Goal: Communication & Community: Answer question/provide support

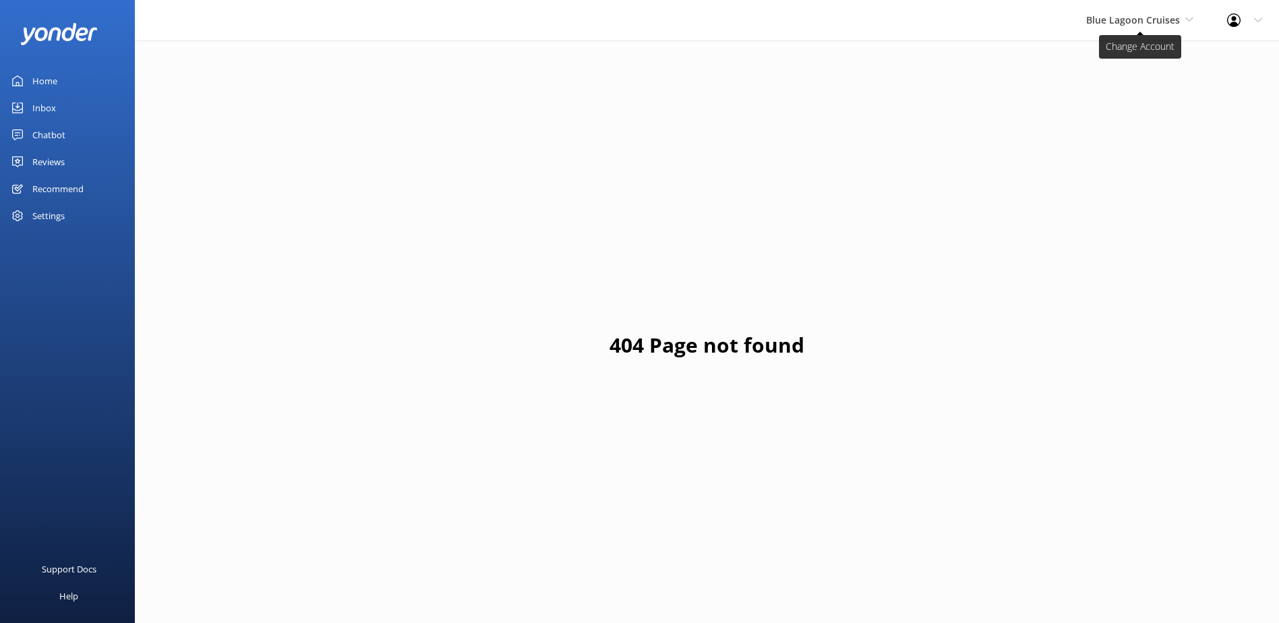
click at [1126, 25] on span "Blue Lagoon Cruises" at bounding box center [1133, 19] width 94 height 13
click at [1117, 55] on link "South Sea Sailing" at bounding box center [1136, 56] width 135 height 32
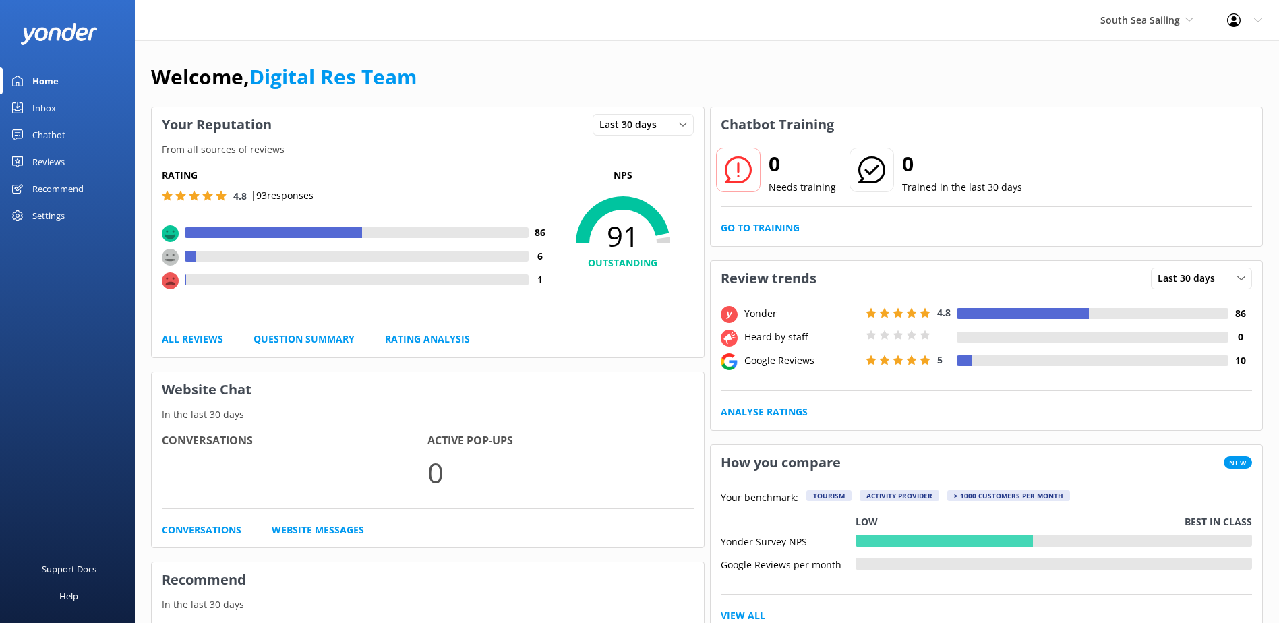
click at [60, 113] on link "Inbox" at bounding box center [67, 107] width 135 height 27
click at [36, 102] on div "Inbox" at bounding box center [44, 107] width 24 height 27
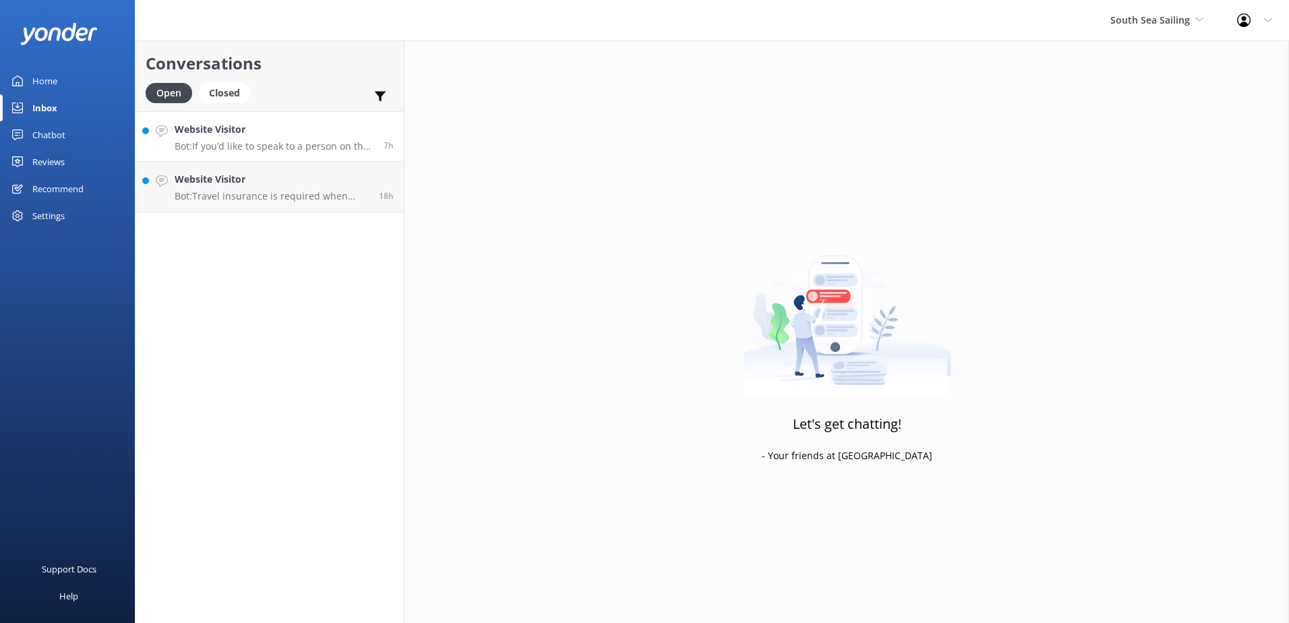
click at [267, 137] on div "Website Visitor Bot: If you’d like to speak to a person on the South Sea Sailin…" at bounding box center [274, 136] width 199 height 29
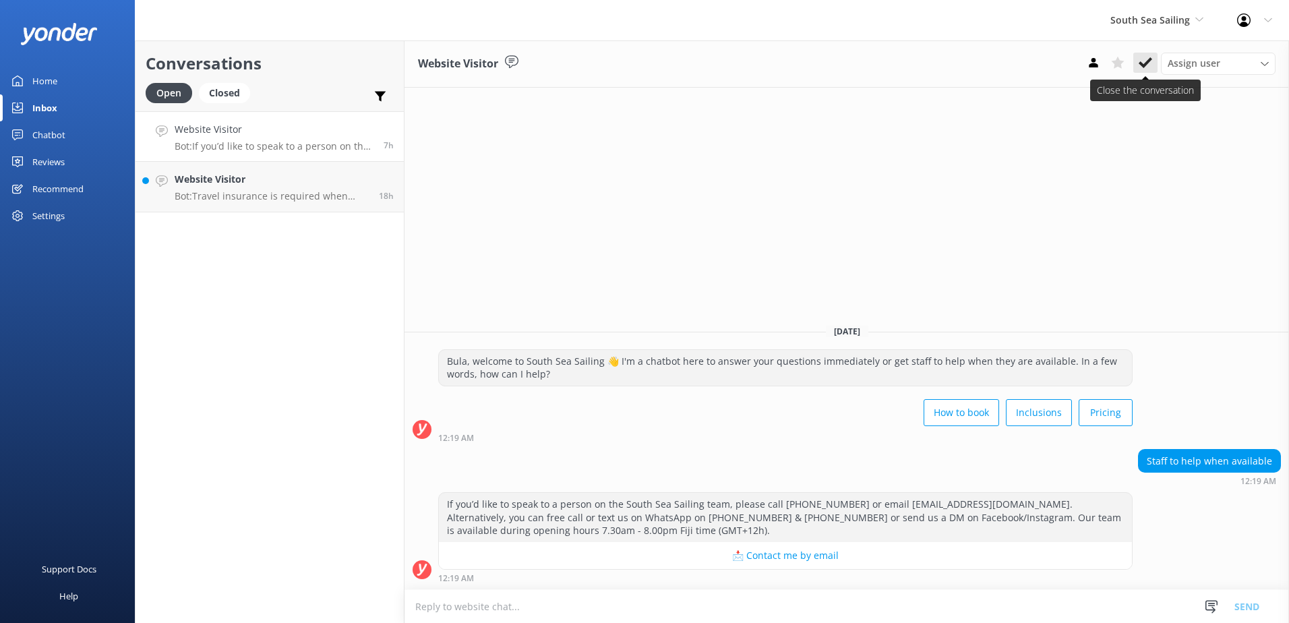
click at [1149, 63] on use at bounding box center [1144, 62] width 13 height 11
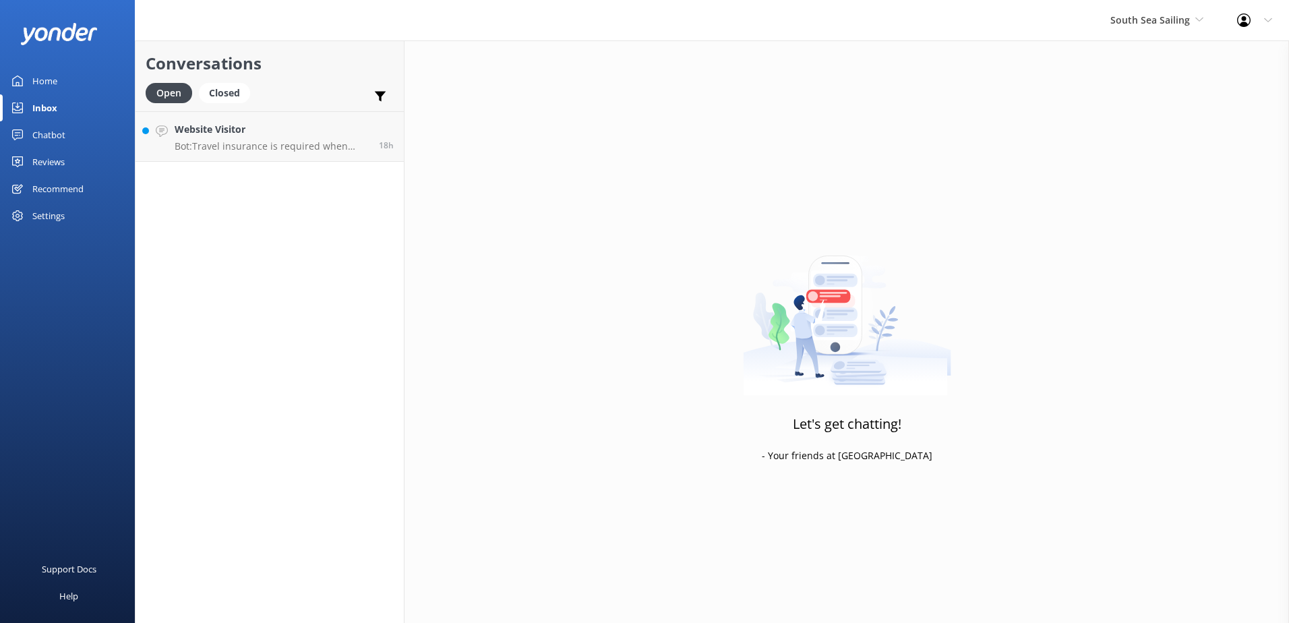
click at [275, 160] on link "Website Visitor Bot: Travel insurance is required when traveling to Fiji. If yo…" at bounding box center [269, 136] width 268 height 51
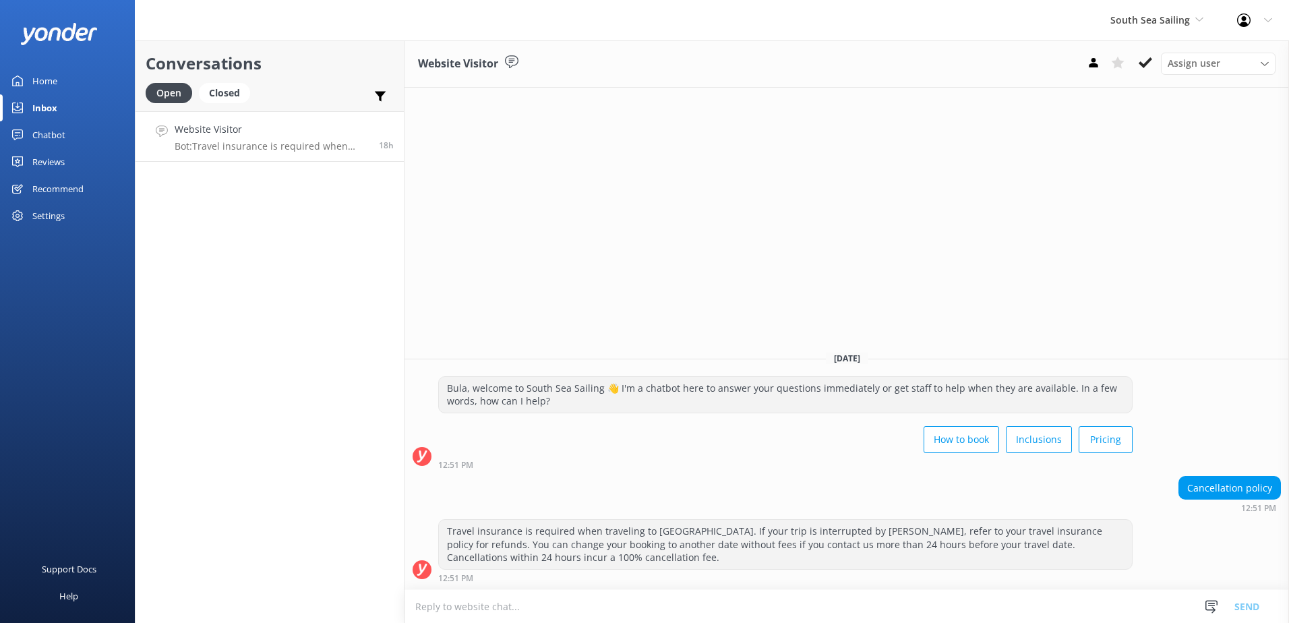
click at [553, 616] on textarea at bounding box center [846, 606] width 884 height 33
drag, startPoint x: 729, startPoint y: 601, endPoint x: 714, endPoint y: 603, distance: 15.6
click at [726, 602] on textarea "Please find our Cancellation policy in the link" at bounding box center [846, 606] width 884 height 34
click at [574, 610] on textarea "Please find our Cancellation policy in the link" at bounding box center [846, 606] width 884 height 34
click at [691, 614] on textarea "Please find our Cancellation policy on the link" at bounding box center [846, 606] width 884 height 34
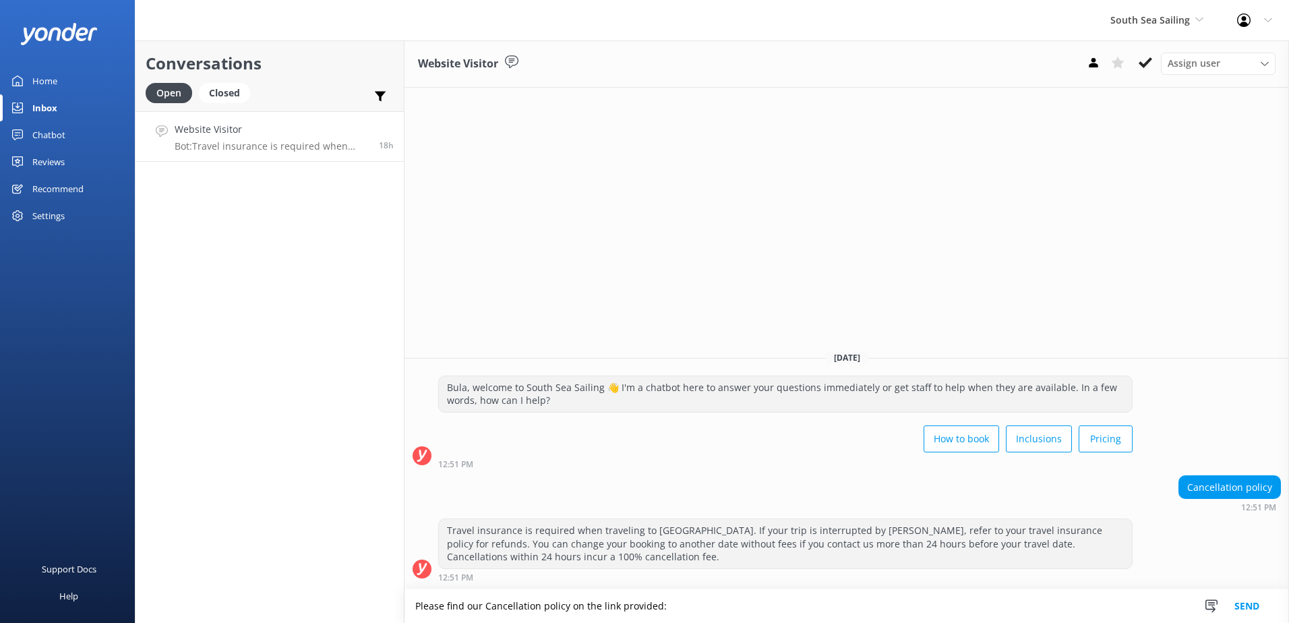
paste textarea "https://southseacruisesfiji.com/terms-and-conditions/"
type textarea "Please find our cancellation policy on the link provided: https://southseacruis…"
click at [1254, 605] on button "Send" at bounding box center [1246, 606] width 51 height 34
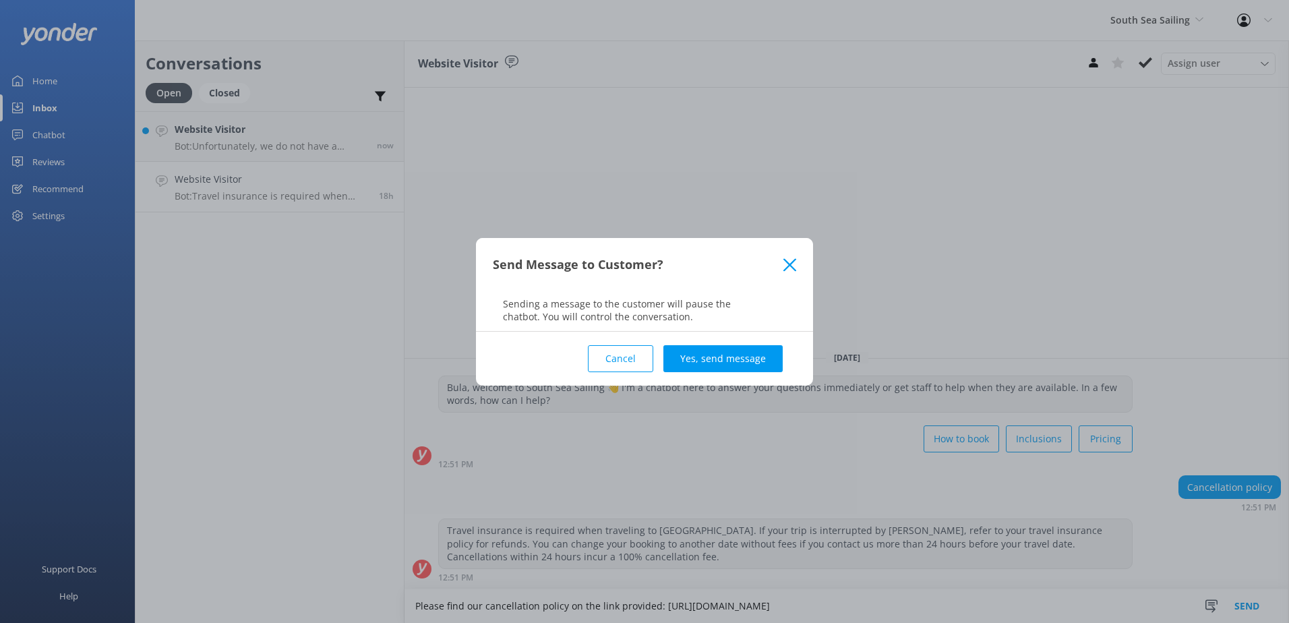
click at [757, 344] on div "Cancel Yes, send message" at bounding box center [644, 359] width 303 height 54
click at [757, 360] on button "Yes, send message" at bounding box center [722, 358] width 119 height 27
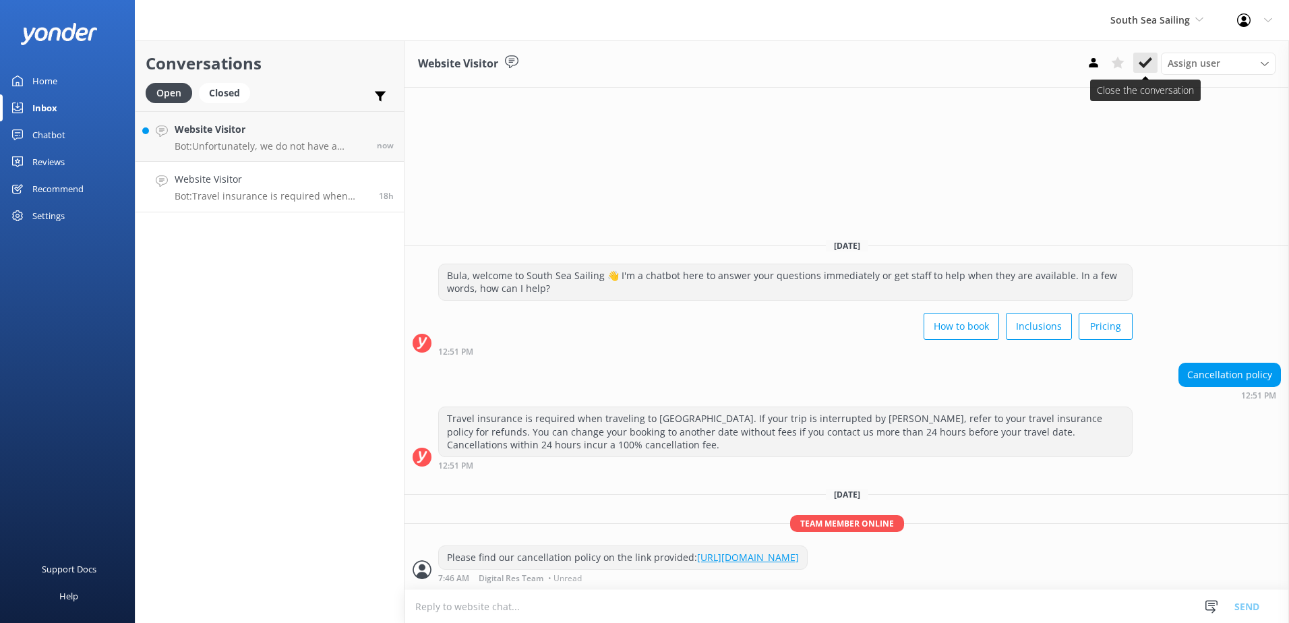
click at [1137, 73] on button at bounding box center [1145, 63] width 24 height 20
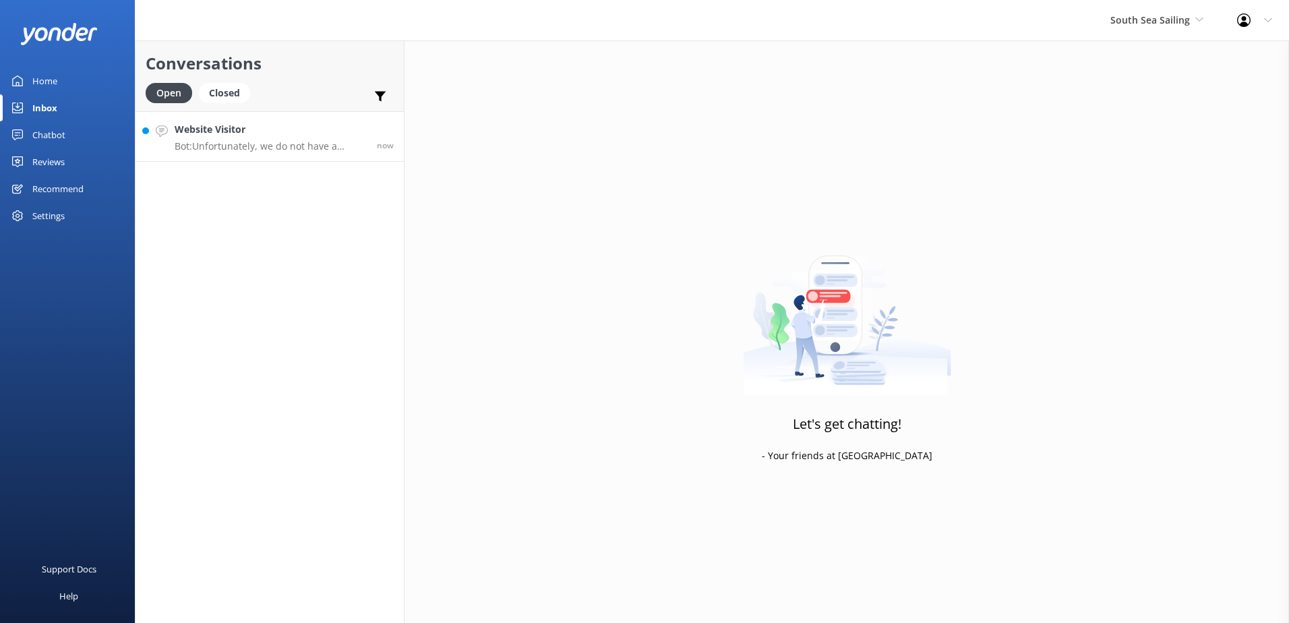
click at [220, 152] on p "Bot: Unfortunately, we do not have a dinner cruise. However, we offer a Sabre S…" at bounding box center [271, 146] width 192 height 12
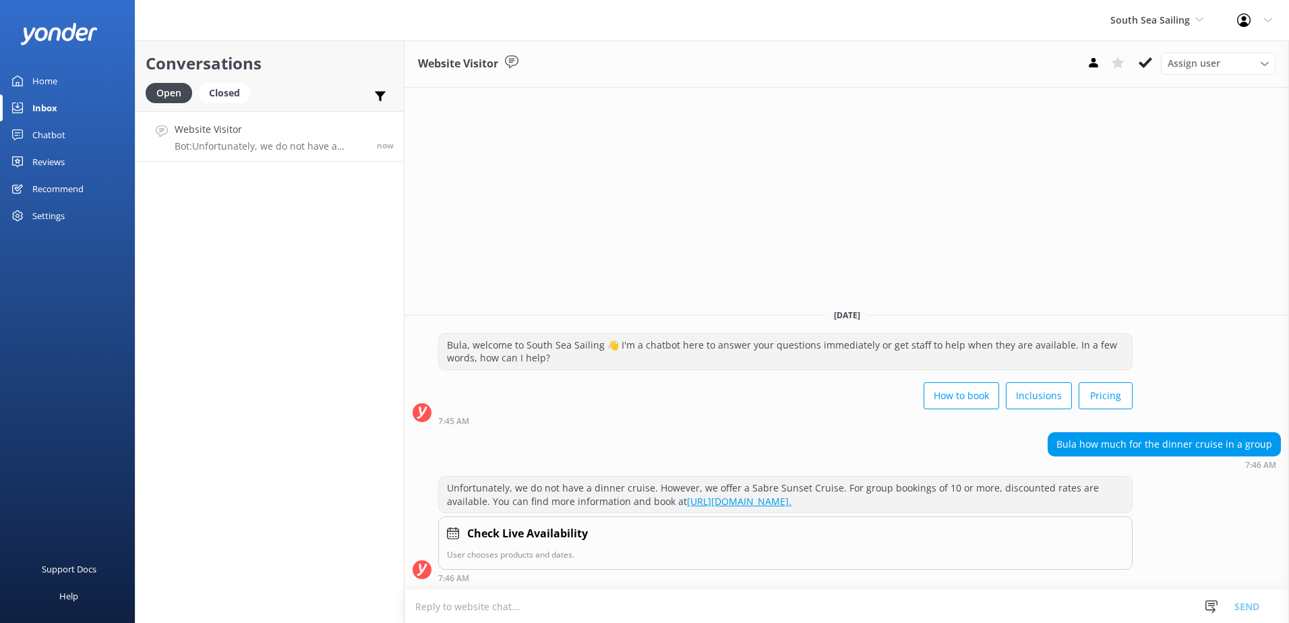
click at [791, 501] on link "https://www.southseasailingfiji.com/sabre-sunsets/." at bounding box center [739, 501] width 104 height 13
click at [1145, 62] on icon at bounding box center [1144, 62] width 13 height 13
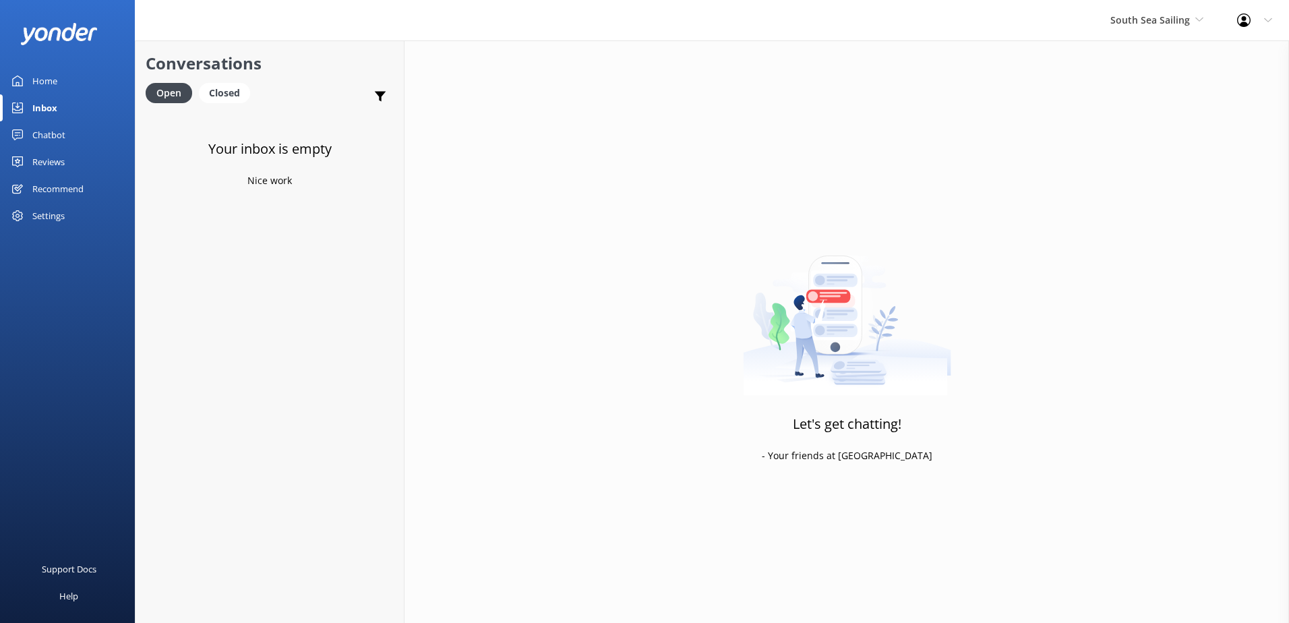
click at [1113, 4] on div "South Sea Sailing South Sea Sailing South Sea Cruises Malamala Beach Club Aweso…" at bounding box center [1156, 20] width 127 height 40
click at [1151, 89] on link "South Sea Cruises" at bounding box center [1160, 89] width 135 height 32
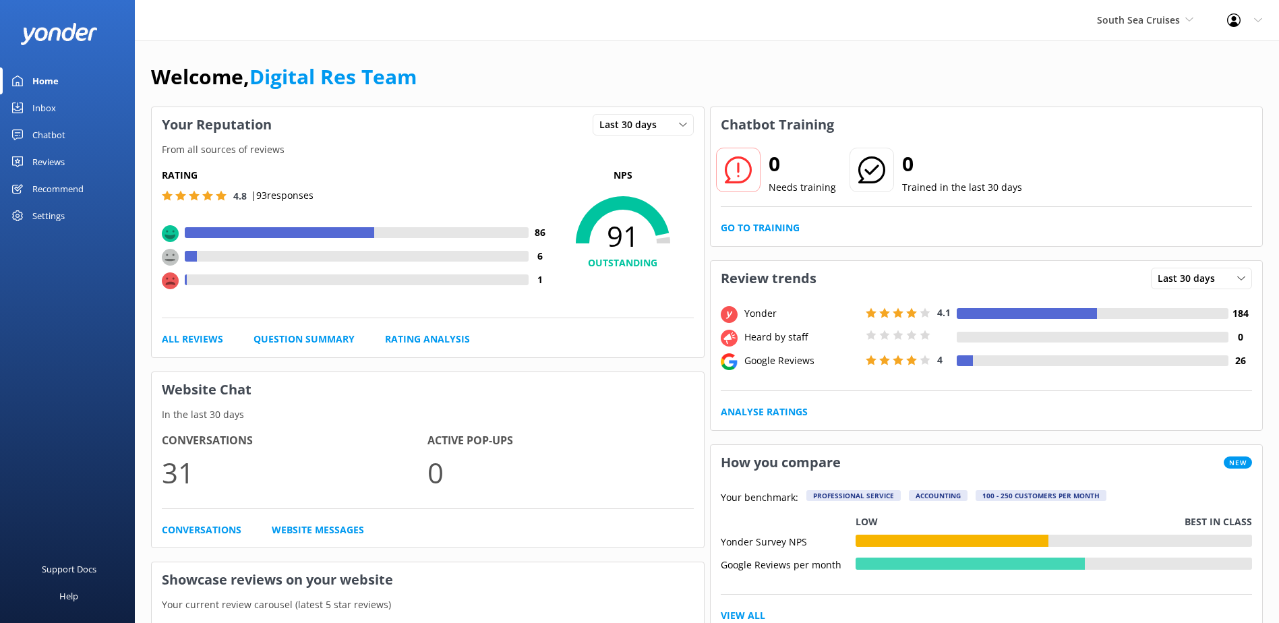
click at [70, 109] on link "Inbox" at bounding box center [67, 107] width 135 height 27
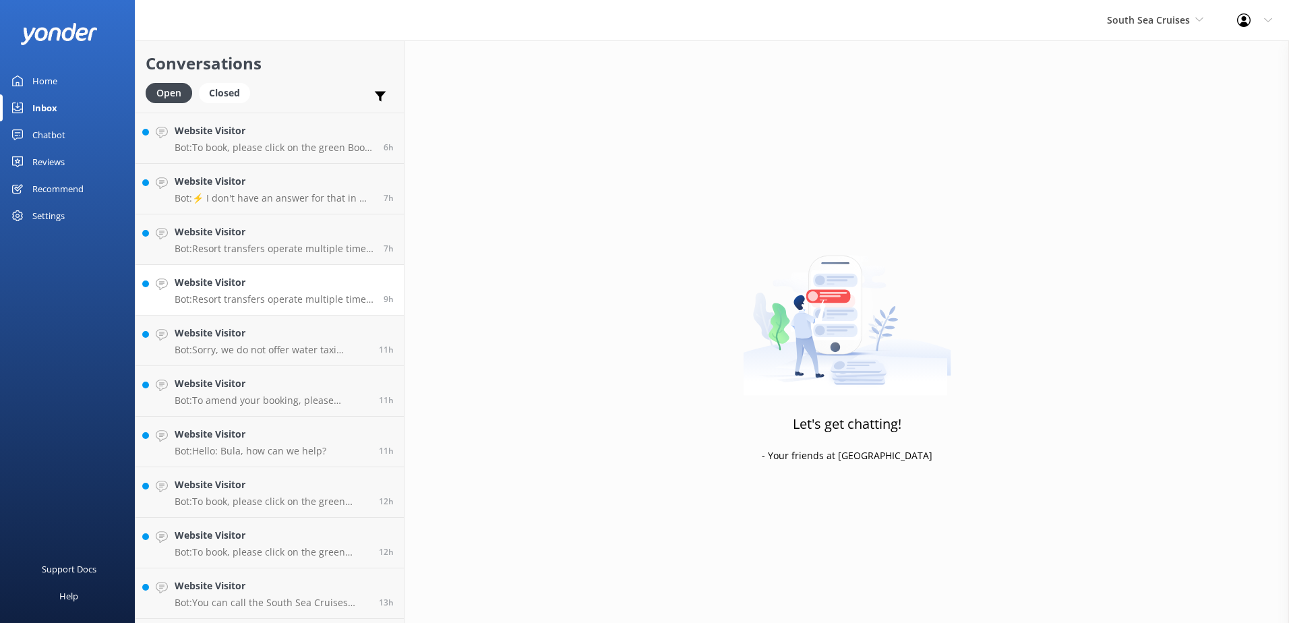
scroll to position [247, 0]
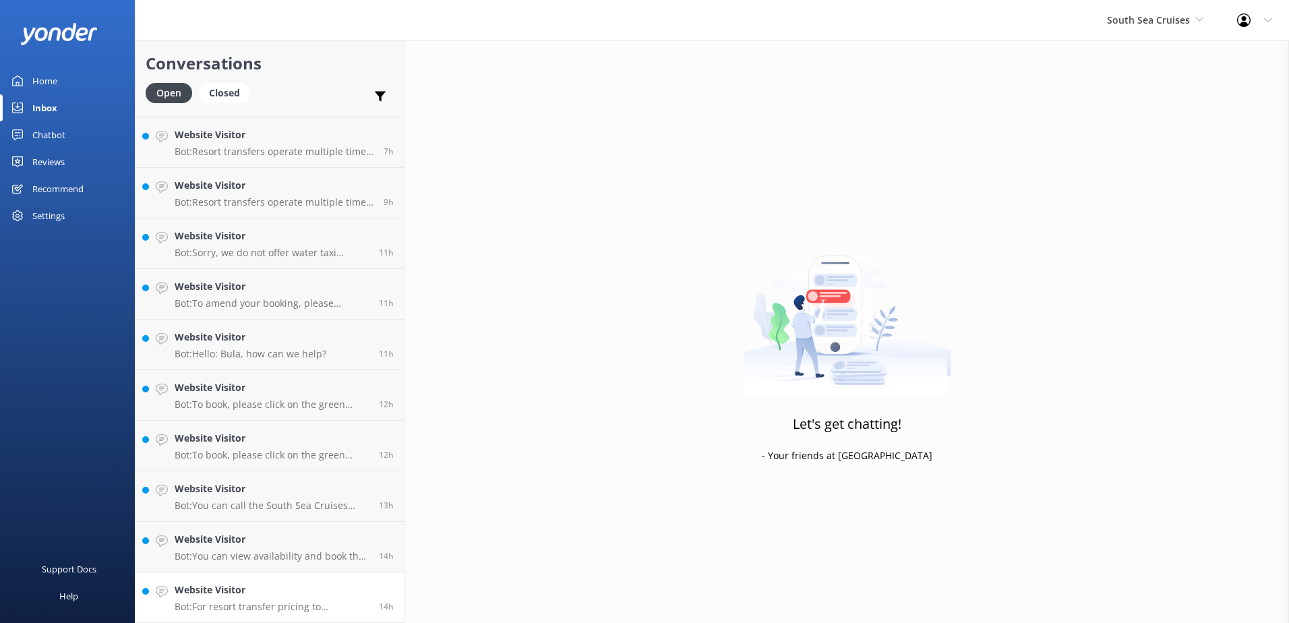
click at [299, 611] on p "Bot: For resort transfer pricing to Tavewa Island, please visit https://secure.…" at bounding box center [272, 607] width 194 height 12
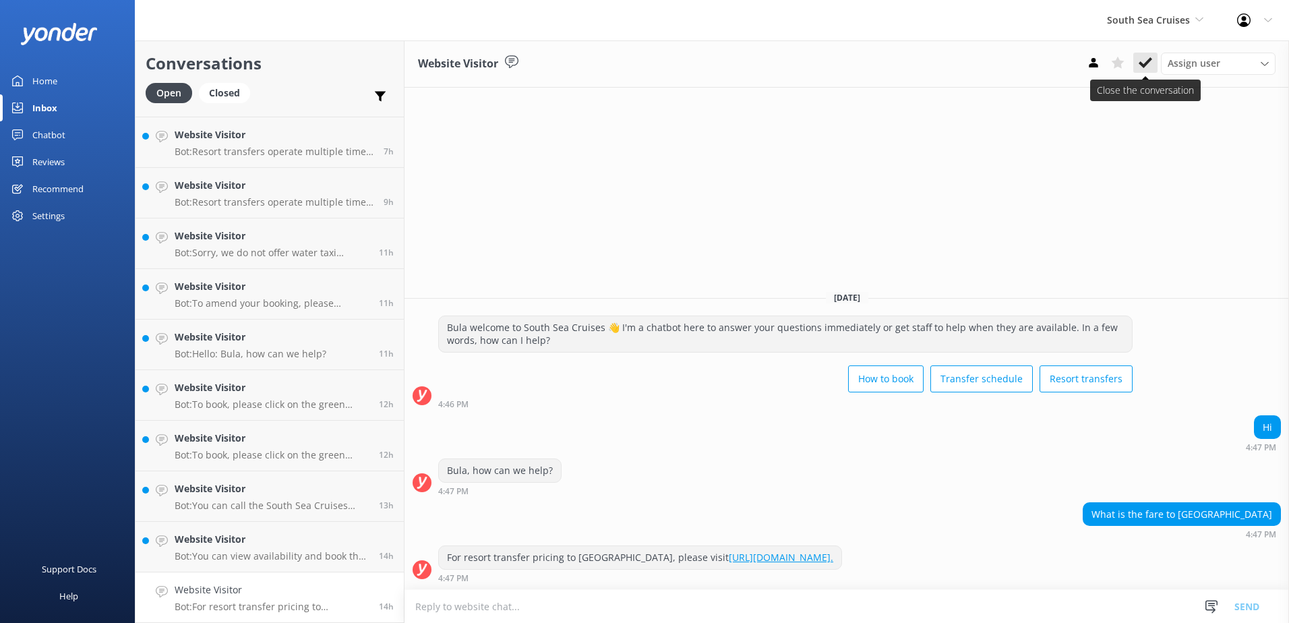
click at [1144, 68] on icon at bounding box center [1144, 62] width 13 height 13
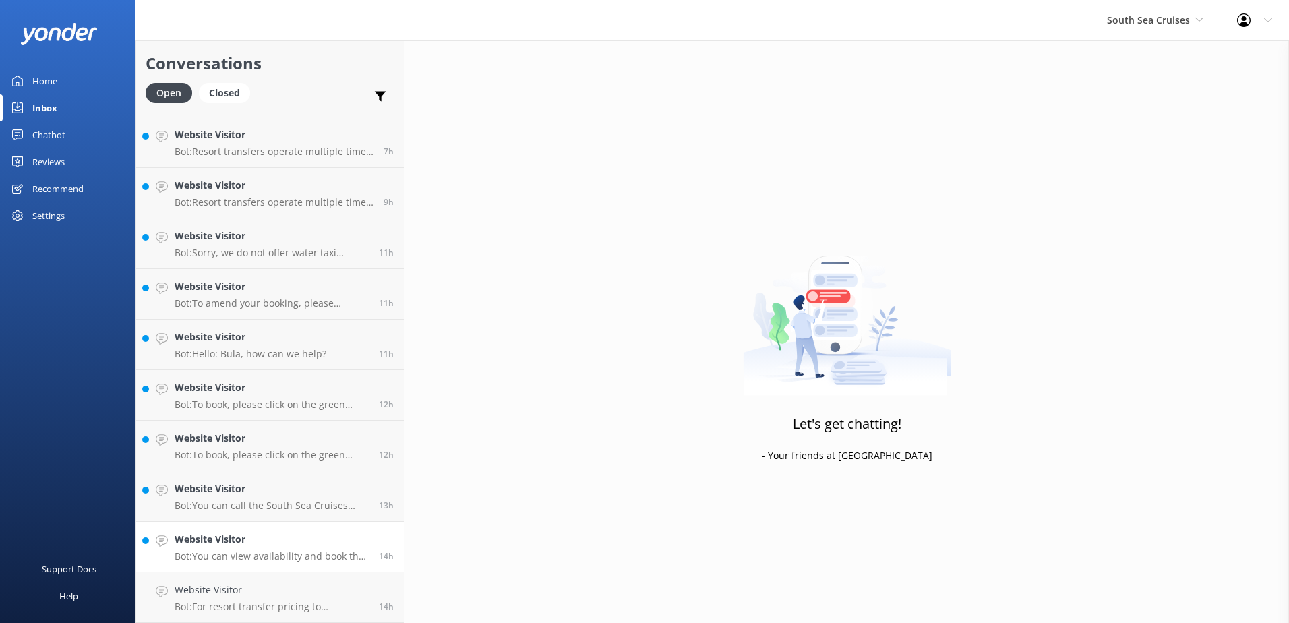
click at [319, 568] on link "Website Visitor Bot: You can view availability and book the Combo Cruise online…" at bounding box center [269, 547] width 268 height 51
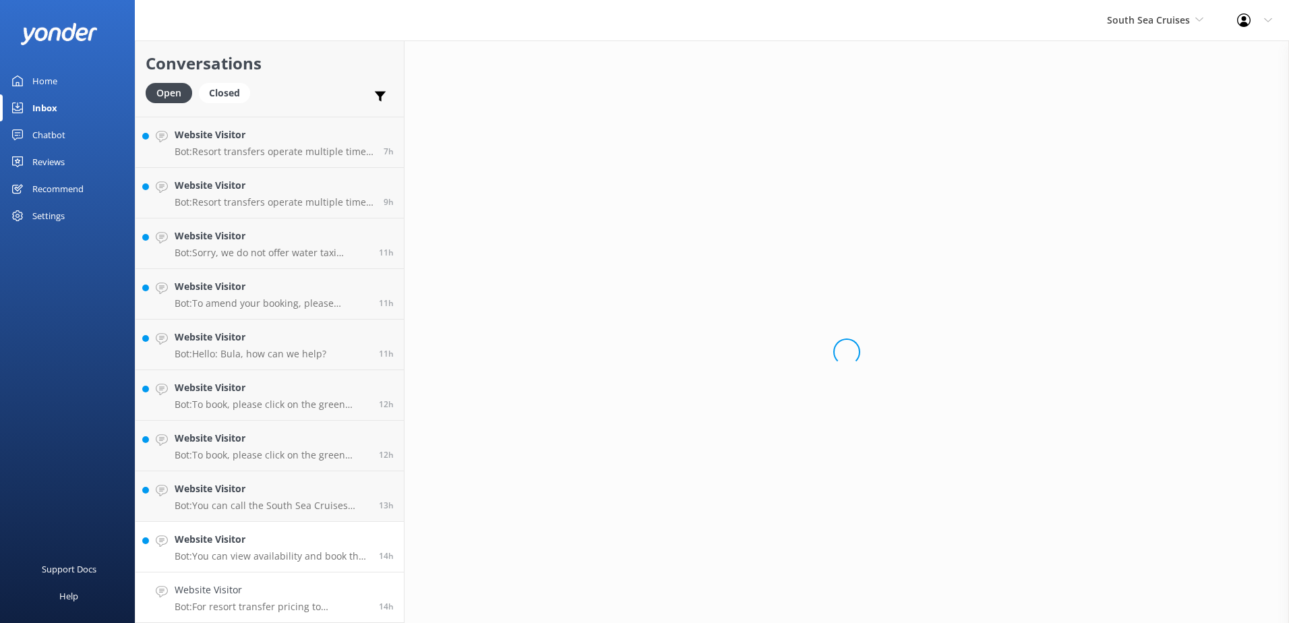
scroll to position [196, 0]
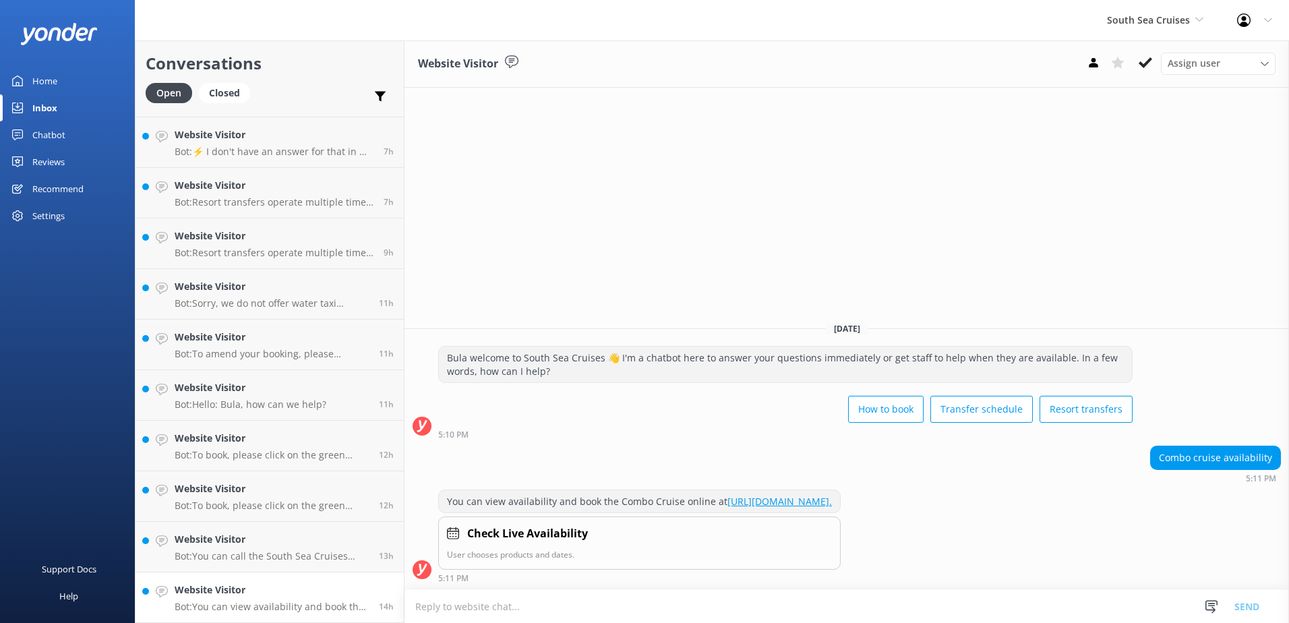
click at [307, 603] on p "Bot: You can view availability and book the Combo Cruise online at https://secu…" at bounding box center [272, 607] width 194 height 12
click at [832, 503] on link "https://secure.southseacruisesfiji.com/day-trips/availability?category=SIDAYCBO…" at bounding box center [779, 501] width 104 height 13
click at [1141, 64] on use at bounding box center [1144, 62] width 13 height 11
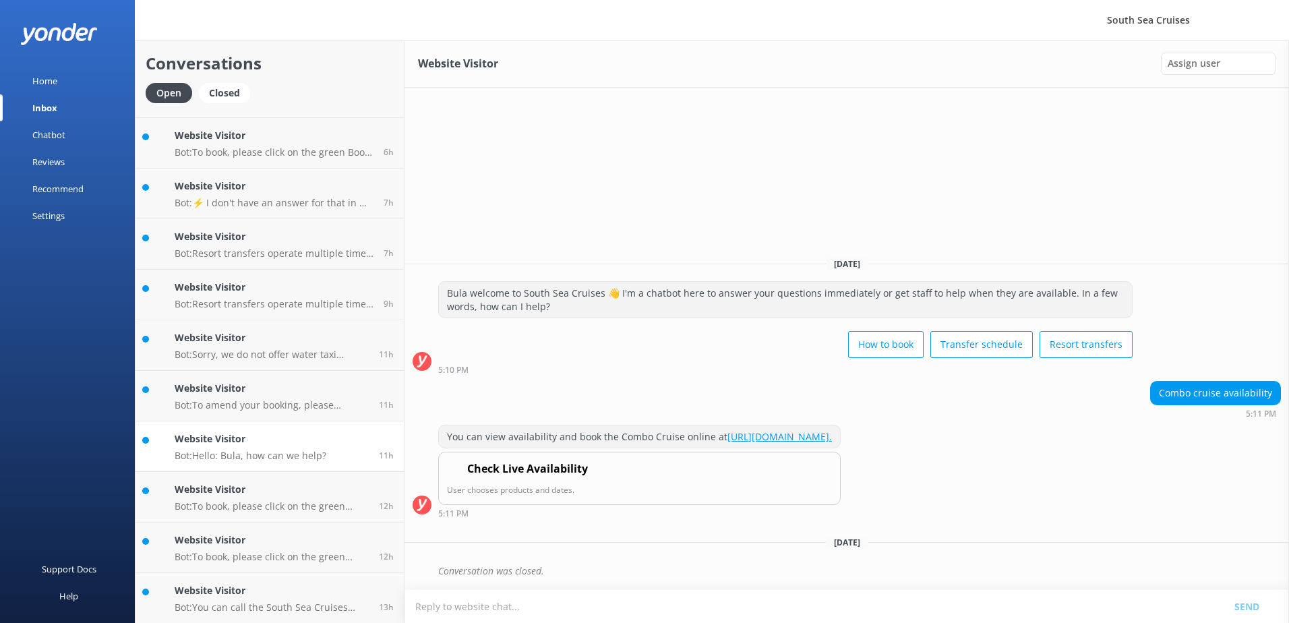
scroll to position [146, 0]
click at [307, 604] on p "Bot: You can call the South Sea Cruises team at [PHONE_NUMBER]. Alternatively, …" at bounding box center [272, 607] width 194 height 12
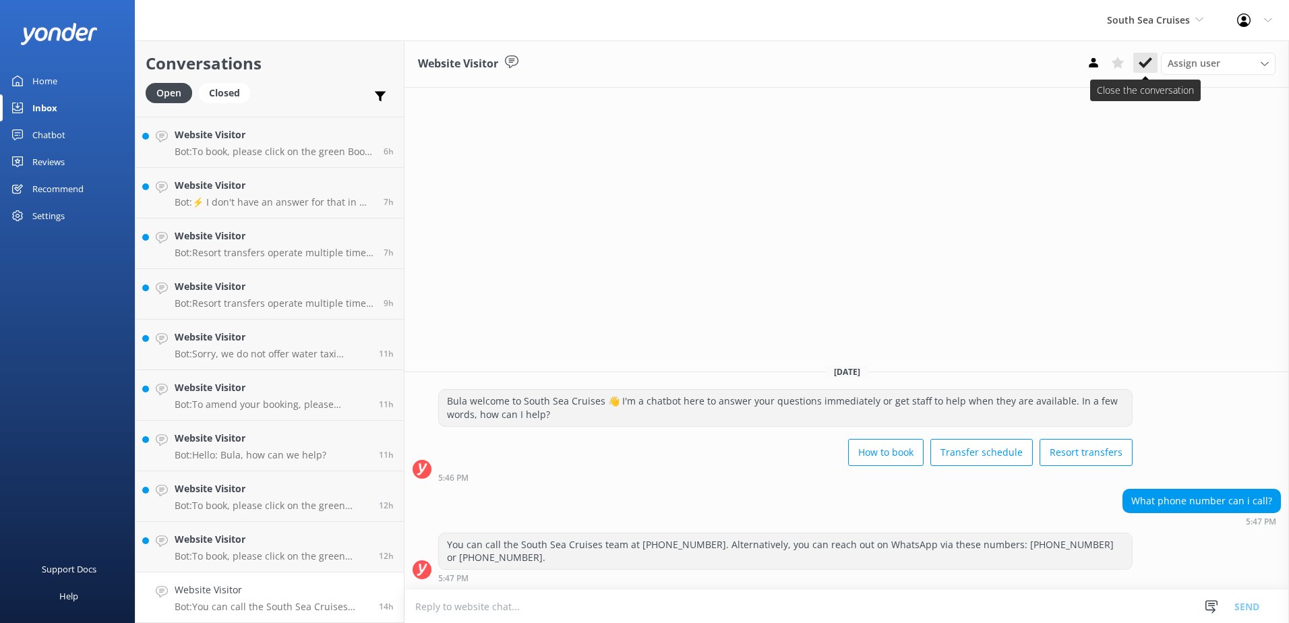
click at [1149, 65] on icon at bounding box center [1144, 62] width 13 height 13
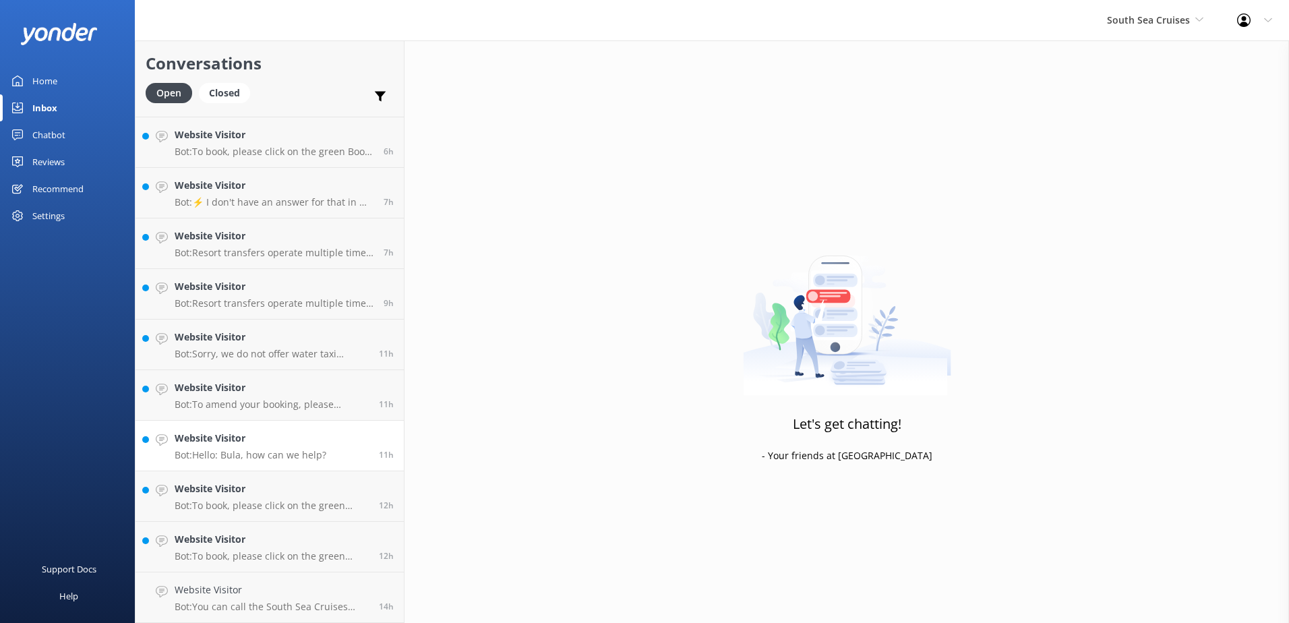
scroll to position [95, 0]
click at [299, 601] on p "Bot: To book, please click on the green Book Now button on our website and foll…" at bounding box center [272, 607] width 194 height 12
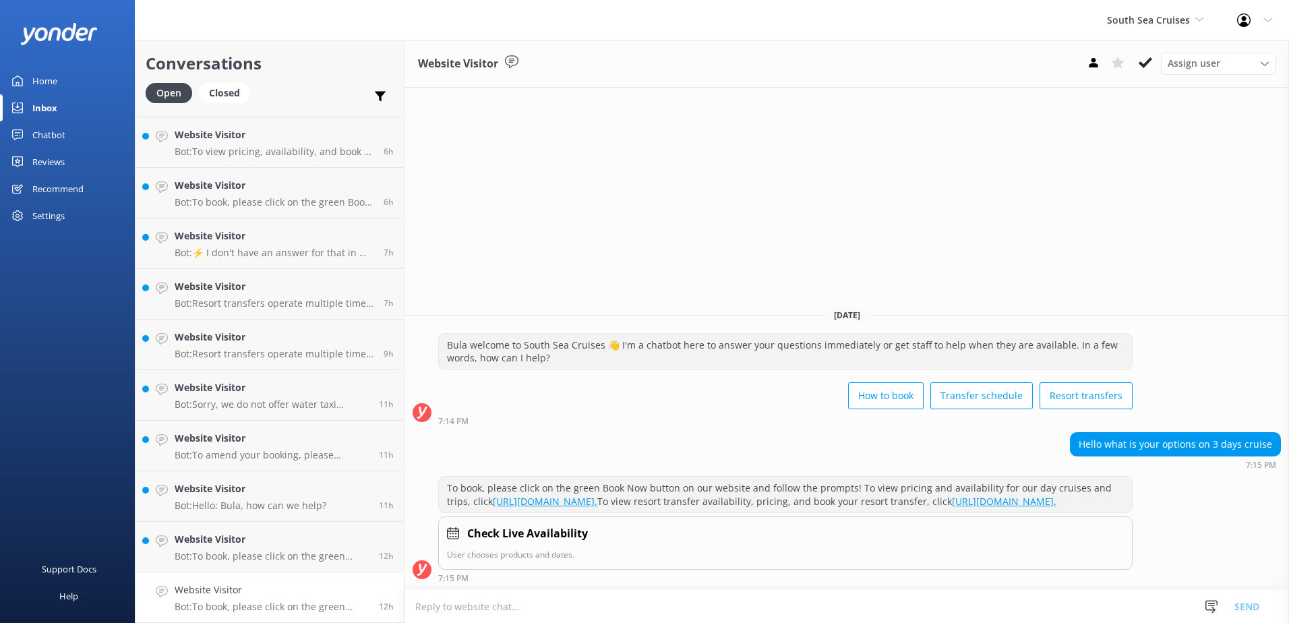
click at [282, 603] on p "Bot: To book, please click on the green Book Now button on our website and foll…" at bounding box center [272, 607] width 194 height 12
click at [952, 501] on link "https://secure.southseacruisesfiji.com/booking/dates/." at bounding box center [1004, 501] width 104 height 13
click at [1154, 61] on button at bounding box center [1145, 63] width 24 height 20
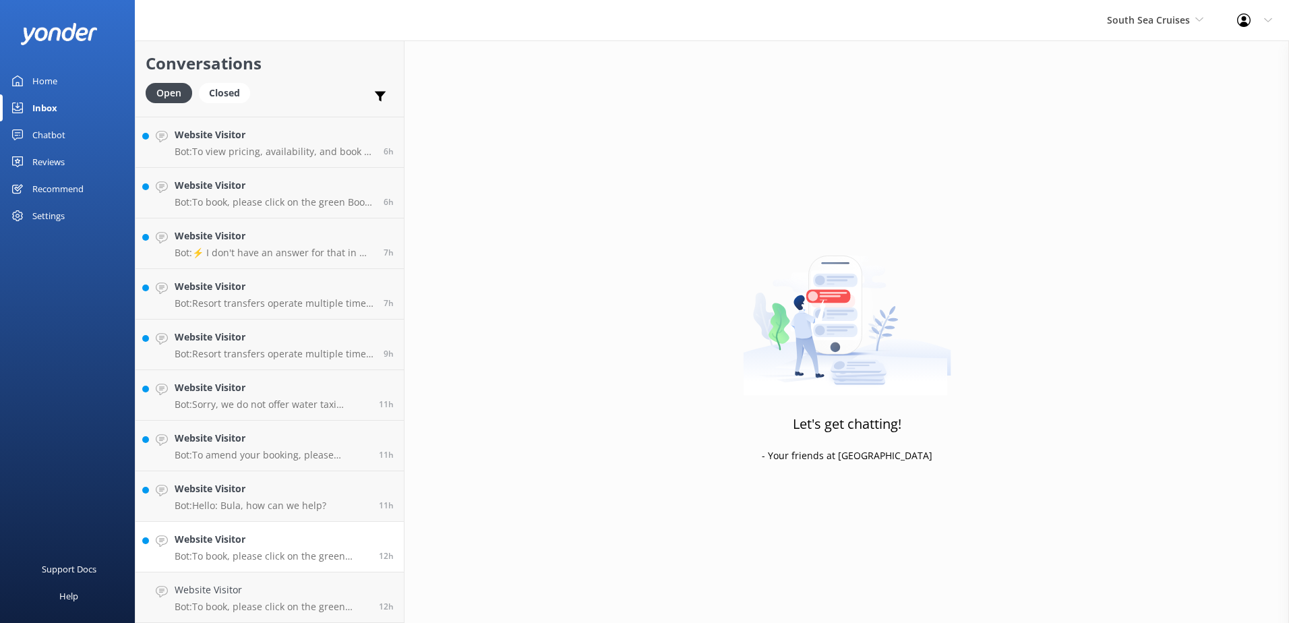
scroll to position [44, 0]
click at [297, 596] on h4 "Website Visitor" at bounding box center [272, 589] width 194 height 15
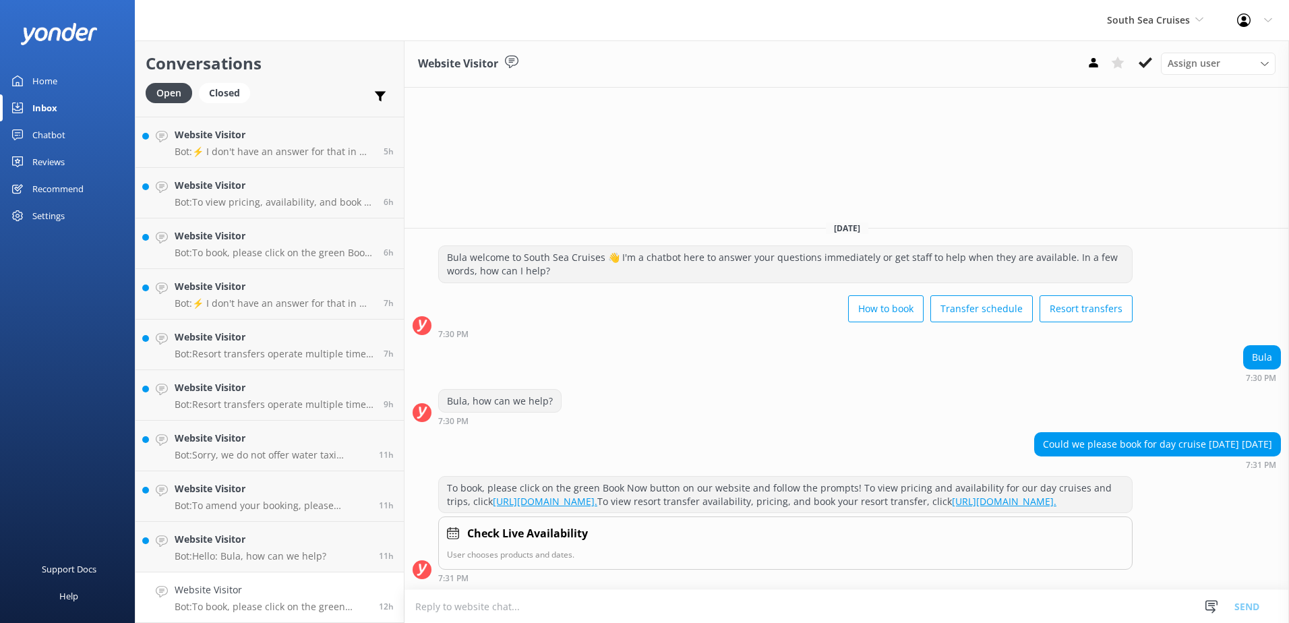
click at [583, 495] on link "https://southseacruisesfiji.com/day-trips/." at bounding box center [545, 501] width 104 height 13
click at [952, 506] on link "https://secure.southseacruisesfiji.com/booking/dates/." at bounding box center [1004, 501] width 104 height 13
click at [1150, 69] on icon at bounding box center [1144, 62] width 13 height 13
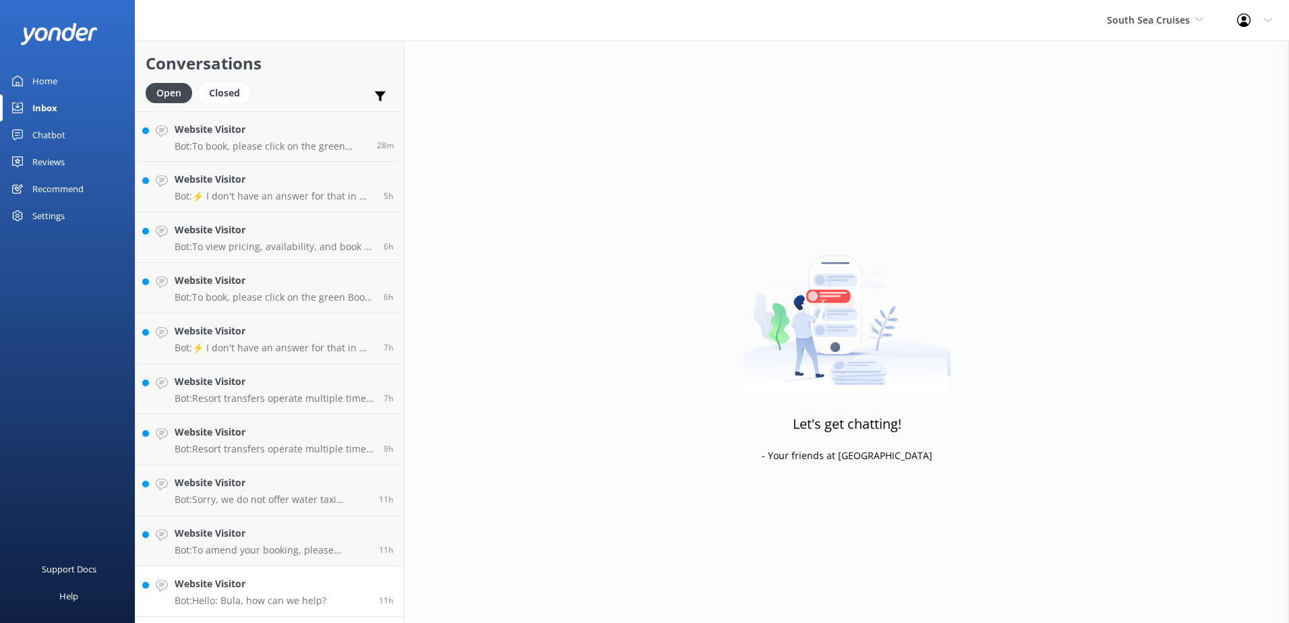
click at [243, 576] on h4 "Website Visitor" at bounding box center [251, 583] width 152 height 15
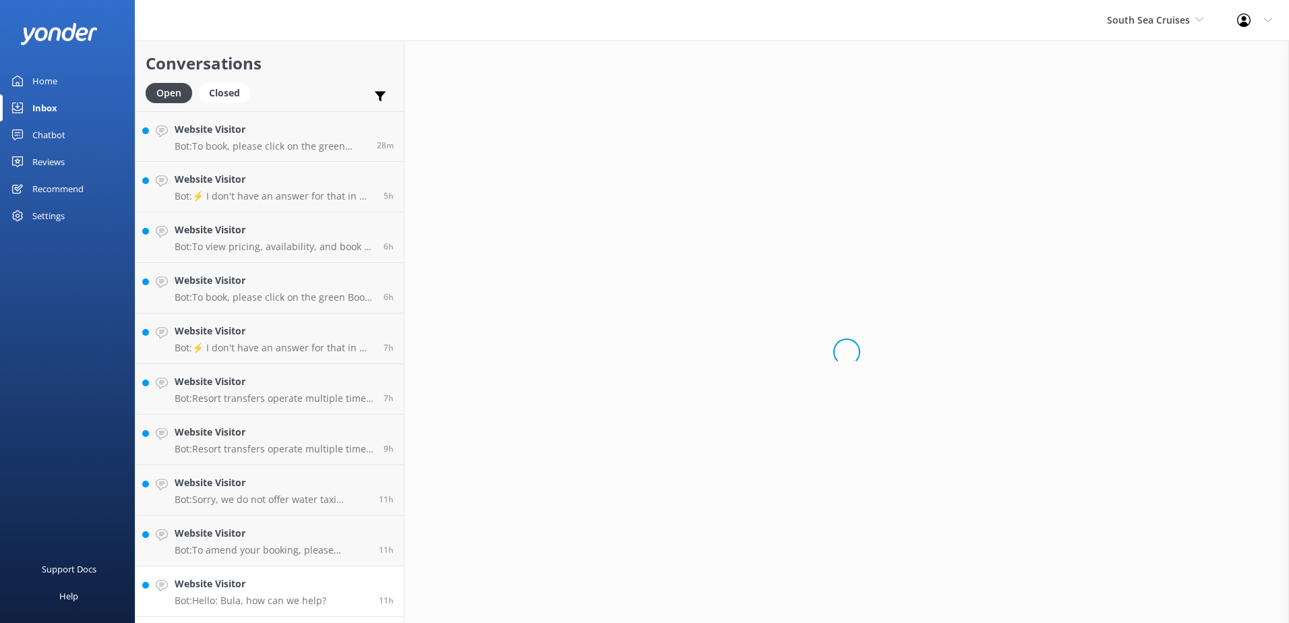
click at [303, 579] on h4 "Website Visitor" at bounding box center [251, 583] width 152 height 15
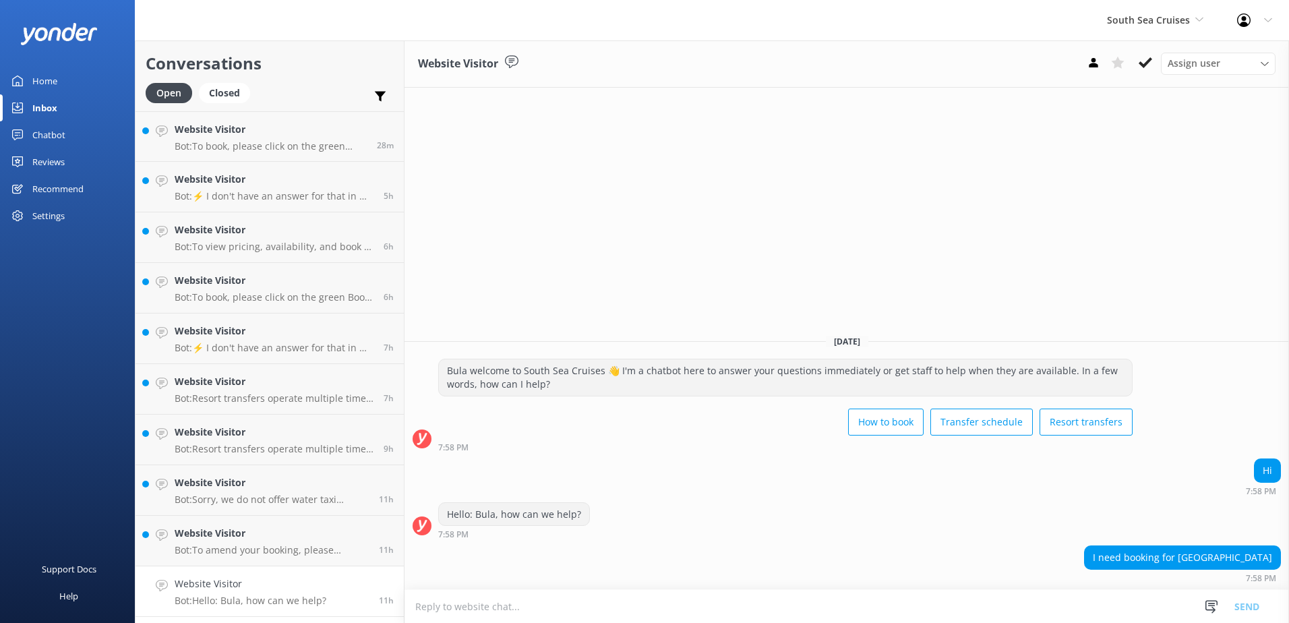
click at [968, 603] on textarea at bounding box center [846, 606] width 884 height 33
click at [628, 603] on textarea at bounding box center [846, 606] width 884 height 33
type textarea "T"
type textarea "t"
click at [795, 597] on textarea "To book transfers to Yasawa Island, you can book online" at bounding box center [846, 606] width 884 height 34
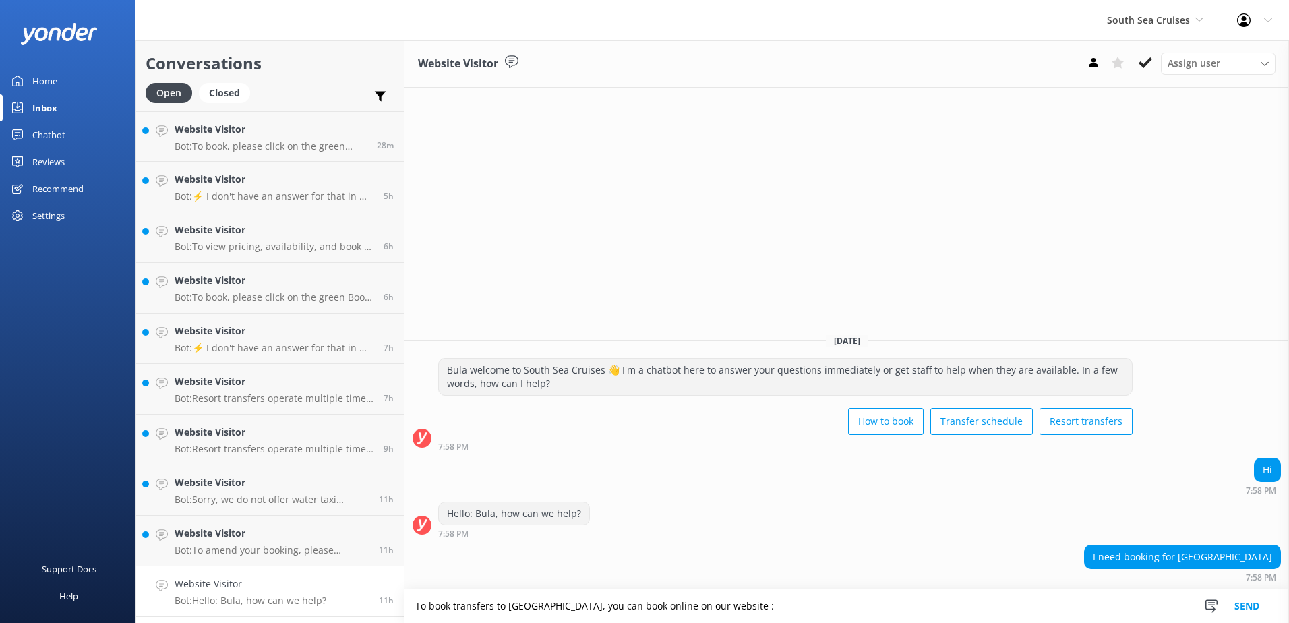
paste textarea "https://southseacruisesfiji.com/resort-transfers/"
type textarea "To book transfers to Yasawa Island, you can book online on our website: https:/…"
click at [1257, 607] on button "Send" at bounding box center [1246, 606] width 51 height 34
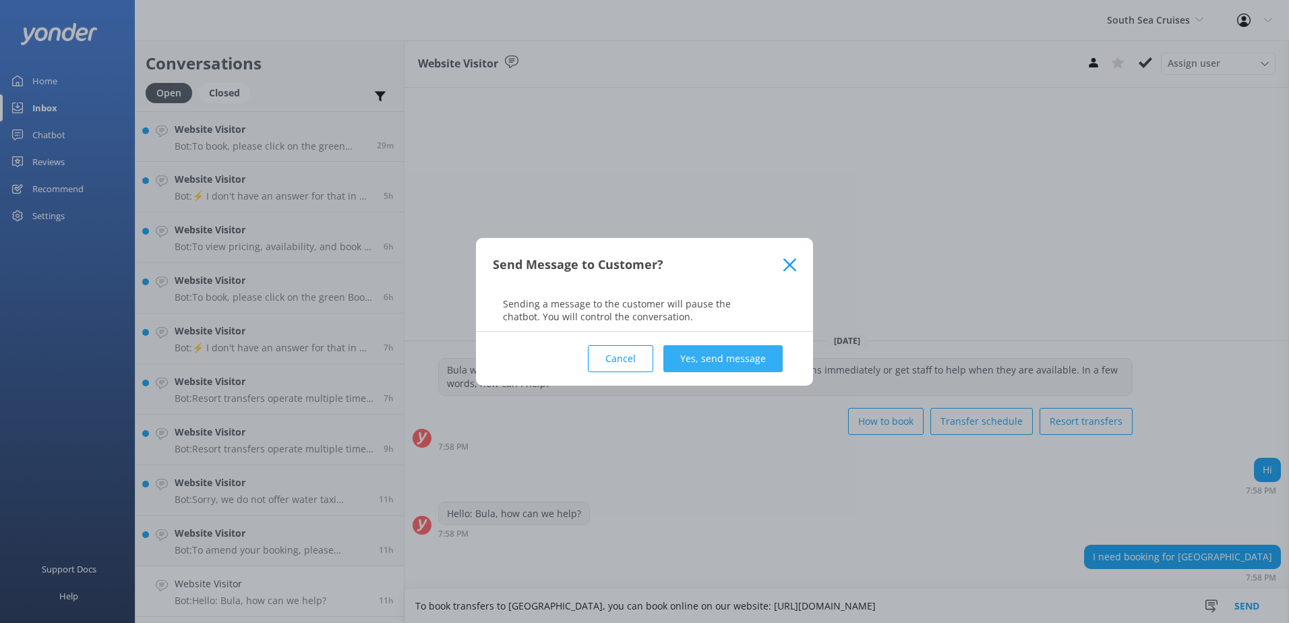
click at [734, 353] on button "Yes, send message" at bounding box center [722, 358] width 119 height 27
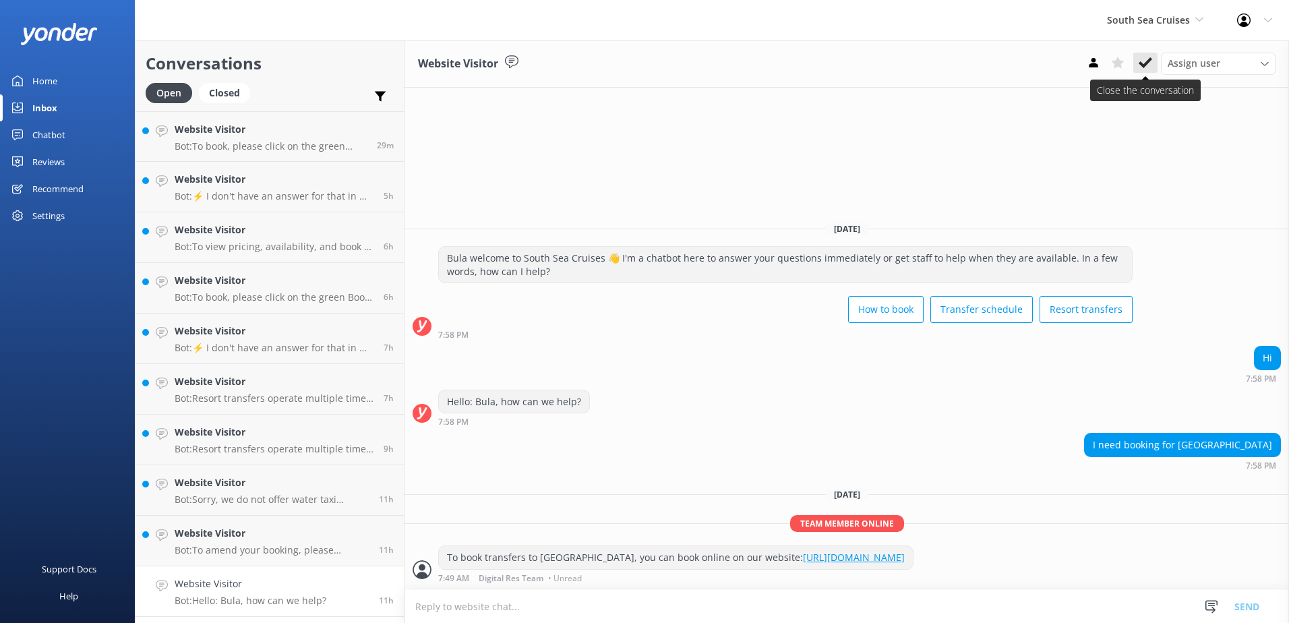
click at [1144, 63] on icon at bounding box center [1144, 62] width 13 height 13
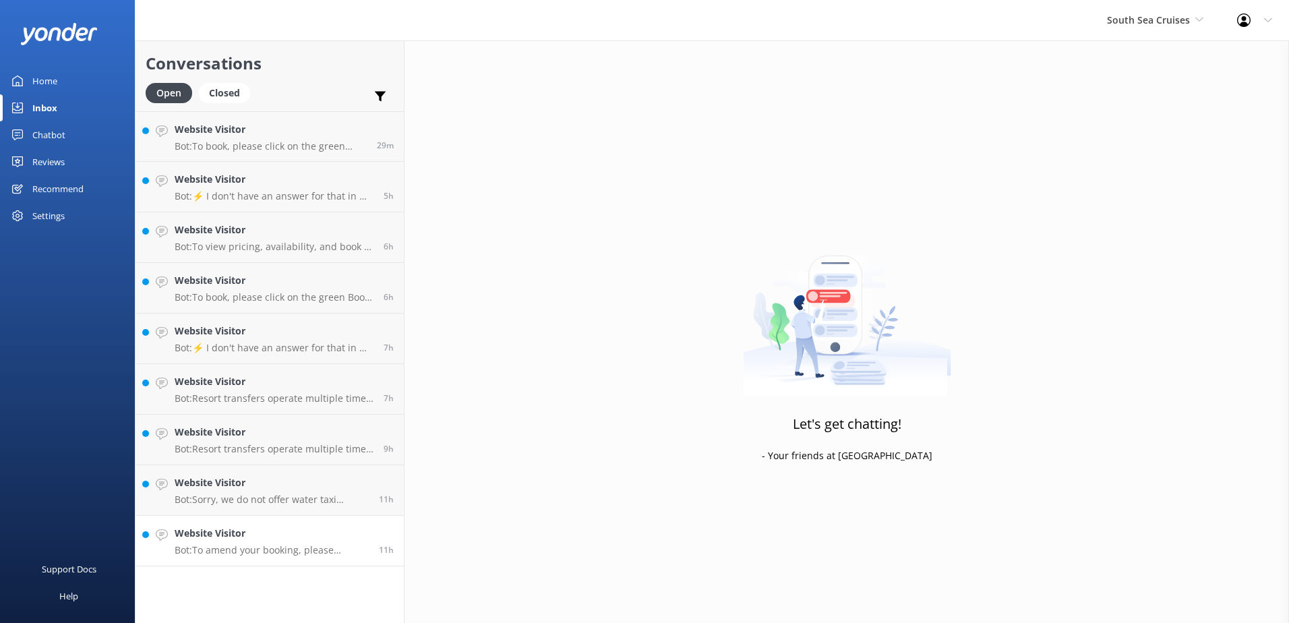
click at [282, 541] on div "Website Visitor Bot: To amend your booking, please contact our reservations tea…" at bounding box center [272, 541] width 194 height 30
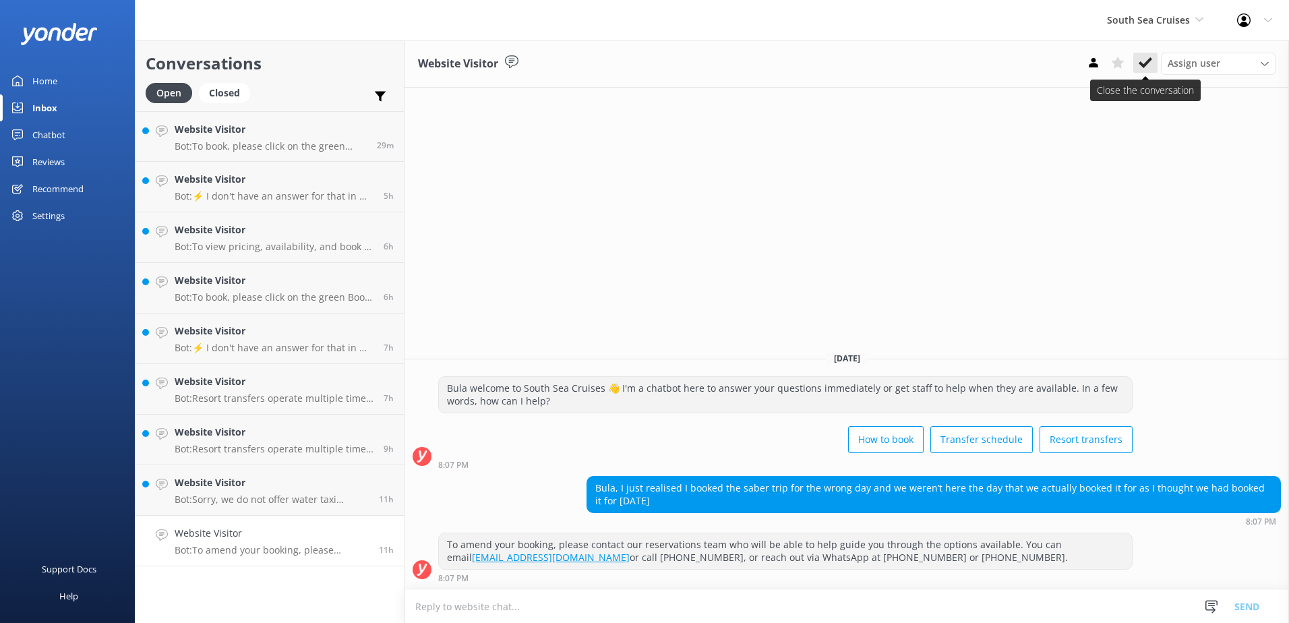
click at [1145, 63] on use at bounding box center [1144, 62] width 13 height 11
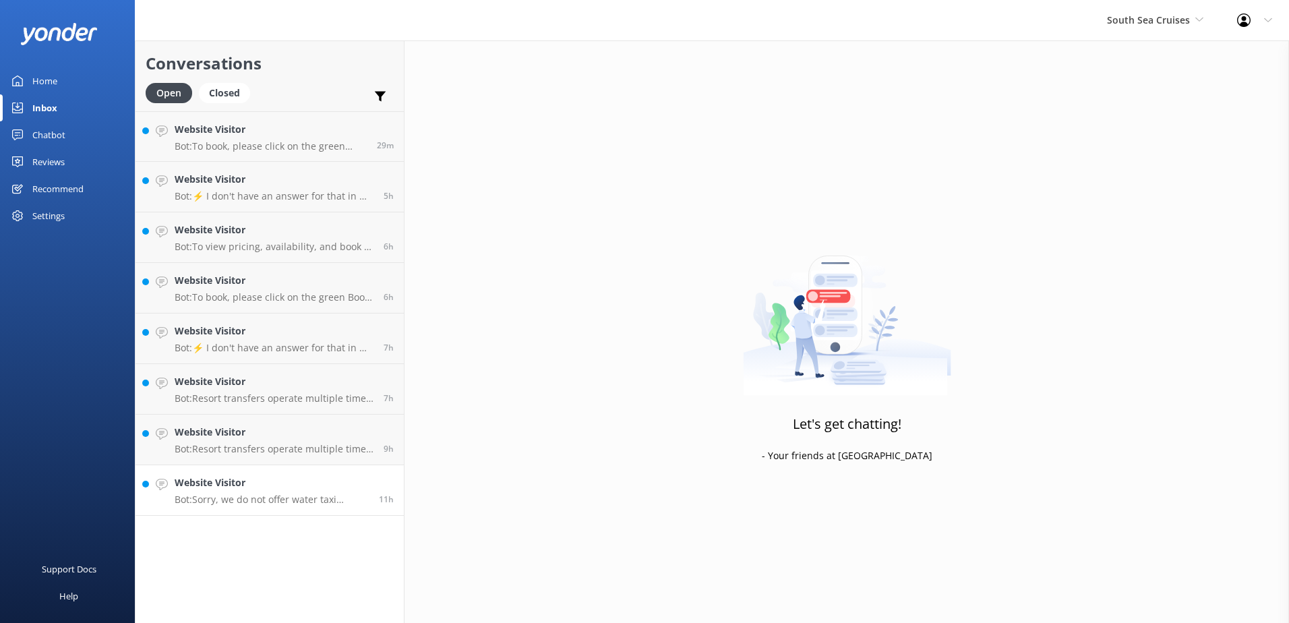
click at [264, 496] on p "Bot: Sorry, we do not offer water taxi services. Sea Fiji or Mamanuca express a…" at bounding box center [272, 499] width 194 height 12
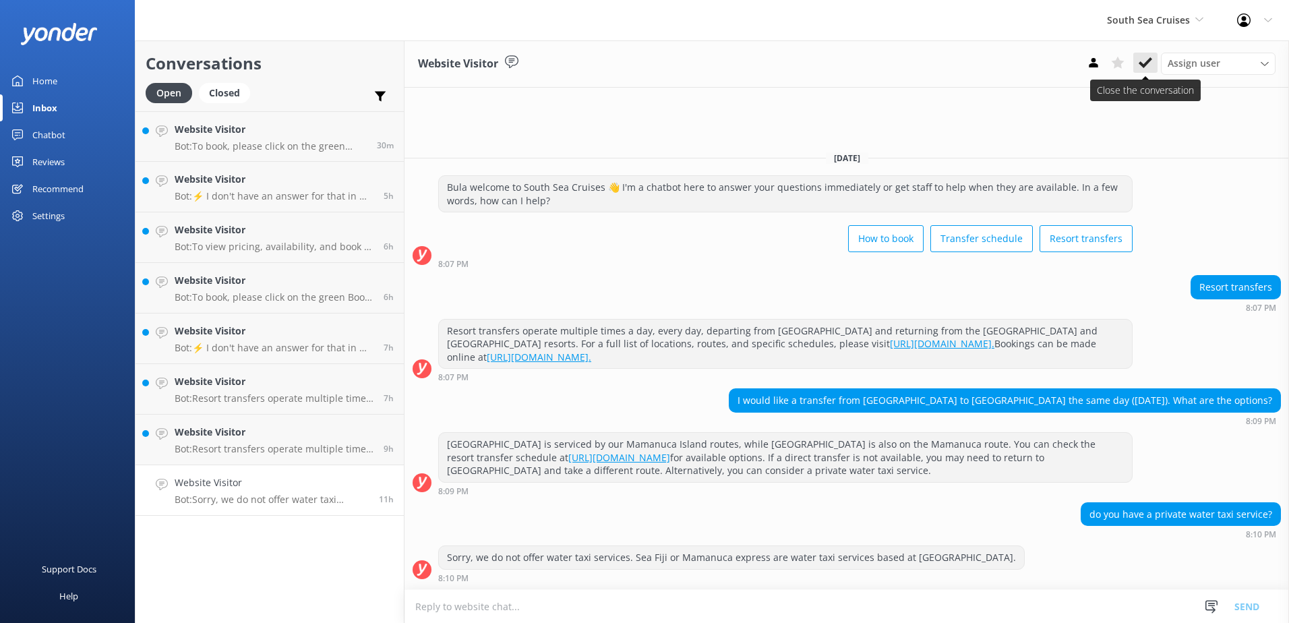
click at [1140, 63] on use at bounding box center [1144, 62] width 13 height 11
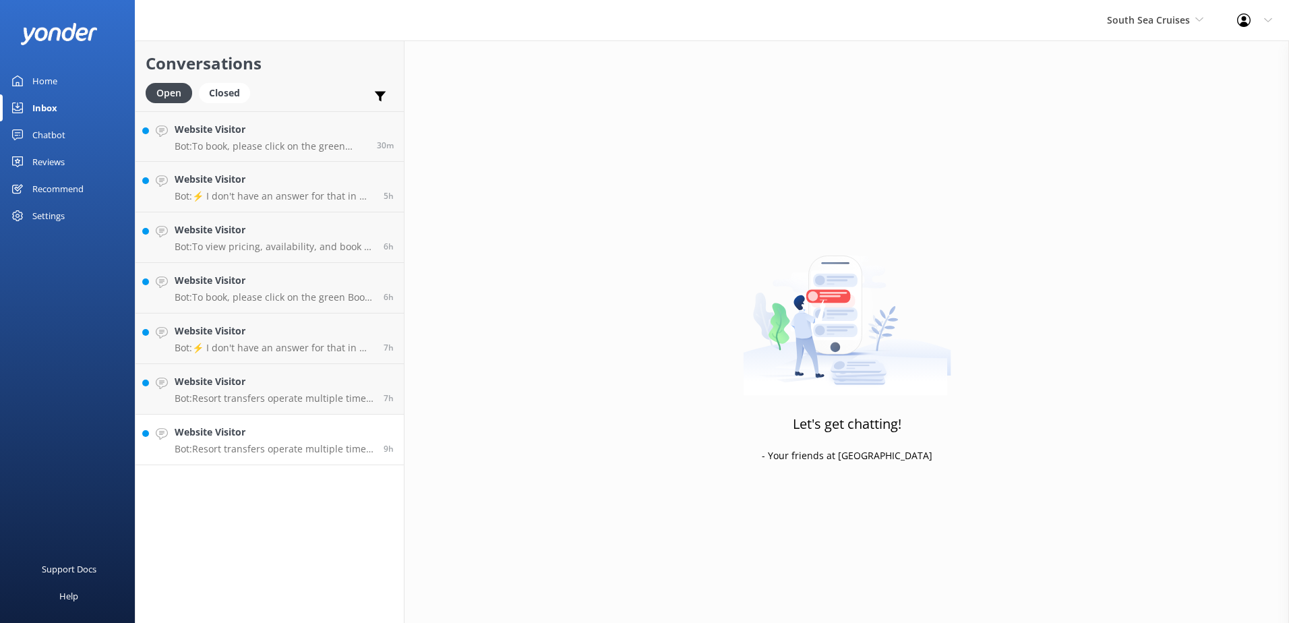
drag, startPoint x: 222, startPoint y: 437, endPoint x: 237, endPoint y: 432, distance: 16.4
click at [222, 437] on h4 "Website Visitor" at bounding box center [274, 432] width 199 height 15
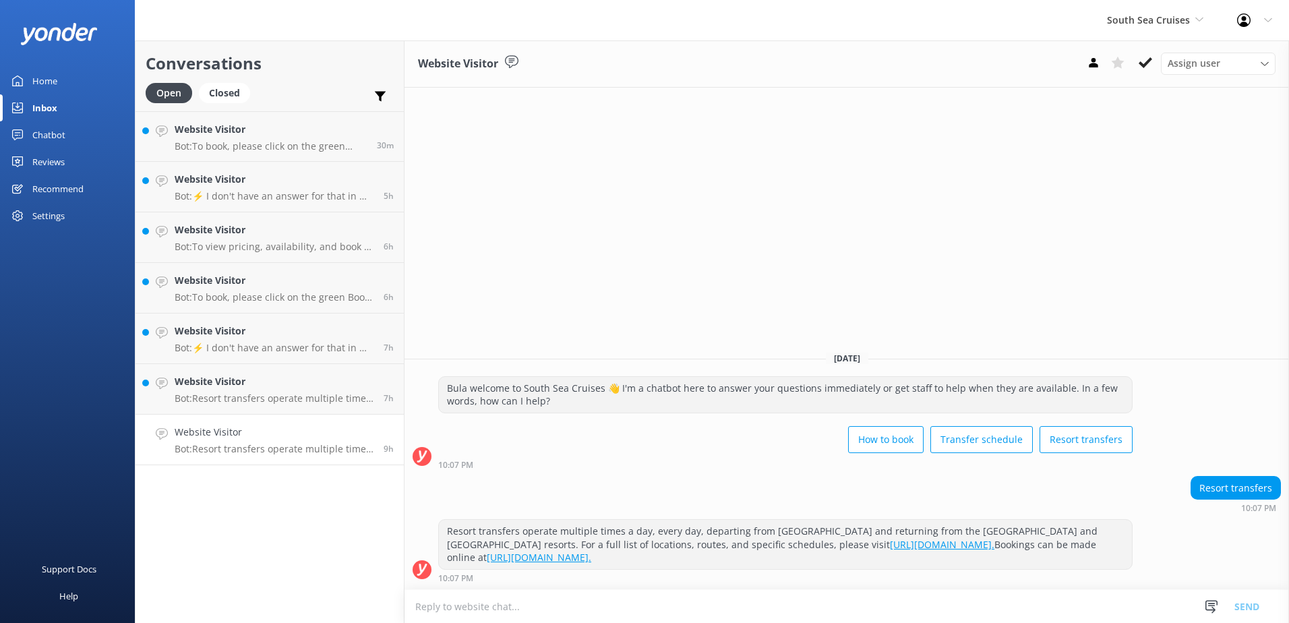
drag, startPoint x: 1151, startPoint y: 69, endPoint x: 1012, endPoint y: 136, distance: 154.0
click at [1151, 69] on icon at bounding box center [1144, 62] width 13 height 13
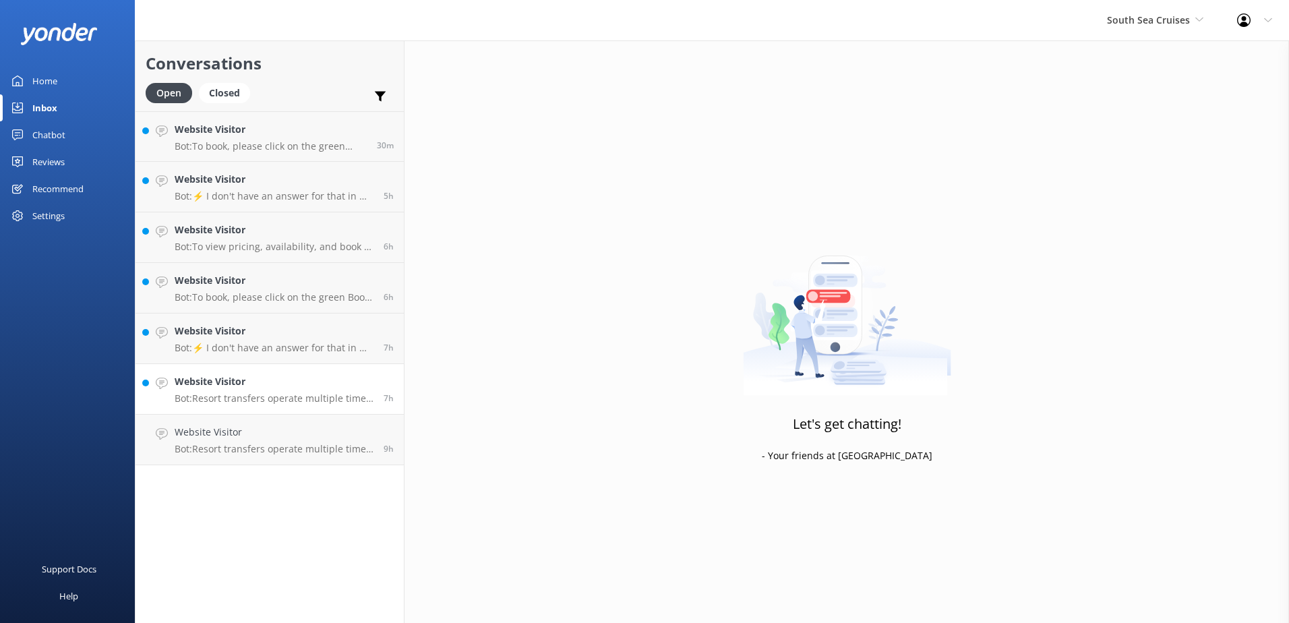
click at [310, 396] on p "Bot: Resort transfers operate multiple times a day, every day, departing from P…" at bounding box center [274, 398] width 199 height 12
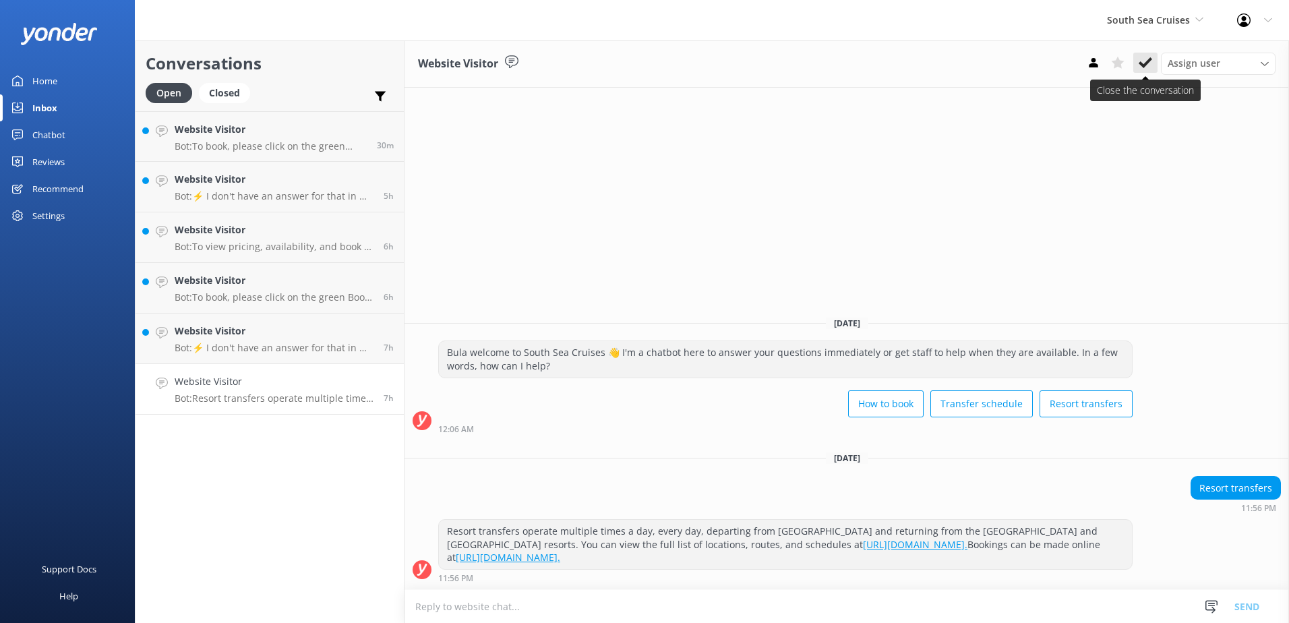
click at [1143, 67] on use at bounding box center [1144, 62] width 13 height 11
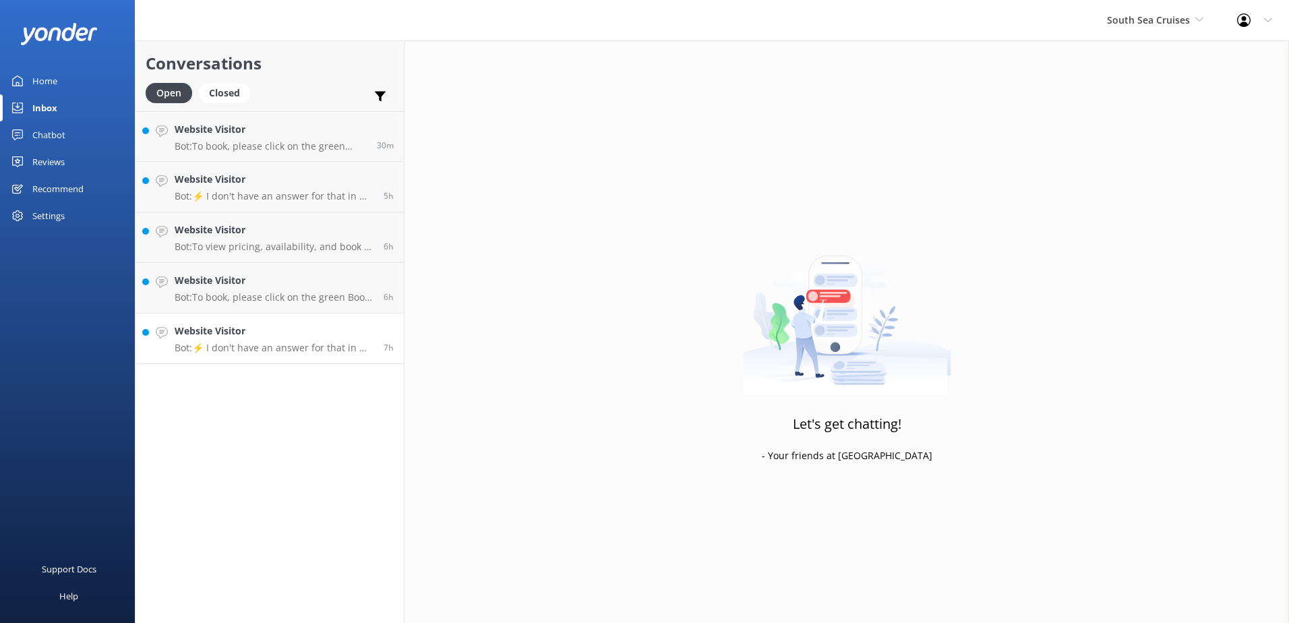
click at [328, 334] on h4 "Website Visitor" at bounding box center [274, 331] width 199 height 15
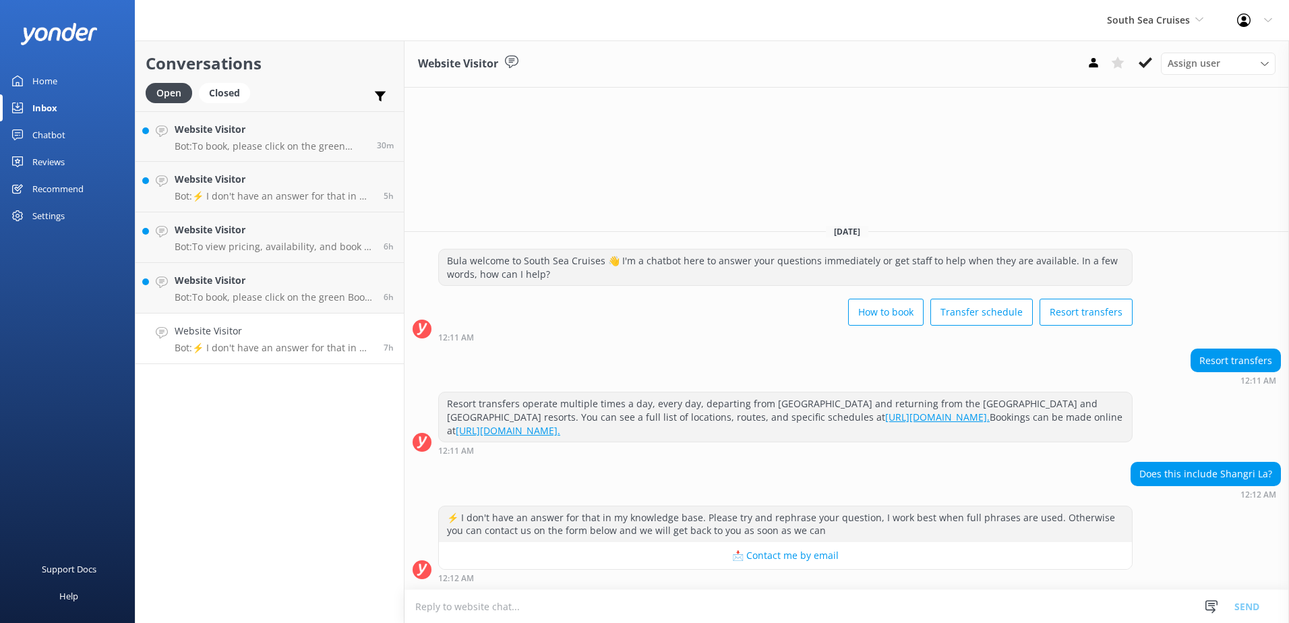
click at [931, 609] on textarea at bounding box center [846, 606] width 884 height 33
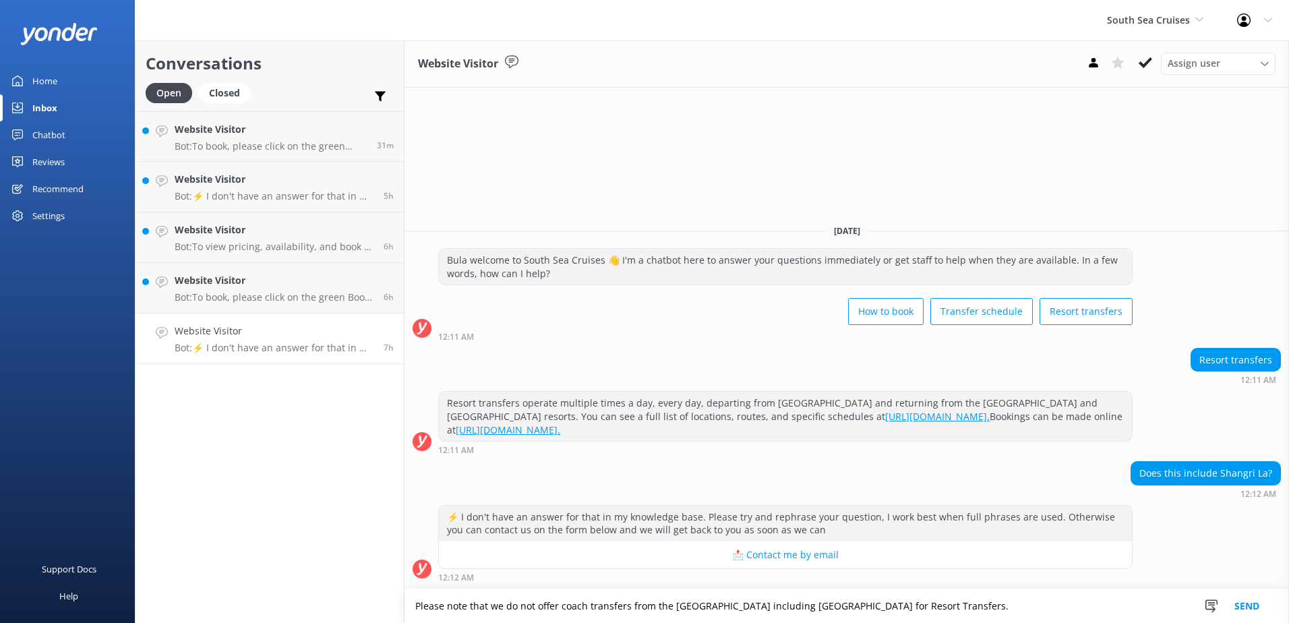
click at [1041, 607] on textarea "Please note that we do not offer coach transfers from the Coral Coast including…" at bounding box center [846, 606] width 884 height 34
type textarea "Please note that we do not offer coach transfers from the Coral Coast including…"
click at [1248, 607] on button "Send" at bounding box center [1246, 606] width 51 height 34
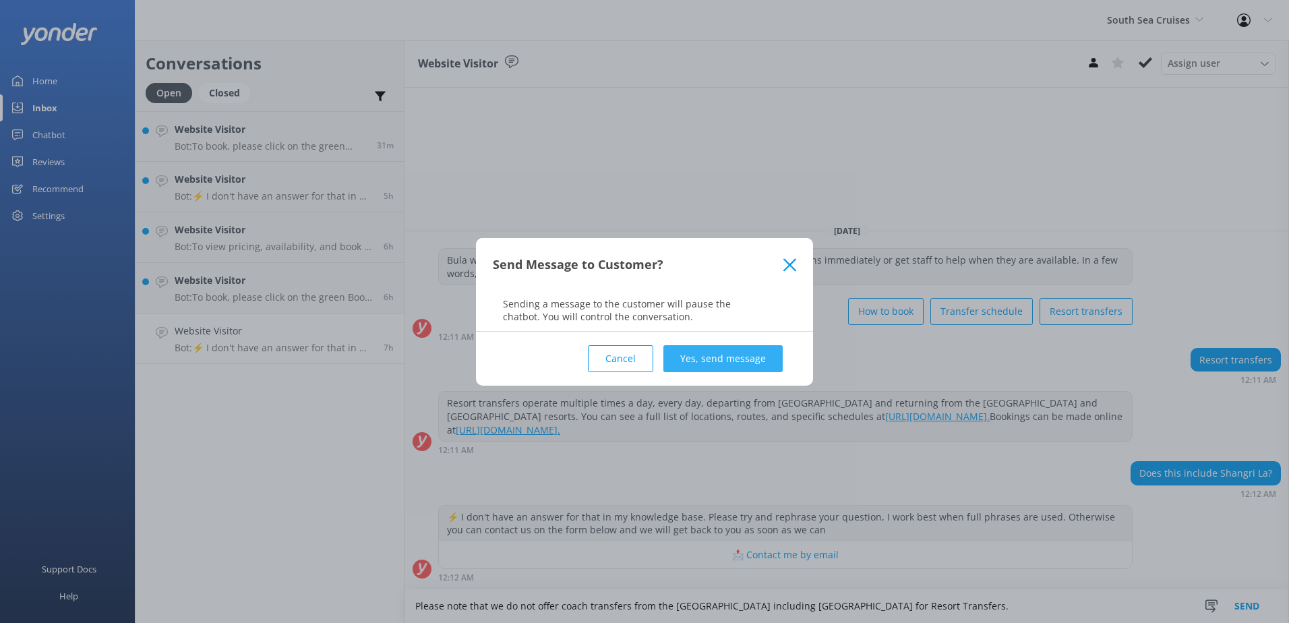
click at [727, 348] on button "Yes, send message" at bounding box center [722, 358] width 119 height 27
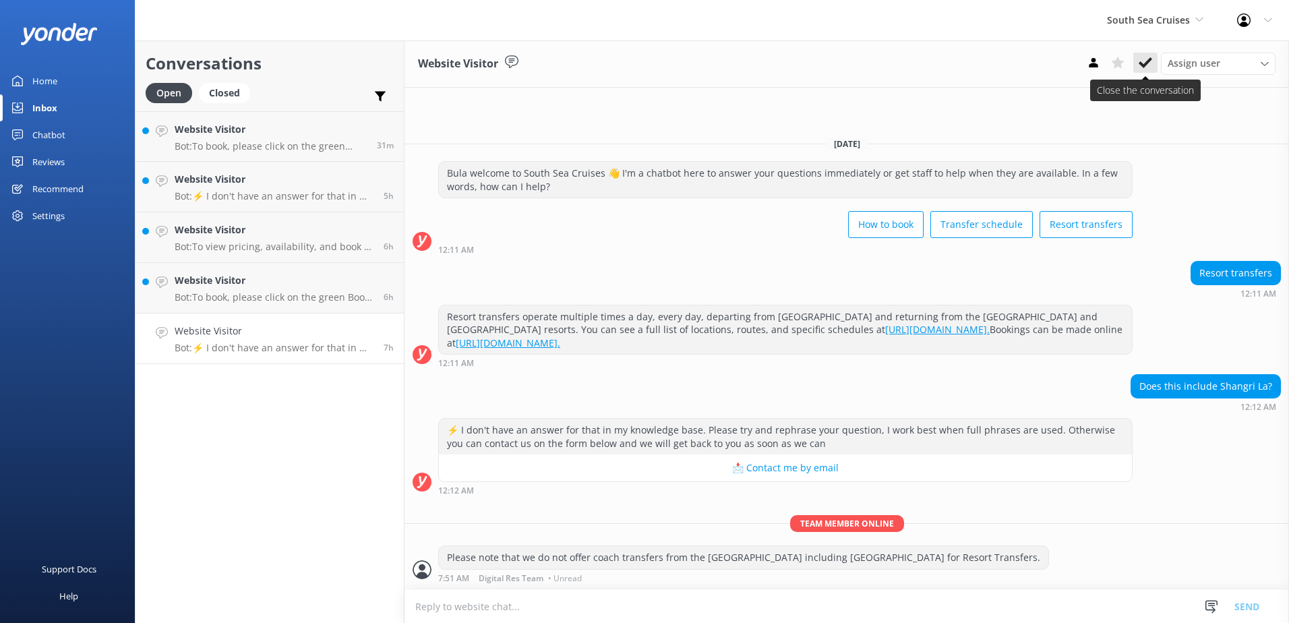
click at [1151, 67] on icon at bounding box center [1144, 62] width 13 height 13
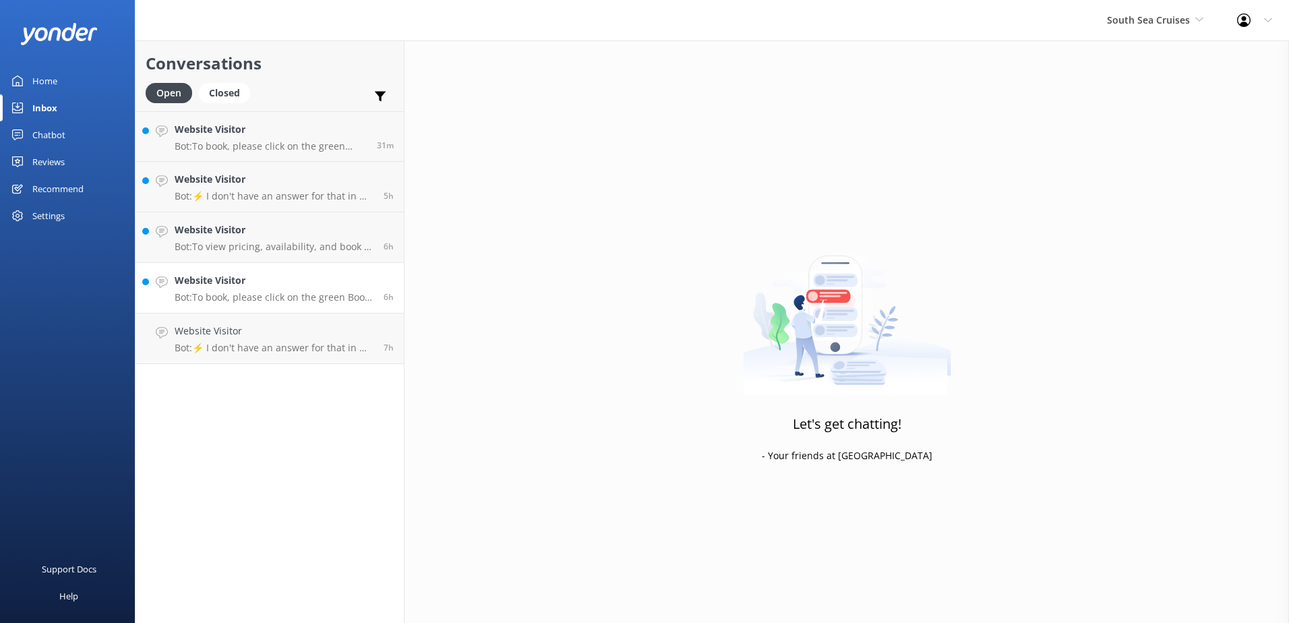
click at [267, 293] on p "Bot: To book, please click on the green Book Now button on our website and foll…" at bounding box center [274, 297] width 199 height 12
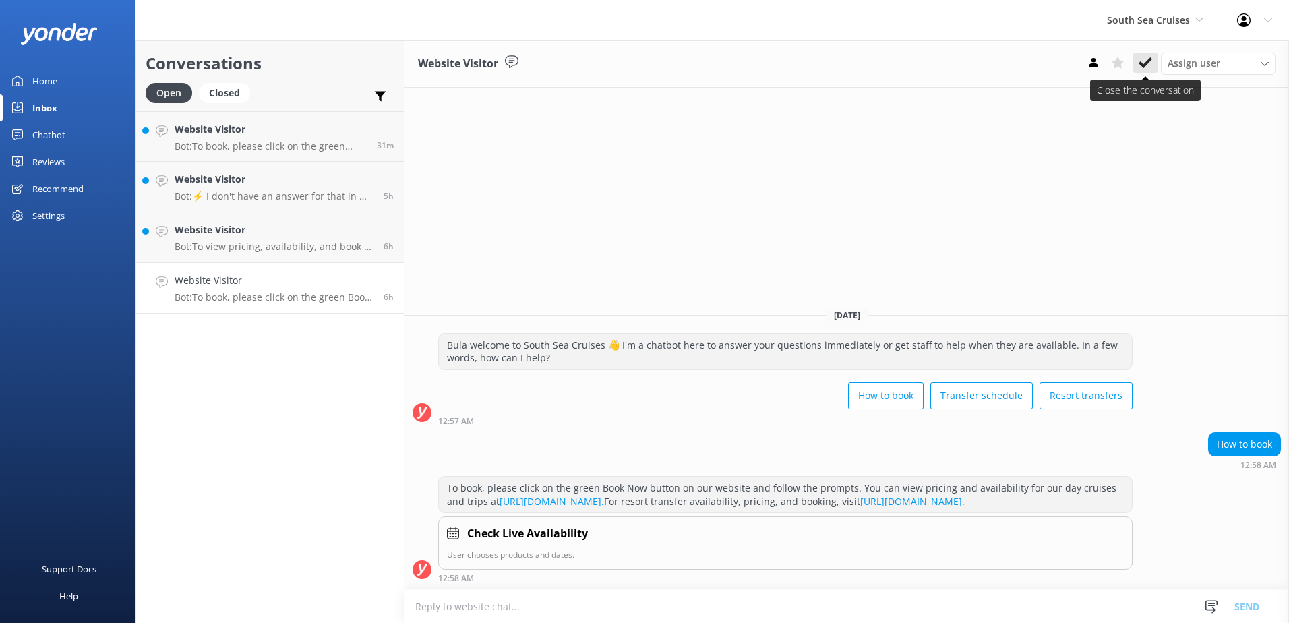
click at [1147, 60] on icon at bounding box center [1144, 62] width 13 height 13
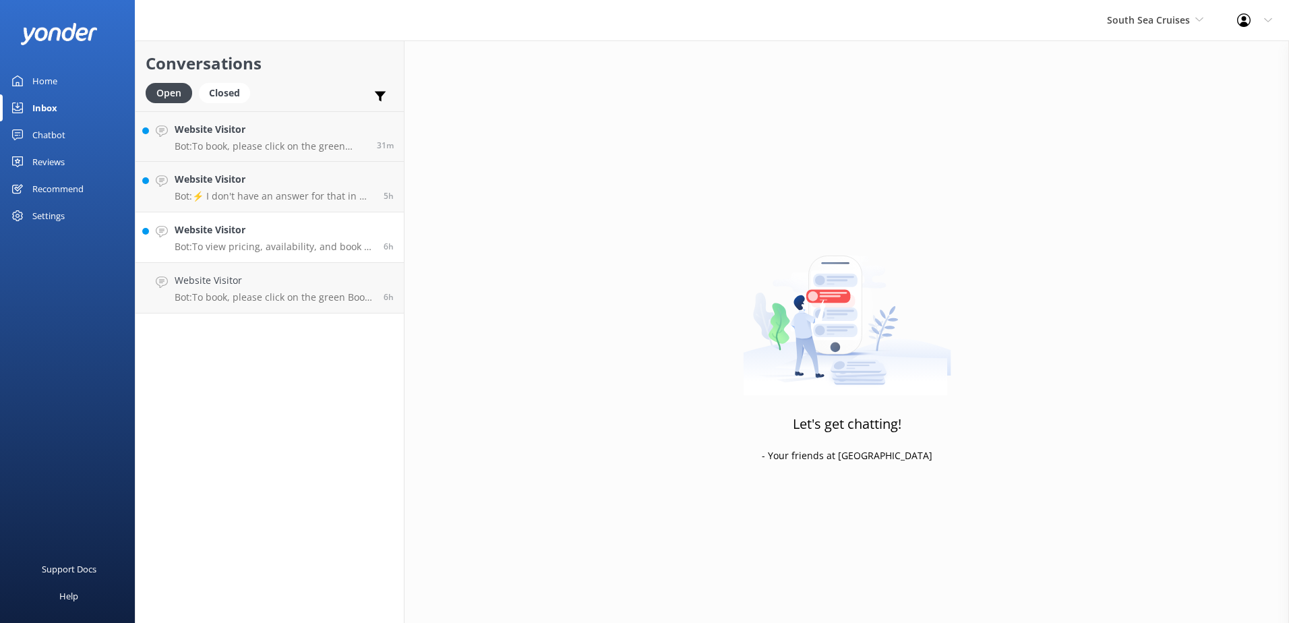
click at [241, 231] on h4 "Website Visitor" at bounding box center [274, 229] width 199 height 15
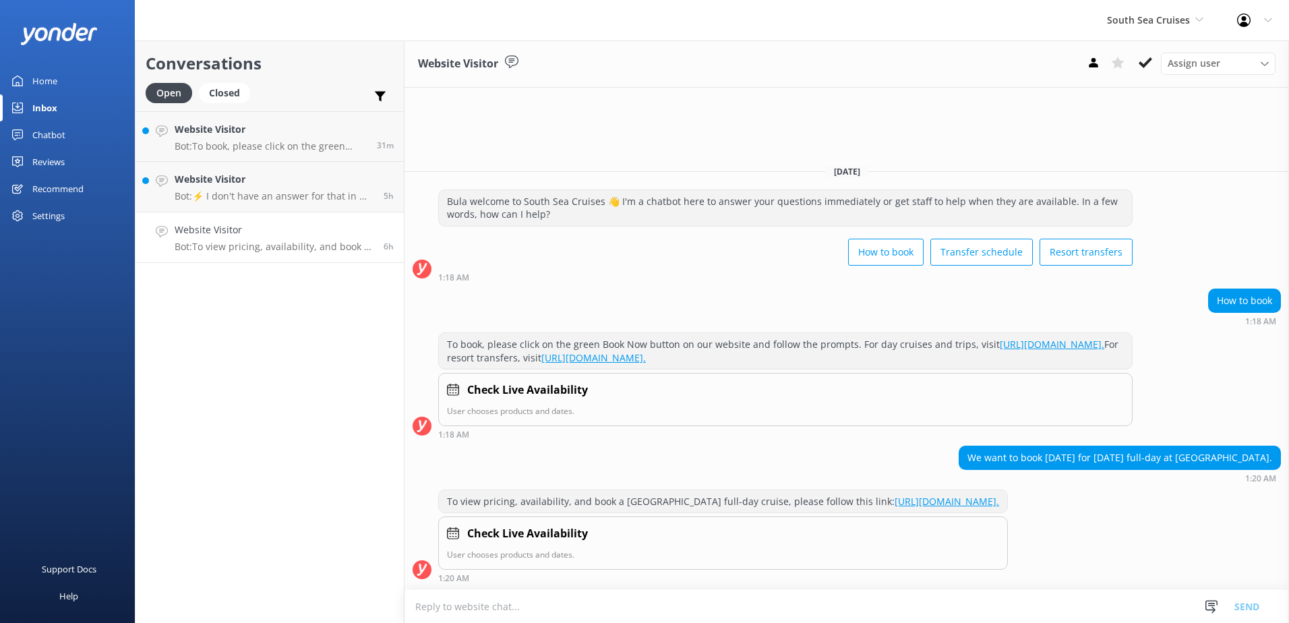
click at [942, 495] on link "https://secure.southseacruisesfiji.com/day-trips/availability?category=SOUTHSEA…" at bounding box center [946, 501] width 104 height 13
click at [1153, 67] on button at bounding box center [1145, 63] width 24 height 20
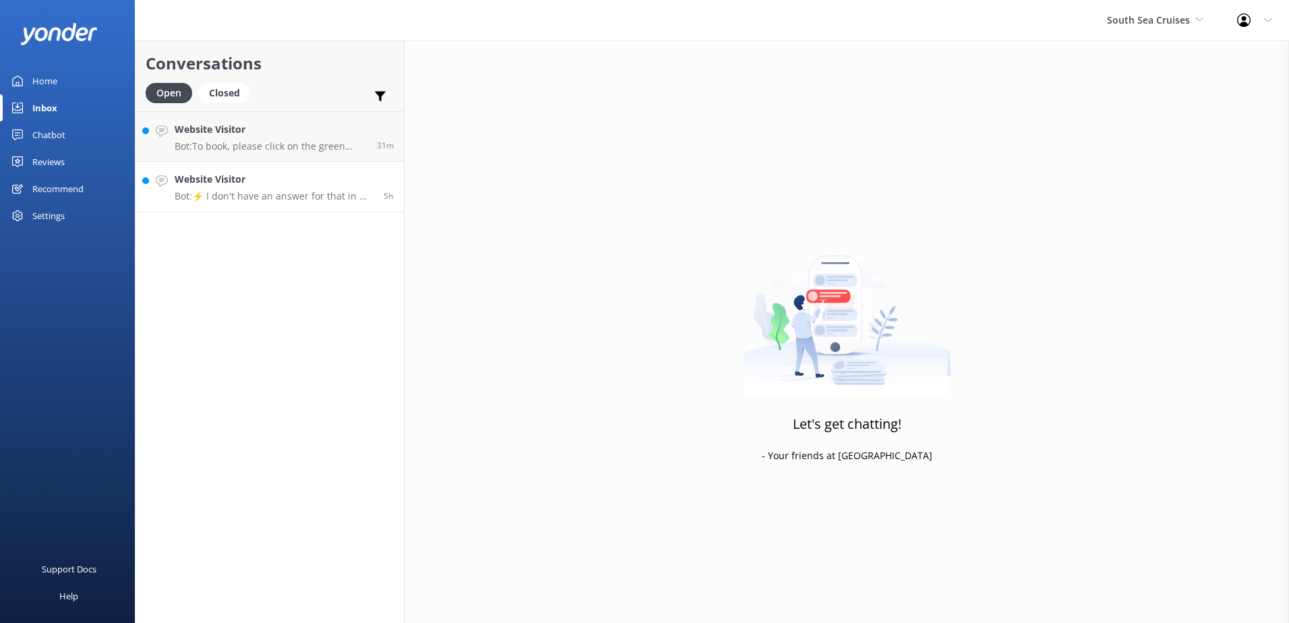
click at [222, 198] on p "Bot: ⚡ I don't have an answer for that in my knowledge base. Please try and rep…" at bounding box center [274, 196] width 199 height 12
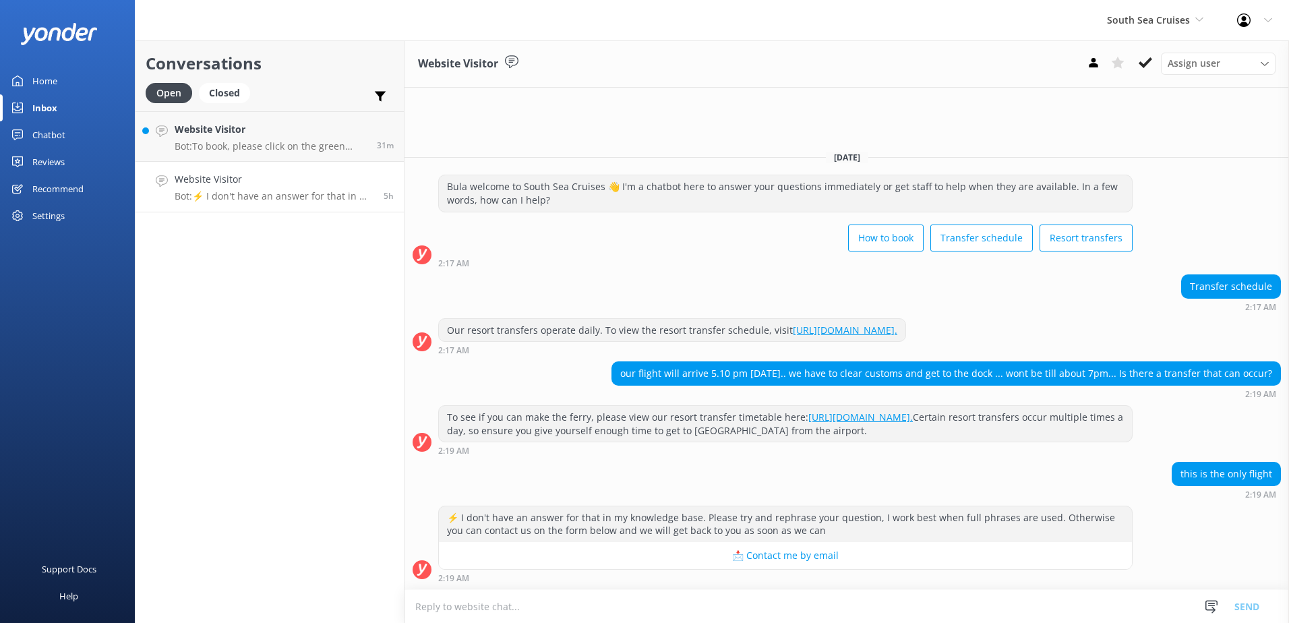
click at [970, 610] on textarea at bounding box center [846, 606] width 884 height 33
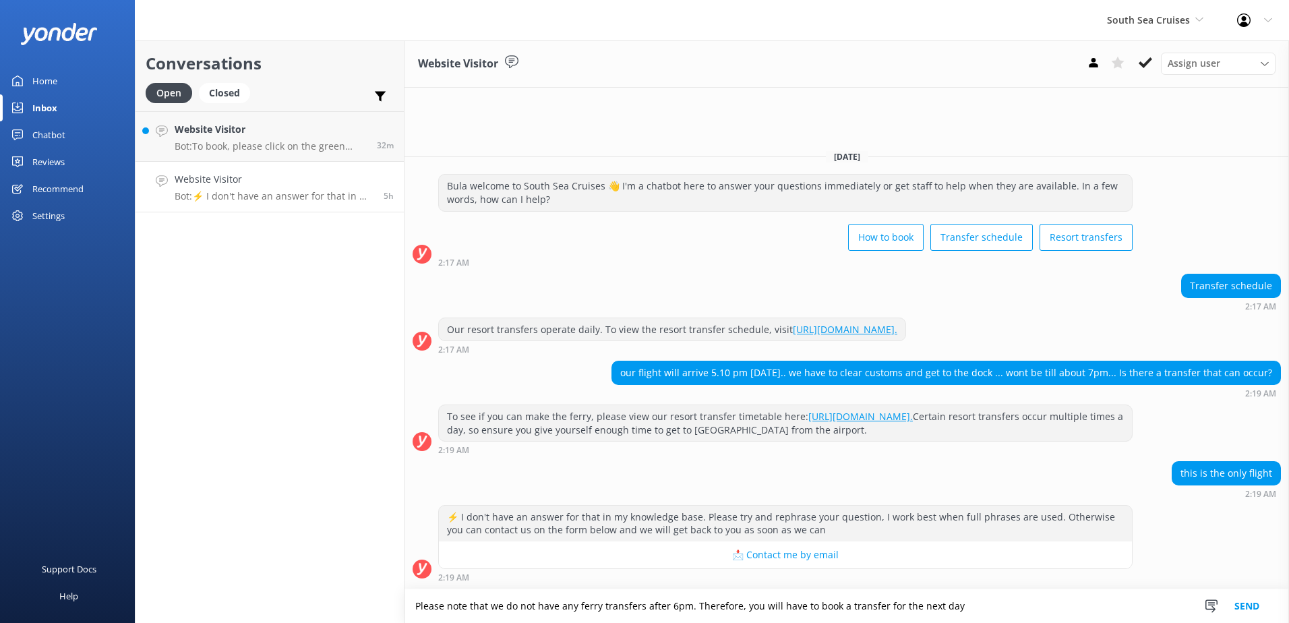
click at [1010, 611] on textarea "Please note that we do not have any ferry transfers after 6pm. Therefore, you w…" at bounding box center [846, 606] width 884 height 34
type textarea "Please note that we do not have any ferry transfers after 6pm. Therefore, you w…"
click at [1246, 609] on button "Send" at bounding box center [1246, 606] width 51 height 34
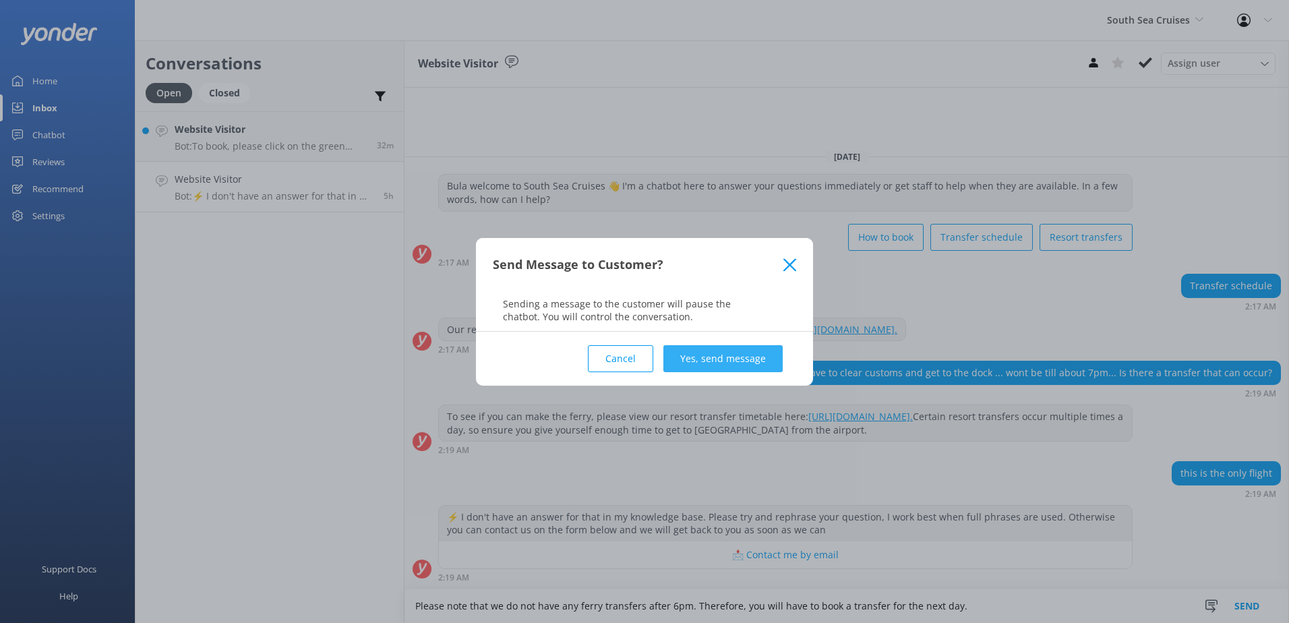
click at [740, 357] on button "Yes, send message" at bounding box center [722, 358] width 119 height 27
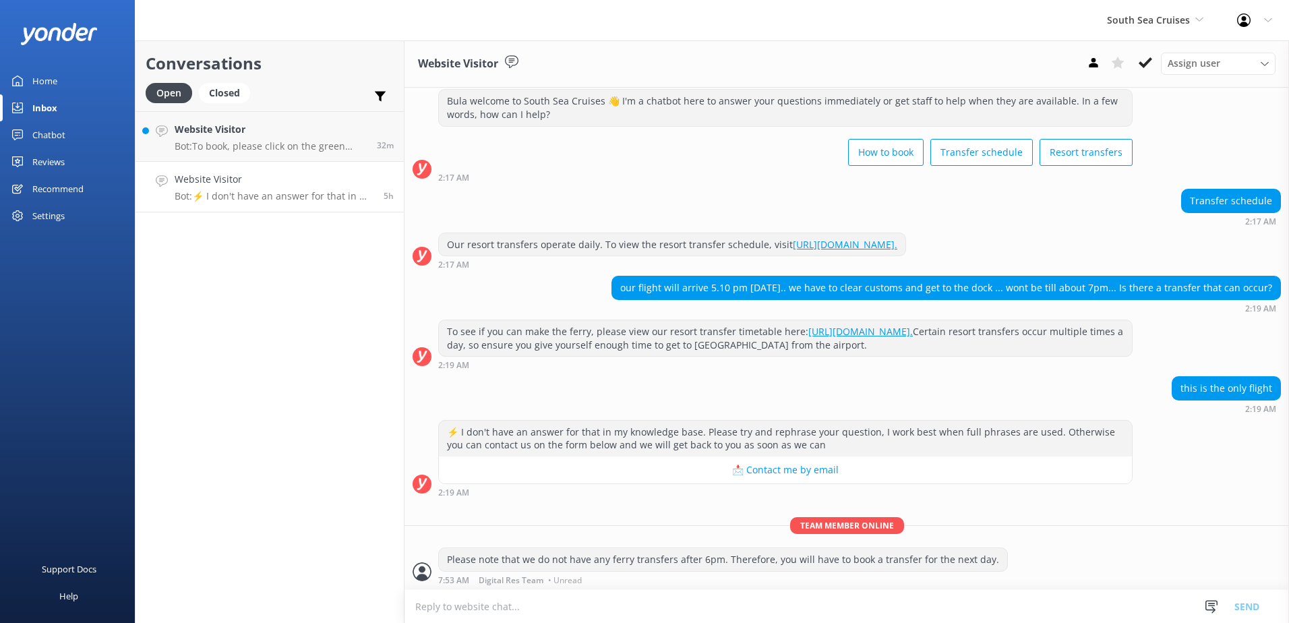
scroll to position [36, 0]
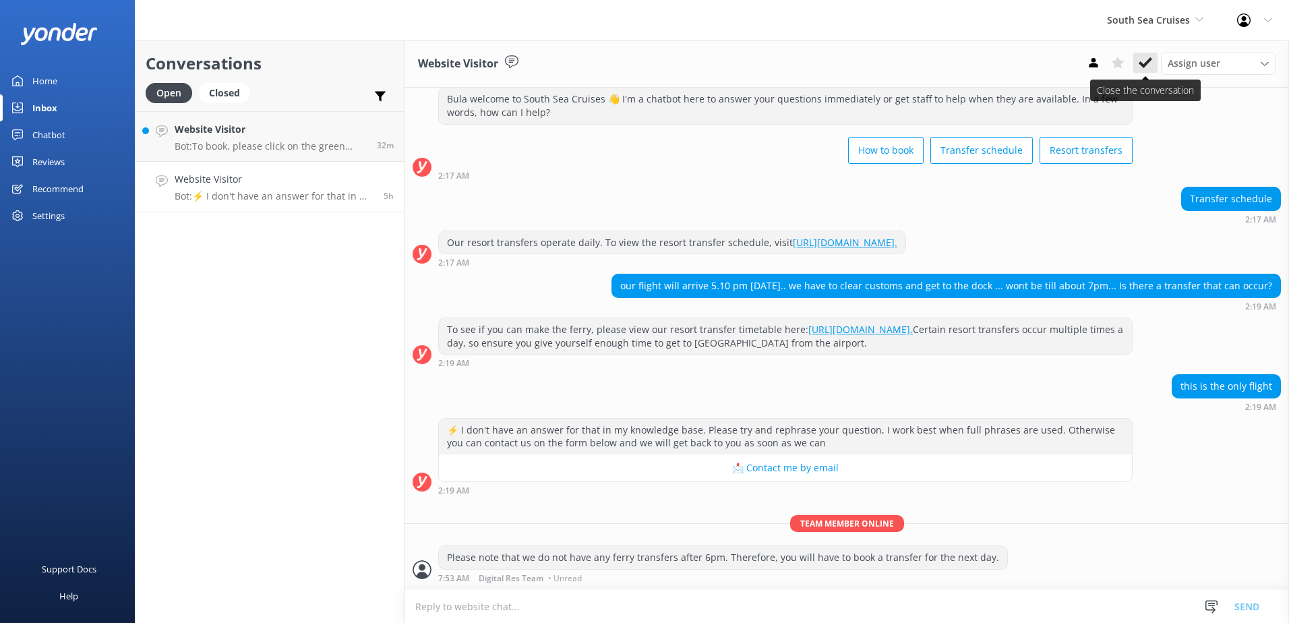
click at [1153, 58] on button at bounding box center [1145, 63] width 24 height 20
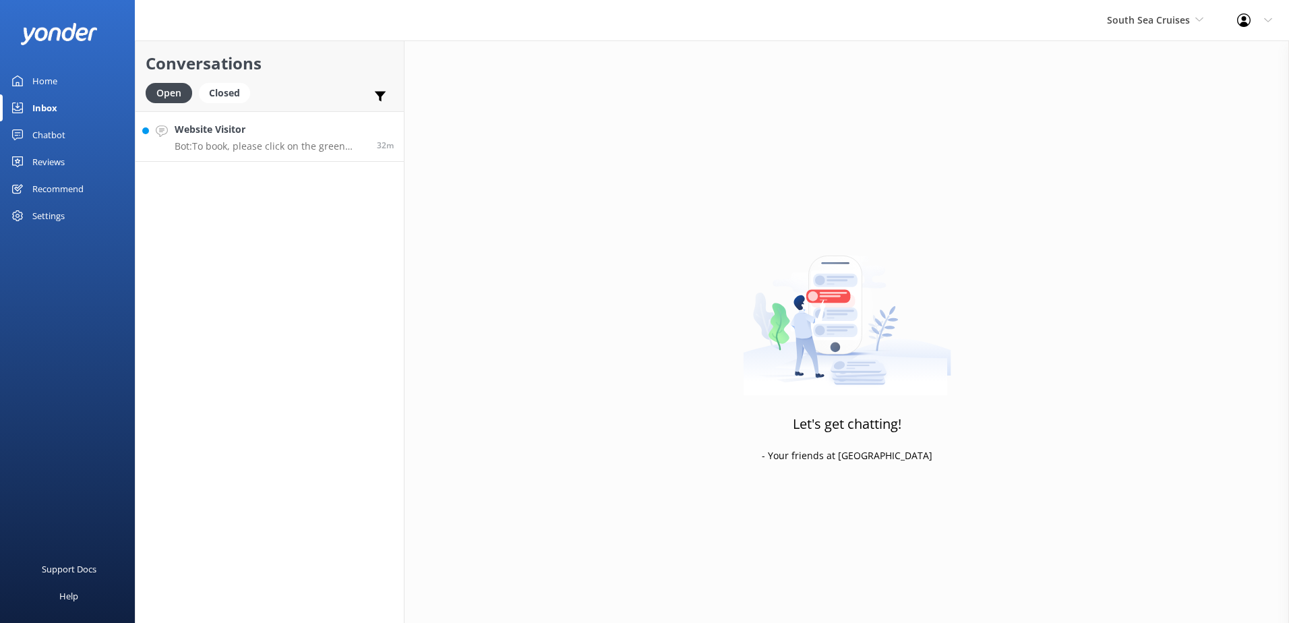
click at [313, 139] on div "Website Visitor Bot: To book, please click on the green Book Now button on our …" at bounding box center [271, 136] width 192 height 29
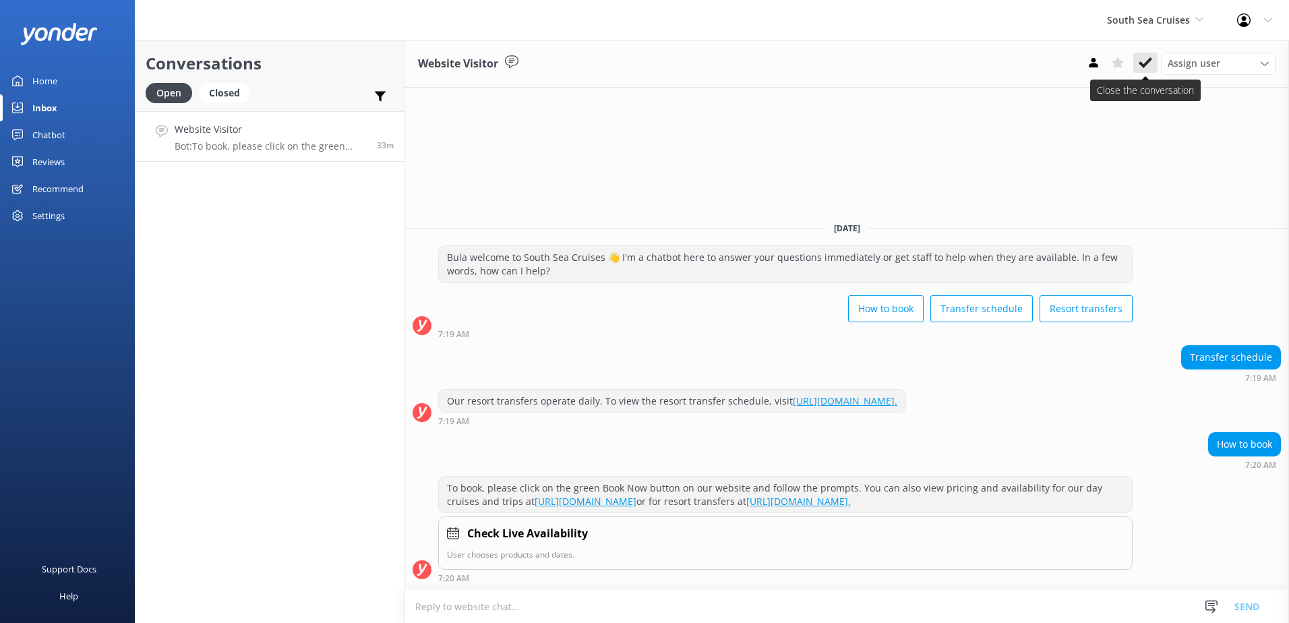
click at [1151, 65] on icon at bounding box center [1144, 62] width 13 height 13
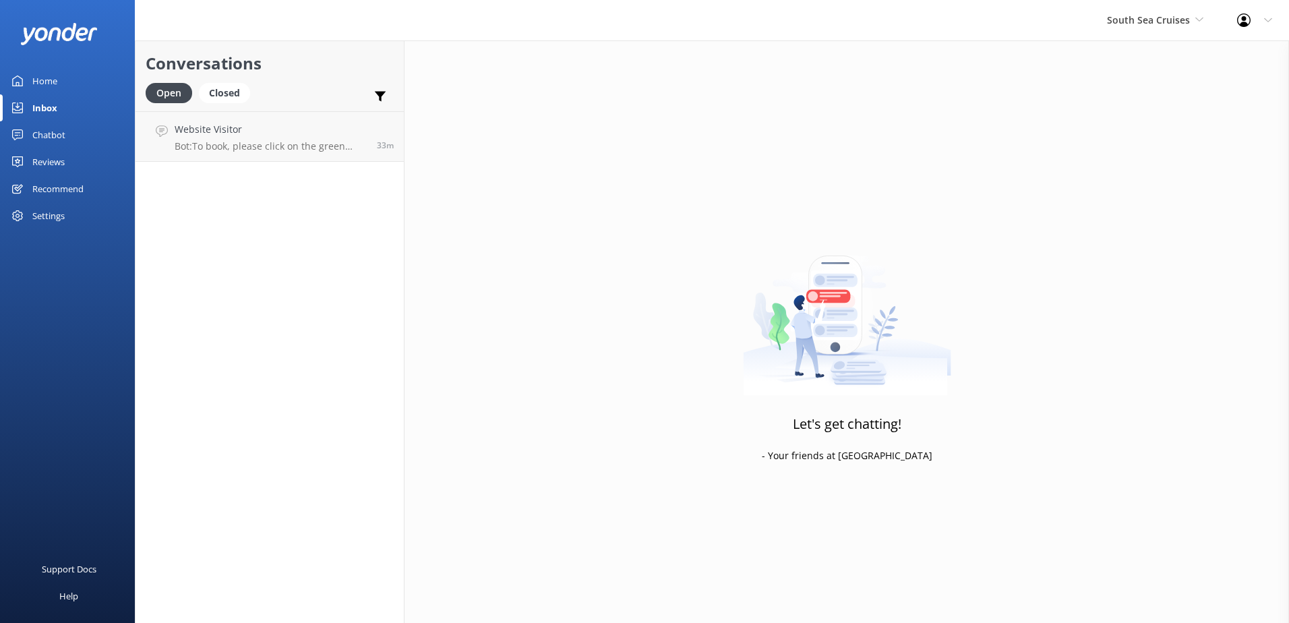
click at [1182, 29] on div "South Sea Cruises South Sea Sailing South Sea Cruises Malamala Beach Club Aweso…" at bounding box center [1155, 20] width 130 height 40
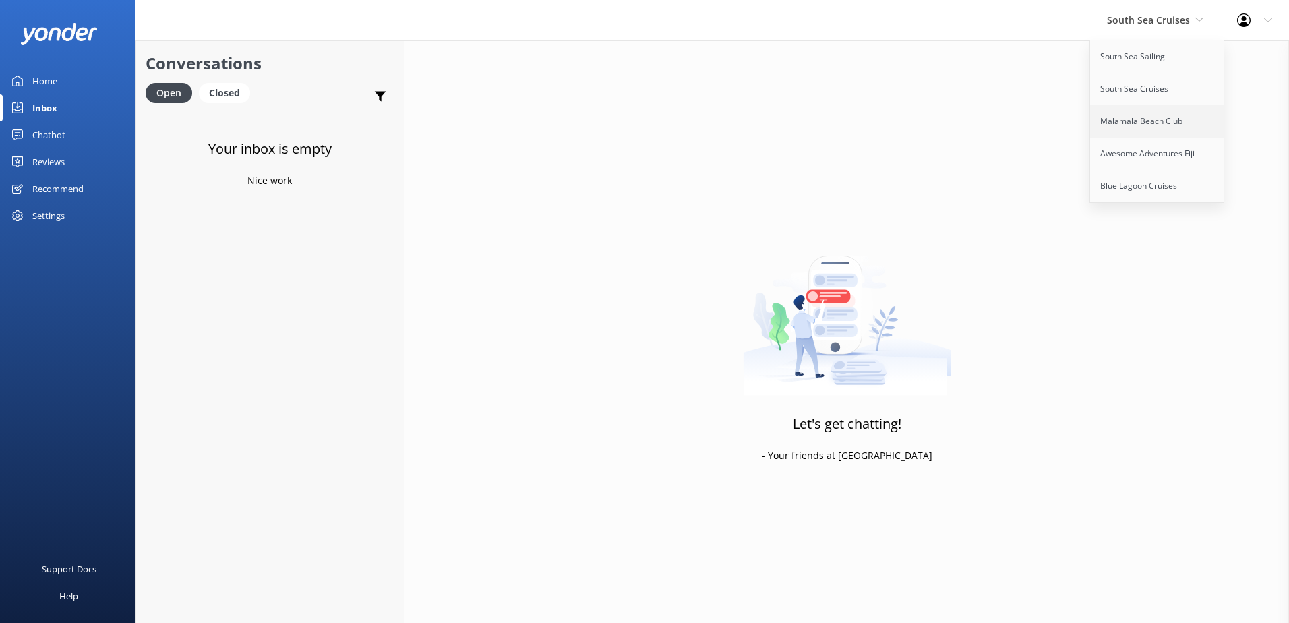
click at [1142, 122] on link "Malamala Beach Club" at bounding box center [1157, 121] width 135 height 32
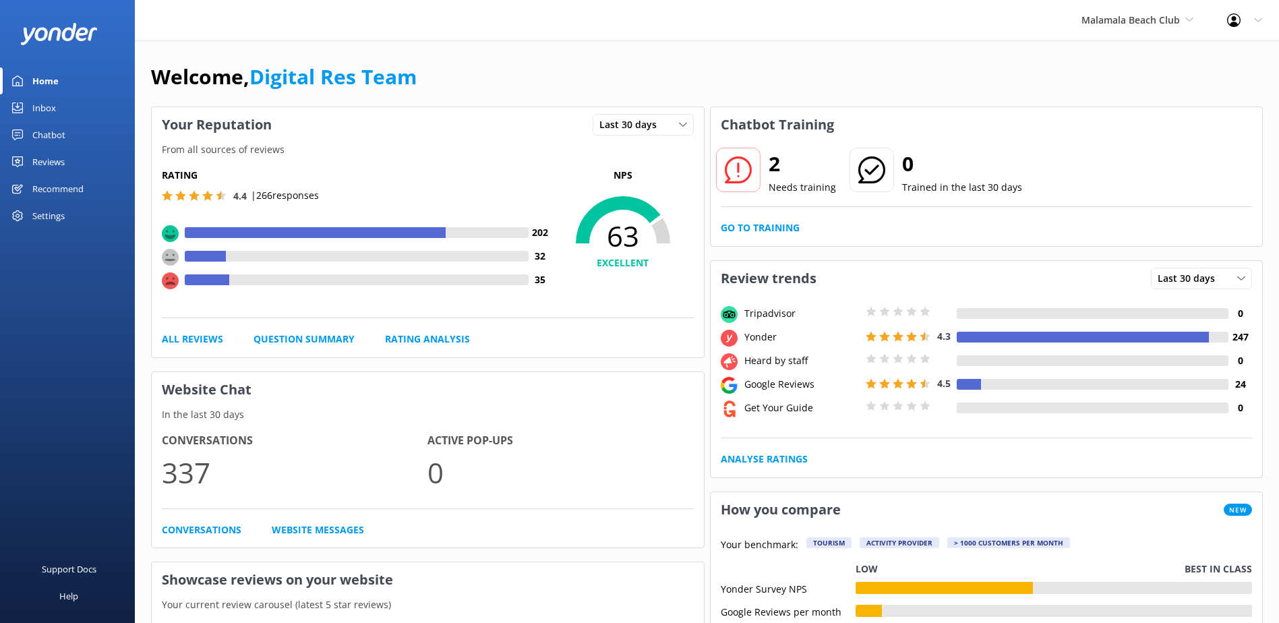
click at [72, 113] on link "Inbox" at bounding box center [67, 107] width 135 height 27
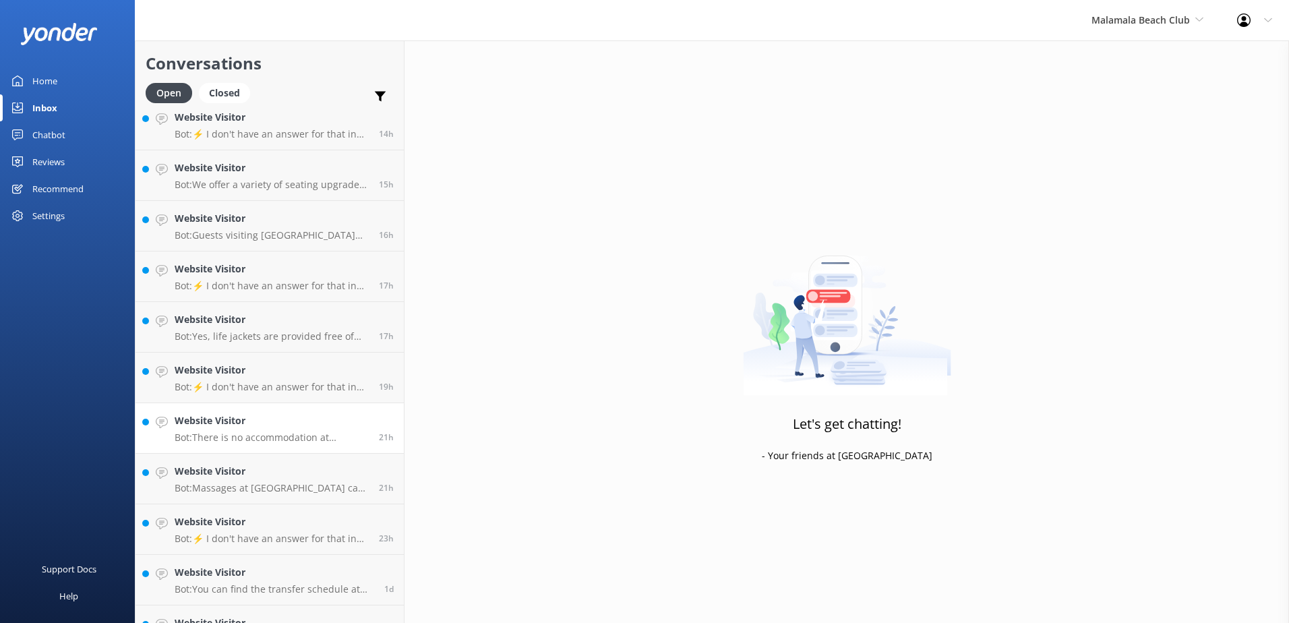
scroll to position [348, 0]
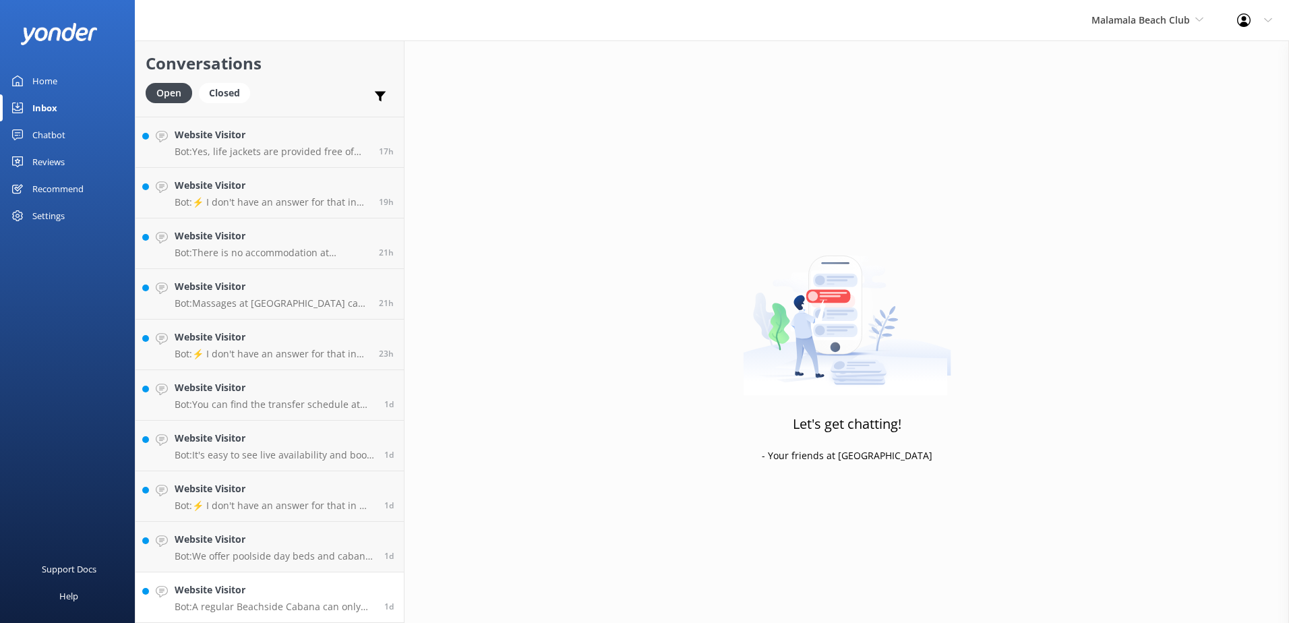
click at [298, 592] on h4 "Website Visitor" at bounding box center [275, 589] width 200 height 15
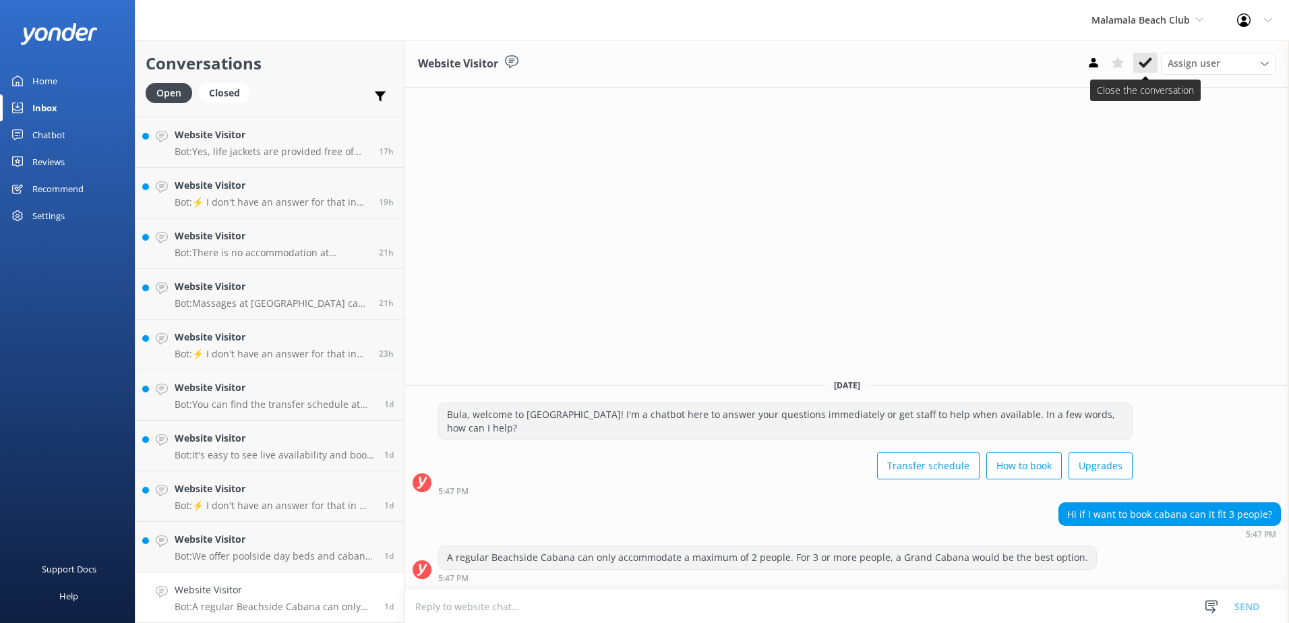
click at [1146, 67] on icon at bounding box center [1144, 62] width 13 height 13
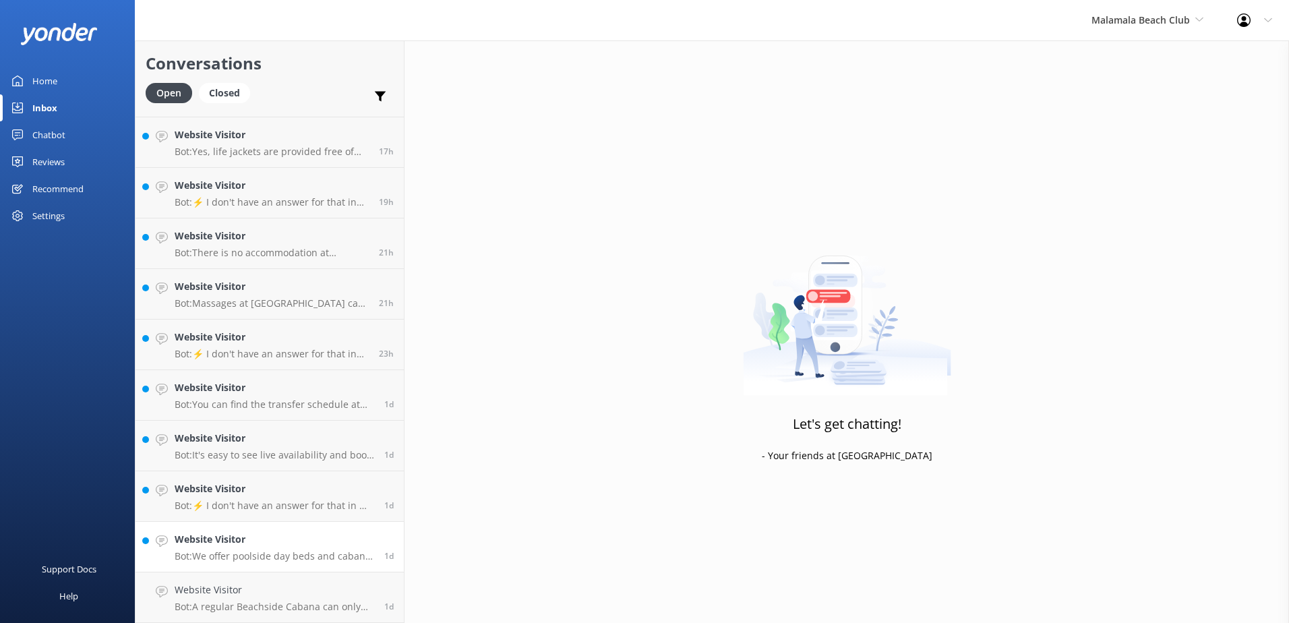
scroll to position [297, 0]
click at [295, 604] on p "Bot: We offer poolside day beds and cabana upgrades. For more information, plea…" at bounding box center [275, 607] width 200 height 12
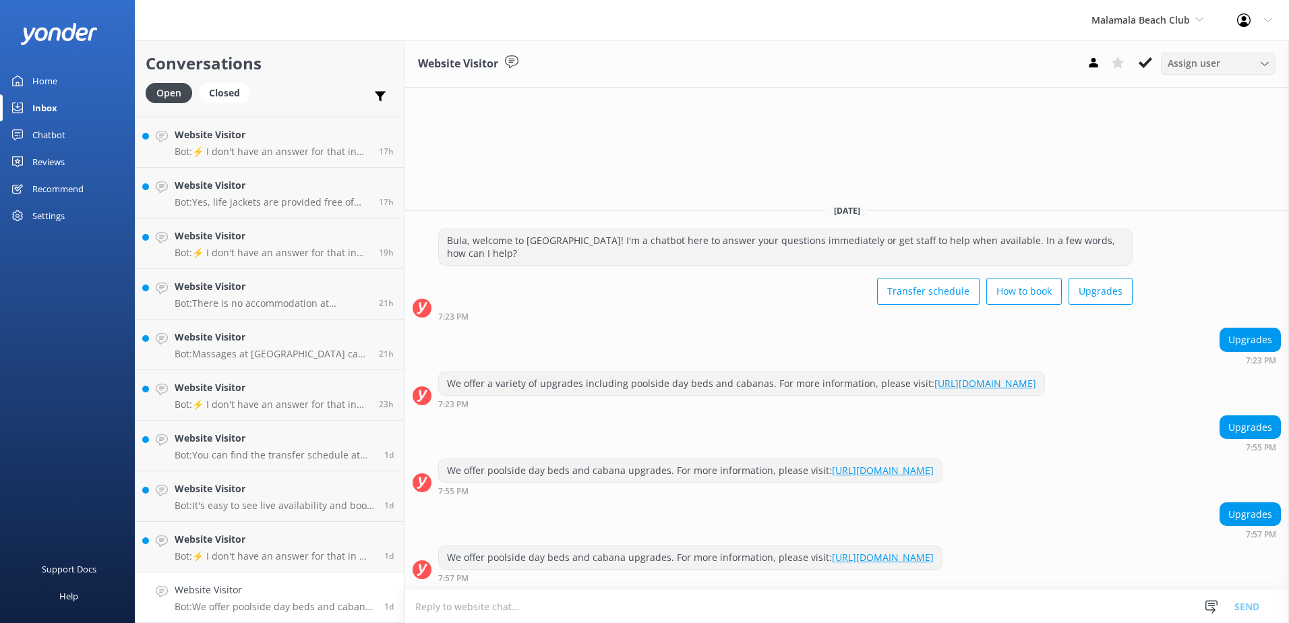
click at [1164, 63] on div "Assign user" at bounding box center [1218, 63] width 108 height 15
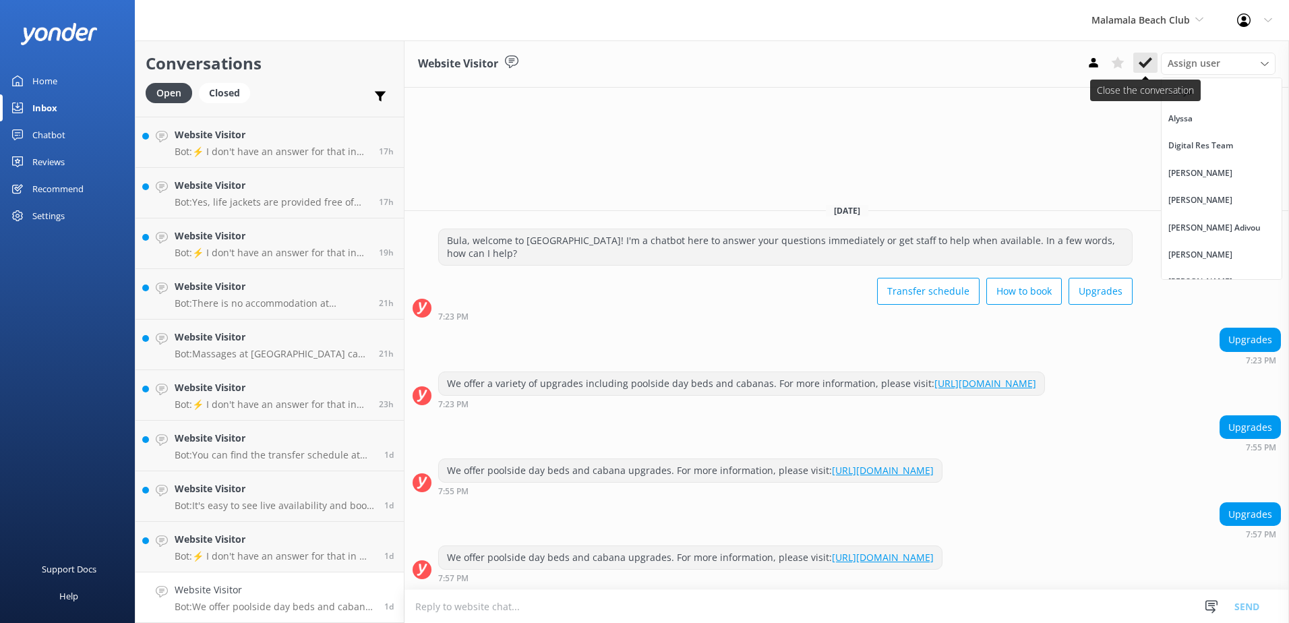
click at [1152, 63] on button at bounding box center [1145, 63] width 24 height 20
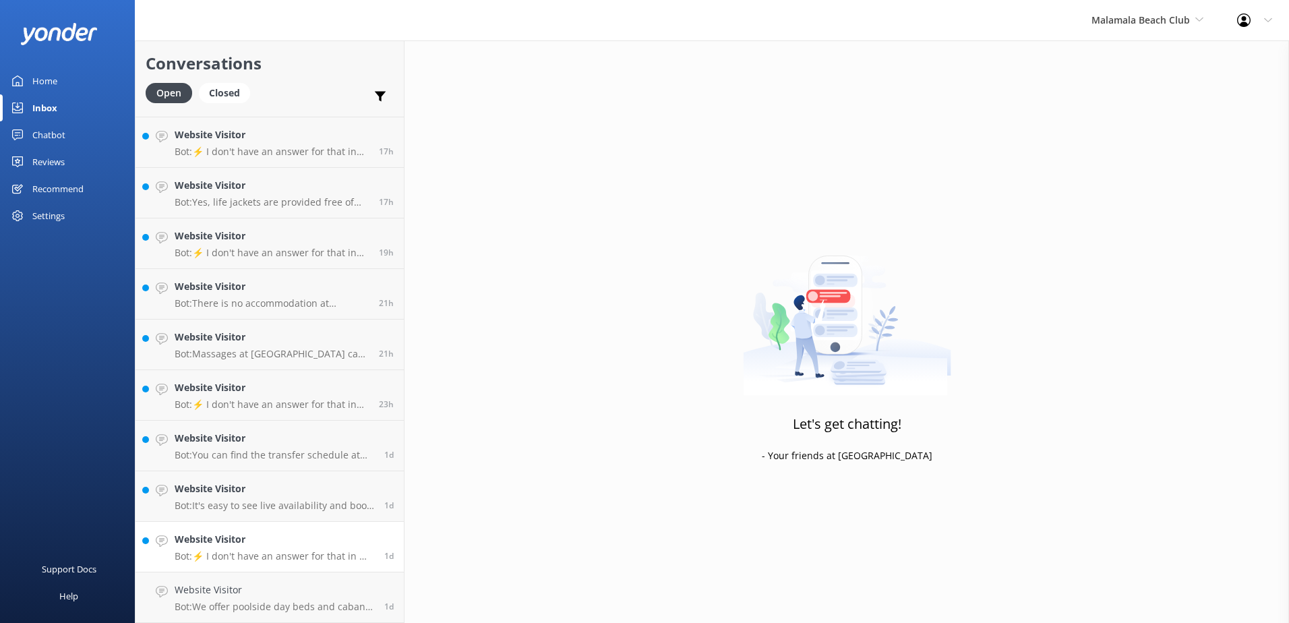
scroll to position [247, 0]
click at [318, 606] on p "Bot: ⚡ I don't have an answer for that in my knowledge base. Please try and rep…" at bounding box center [275, 607] width 200 height 12
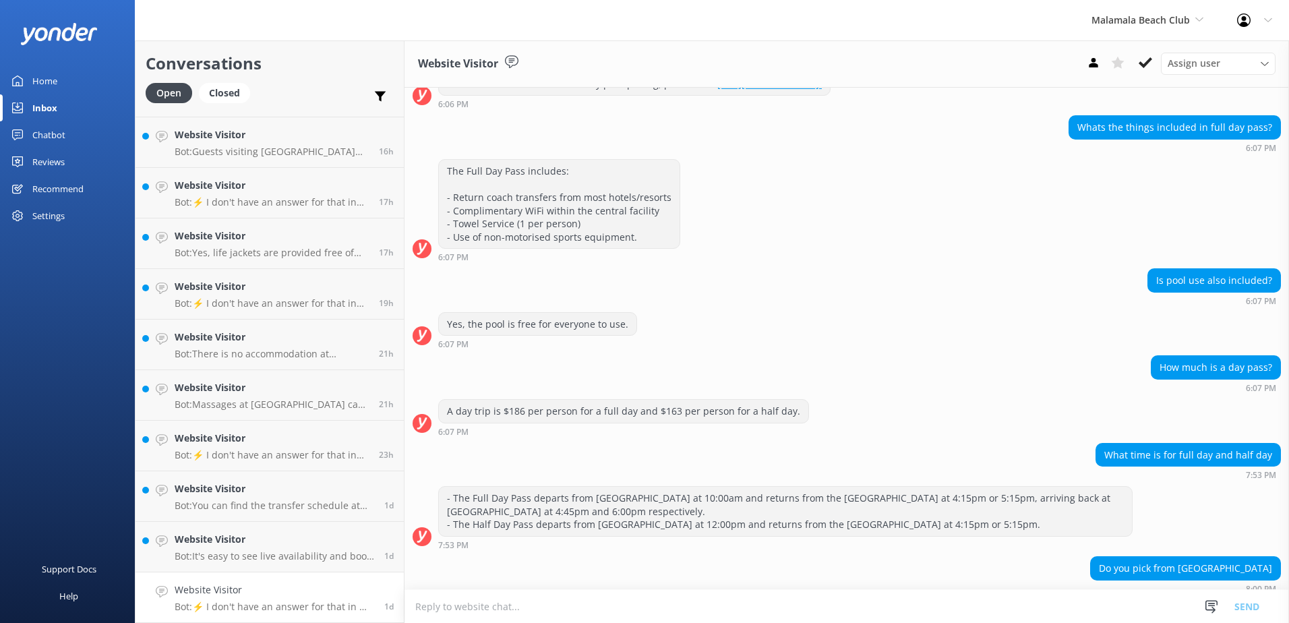
scroll to position [375, 0]
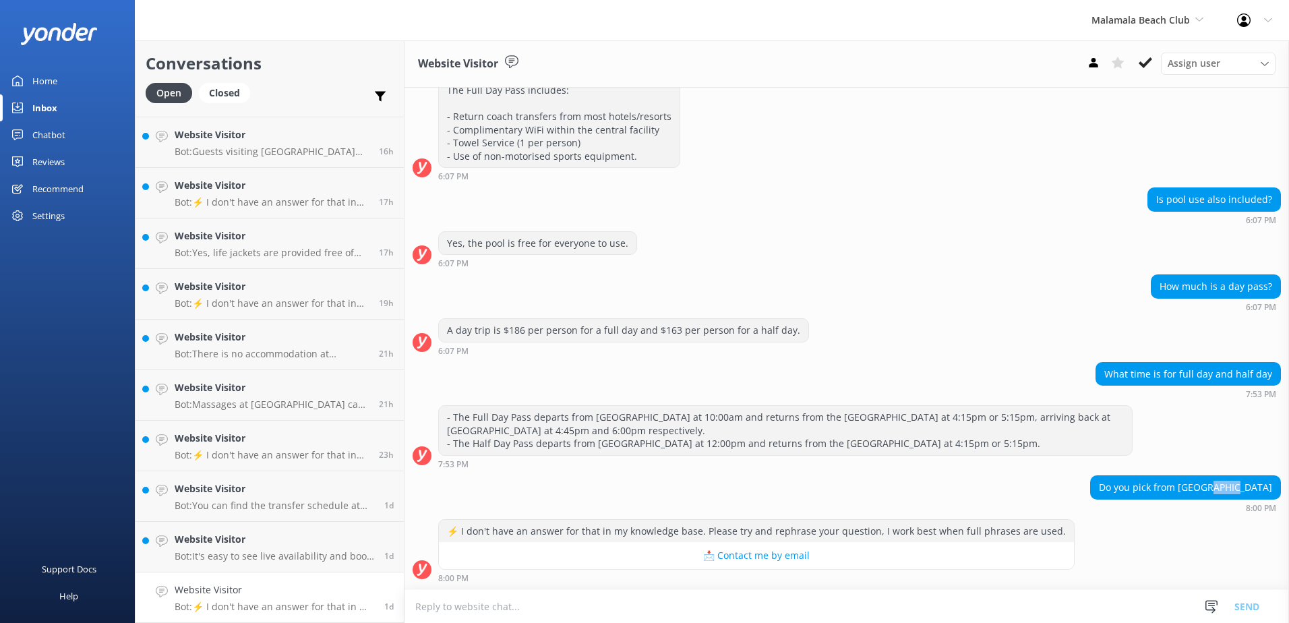
drag, startPoint x: 1240, startPoint y: 485, endPoint x: 1262, endPoint y: 485, distance: 22.2
click at [1262, 485] on div "Do you pick from hotel oasis" at bounding box center [1185, 487] width 189 height 23
drag, startPoint x: 1262, startPoint y: 485, endPoint x: 1239, endPoint y: 501, distance: 29.0
click at [1239, 501] on div "Do you pick from hotel oasis 8:00 PM" at bounding box center [1185, 493] width 191 height 37
click at [946, 609] on textarea at bounding box center [846, 606] width 884 height 33
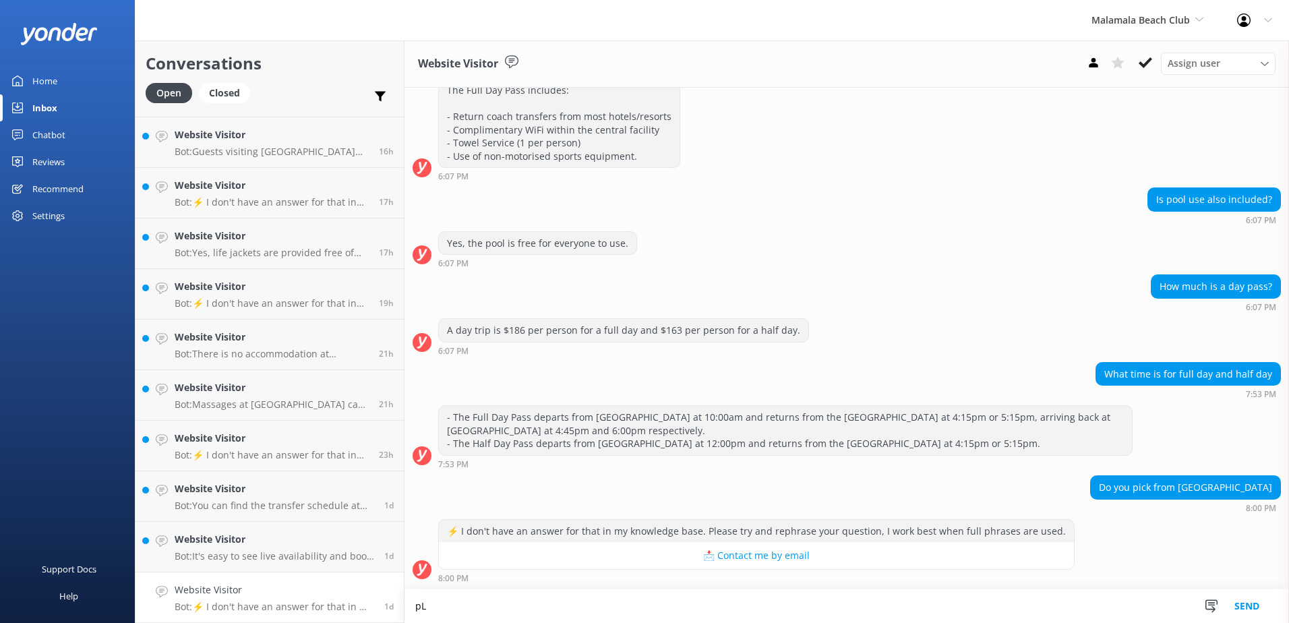
type textarea "p"
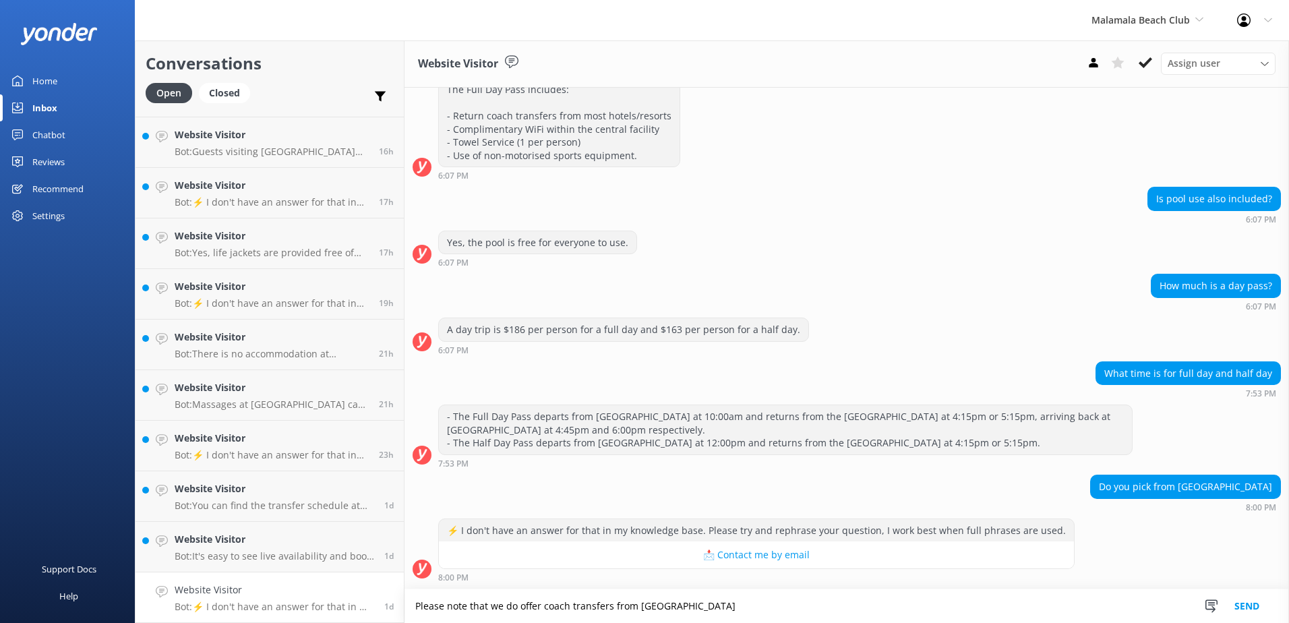
click at [879, 609] on textarea "Please note that we do offer coach transfers from Hotel Oasis" at bounding box center [846, 606] width 884 height 34
type textarea "Please note that we do offer coach transfers from Hotel Oasis."
click at [1240, 608] on button "Send" at bounding box center [1246, 606] width 51 height 34
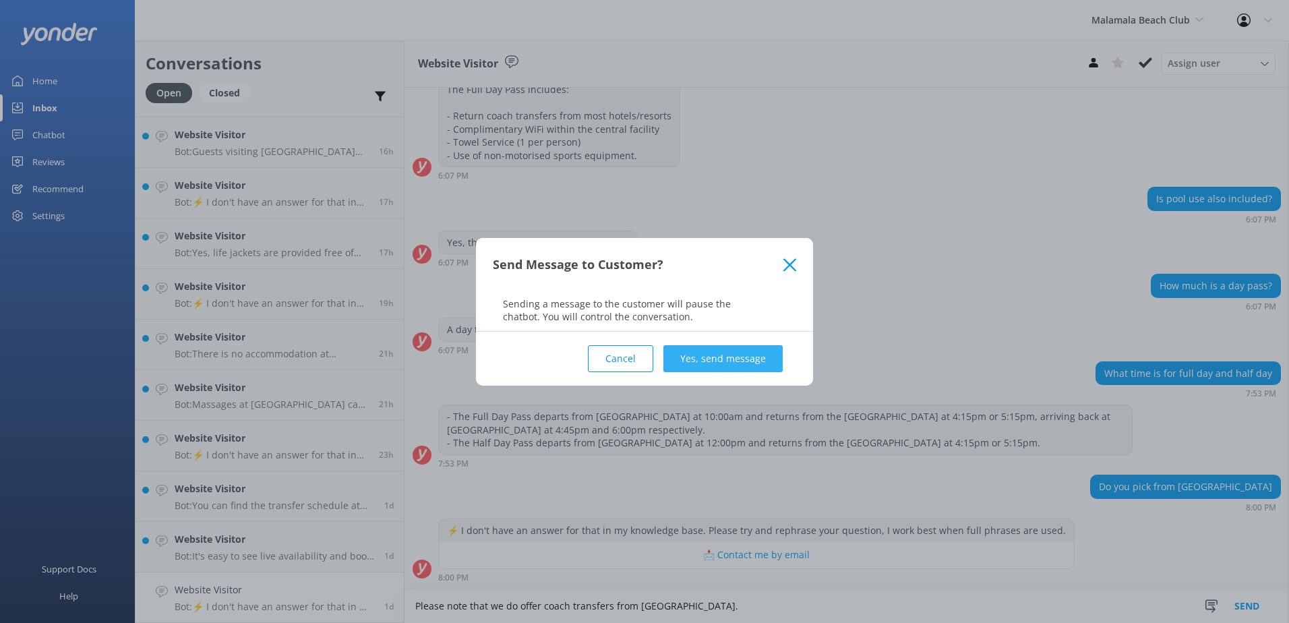
drag, startPoint x: 808, startPoint y: 377, endPoint x: 750, endPoint y: 355, distance: 61.8
click at [805, 376] on div "Cancel Yes, send message" at bounding box center [644, 359] width 337 height 54
click at [750, 355] on button "Yes, send message" at bounding box center [722, 358] width 119 height 27
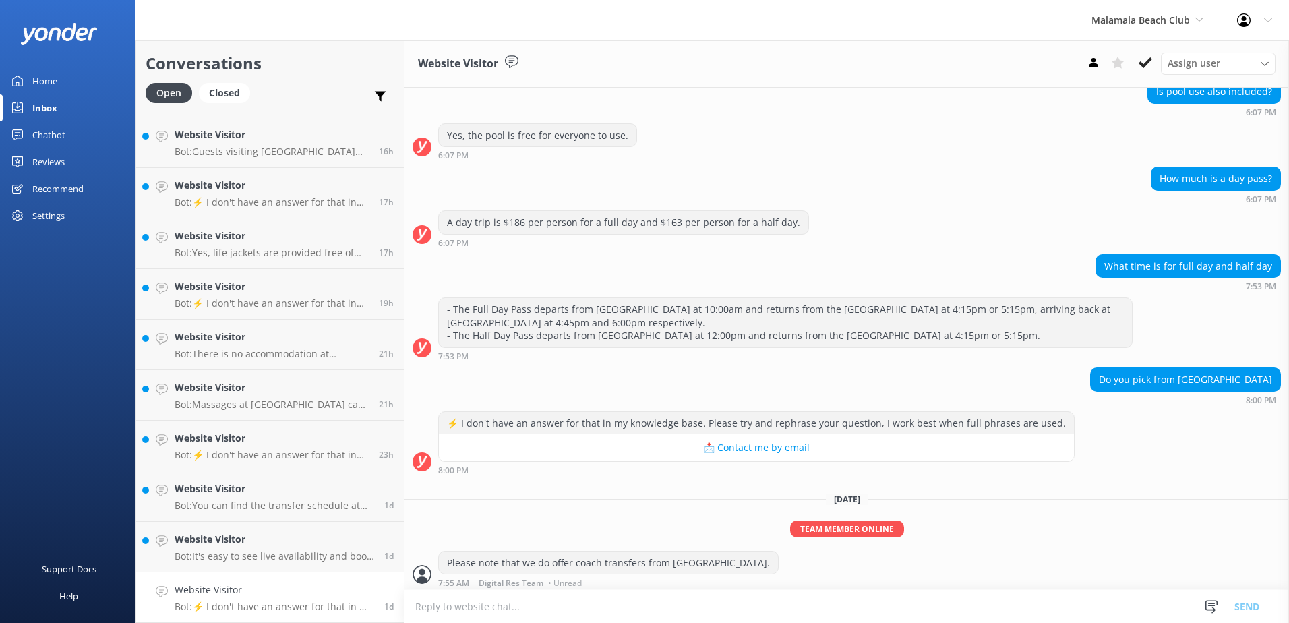
scroll to position [488, 0]
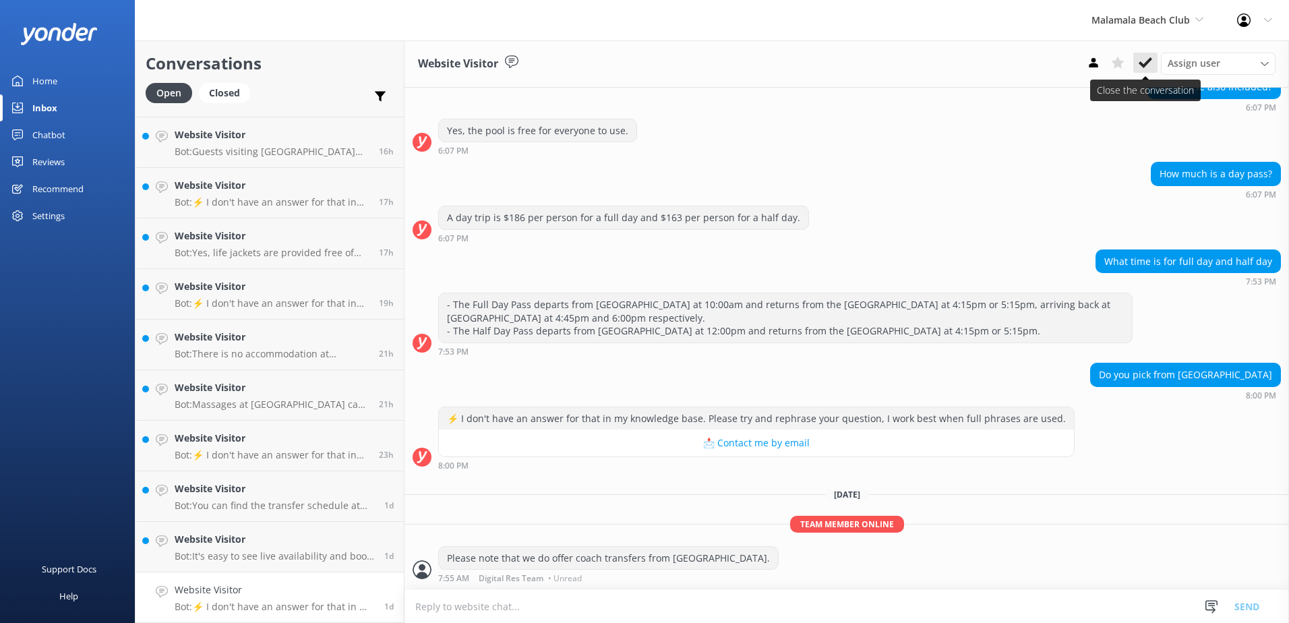
click at [1149, 66] on icon at bounding box center [1144, 62] width 13 height 13
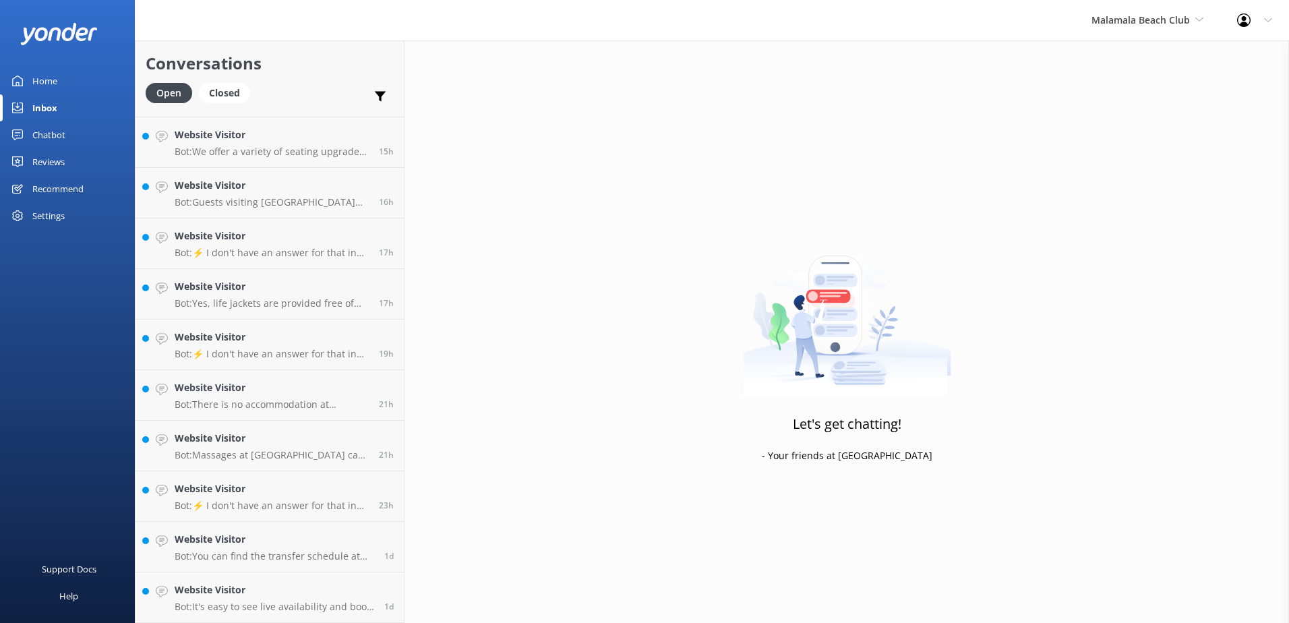
scroll to position [196, 0]
click at [309, 607] on p "Bot: It's easy to see live availability and book online at https://secure.malam…" at bounding box center [275, 607] width 200 height 12
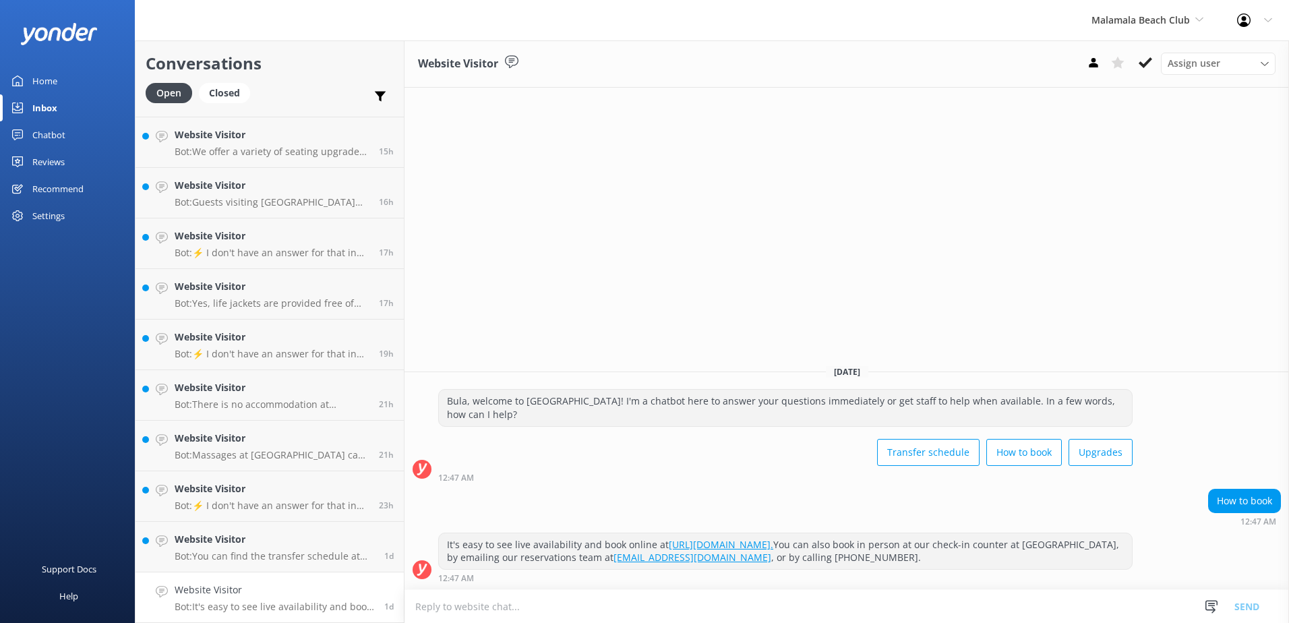
click at [773, 541] on link "https://secure.malamalabeachclub.com/day-trips/availability." at bounding box center [721, 544] width 104 height 13
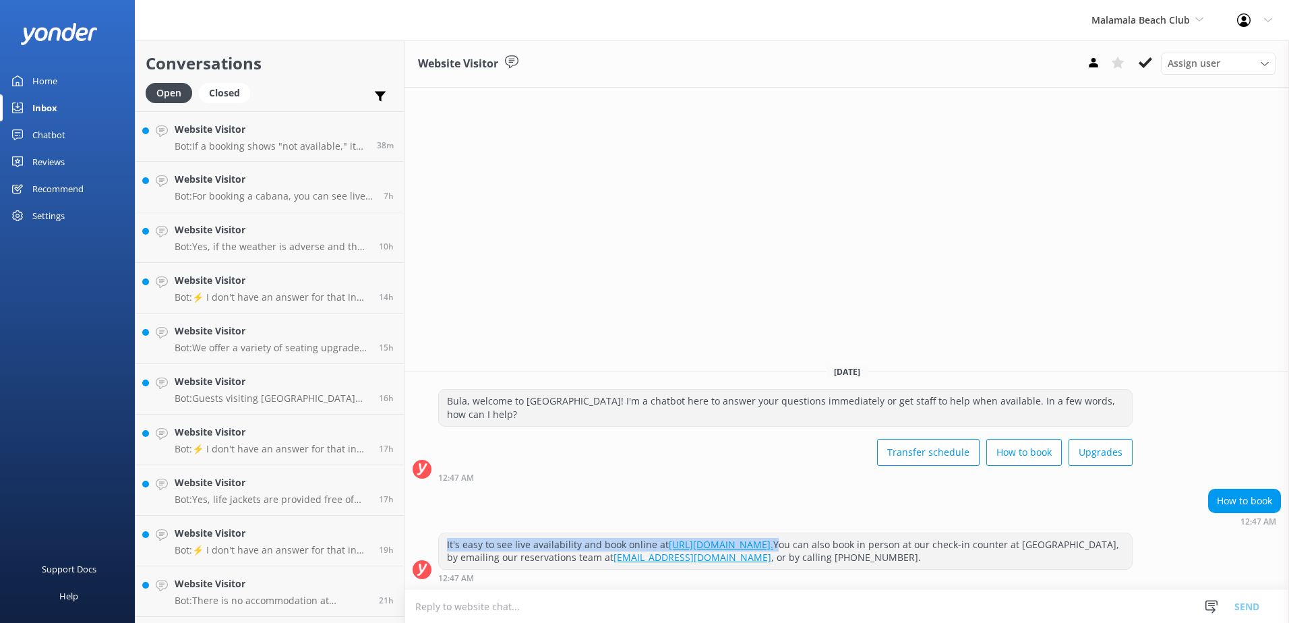
drag, startPoint x: 933, startPoint y: 547, endPoint x: 437, endPoint y: 549, distance: 496.1
click at [437, 549] on div "It's easy to see live availability and book online at [URL][DOMAIN_NAME]. You c…" at bounding box center [846, 557] width 884 height 50
copy div "It's easy to see live availability and book online at [URL][DOMAIN_NAME]."
click at [540, 607] on textarea at bounding box center [846, 606] width 884 height 33
paste textarea "It's easy to see live availability and book online at [URL][DOMAIN_NAME]."
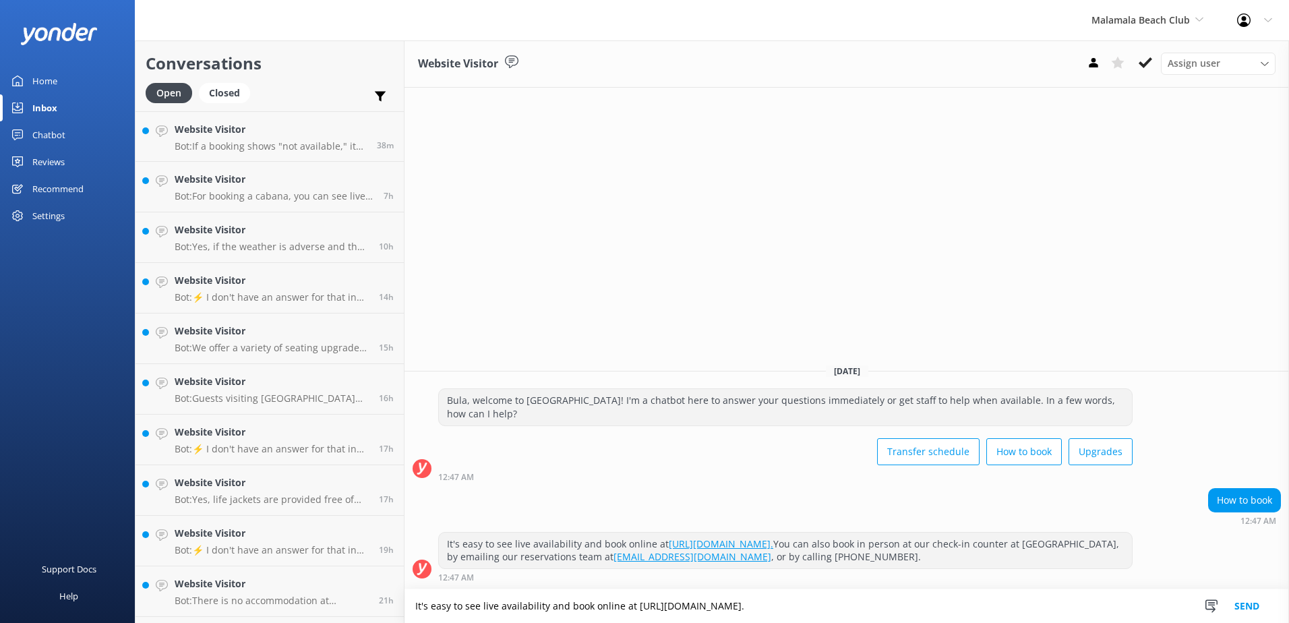
click at [568, 604] on textarea "It's easy to see live availability and book online at [URL][DOMAIN_NAME]." at bounding box center [846, 606] width 884 height 34
drag, startPoint x: 571, startPoint y: 605, endPoint x: 410, endPoint y: 615, distance: 160.7
click at [410, 615] on textarea "It's easy to see live availability and book online at [URL][DOMAIN_NAME]." at bounding box center [846, 606] width 884 height 34
click at [758, 611] on textarea "Book online at https://secure.malamalabeachclub.com/day-trips/availability." at bounding box center [846, 606] width 884 height 34
type textarea "Book online at https://secure.malamalabeachclub.com/day-trips/availability"
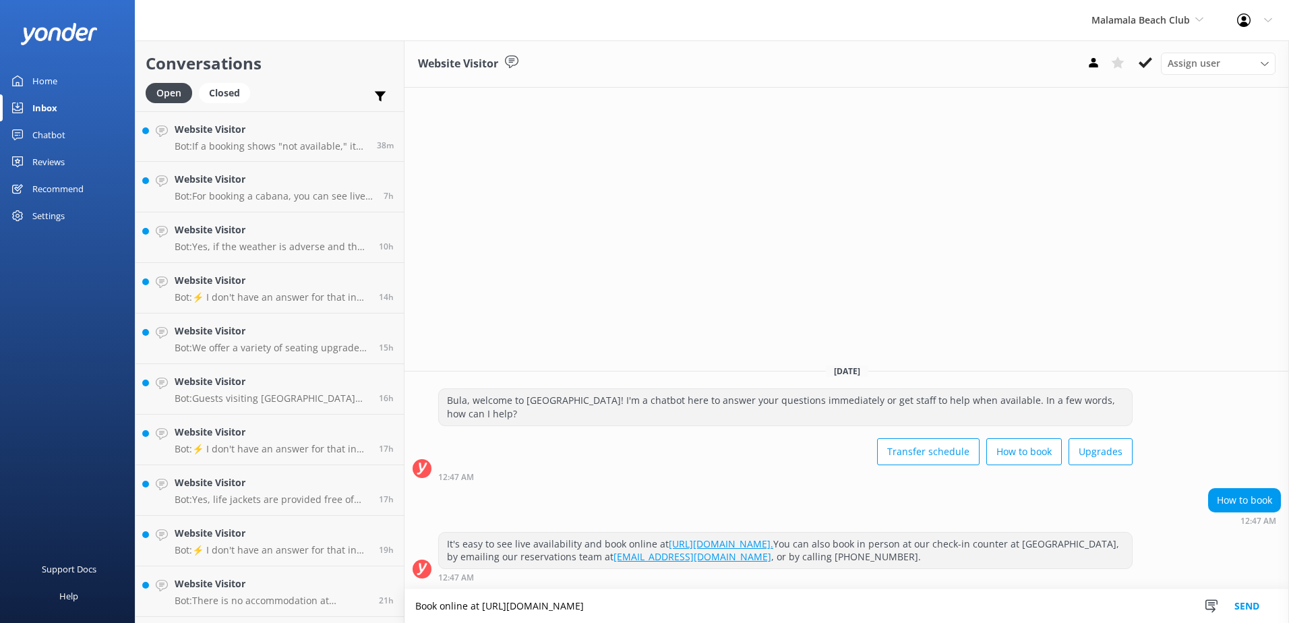
click at [1239, 599] on button "Send" at bounding box center [1246, 606] width 51 height 34
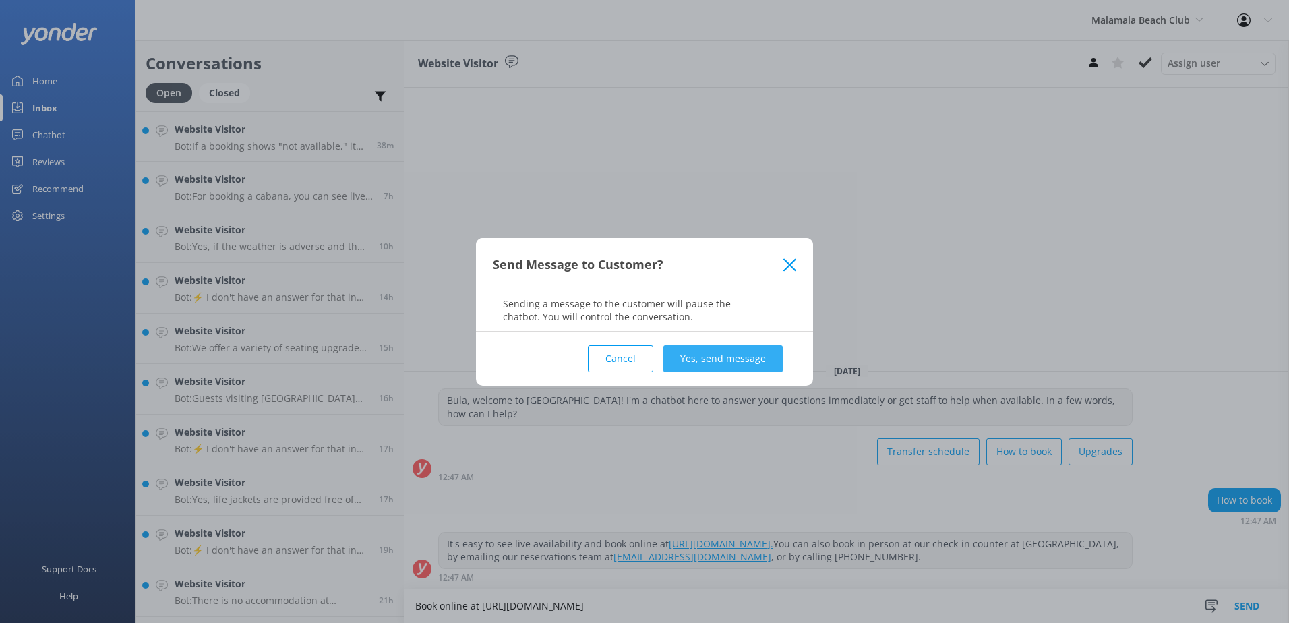
click at [742, 367] on button "Yes, send message" at bounding box center [722, 358] width 119 height 27
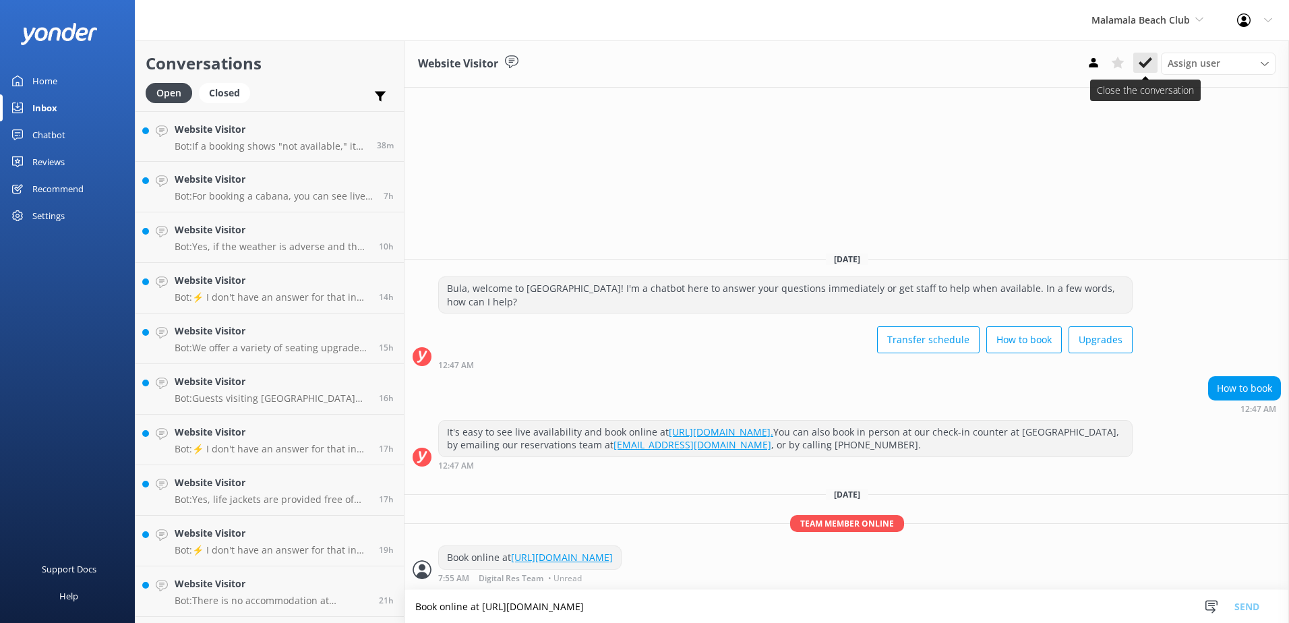
click at [1148, 65] on icon at bounding box center [1144, 62] width 13 height 13
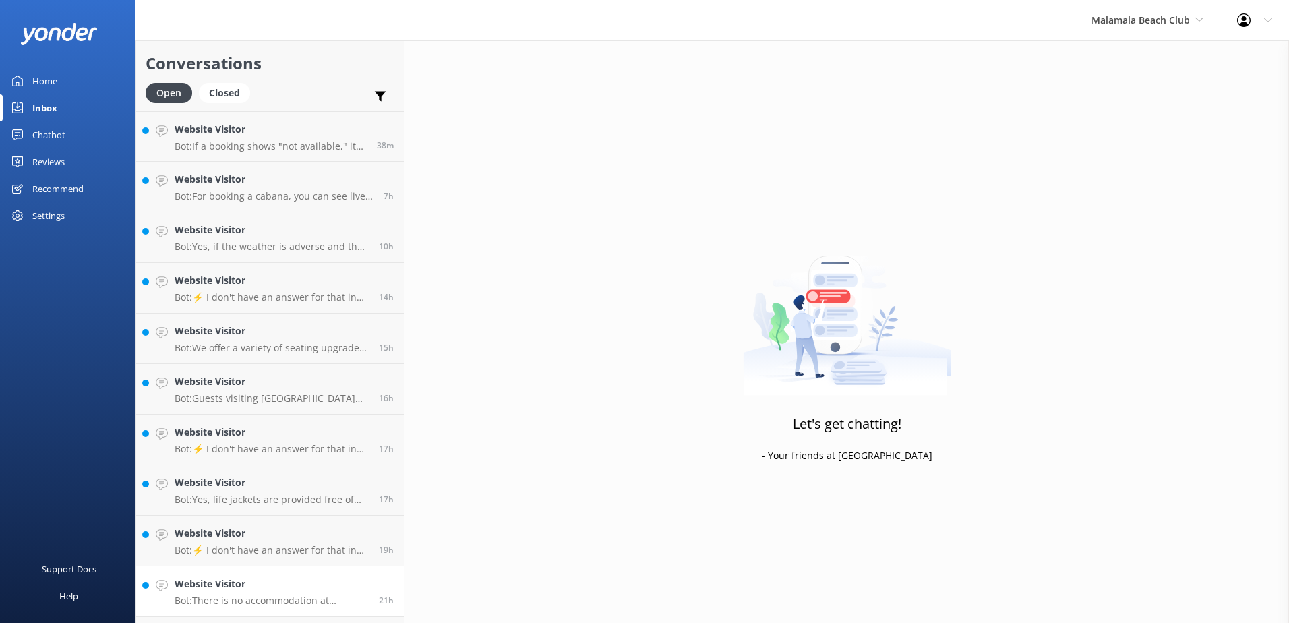
scroll to position [146, 0]
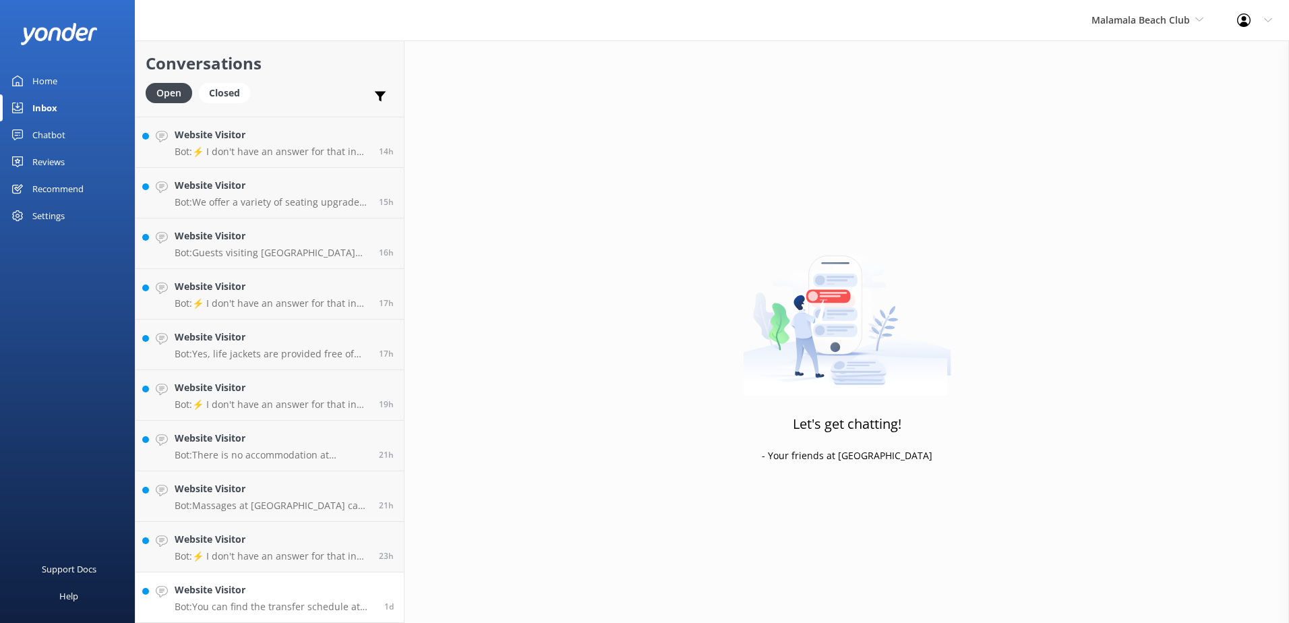
drag, startPoint x: 269, startPoint y: 605, endPoint x: 278, endPoint y: 604, distance: 9.5
click at [269, 605] on p "Bot: You can find the transfer schedule at the following link: https://southsea…" at bounding box center [275, 607] width 200 height 12
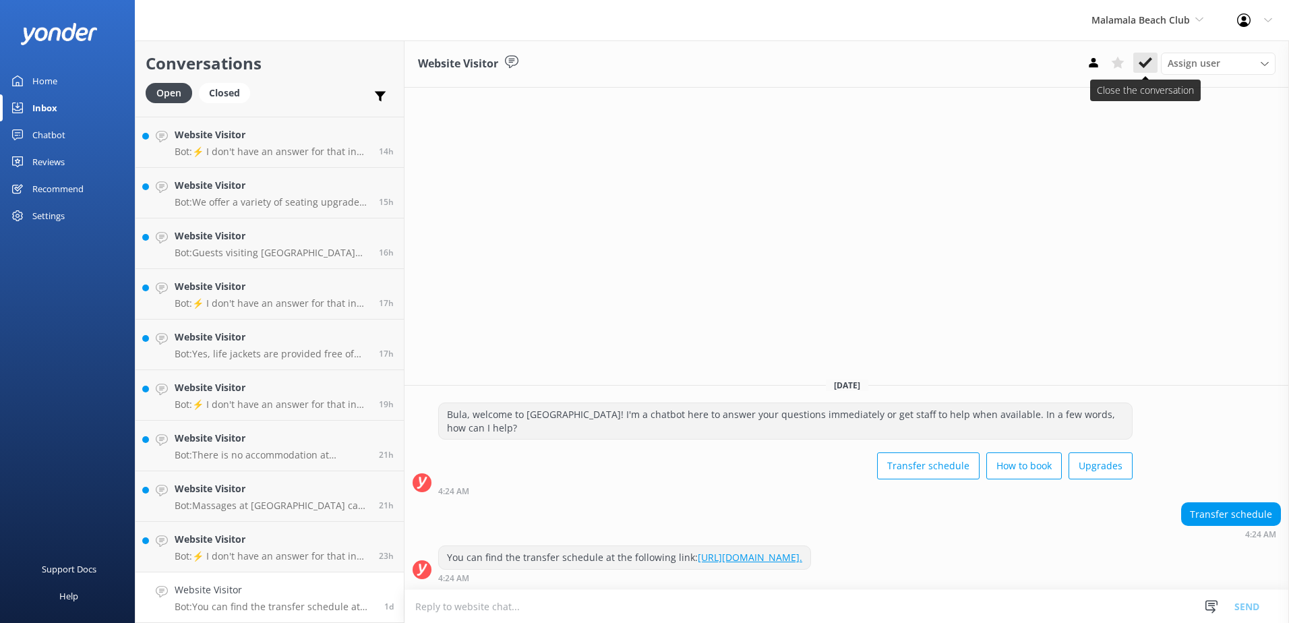
click at [1153, 57] on button at bounding box center [1145, 63] width 24 height 20
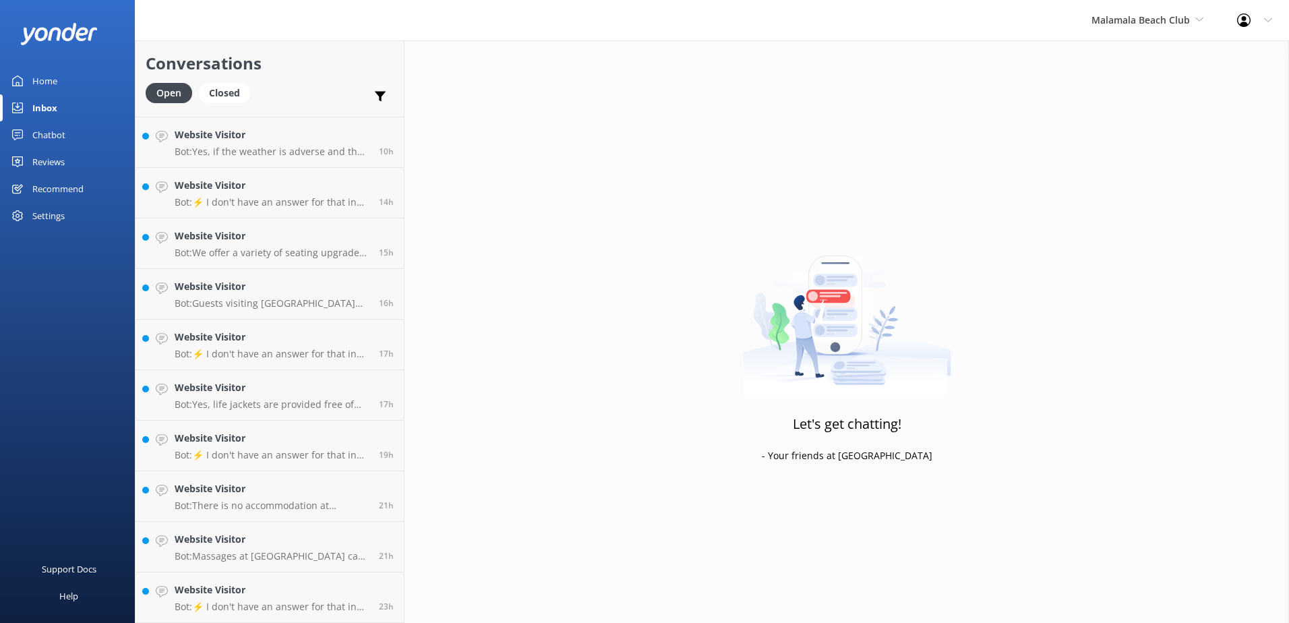
scroll to position [95, 0]
click at [264, 599] on div "Website Visitor Bot: ⚡ I don't have an answer for that in my knowledge base. Pl…" at bounding box center [272, 597] width 194 height 30
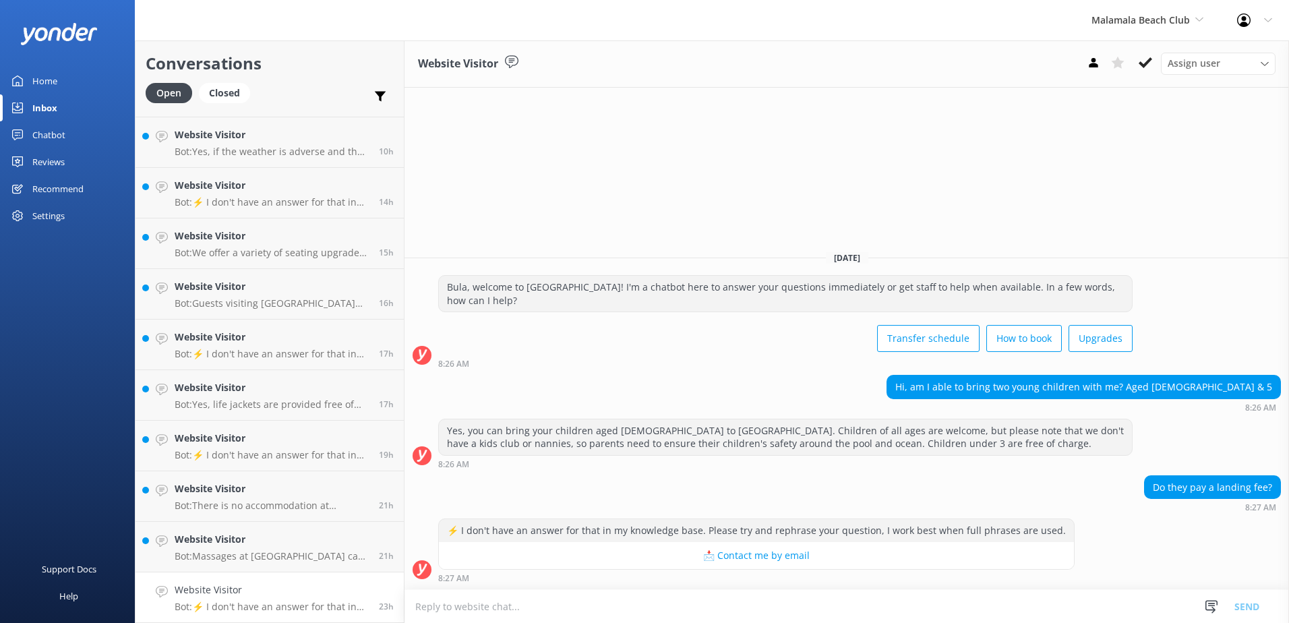
click at [850, 603] on textarea at bounding box center [846, 606] width 884 height 33
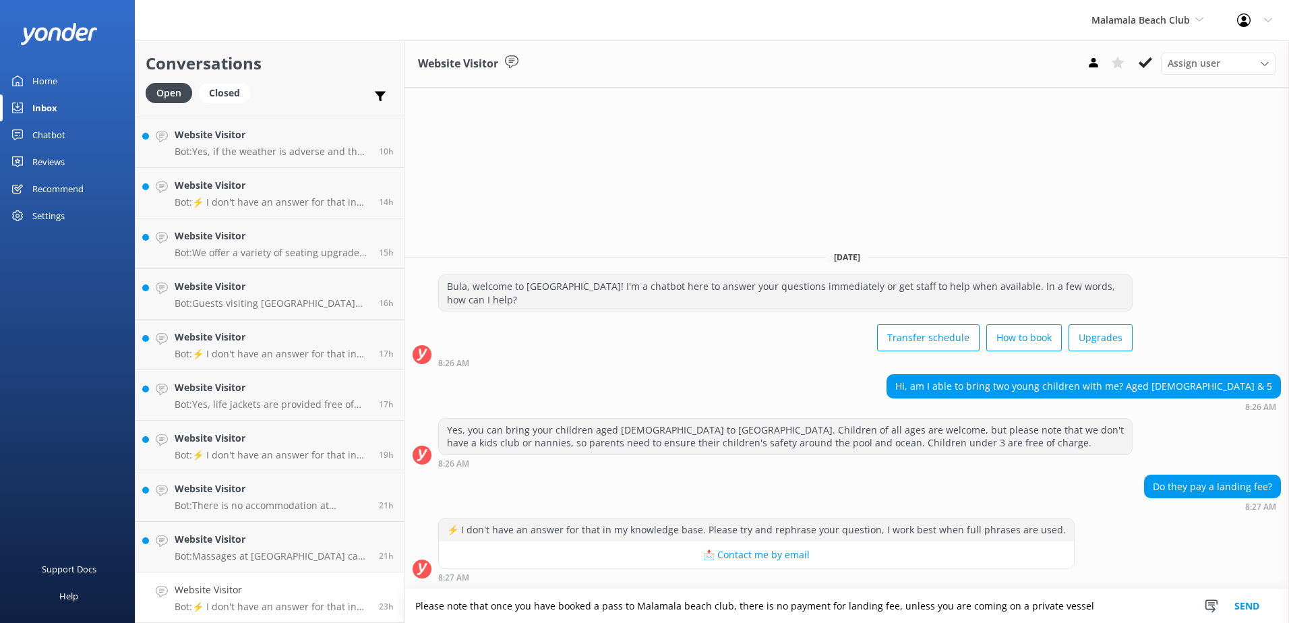
click at [1108, 607] on textarea "Please note that once you have booked a pass to Malamala beach club, there is n…" at bounding box center [846, 606] width 884 height 34
type textarea "Please note that once you have booked a pass to Malamala beach club, there is n…"
click at [1276, 601] on div "Snippets Manage Save time responding and get consistent tone of response by cre…" at bounding box center [1236, 606] width 104 height 34
click at [1262, 606] on button "Send" at bounding box center [1246, 606] width 51 height 34
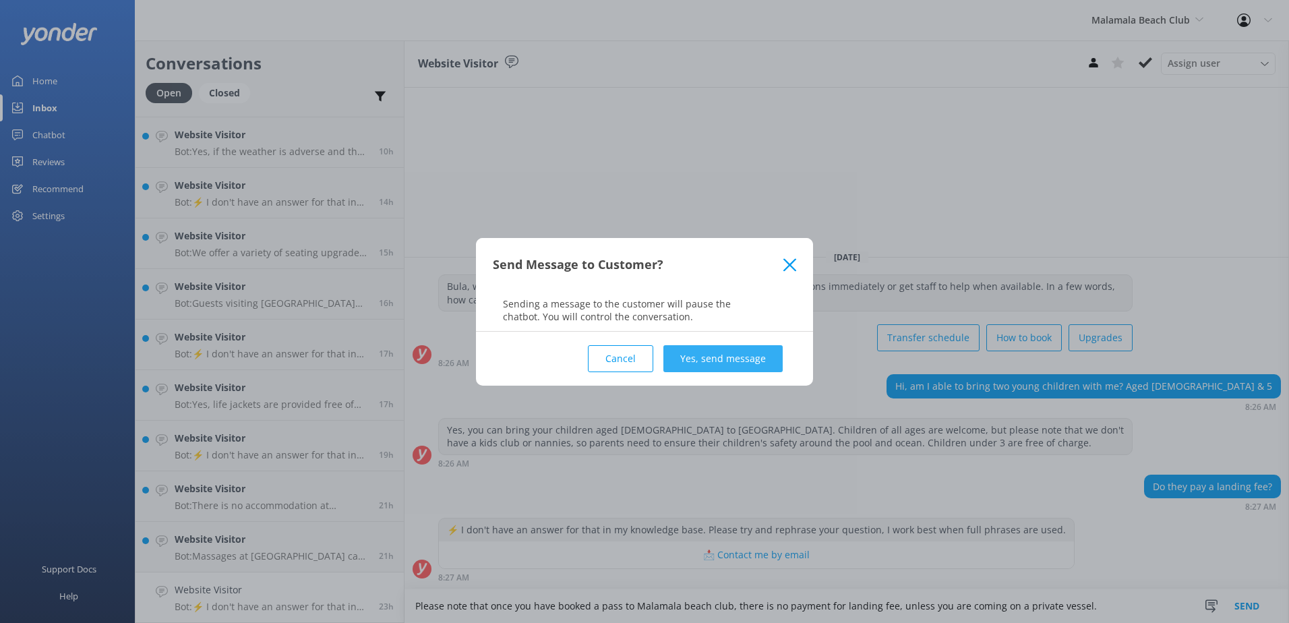
click at [720, 353] on button "Yes, send message" at bounding box center [722, 358] width 119 height 27
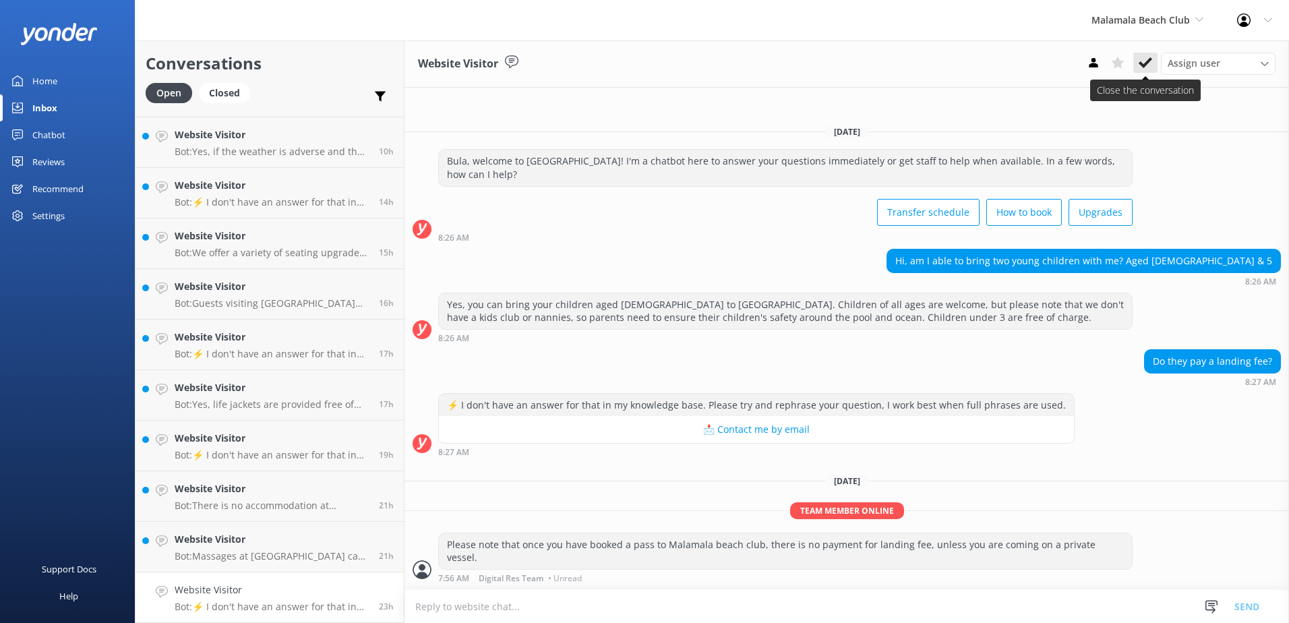
click at [1149, 67] on icon at bounding box center [1144, 62] width 13 height 13
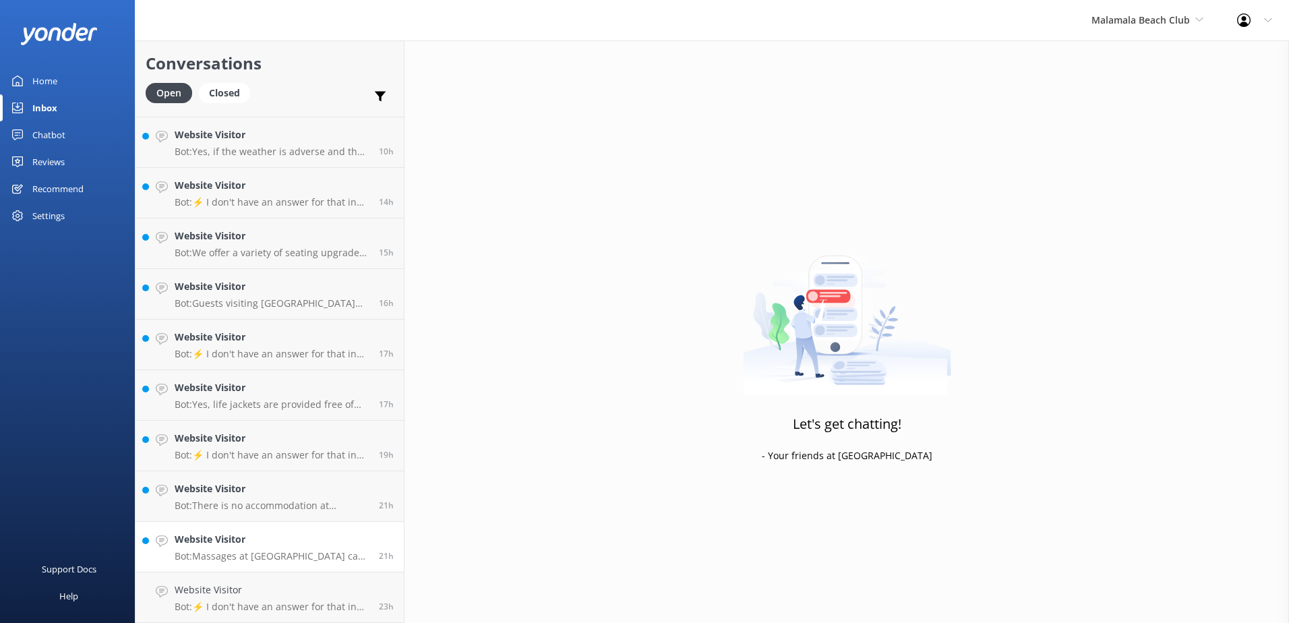
scroll to position [44, 0]
click at [307, 602] on p "Bot: Massages at Malamala Beach Club can only be booked on the day of your visi…" at bounding box center [272, 607] width 194 height 12
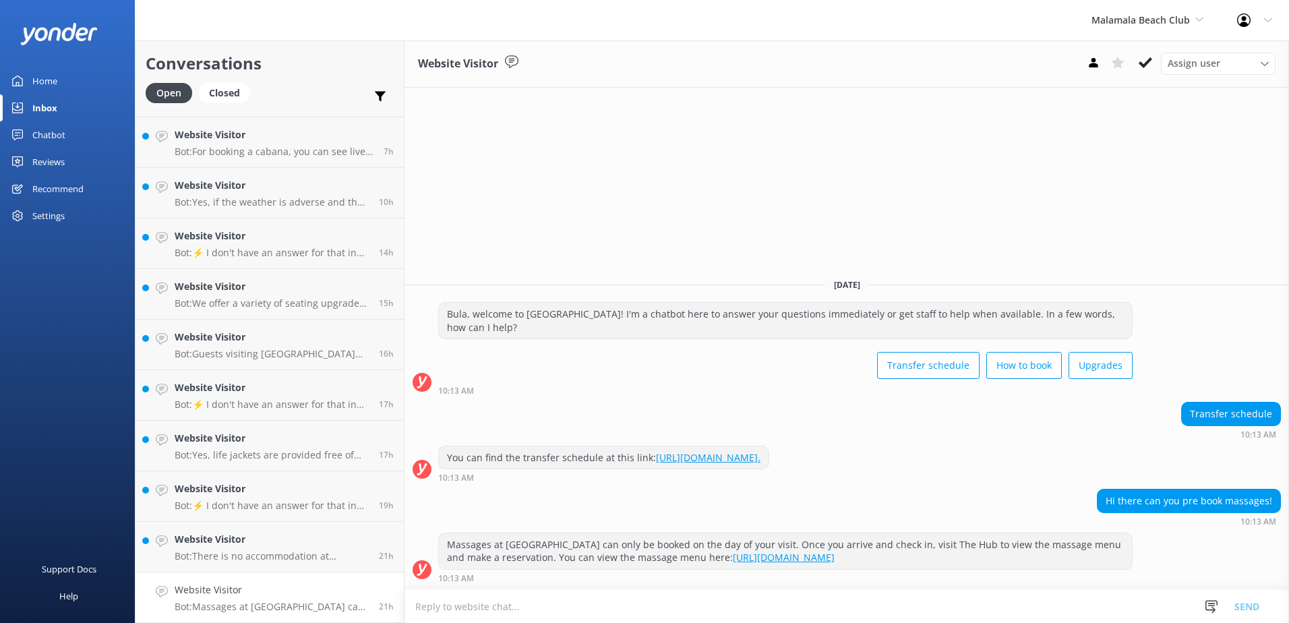
click at [1146, 61] on icon at bounding box center [1144, 62] width 13 height 13
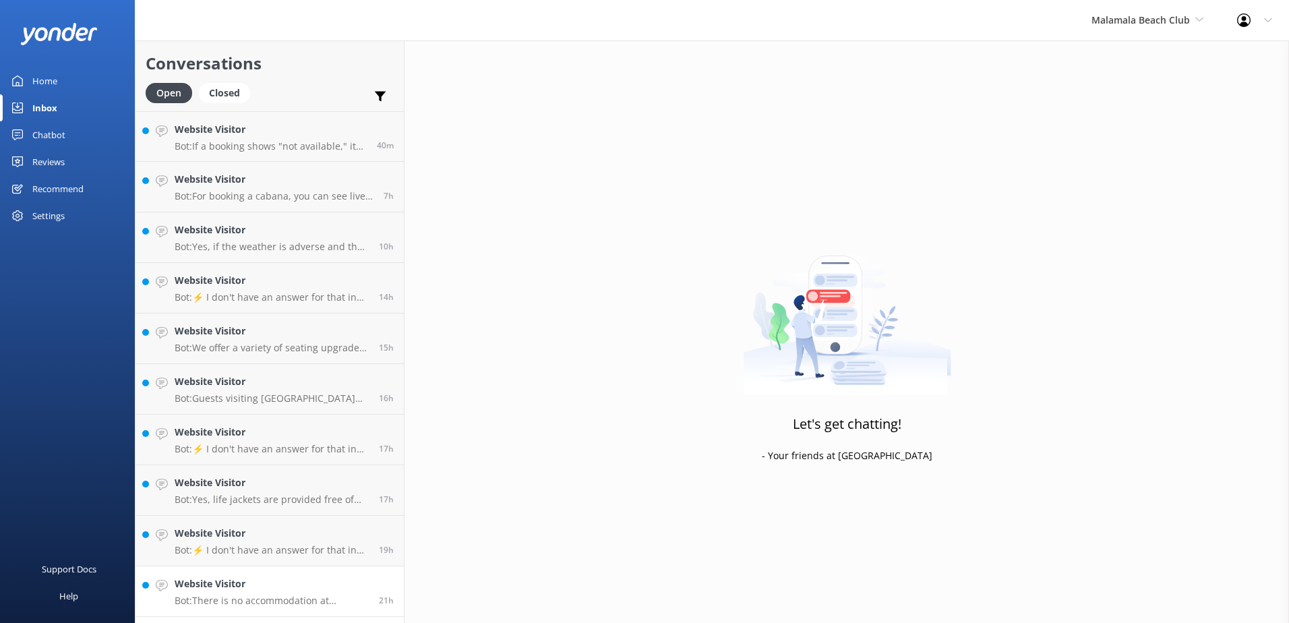
click at [296, 599] on p "Bot: There is no accommodation at Malamala Beach Club as it is a day trip islan…" at bounding box center [272, 600] width 194 height 12
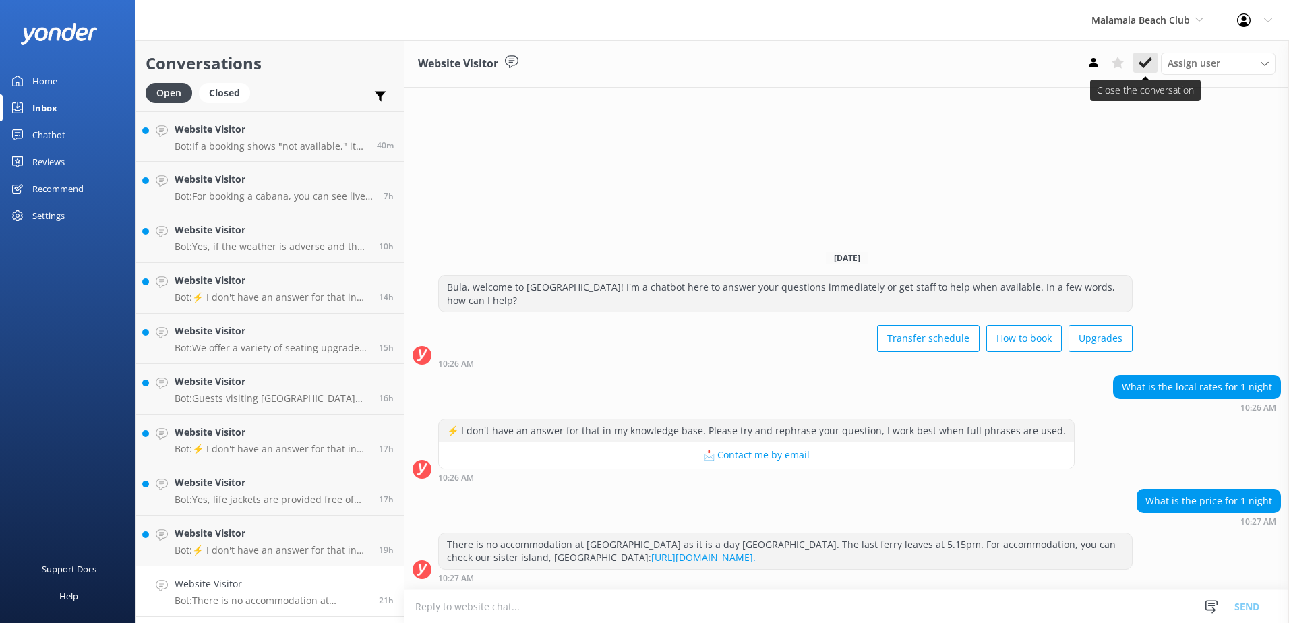
click at [1148, 61] on use at bounding box center [1144, 62] width 13 height 11
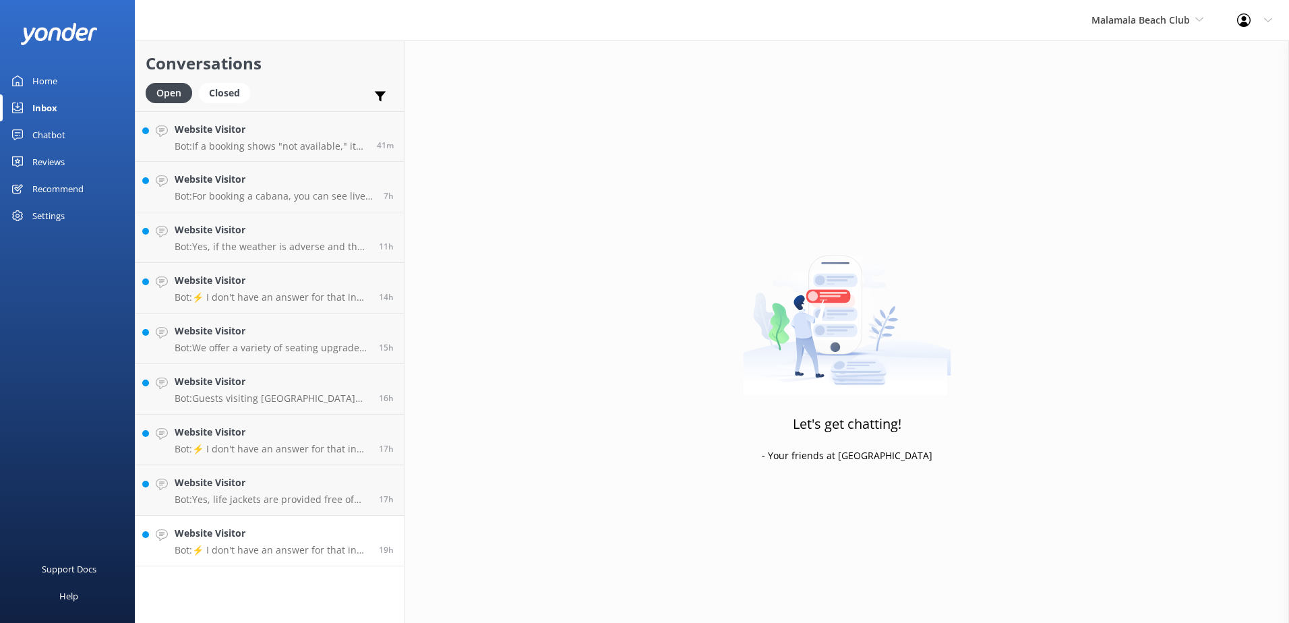
click at [272, 539] on h4 "Website Visitor" at bounding box center [272, 533] width 194 height 15
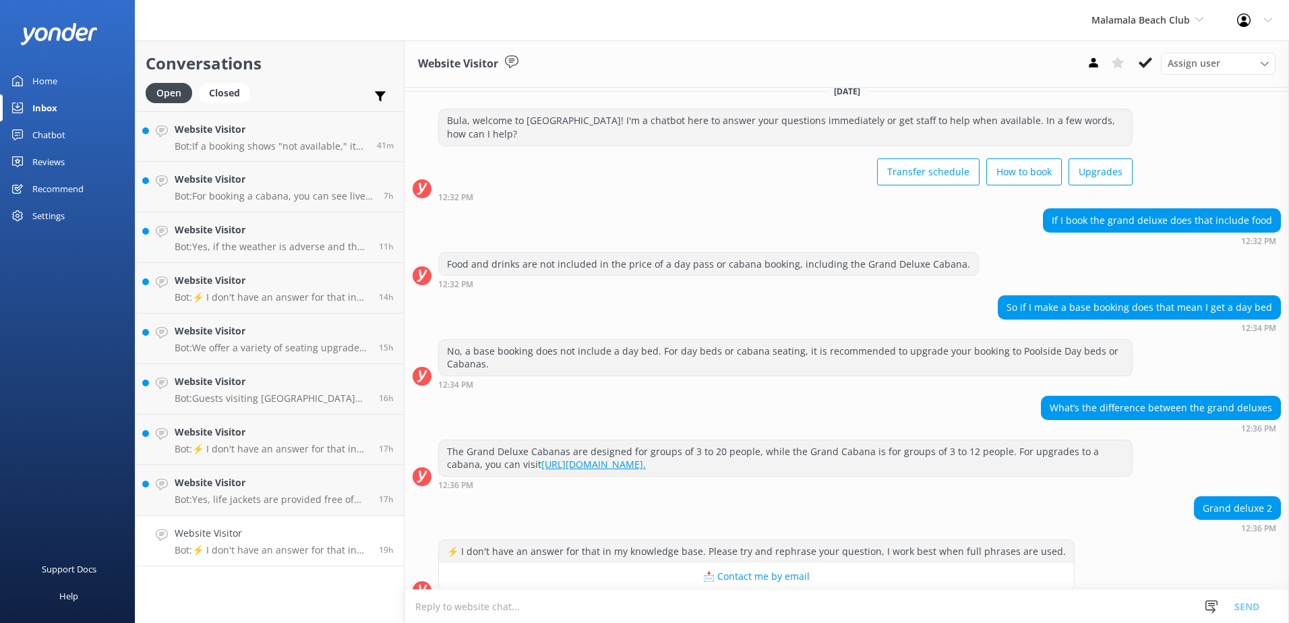
scroll to position [449, 0]
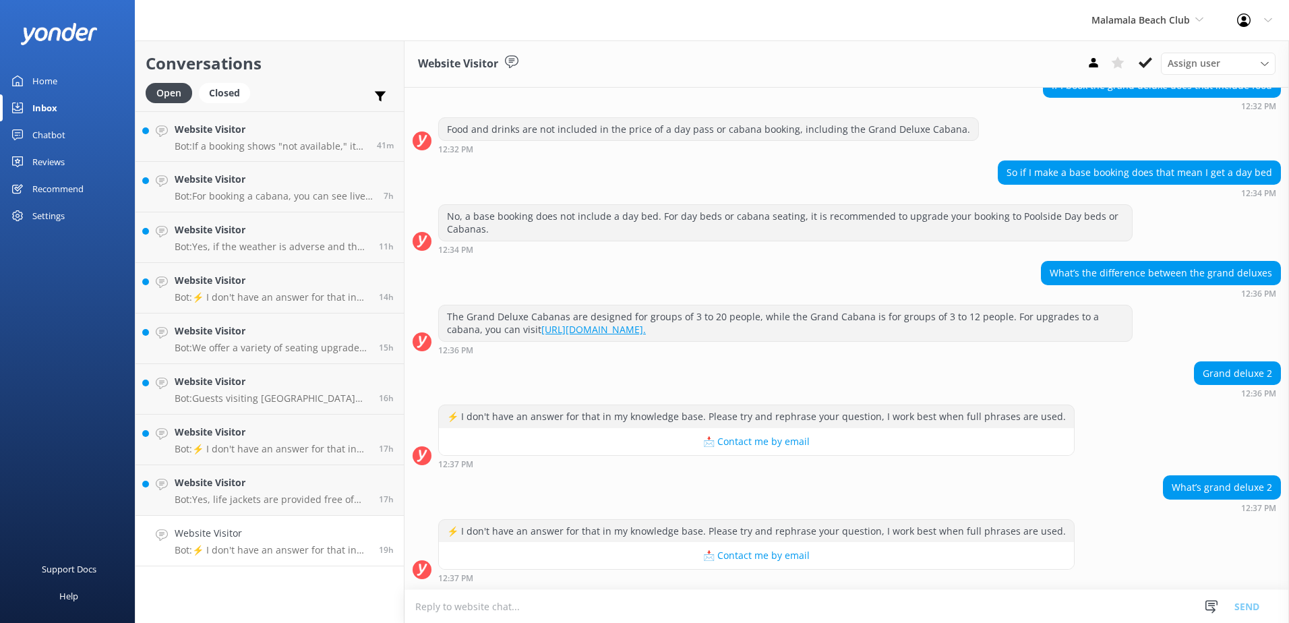
click at [934, 605] on textarea at bounding box center [846, 606] width 884 height 33
click at [692, 611] on textarea at bounding box center [846, 606] width 884 height 33
type textarea "P"
paste textarea "Note that Cabana 1 is in a slightly more premium location"
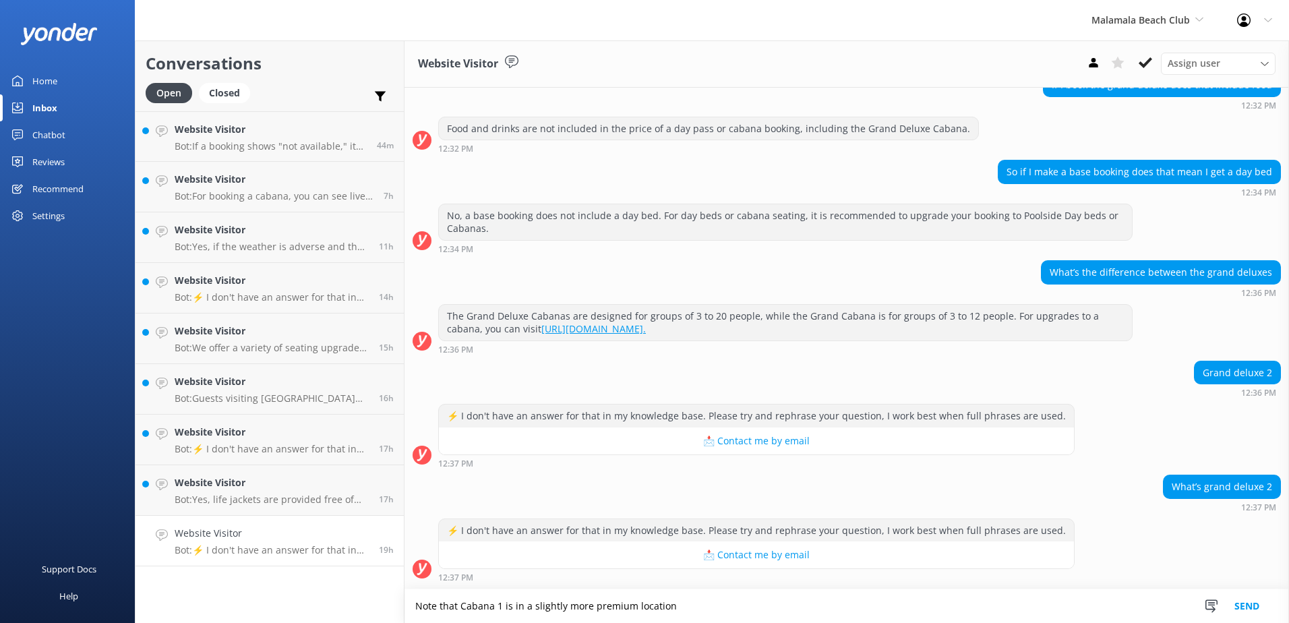
click at [417, 610] on textarea "Note that Cabana 1 is in a slightly more premium location" at bounding box center [846, 606] width 884 height 34
click at [766, 602] on textarea "Please note that Cabana 1 is in a slightly more premium location" at bounding box center [846, 606] width 884 height 34
type textarea "Please note that Cabana 1 is in a slightly more premium location."
click at [1242, 600] on button "Send" at bounding box center [1246, 606] width 51 height 34
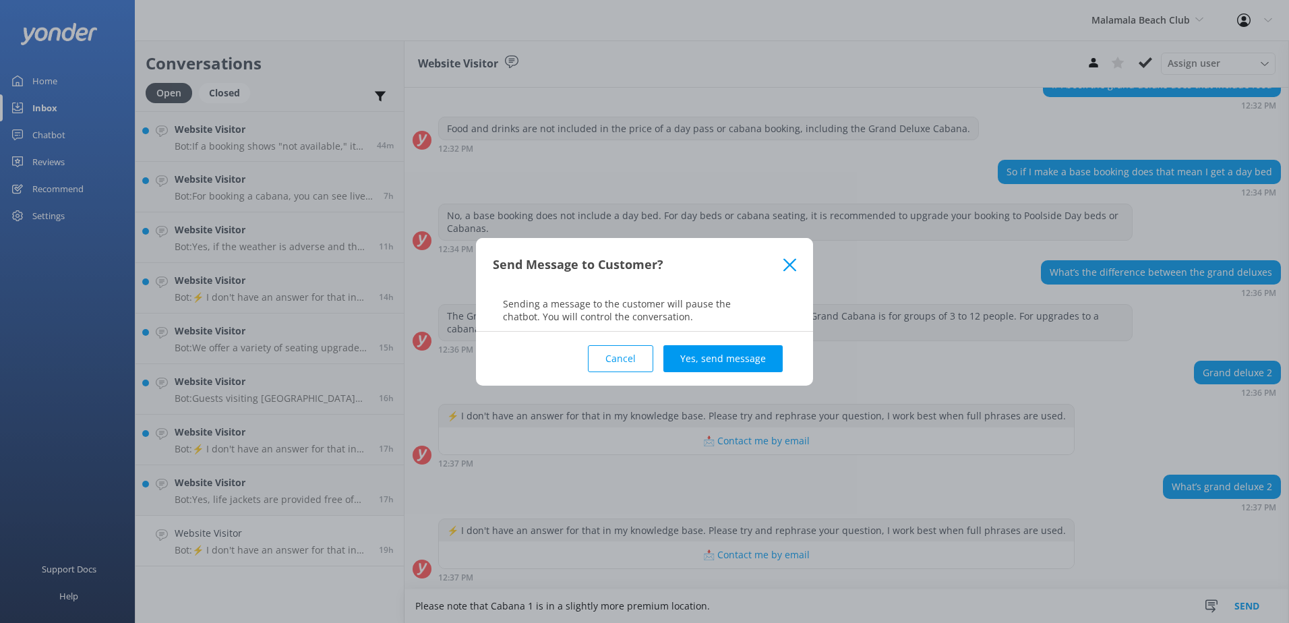
click at [712, 340] on div "Cancel Yes, send message" at bounding box center [644, 359] width 303 height 54
click at [720, 358] on button "Yes, send message" at bounding box center [722, 358] width 119 height 27
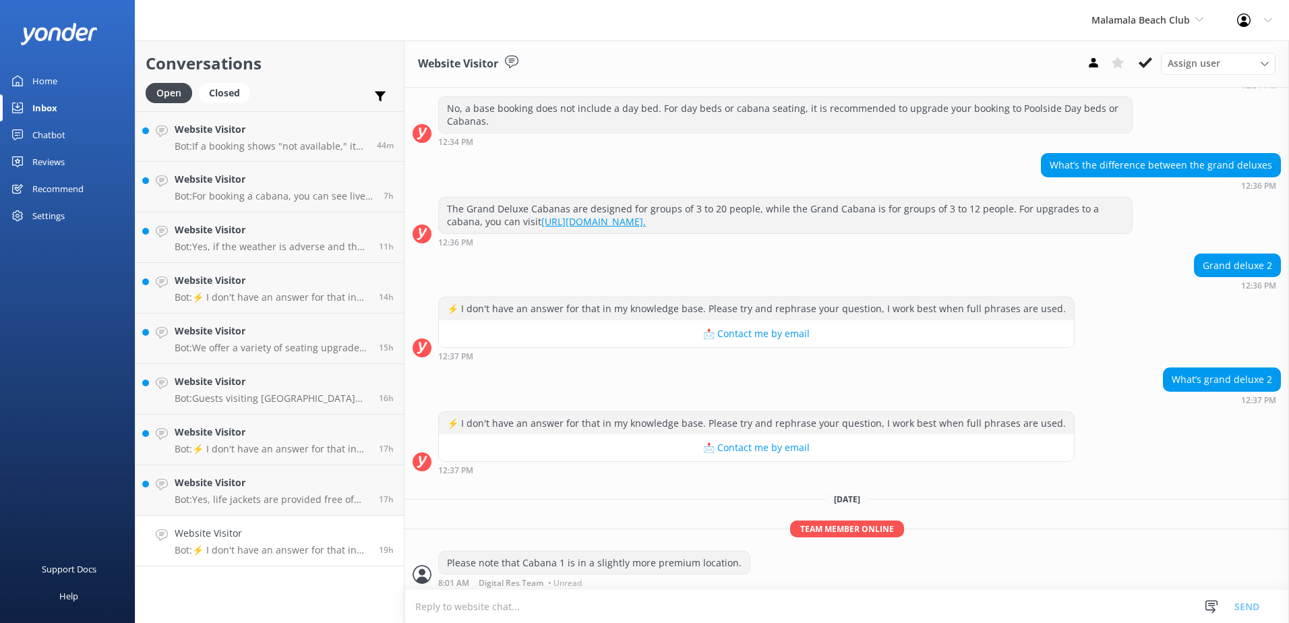
scroll to position [561, 0]
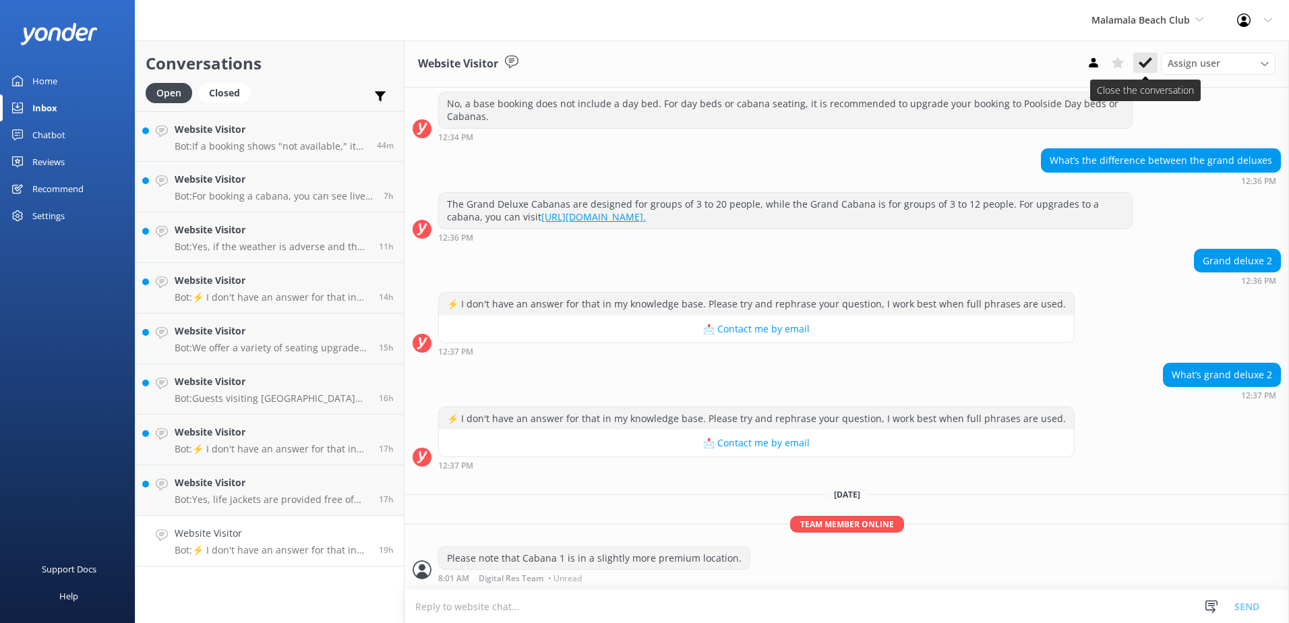
click at [1134, 60] on button at bounding box center [1145, 63] width 24 height 20
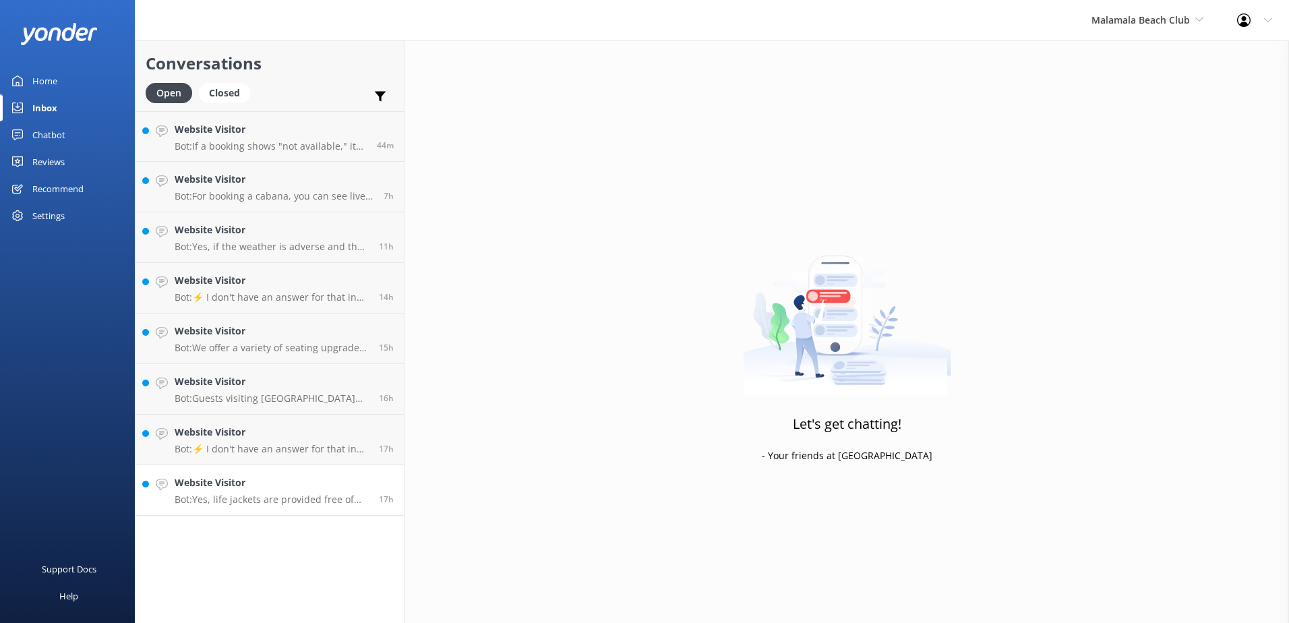
drag, startPoint x: 305, startPoint y: 519, endPoint x: 304, endPoint y: 510, distance: 8.9
click at [305, 517] on div "Conversations Open Closed Important Assigned to me Unassigned Website Visitor B…" at bounding box center [270, 331] width 270 height 582
click at [306, 505] on p "Bot: Yes, life jackets are provided free of charge for children on the boat." at bounding box center [272, 499] width 194 height 12
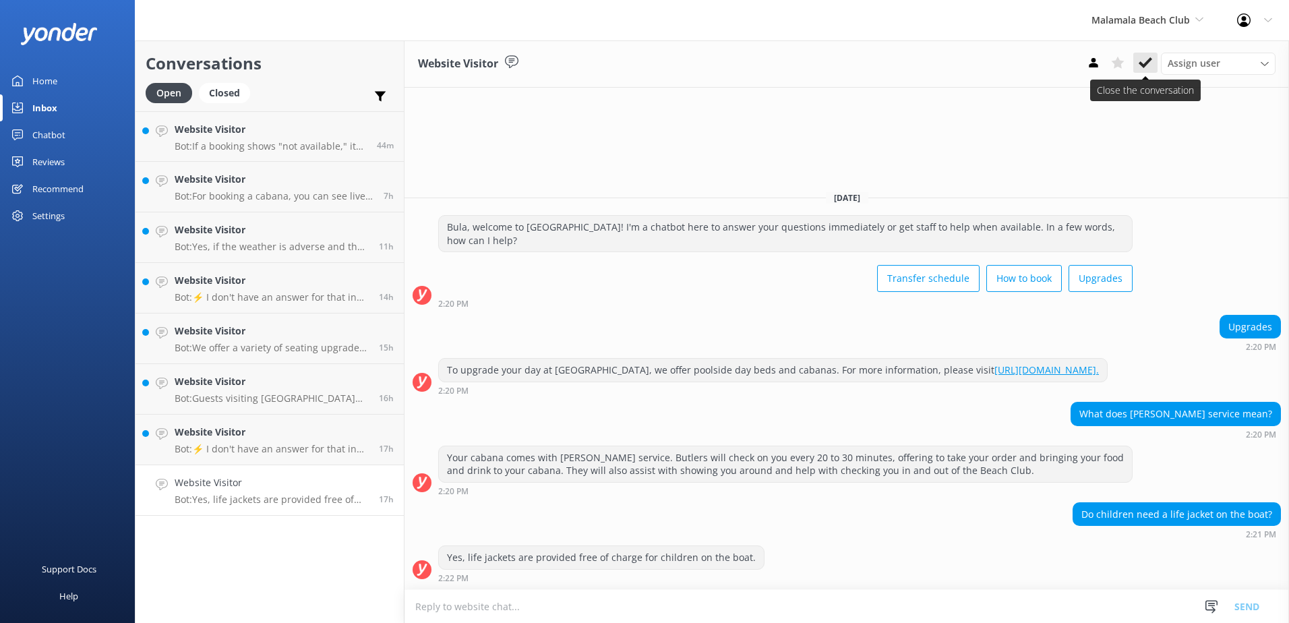
click at [1140, 68] on icon at bounding box center [1144, 62] width 13 height 13
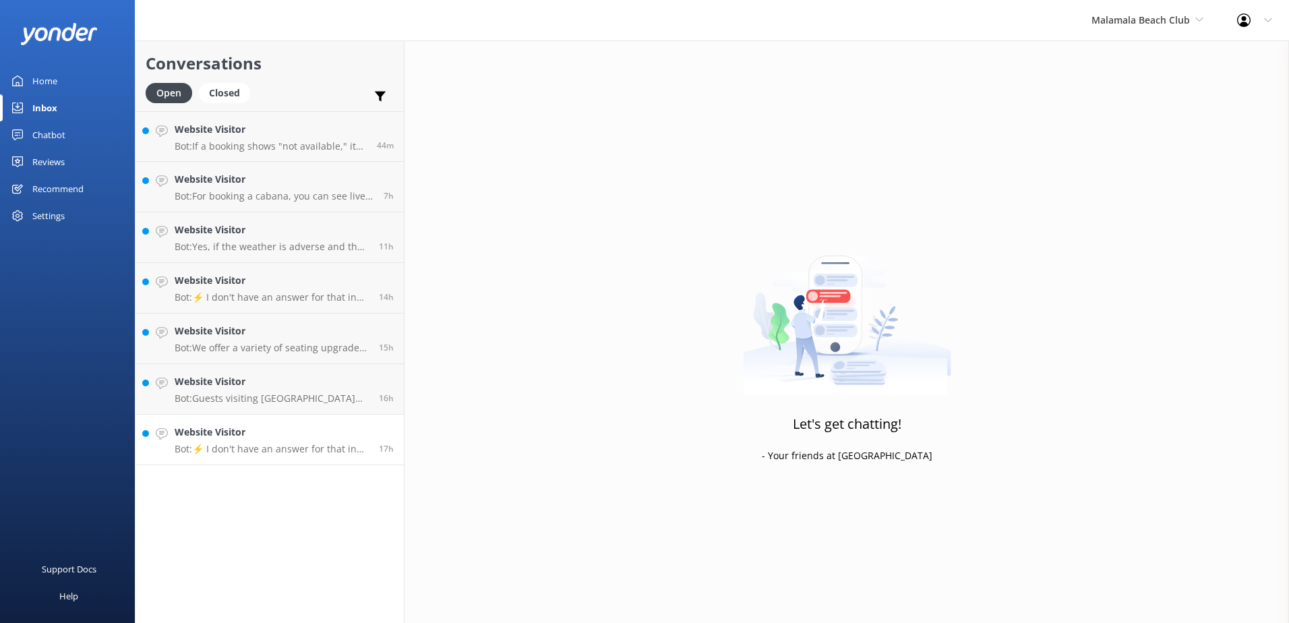
click at [291, 460] on link "Website Visitor Bot: ⚡ I don't have an answer for that in my knowledge base. Pl…" at bounding box center [269, 440] width 268 height 51
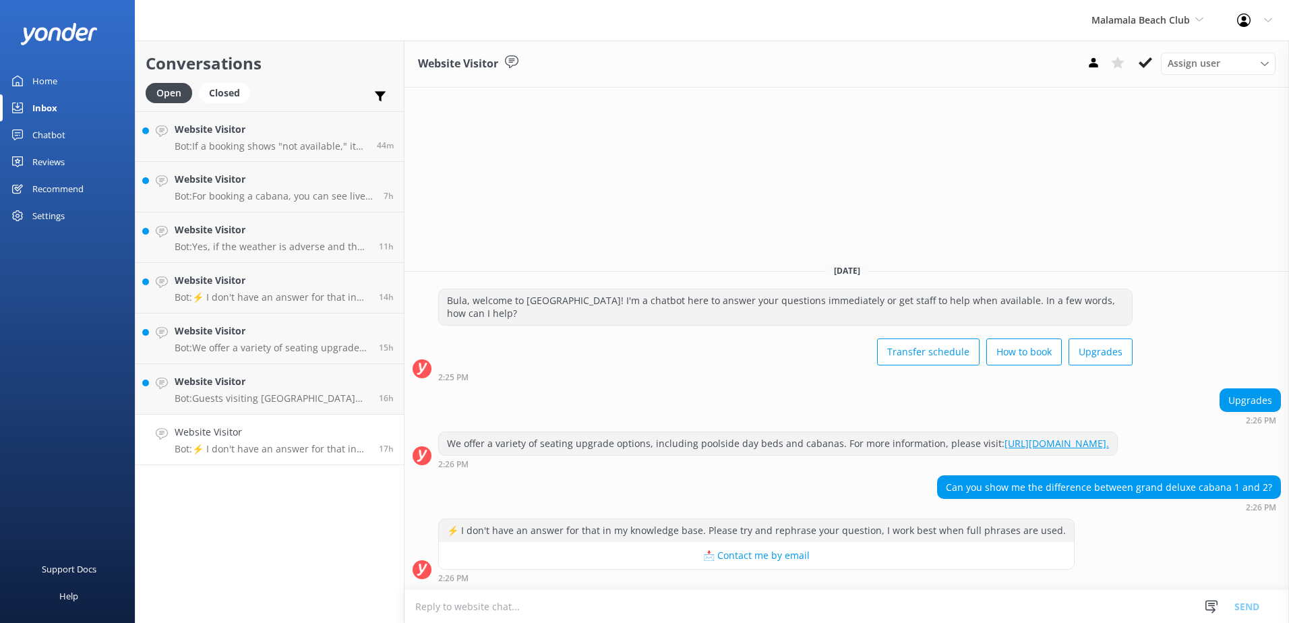
click at [733, 600] on textarea at bounding box center [846, 606] width 884 height 33
drag, startPoint x: 437, startPoint y: 610, endPoint x: 390, endPoint y: 608, distance: 46.6
click at [390, 609] on div "Conversations Open Closed Important Assigned to me Unassigned Website Visitor B…" at bounding box center [712, 331] width 1154 height 582
click at [417, 611] on textarea "Note that Cabana 1 is in a slightly more premium location" at bounding box center [846, 606] width 884 height 34
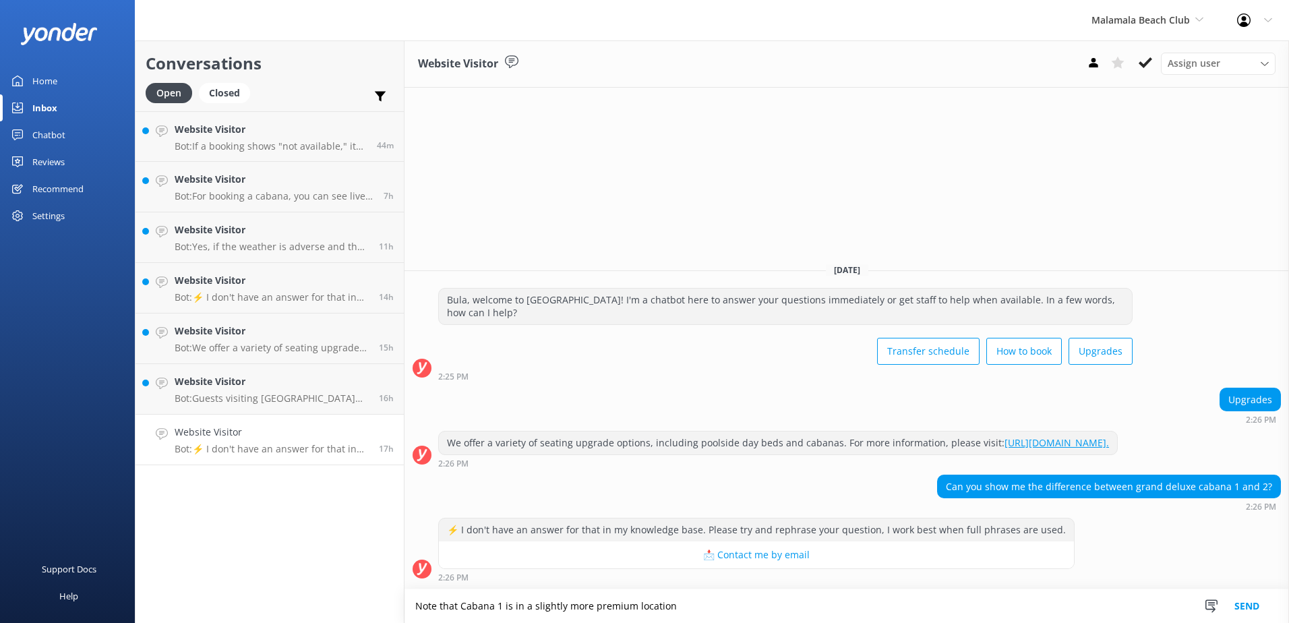
click at [414, 611] on textarea "Note that Cabana 1 is in a slightly more premium location" at bounding box center [846, 606] width 884 height 34
click at [782, 599] on textarea "Kindly note that Cabana 1 is in a slightly more premium location" at bounding box center [846, 606] width 884 height 34
type textarea "Kindly note that Cabana 1 is in a slightly more premium location."
click at [1244, 603] on button "Send" at bounding box center [1246, 606] width 51 height 34
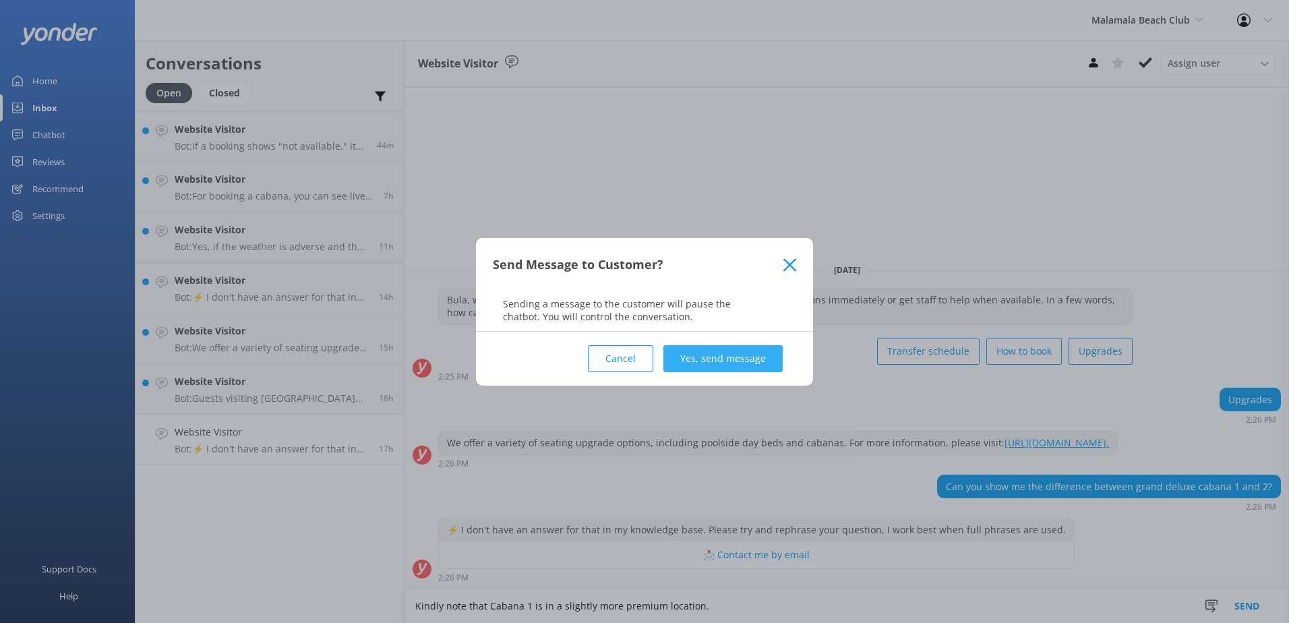
click at [716, 353] on button "Yes, send message" at bounding box center [722, 358] width 119 height 27
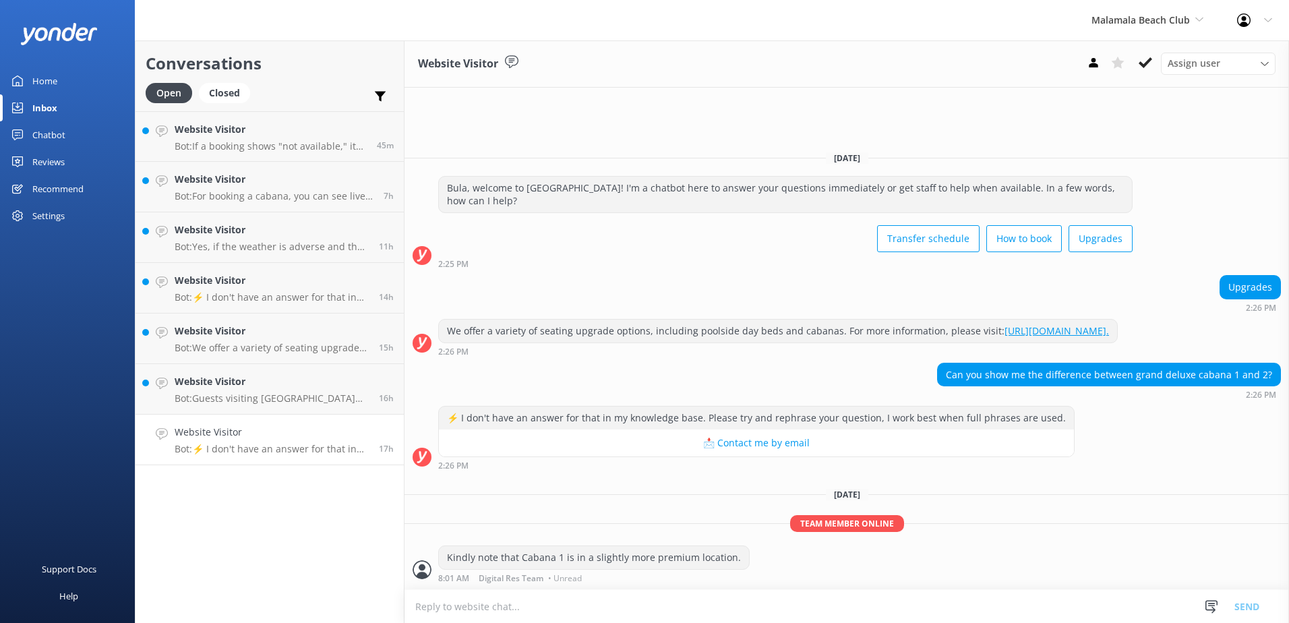
click at [450, 561] on div "Kindly note that Cabana 1 is in a slightly more premium location." at bounding box center [594, 557] width 310 height 23
click at [485, 553] on div "Kindly note that Cabana 1 is in a slightly more premium location." at bounding box center [594, 557] width 310 height 23
click at [502, 554] on div "Kindly note that Cabana 1 is in a slightly more premium location." at bounding box center [594, 557] width 310 height 23
click at [524, 559] on div "Kindly note that Cabana 1 is in a slightly more premium location." at bounding box center [594, 557] width 310 height 23
click at [605, 553] on div "Kindly note that Cabana 1 is in a slightly more premium location." at bounding box center [594, 557] width 310 height 23
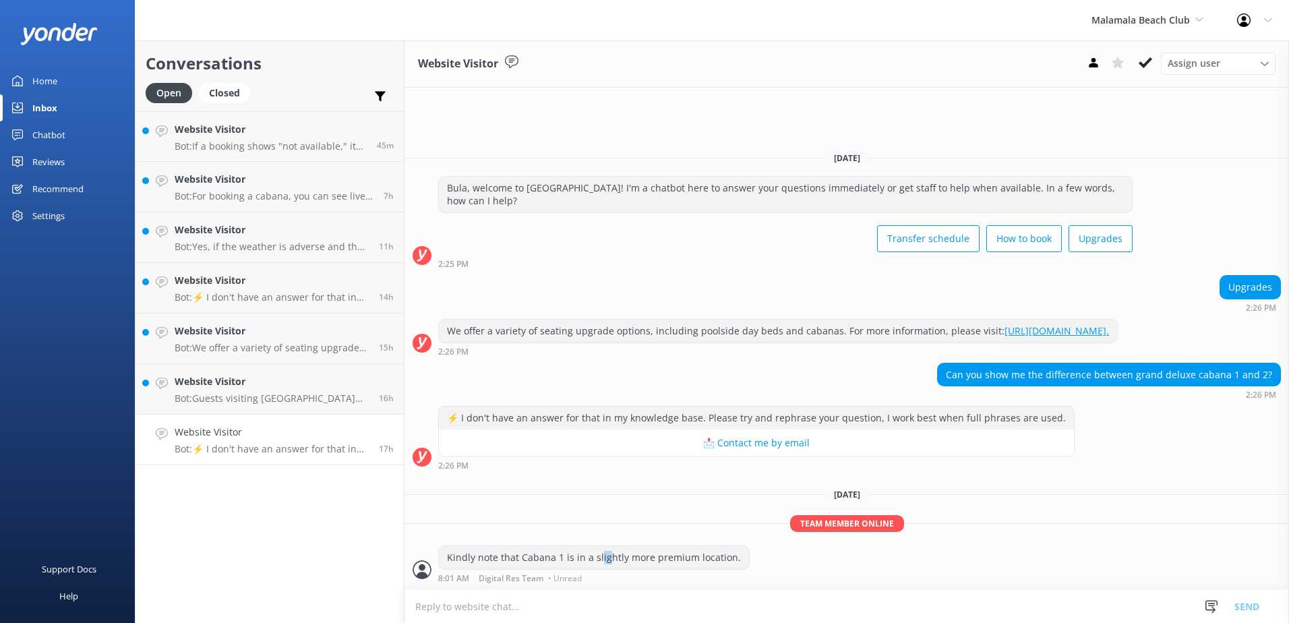
drag, startPoint x: 605, startPoint y: 553, endPoint x: 677, endPoint y: 546, distance: 72.5
click at [677, 546] on div "Team member online Kindly note that Cabana 1 is in a slightly more premium loca…" at bounding box center [846, 552] width 884 height 74
drag, startPoint x: 677, startPoint y: 546, endPoint x: 638, endPoint y: 564, distance: 43.7
click at [638, 564] on div "Kindly note that Cabana 1 is in a slightly more premium location." at bounding box center [594, 557] width 310 height 23
click at [1144, 72] on button at bounding box center [1145, 63] width 24 height 20
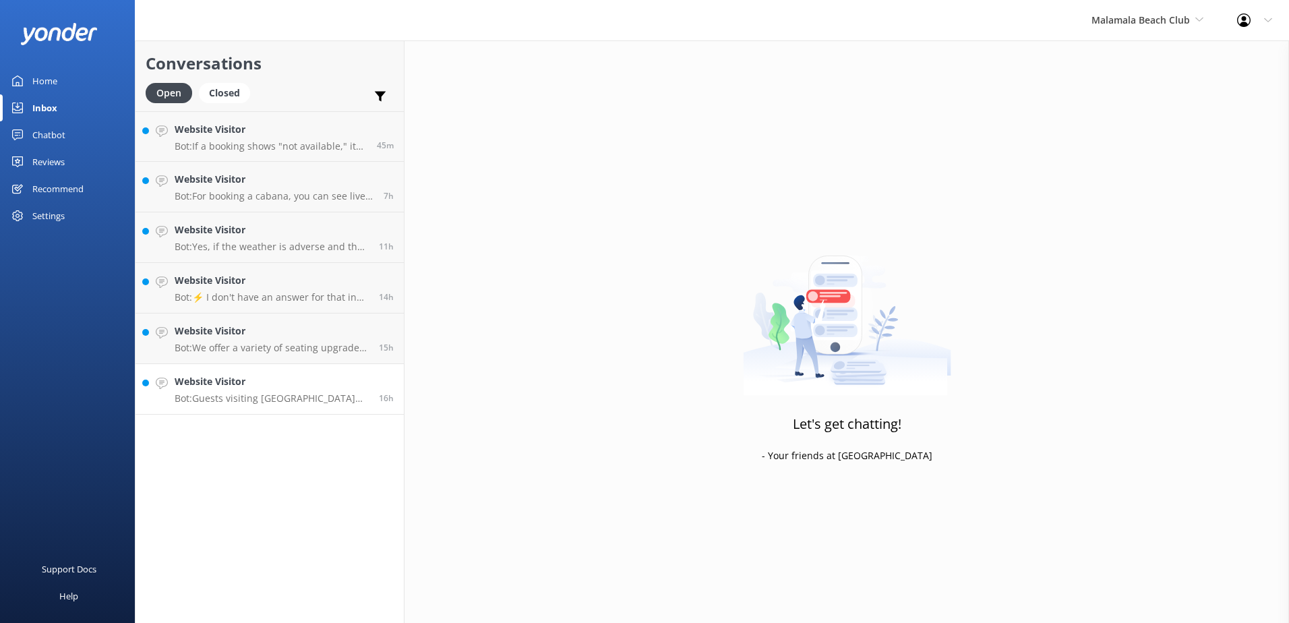
click at [313, 400] on p "Bot: Guests visiting Malamala Beach Club via private vessels are welcome. Landi…" at bounding box center [272, 398] width 194 height 12
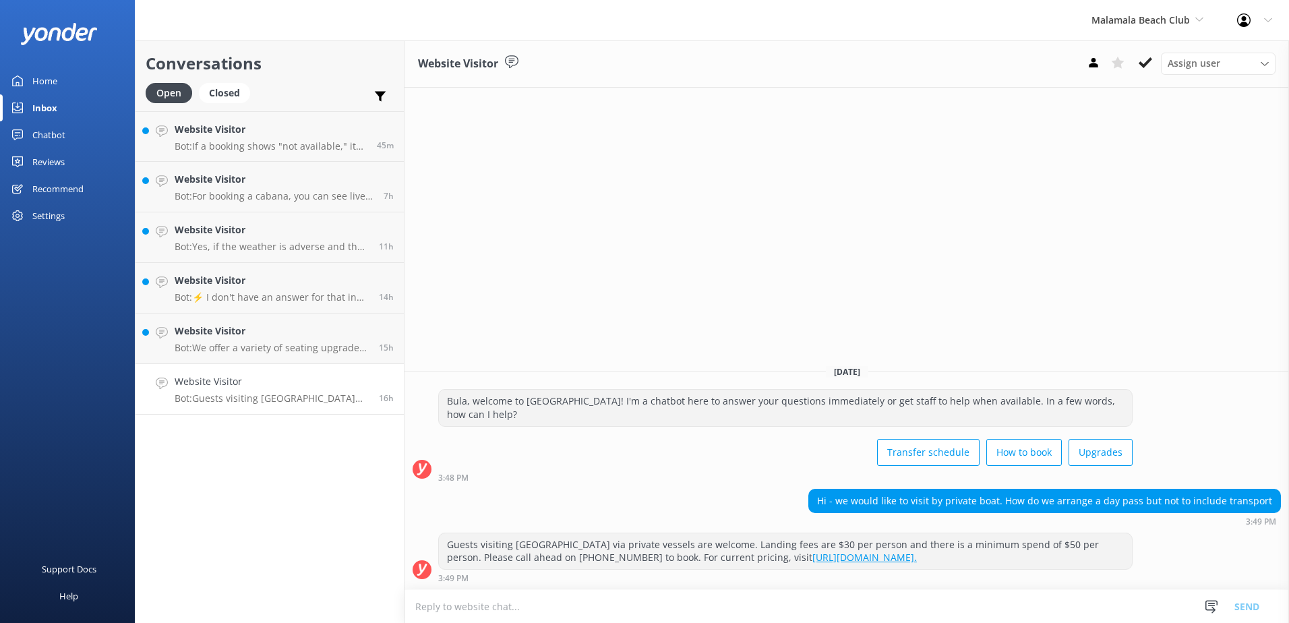
click at [834, 559] on link "https://www.malamalabeachclub.com/price." at bounding box center [864, 557] width 104 height 13
click at [1146, 60] on icon at bounding box center [1144, 62] width 13 height 13
click at [290, 352] on p "Bot: We offer a variety of seating upgrade options, including poolside day beds…" at bounding box center [272, 348] width 194 height 12
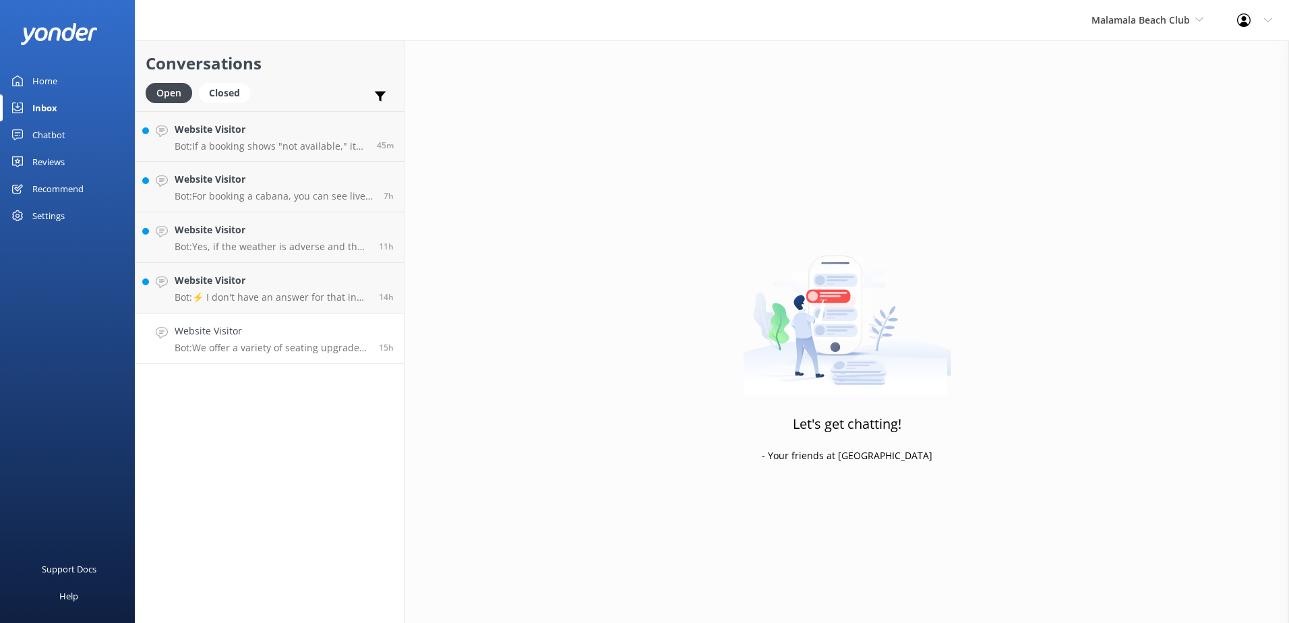
click at [278, 350] on p "Bot: We offer a variety of seating upgrade options, including poolside day beds…" at bounding box center [272, 348] width 194 height 12
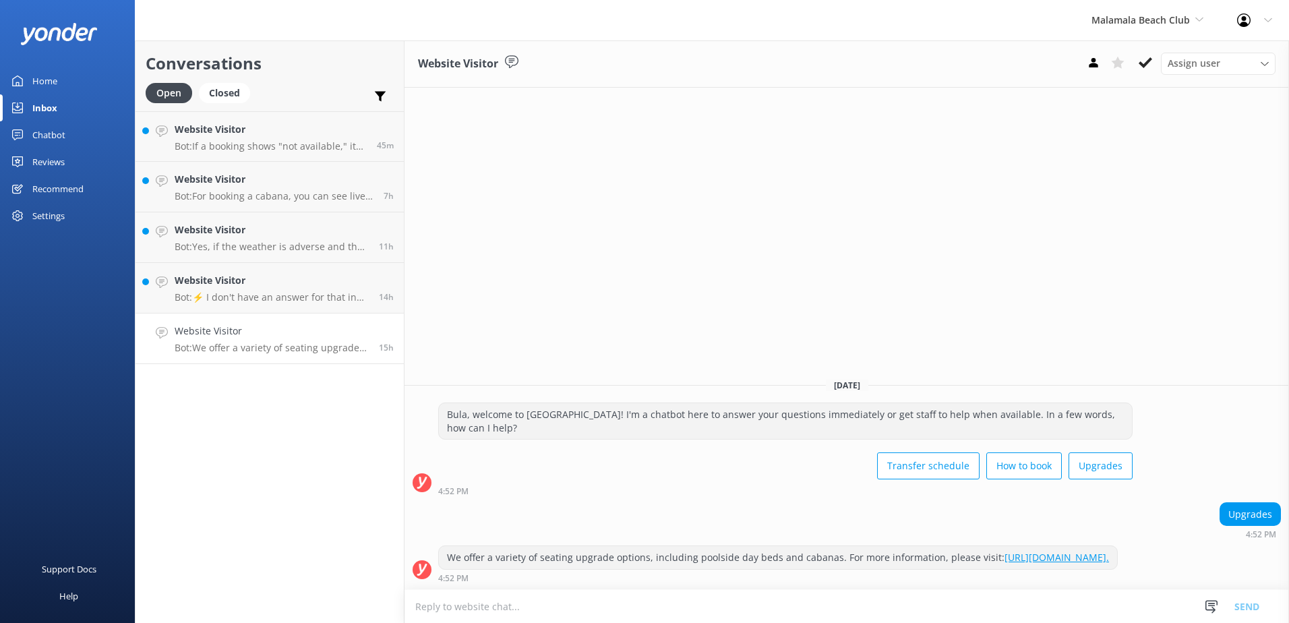
click at [1004, 559] on link "https://www.malamalabeachclub.com/upgrades." at bounding box center [1056, 557] width 104 height 13
drag, startPoint x: 677, startPoint y: 557, endPoint x: 427, endPoint y: 537, distance: 251.6
click at [427, 545] on div "We offer a variety of seating upgrade options, including poolside day beds and …" at bounding box center [846, 563] width 884 height 37
copy div "We offer a variety of seating upgrade options, including poolside day beds and …"
click at [650, 599] on textarea at bounding box center [846, 606] width 884 height 33
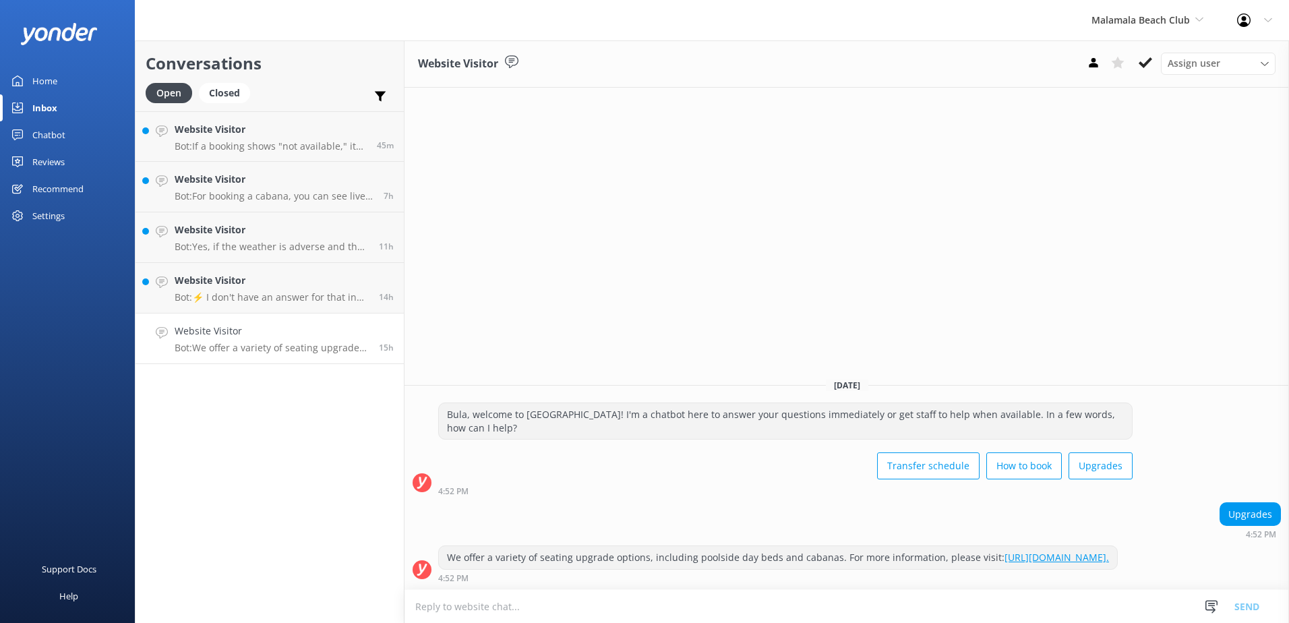
paste textarea "We offer a variety of seating upgrade options, including poolside day beds and …"
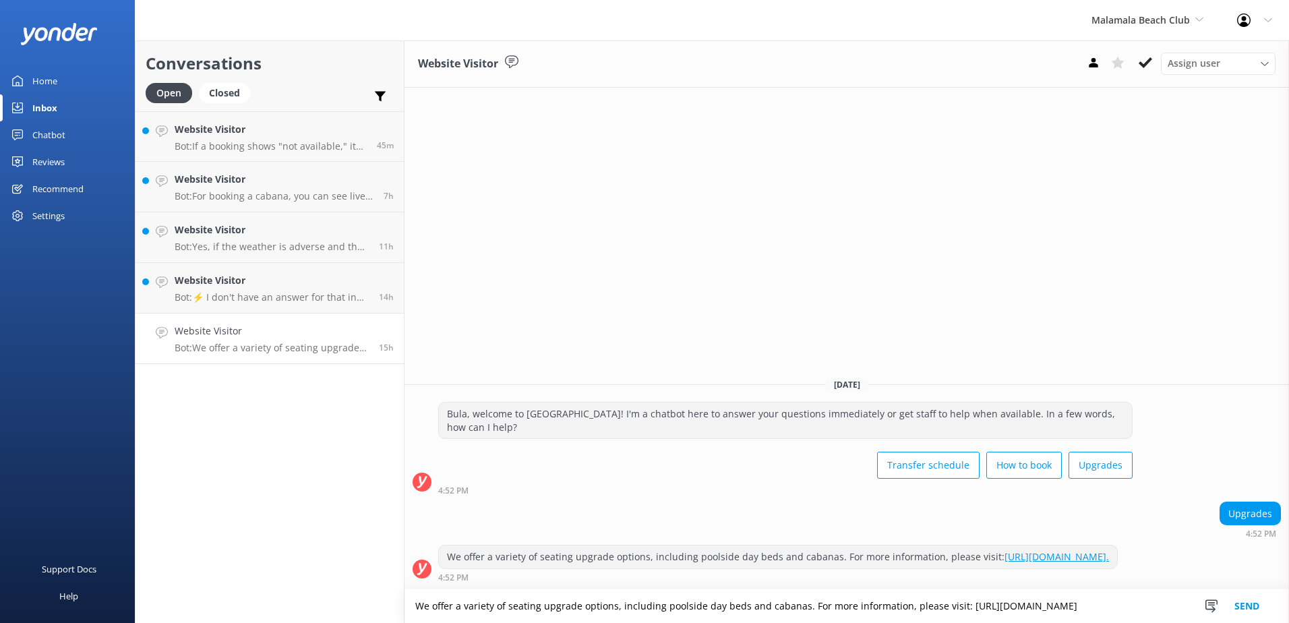
type textarea "We offer a variety of seating upgrade options, including poolside day beds and …"
click at [1257, 603] on button "Send" at bounding box center [1246, 606] width 51 height 34
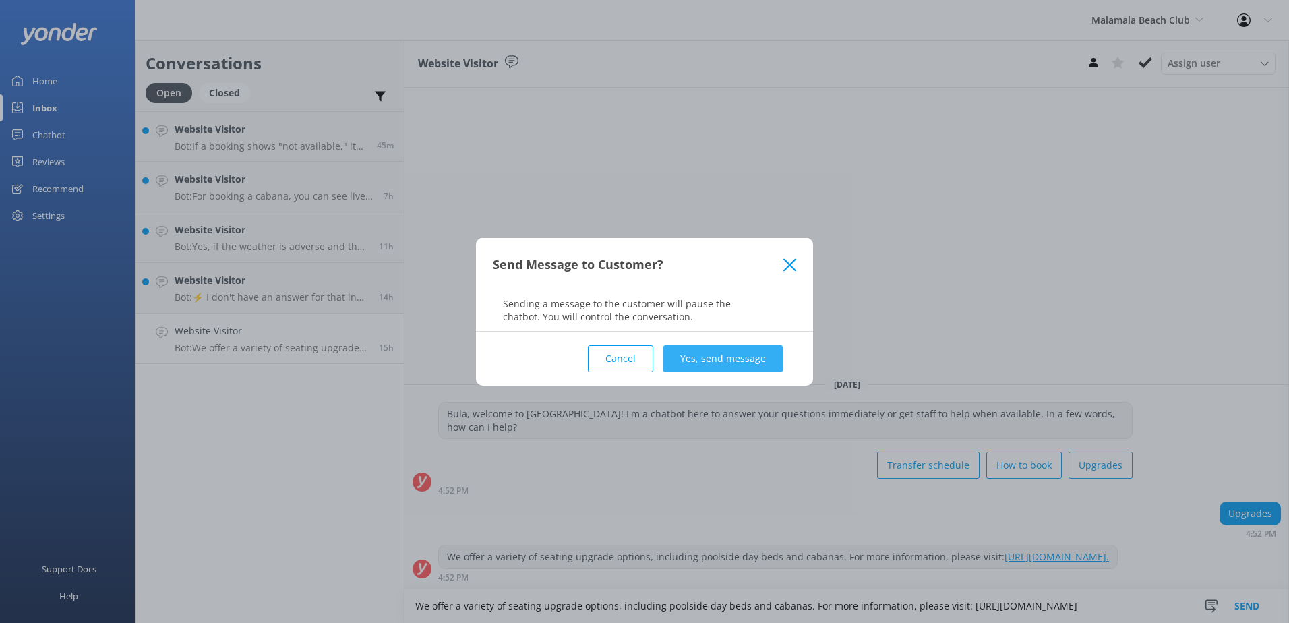
click at [721, 361] on button "Yes, send message" at bounding box center [722, 358] width 119 height 27
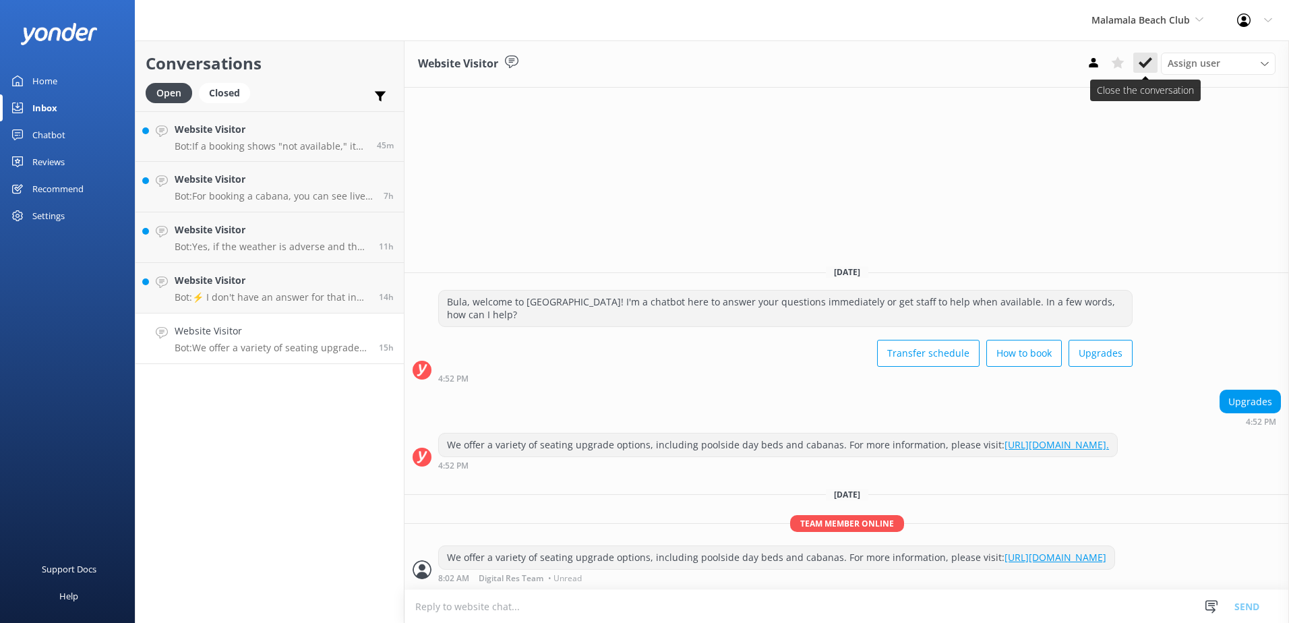
click at [1142, 59] on icon at bounding box center [1144, 62] width 13 height 13
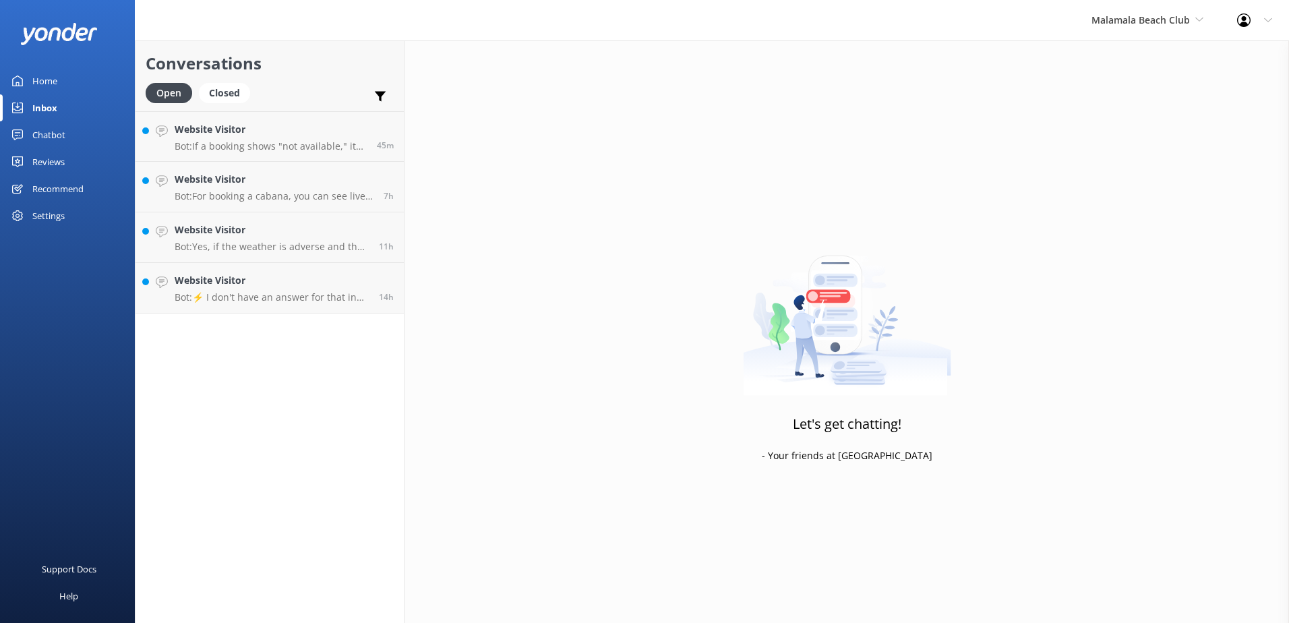
click at [287, 317] on div "Conversations Open Closed Important Assigned to me Unassigned Website Visitor B…" at bounding box center [270, 331] width 270 height 582
click at [295, 291] on p "Bot: ⚡ I don't have an answer for that in my knowledge base. Please try and rep…" at bounding box center [272, 297] width 194 height 12
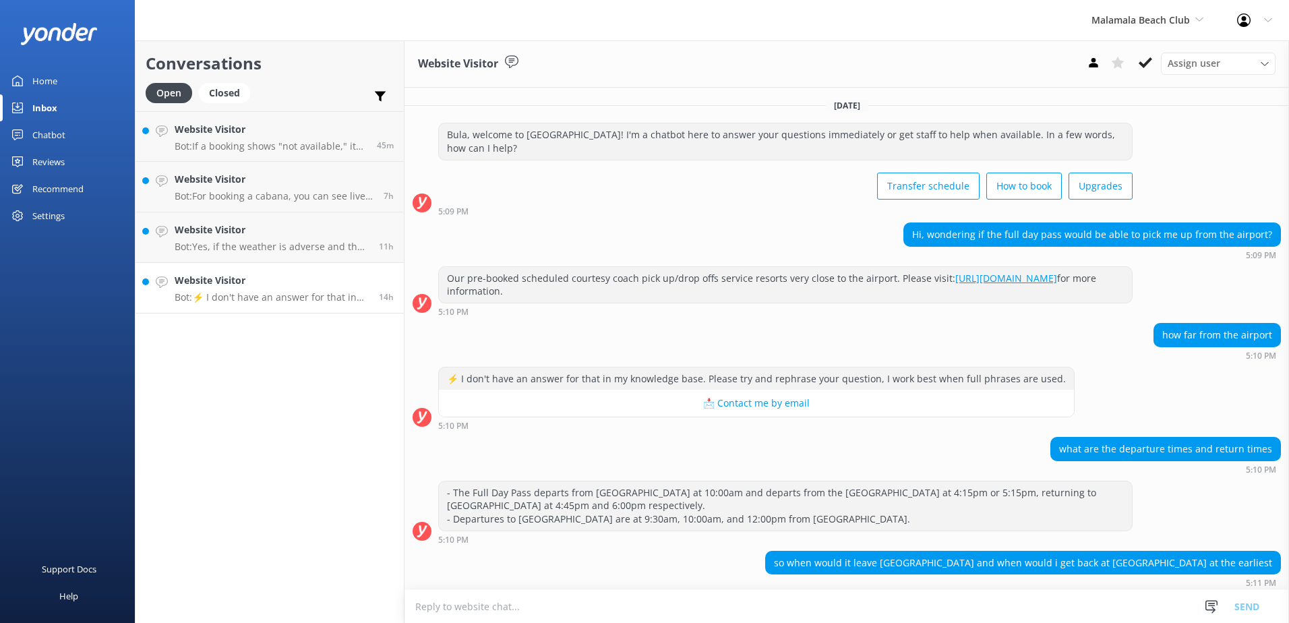
scroll to position [75, 0]
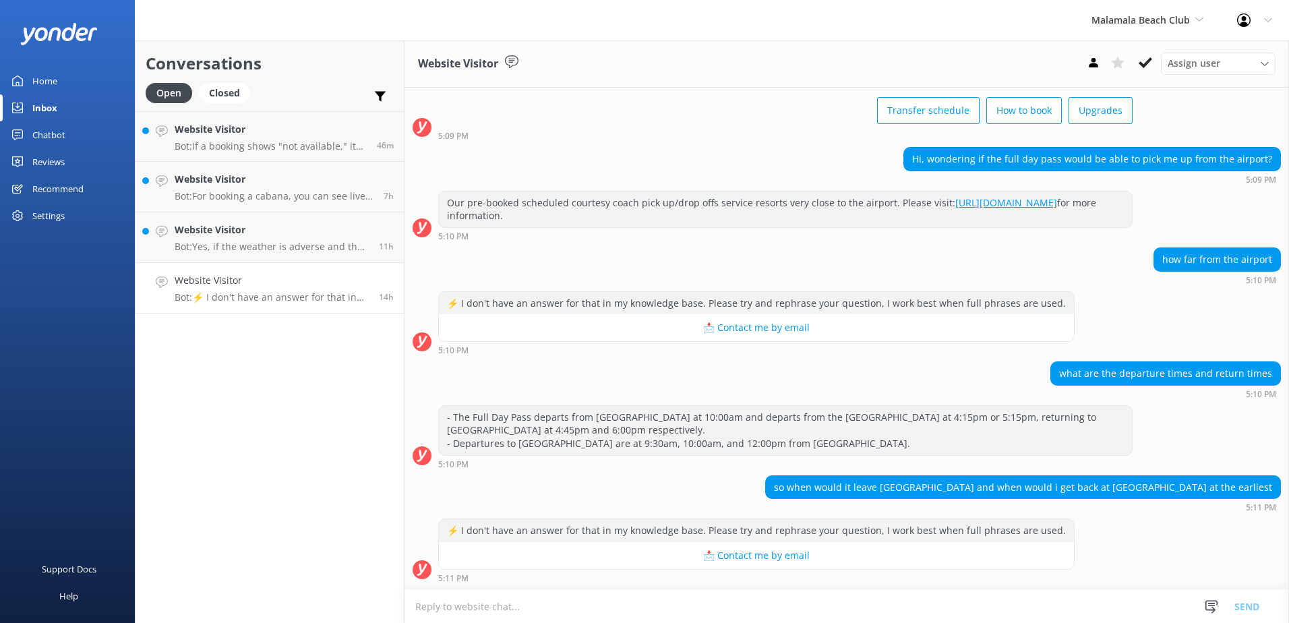
click at [768, 607] on textarea at bounding box center [846, 606] width 884 height 33
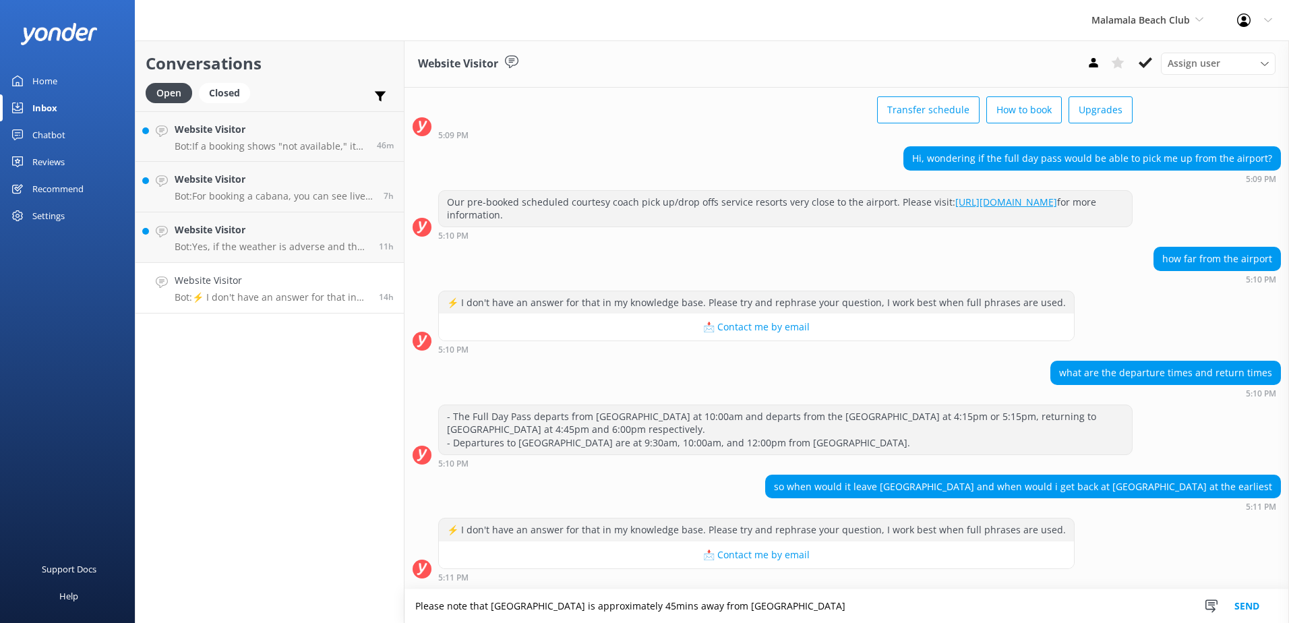
click at [795, 615] on textarea "Please note that Port Denarau is approximately 45mins away from Nadi Airport" at bounding box center [846, 606] width 884 height 34
type textarea "Please note that Port Denarau is approximately 45mins away from Nadi Airport, t…"
click at [1243, 605] on button "Send" at bounding box center [1246, 606] width 51 height 34
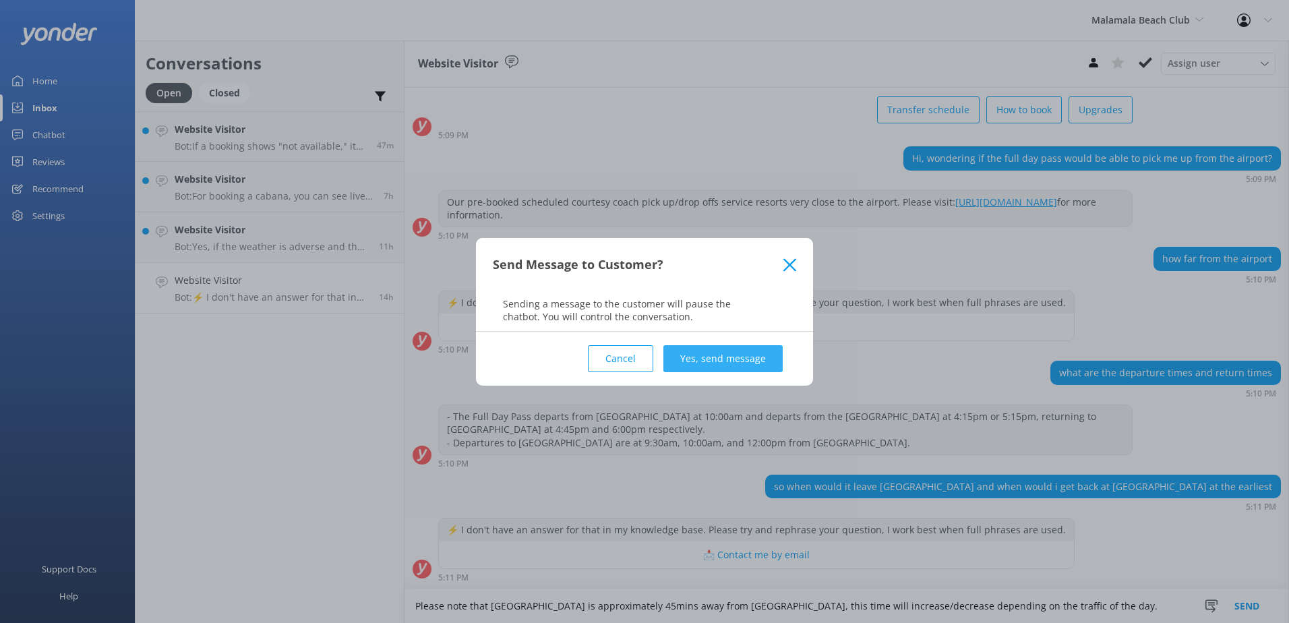
click at [762, 361] on button "Yes, send message" at bounding box center [722, 358] width 119 height 27
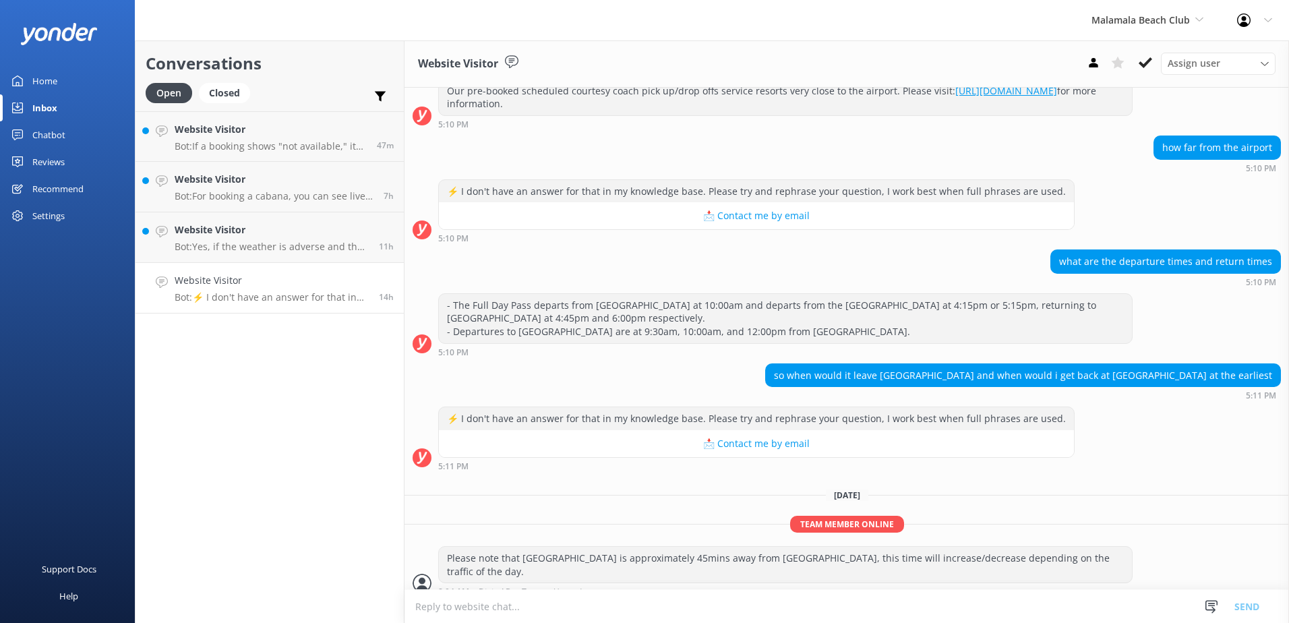
scroll to position [188, 0]
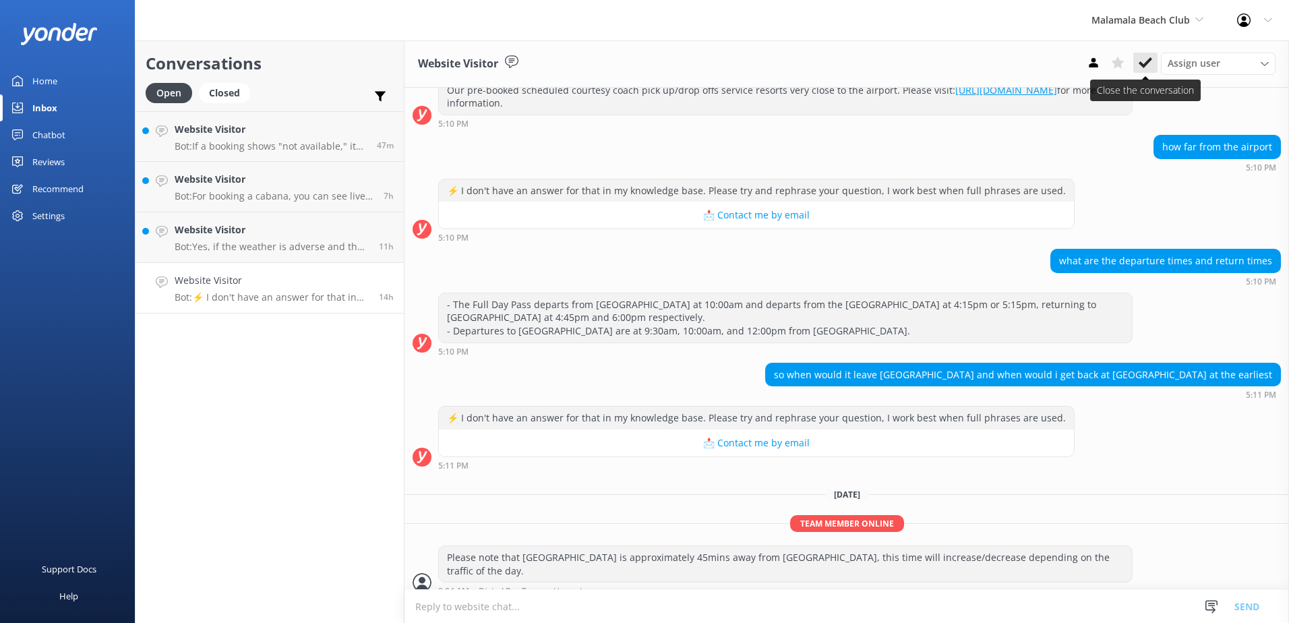
click at [1153, 64] on button at bounding box center [1145, 63] width 24 height 20
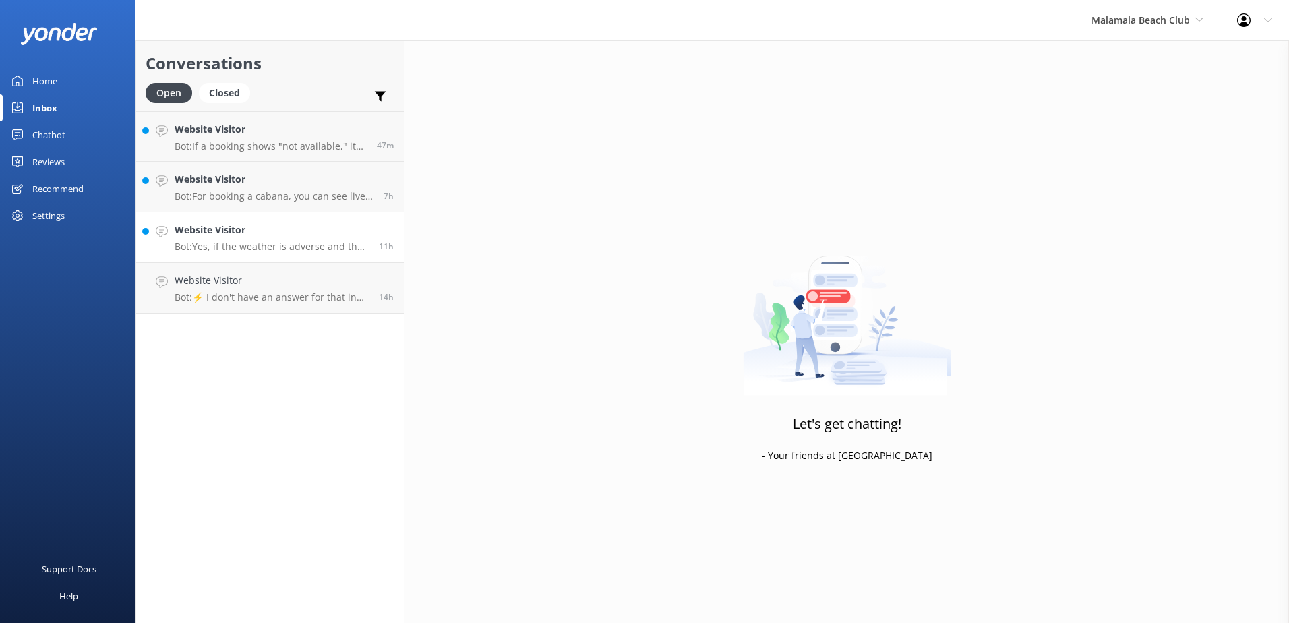
click at [301, 243] on p "Bot: Yes, if the weather is adverse and the beach club is closed, you can resch…" at bounding box center [272, 247] width 194 height 12
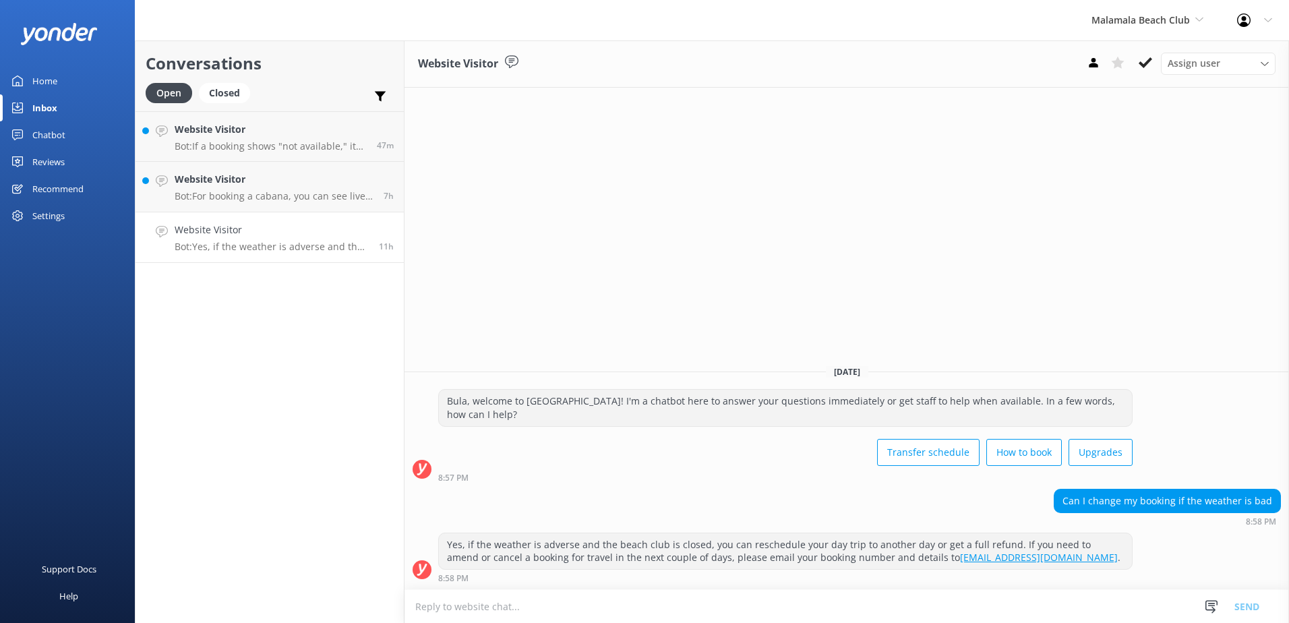
click at [805, 609] on textarea at bounding box center [846, 606] width 884 height 33
click at [638, 609] on textarea "Please note that if you wish to amend your booking please notify the office bef…" at bounding box center [846, 606] width 884 height 34
click at [641, 608] on textarea "Please note that if you wish to amend your booking please notify the office bef…" at bounding box center [846, 606] width 884 height 34
click at [998, 601] on textarea "Please note that if you wish to amend your booking, please notify the office be…" at bounding box center [846, 606] width 884 height 34
type textarea "Please note that if you wish to amend your booking, please notify the office be…"
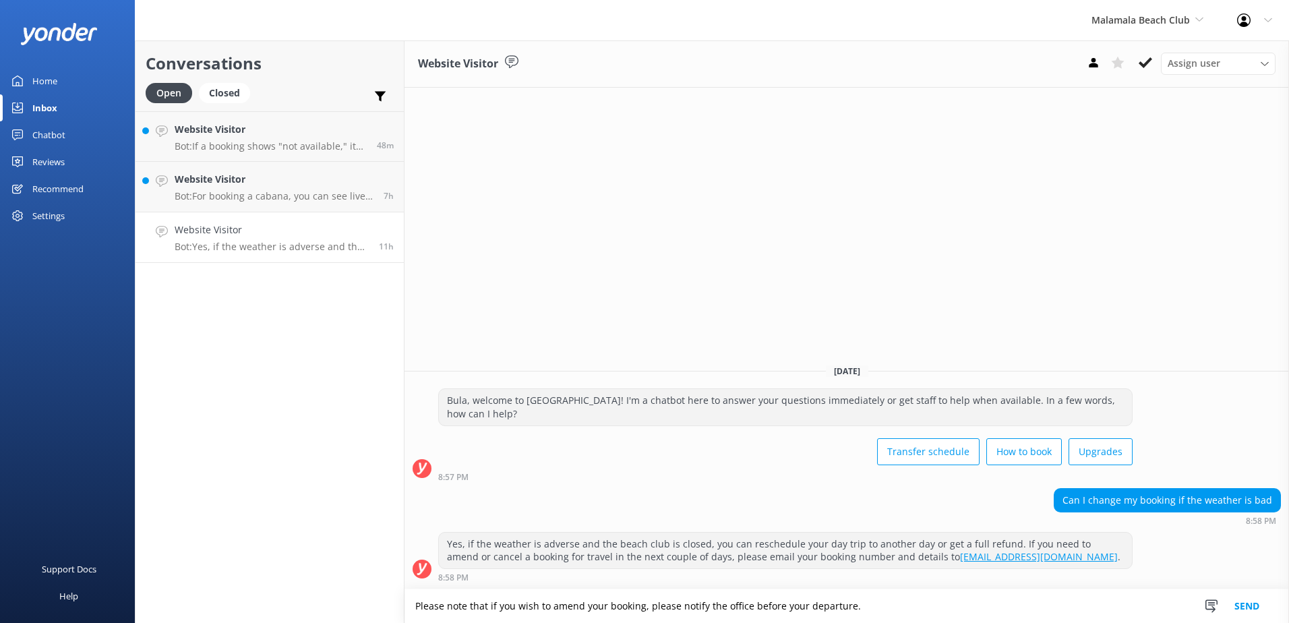
click at [1253, 600] on button "Send" at bounding box center [1246, 606] width 51 height 34
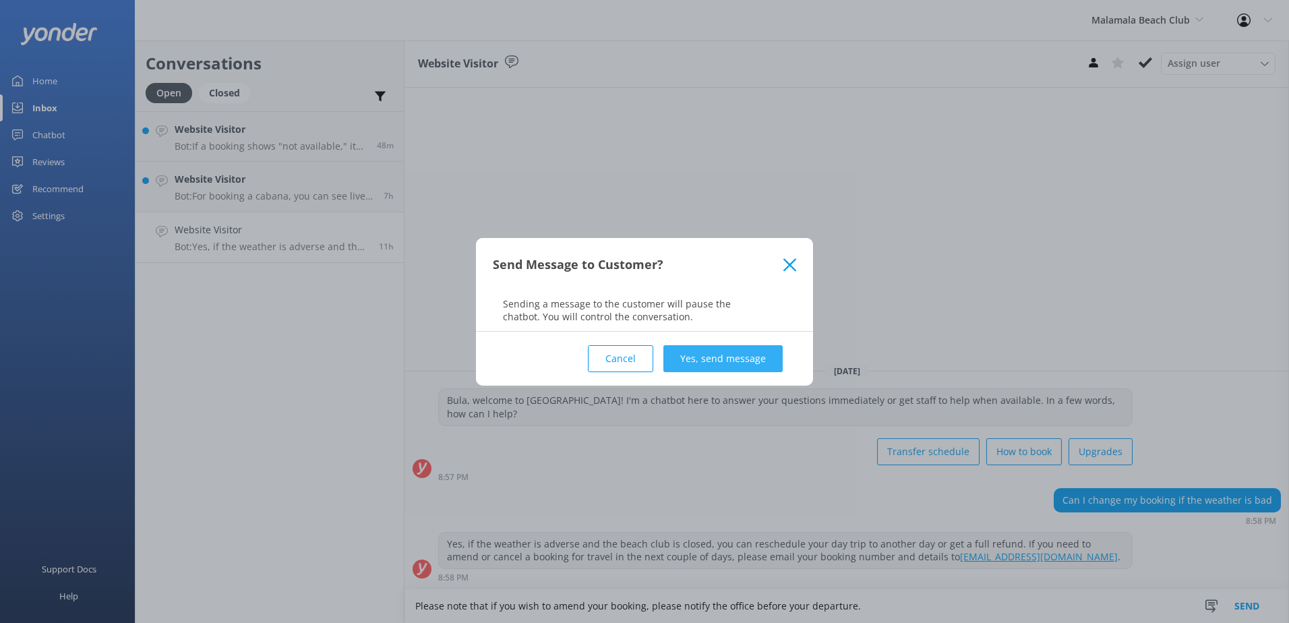
click at [712, 369] on button "Yes, send message" at bounding box center [722, 358] width 119 height 27
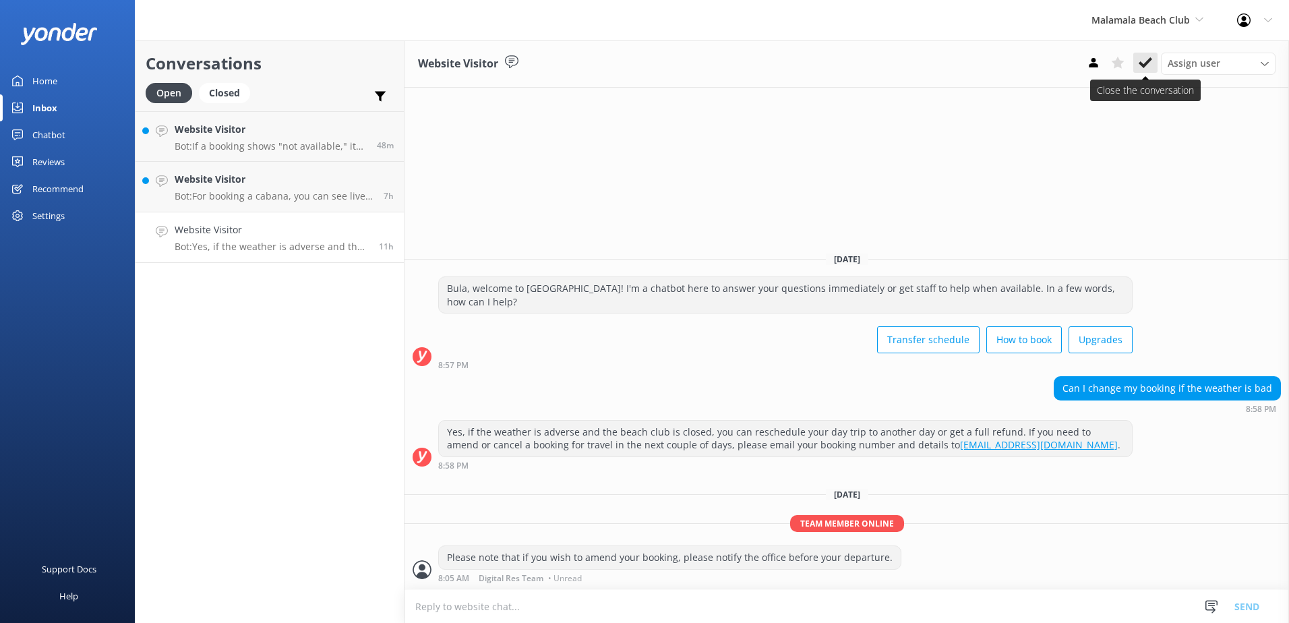
click at [1149, 63] on icon at bounding box center [1144, 62] width 13 height 13
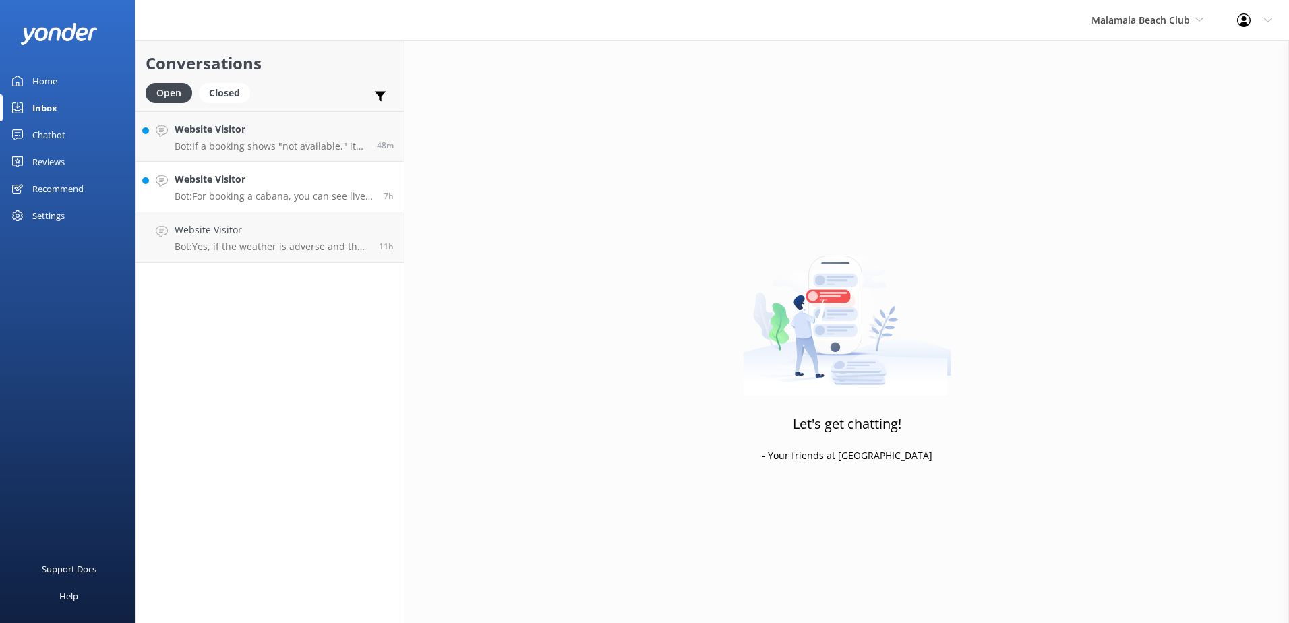
click at [314, 197] on p "Bot: For booking a cabana, you can see live availability and book online at htt…" at bounding box center [274, 196] width 199 height 12
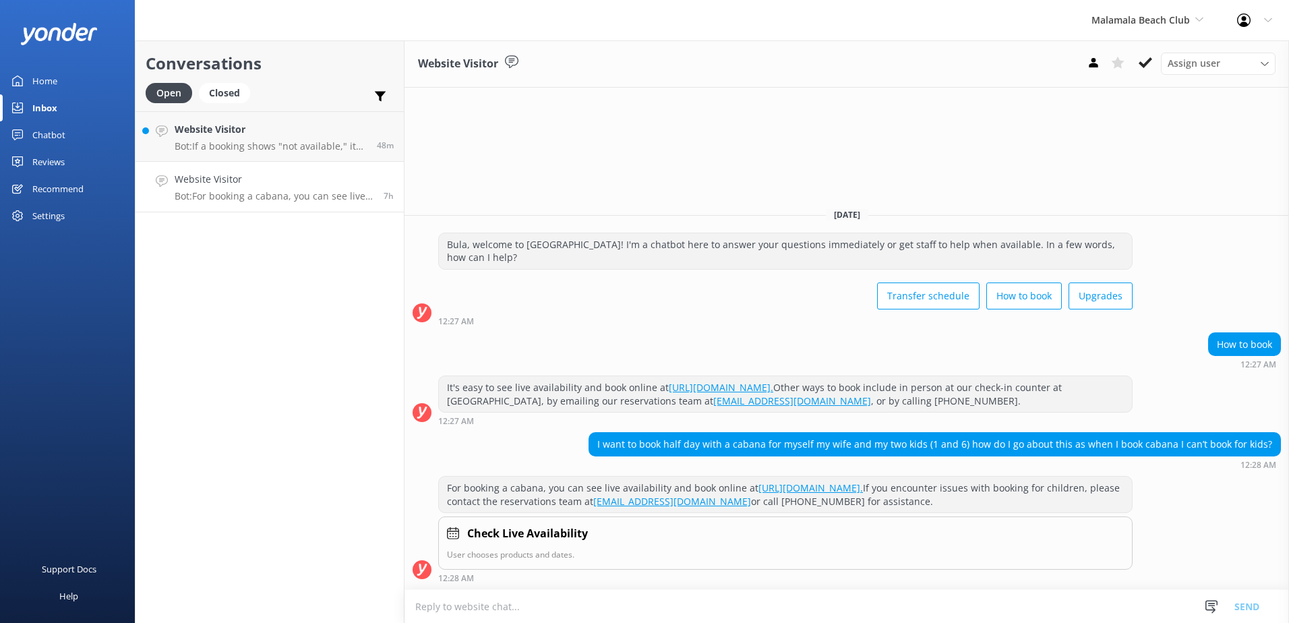
click at [771, 602] on textarea at bounding box center [846, 606] width 884 height 33
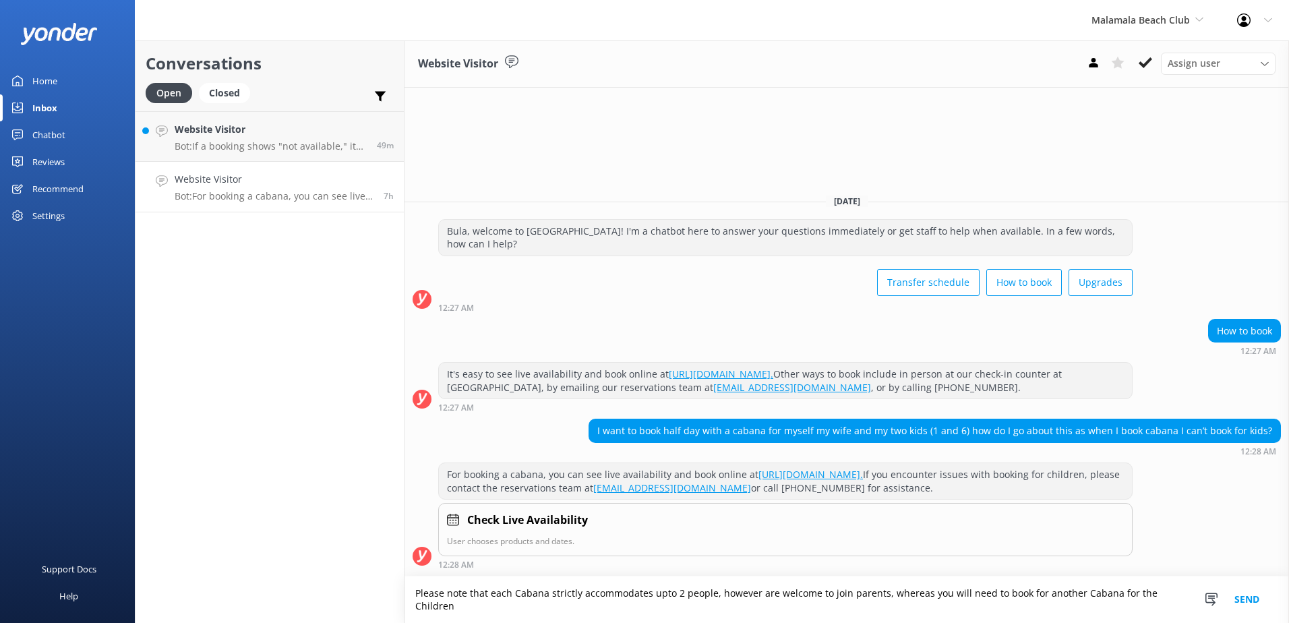
drag, startPoint x: 663, startPoint y: 613, endPoint x: 301, endPoint y: 577, distance: 363.7
click at [301, 577] on div "Conversations Open Closed Important Assigned to me Unassigned Website Visitor B…" at bounding box center [712, 331] width 1154 height 582
paste textarea "cabana strictly accommodates up to 2 adults. Children are welcome to join their…"
drag, startPoint x: 750, startPoint y: 594, endPoint x: 715, endPoint y: 590, distance: 35.4
click at [715, 590] on textarea "Please note that each cabana strictly accommodates up to 2 adults. Children are…" at bounding box center [846, 599] width 884 height 47
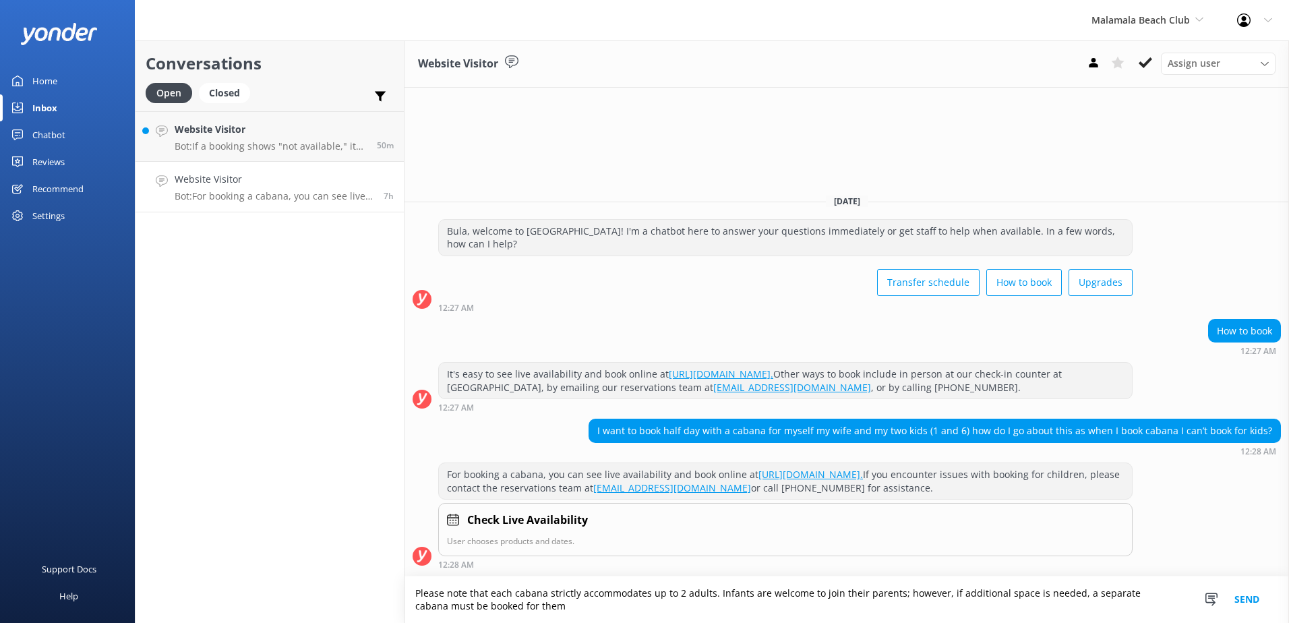
click at [678, 594] on textarea "Please note that each cabana strictly accommodates up to 2 adults. Infants are …" at bounding box center [846, 599] width 884 height 47
drag, startPoint x: 707, startPoint y: 594, endPoint x: 682, endPoint y: 597, distance: 25.1
click at [682, 597] on textarea "Please note that each cabana strictly accommodates up to 2 adults. Infants are …" at bounding box center [846, 599] width 884 height 47
click at [895, 598] on textarea "Please note that each cabana strictly accommodates up to 2 People. Infants are …" at bounding box center [846, 599] width 884 height 47
click at [943, 597] on textarea "Please note that each cabana strictly accommodates up to 2 People. Infants are …" at bounding box center [846, 599] width 884 height 47
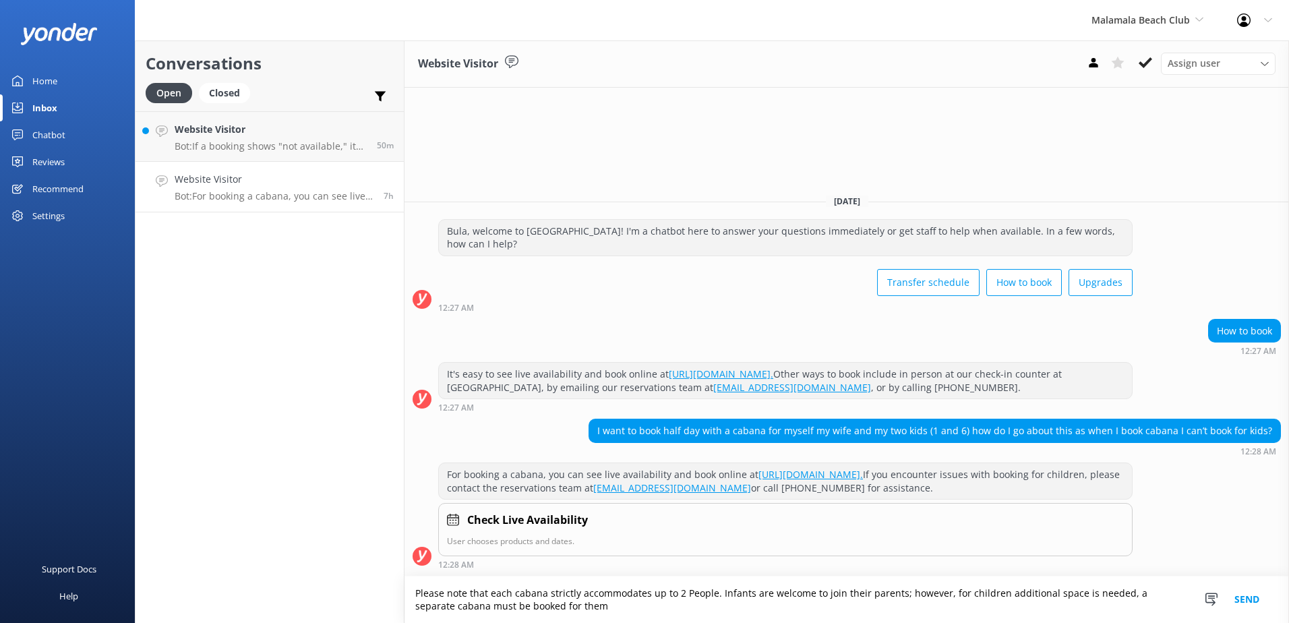
click at [708, 622] on html "Malamala Beach Club South Sea Sailing South Sea Cruises Malamala Beach Club Awe…" at bounding box center [644, 311] width 1289 height 623
type textarea "Please note that each cabana strictly accommodates up to 2 People. Infants are …"
click at [1240, 597] on button "Send" at bounding box center [1246, 599] width 51 height 47
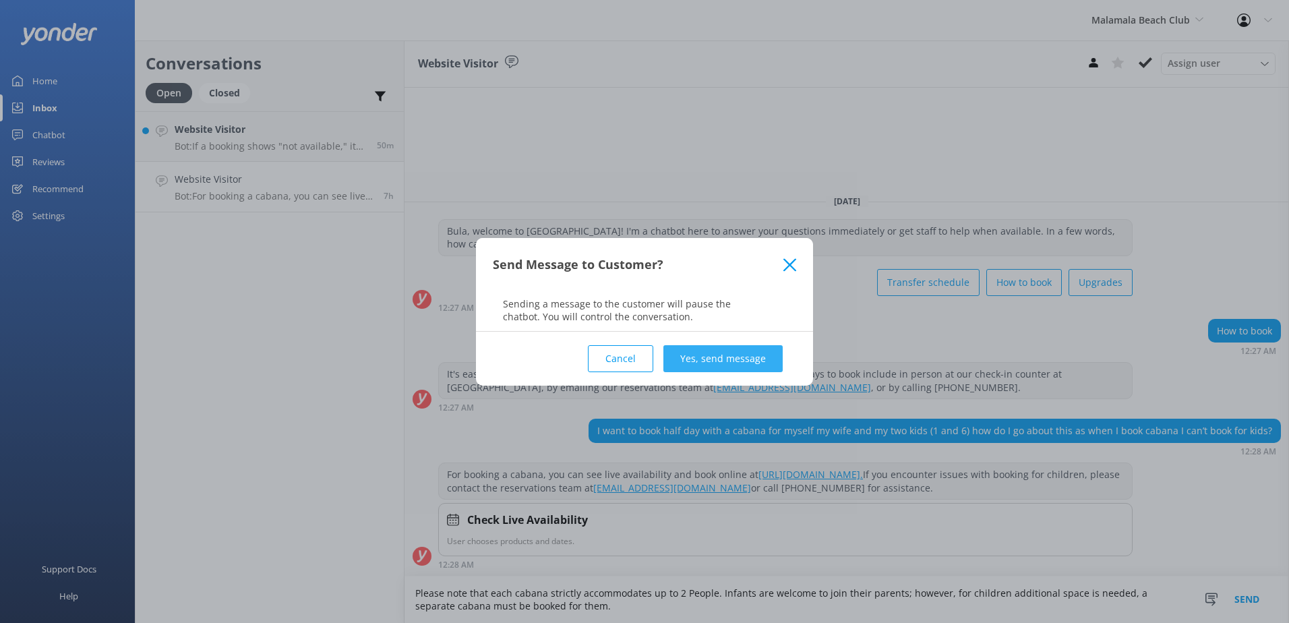
click at [721, 361] on button "Yes, send message" at bounding box center [722, 358] width 119 height 27
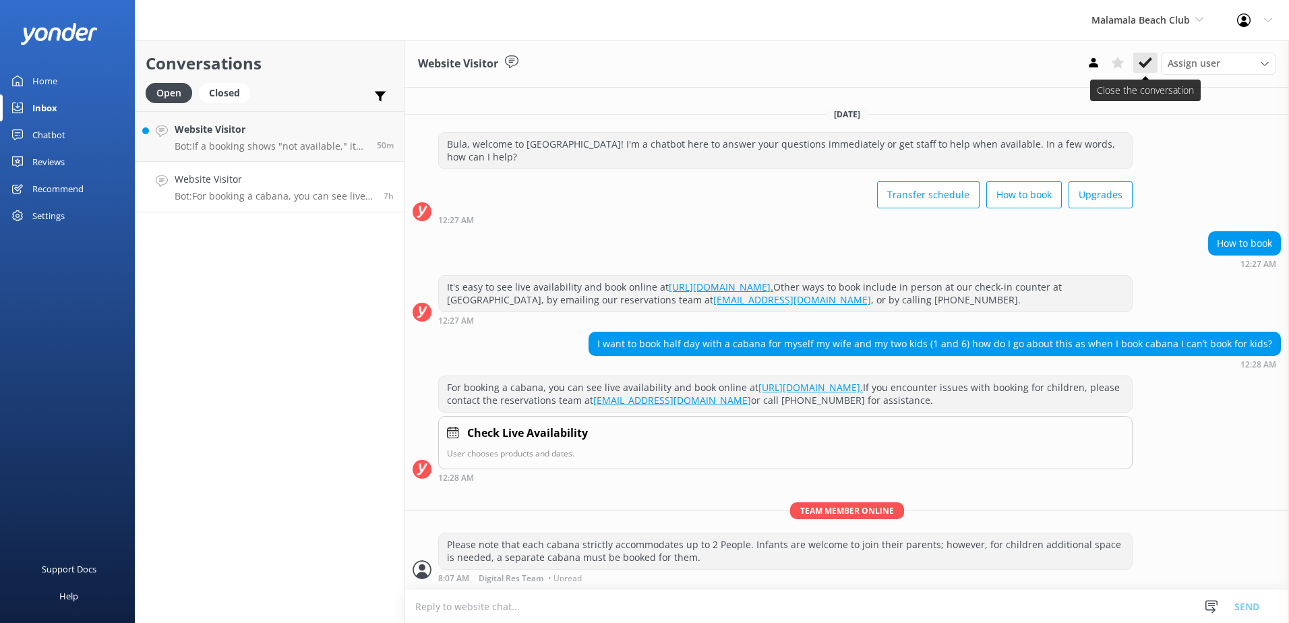
click at [1146, 63] on use at bounding box center [1144, 62] width 13 height 11
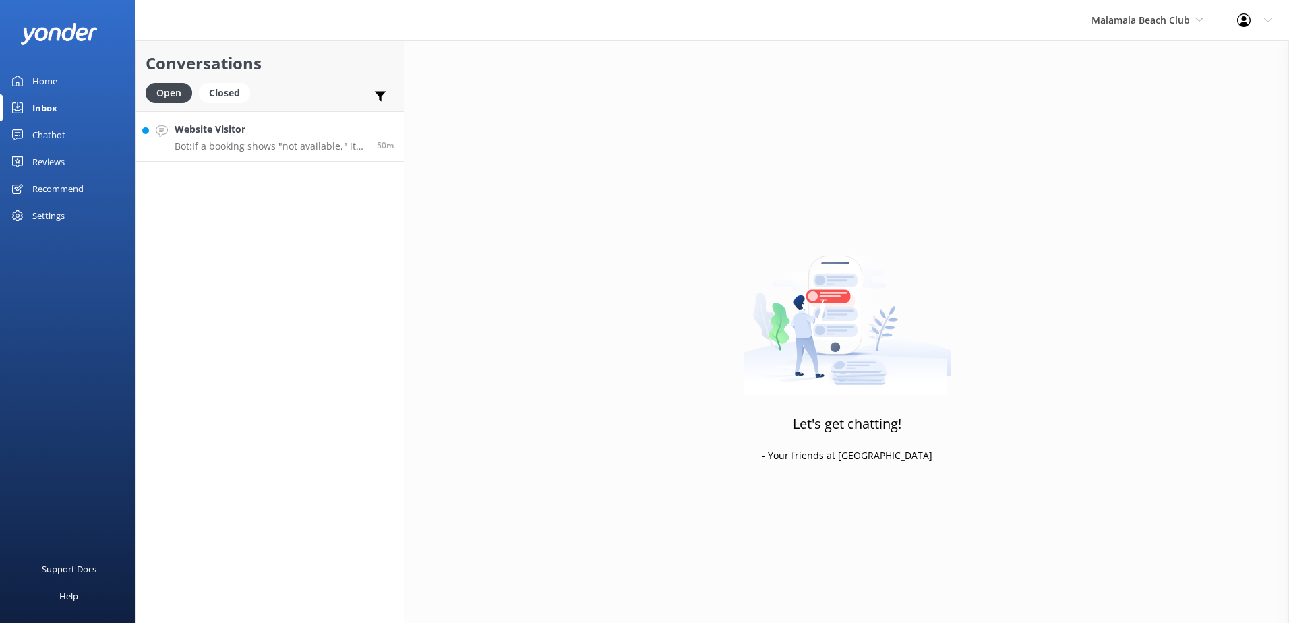
click at [257, 147] on p "Bot: If a booking shows "not available," it means that there are no spots left …" at bounding box center [271, 146] width 192 height 12
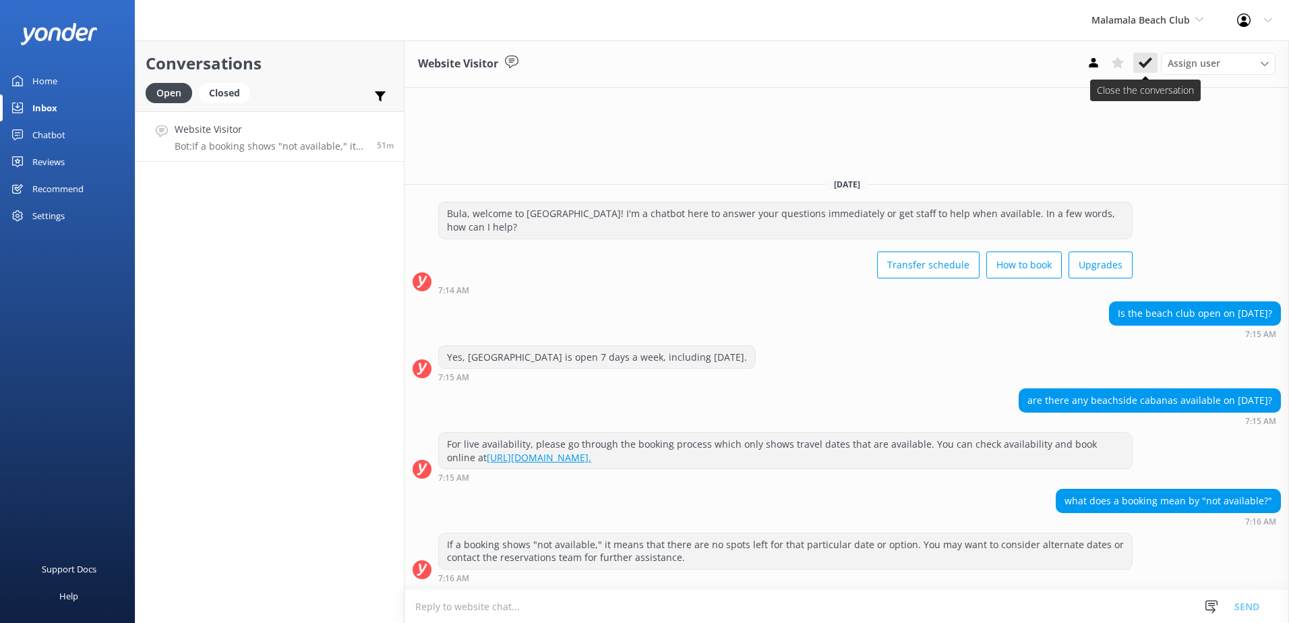
click at [1150, 61] on use at bounding box center [1144, 62] width 13 height 11
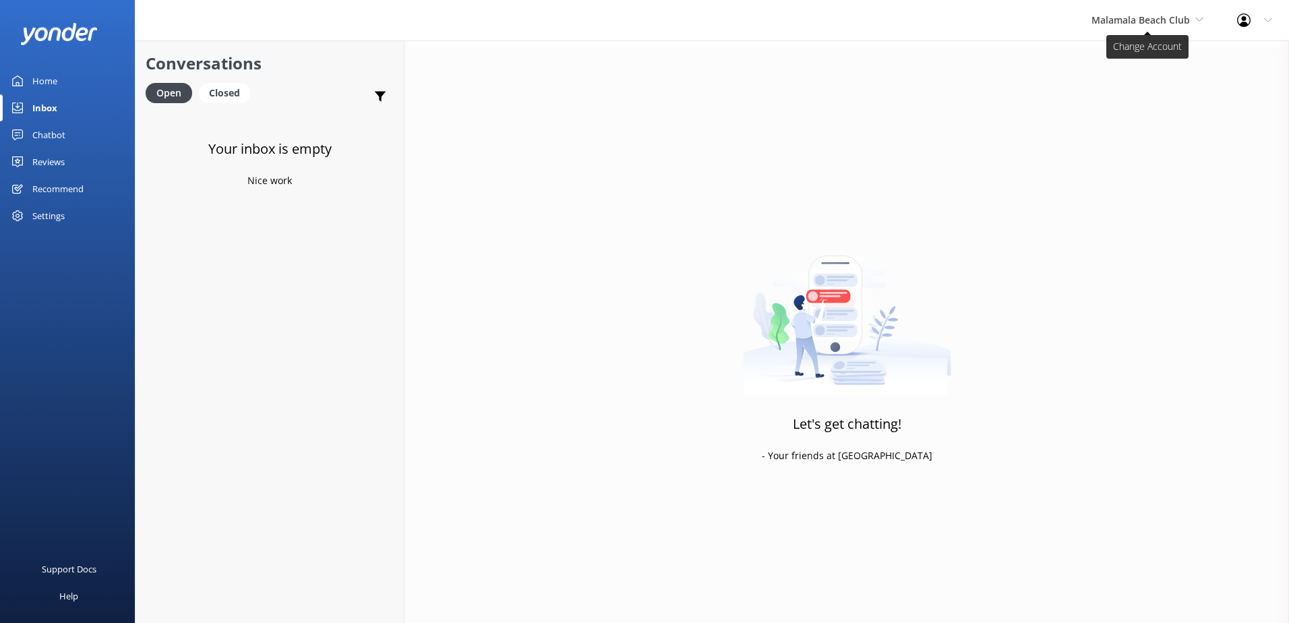
click at [1173, 22] on span "Malamala Beach Club" at bounding box center [1140, 19] width 98 height 13
click at [1136, 156] on link "Awesome Adventures Fiji" at bounding box center [1141, 153] width 135 height 32
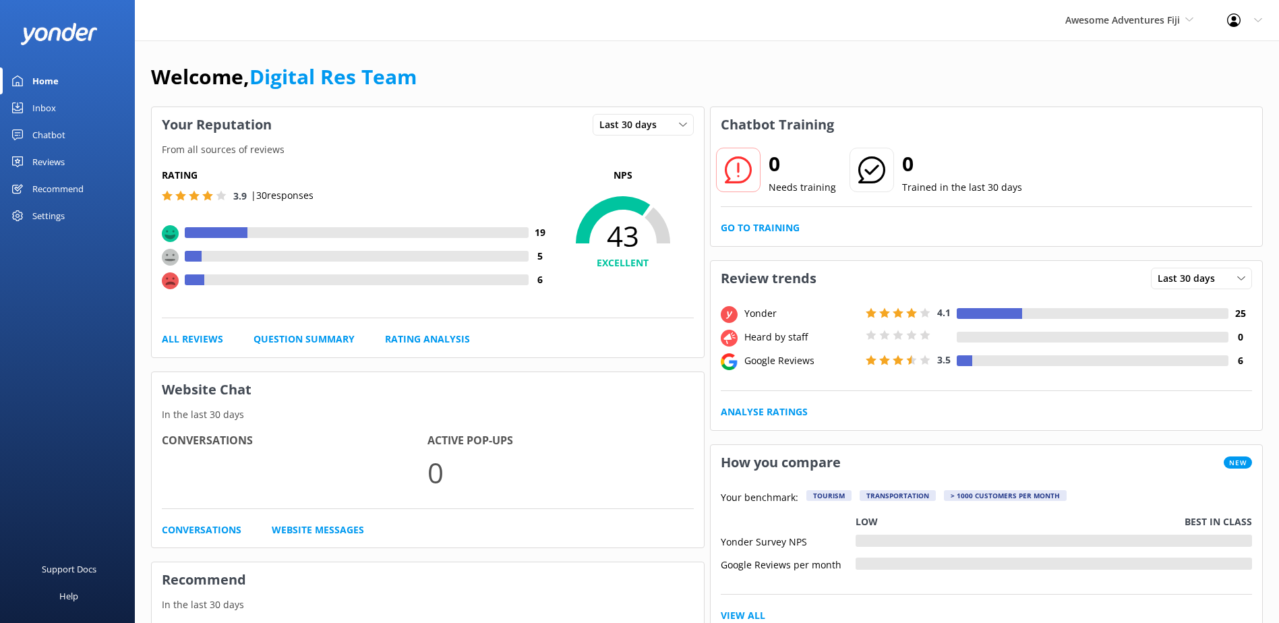
click at [69, 110] on link "Inbox" at bounding box center [67, 107] width 135 height 27
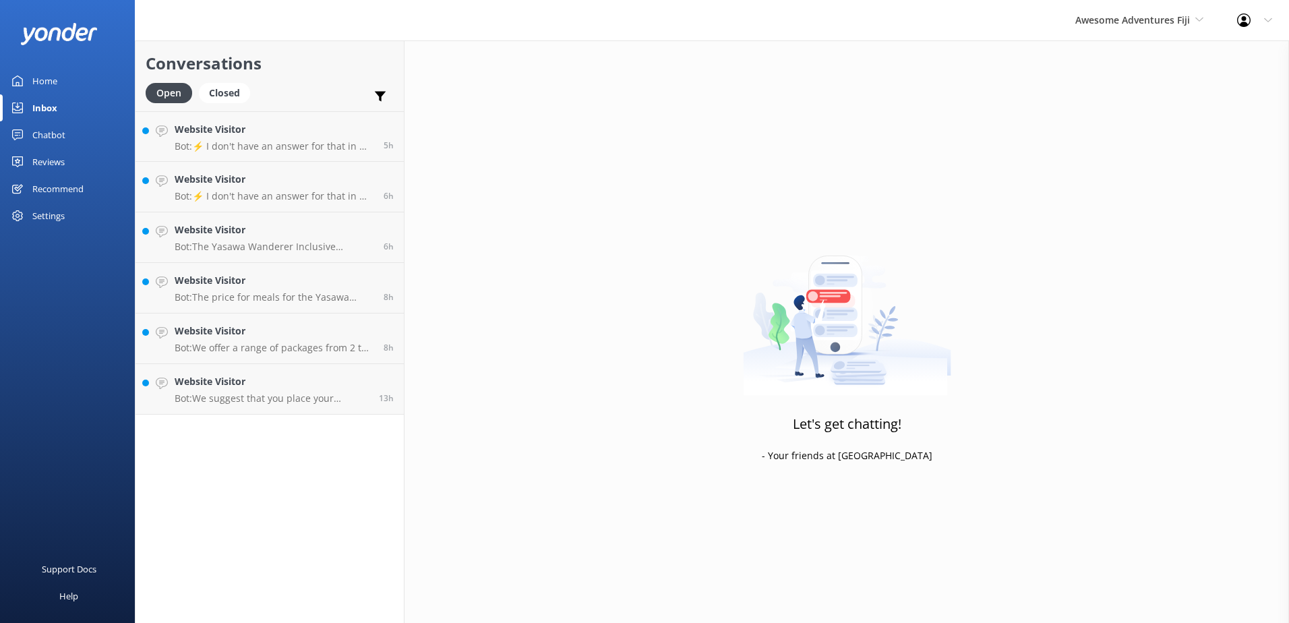
click at [53, 133] on div "Chatbot" at bounding box center [48, 134] width 33 height 27
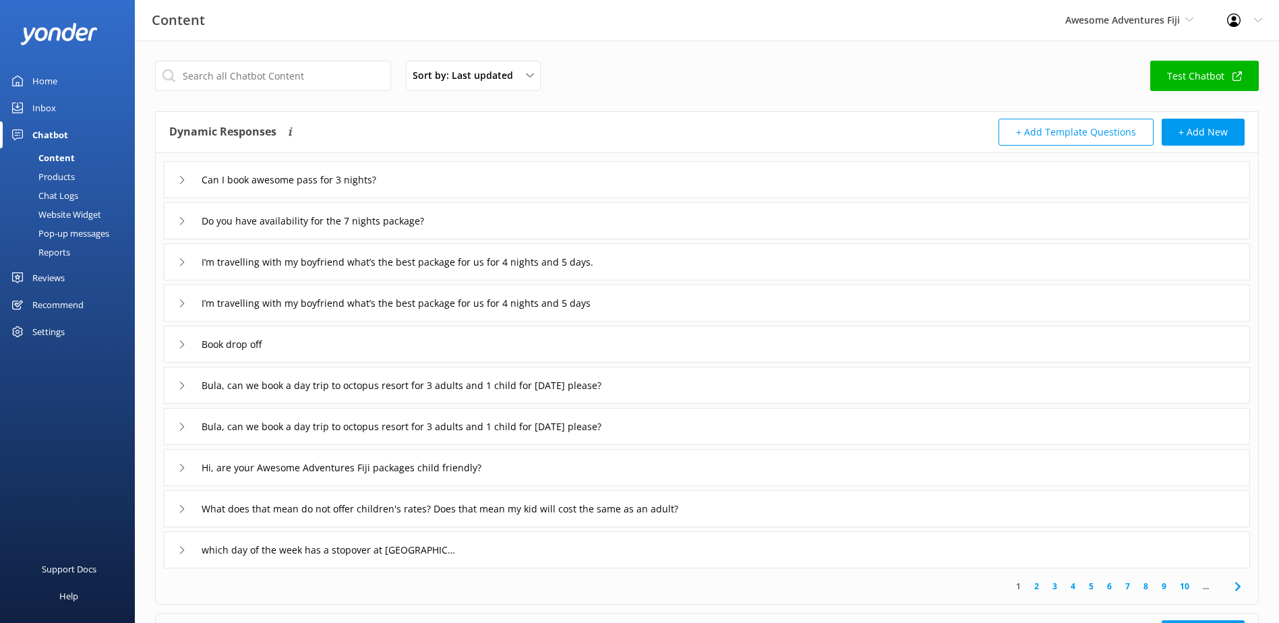
click at [63, 192] on div "Chat Logs" at bounding box center [43, 195] width 70 height 19
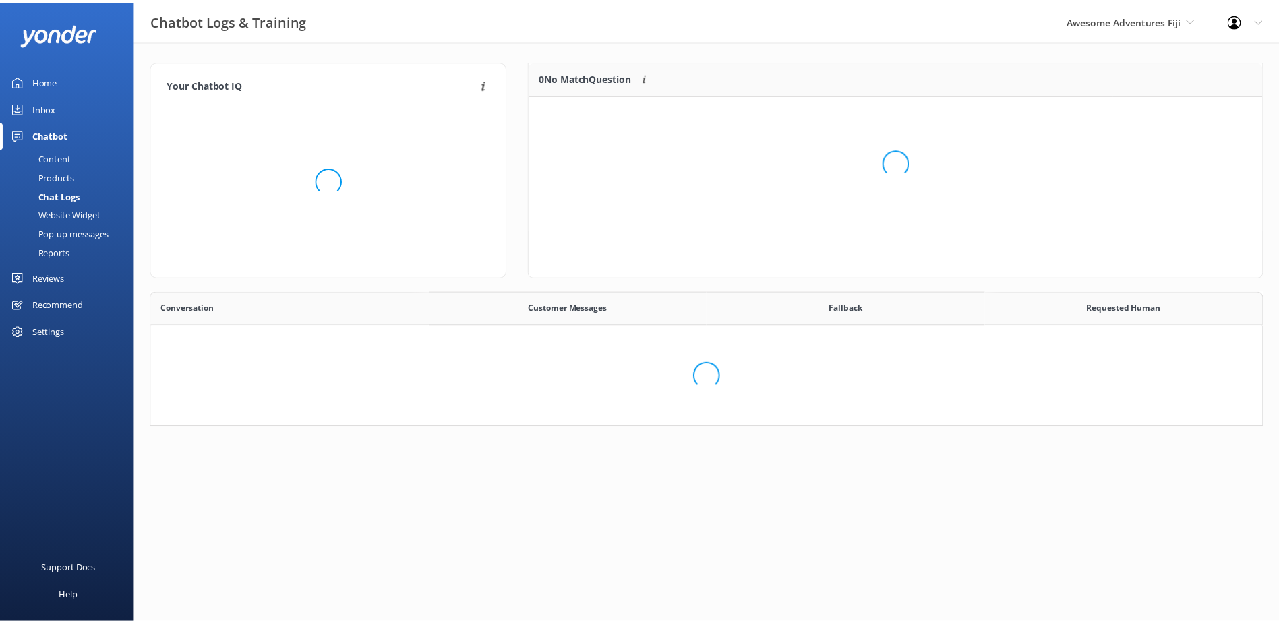
scroll to position [462, 1100]
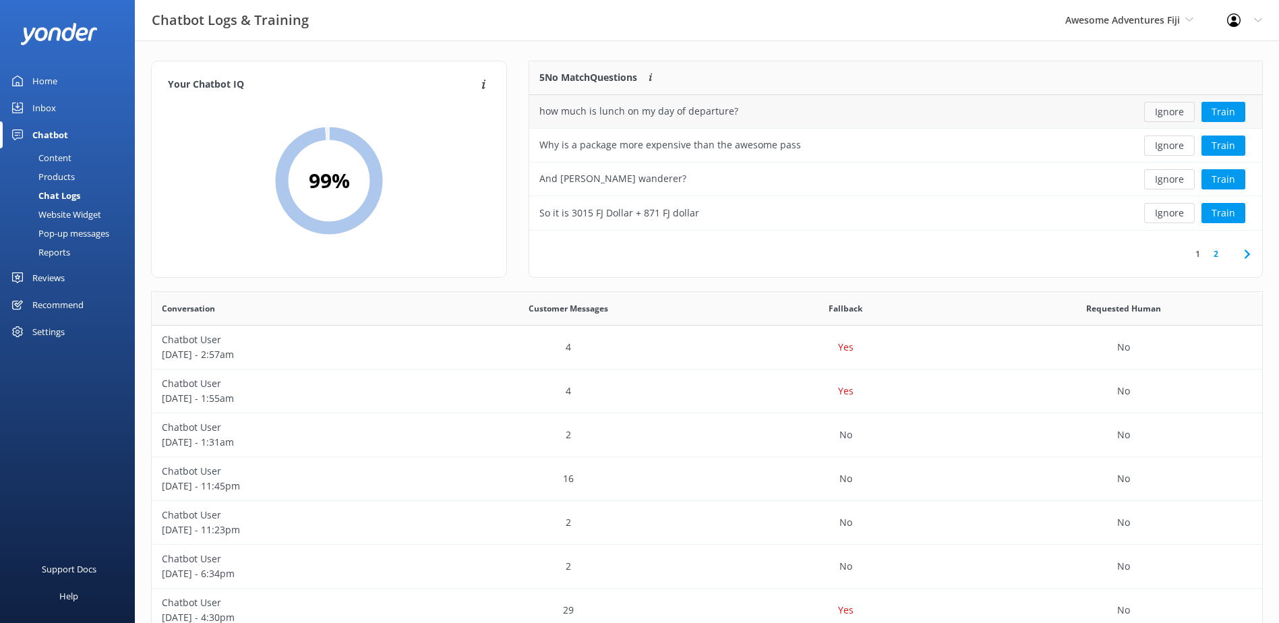
click at [1169, 119] on button "Ignore" at bounding box center [1169, 112] width 51 height 20
click at [1171, 115] on button "Ignore" at bounding box center [1169, 112] width 51 height 20
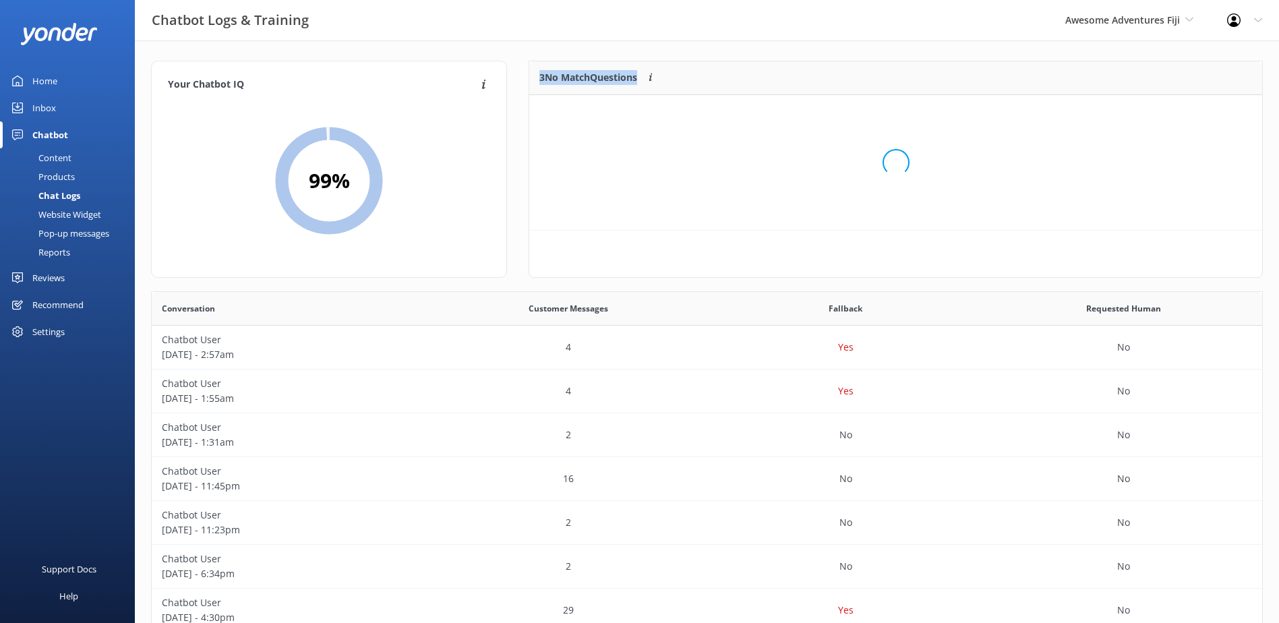
scroll to position [125, 722]
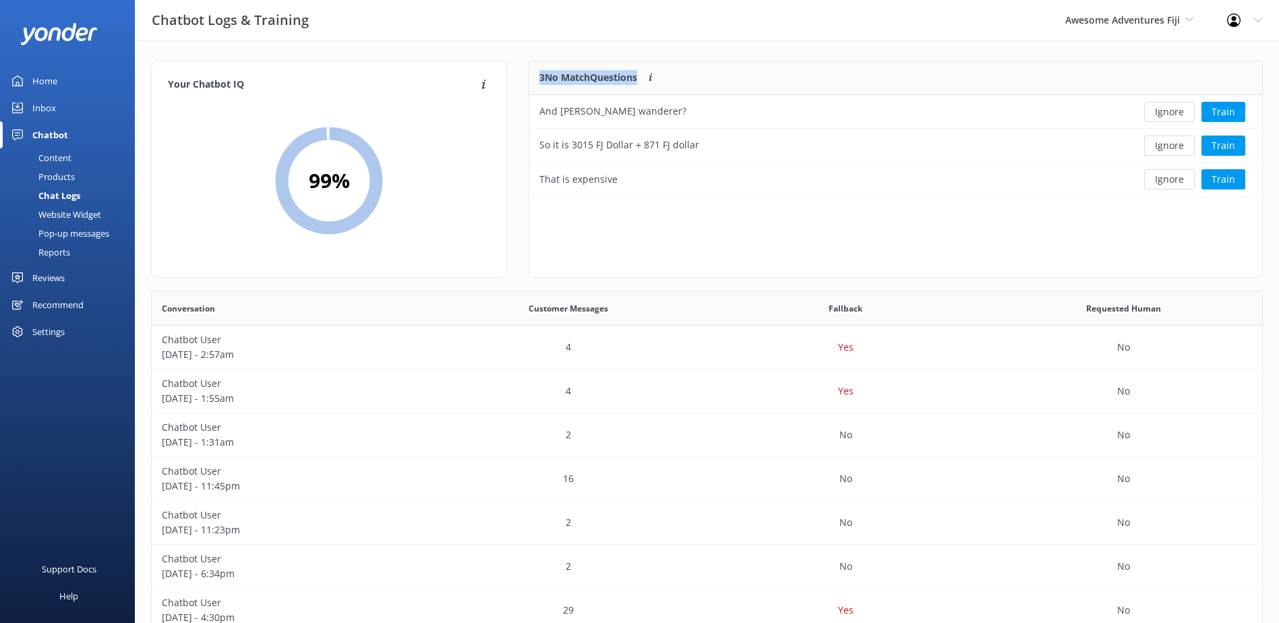
click at [1171, 115] on button "Ignore" at bounding box center [1169, 112] width 51 height 20
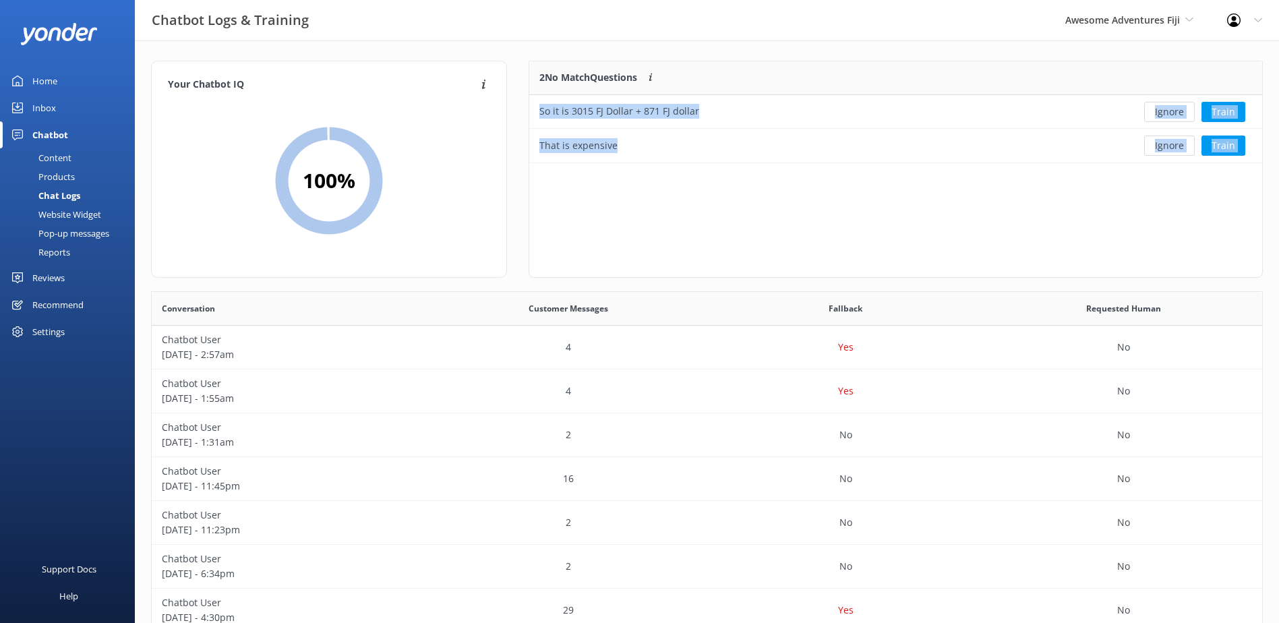
scroll to position [92, 722]
click at [1171, 115] on button "Ignore" at bounding box center [1169, 112] width 51 height 20
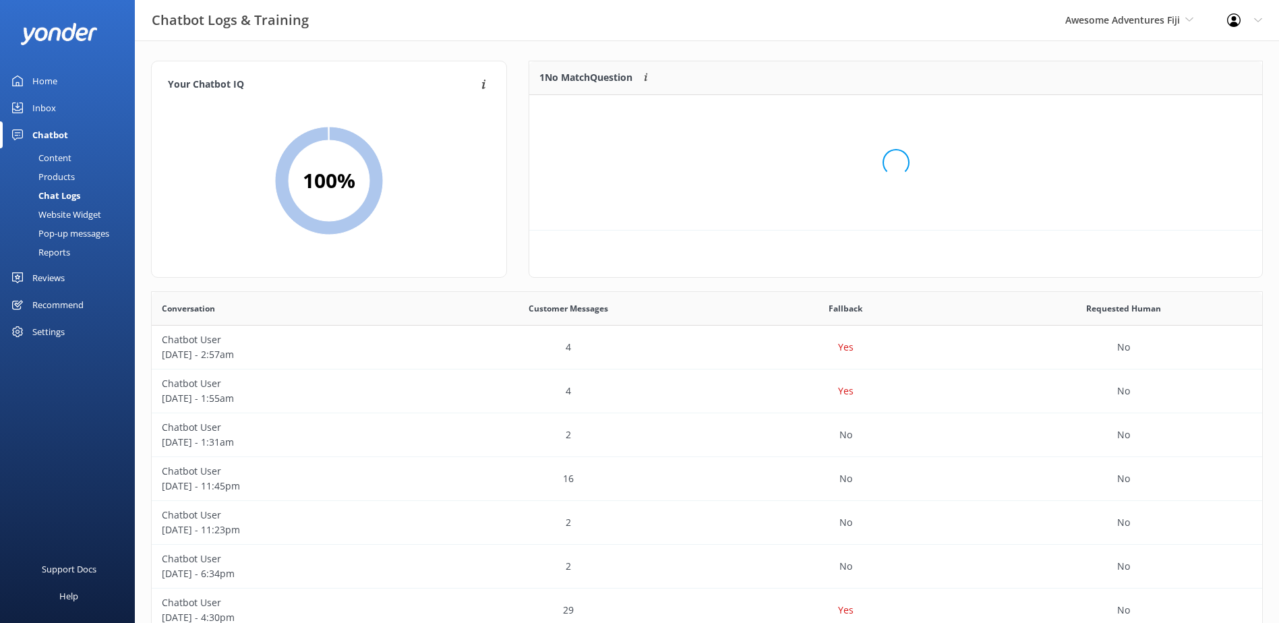
scroll to position [58, 722]
click at [1171, 115] on button "Ignore" at bounding box center [1169, 112] width 51 height 20
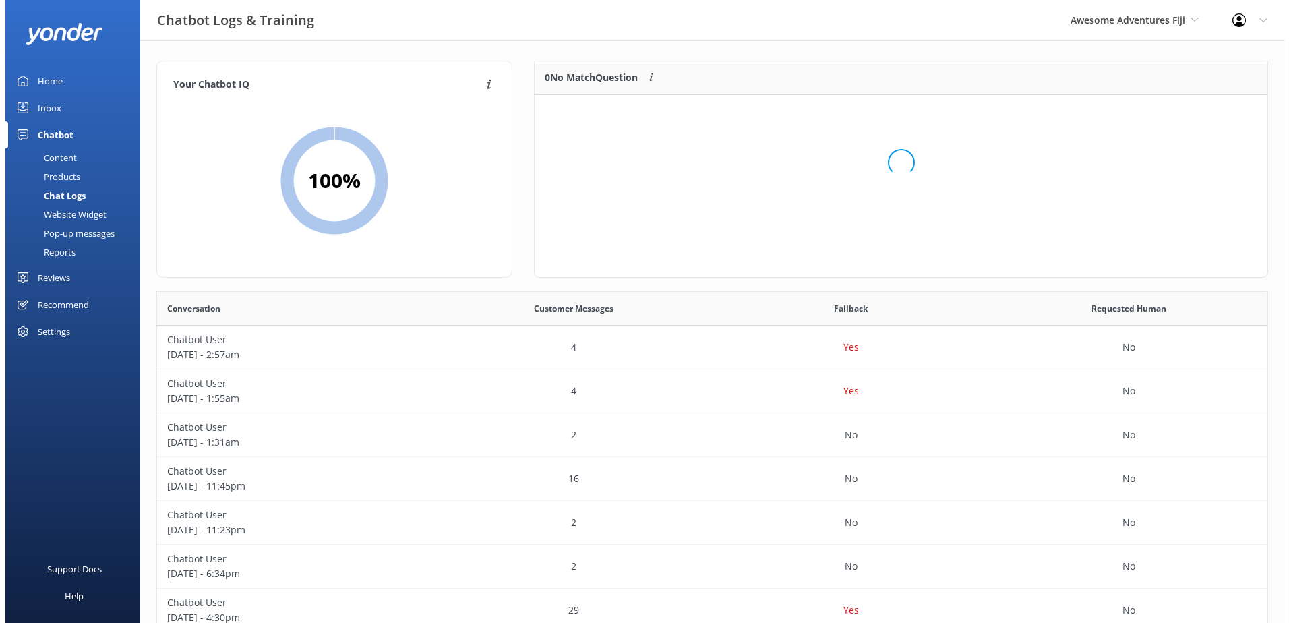
scroll to position [158, 722]
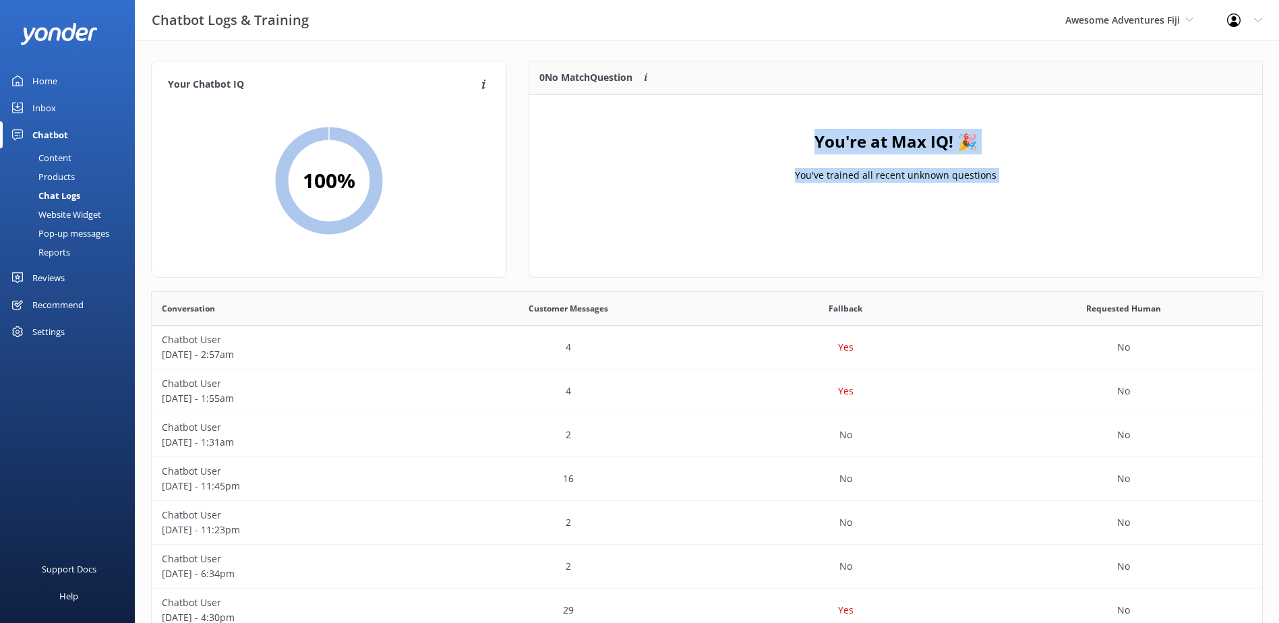
click at [59, 109] on link "Inbox" at bounding box center [67, 107] width 135 height 27
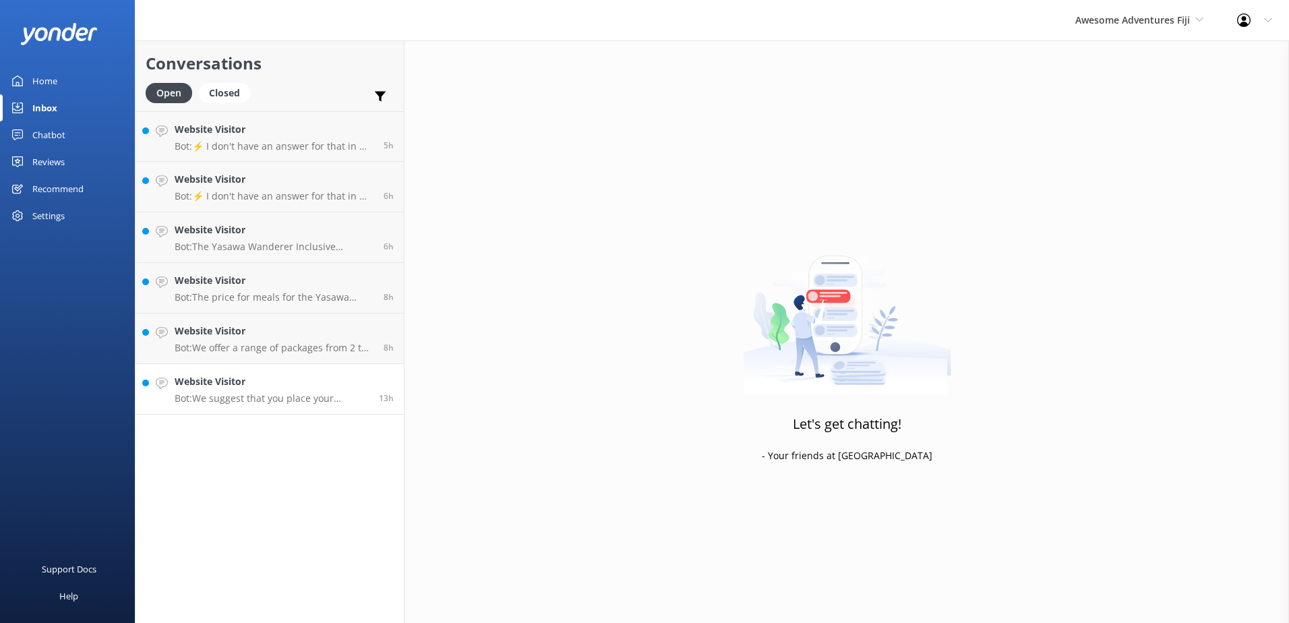
click at [307, 392] on div "Website Visitor Bot: We suggest that you place your booking request via our onl…" at bounding box center [272, 389] width 194 height 30
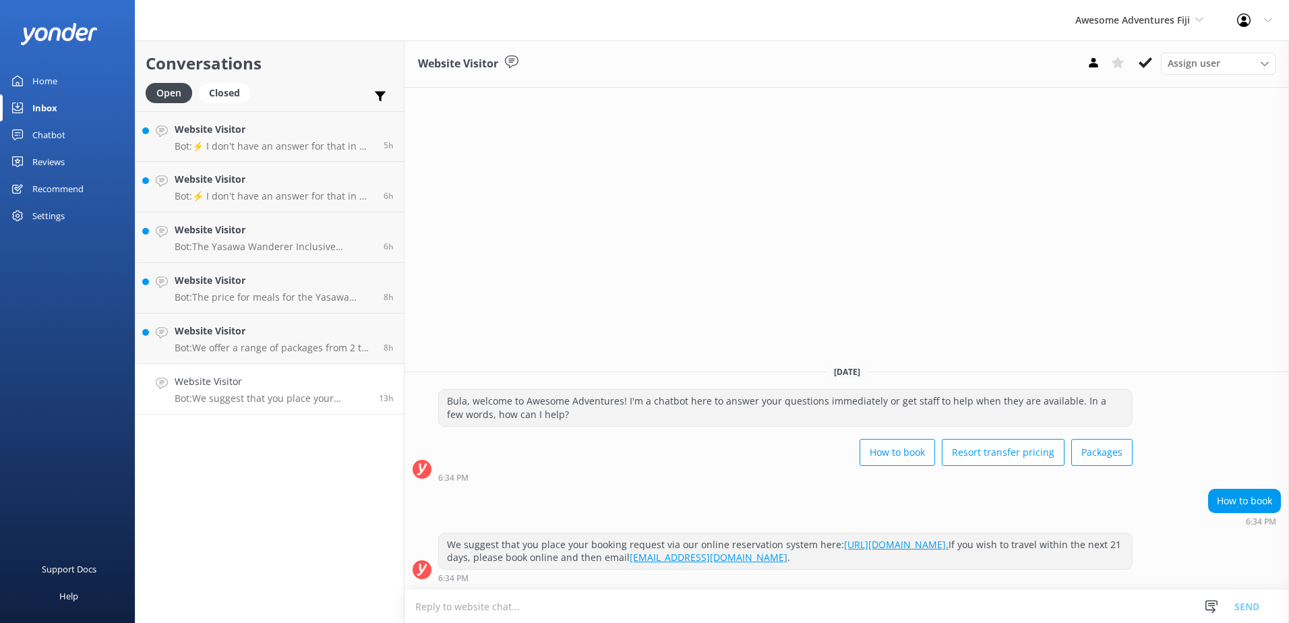
click at [1130, 59] on div "Assign user Sonya Alyssa Digital Res Team Ana Raqitawa Lavenia Adivou Miri Koro…" at bounding box center [1178, 64] width 194 height 22
click at [1146, 59] on icon at bounding box center [1144, 62] width 13 height 13
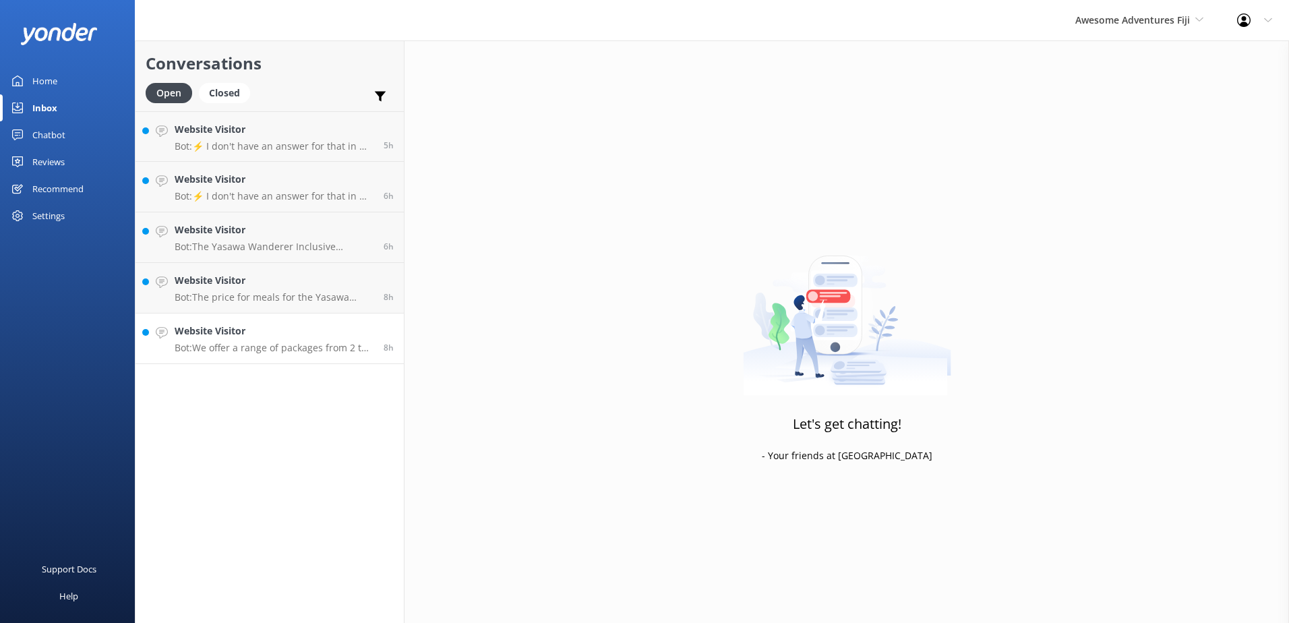
click at [261, 338] on h4 "Website Visitor" at bounding box center [274, 331] width 199 height 15
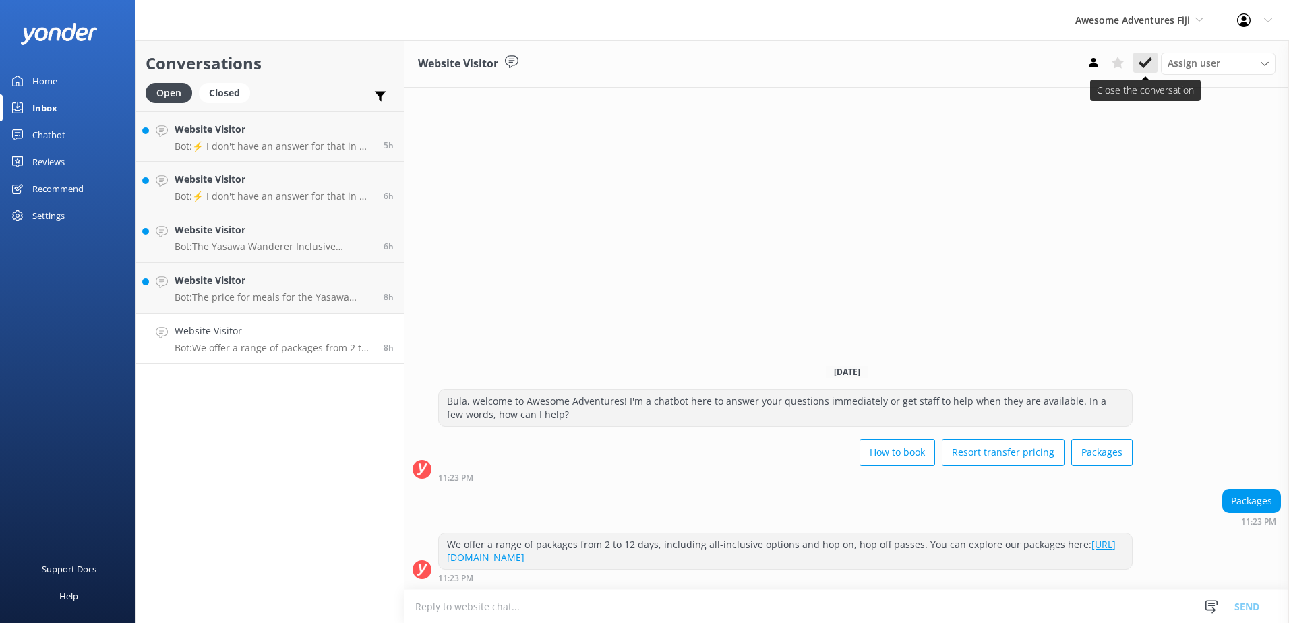
click at [1140, 72] on button at bounding box center [1145, 63] width 24 height 20
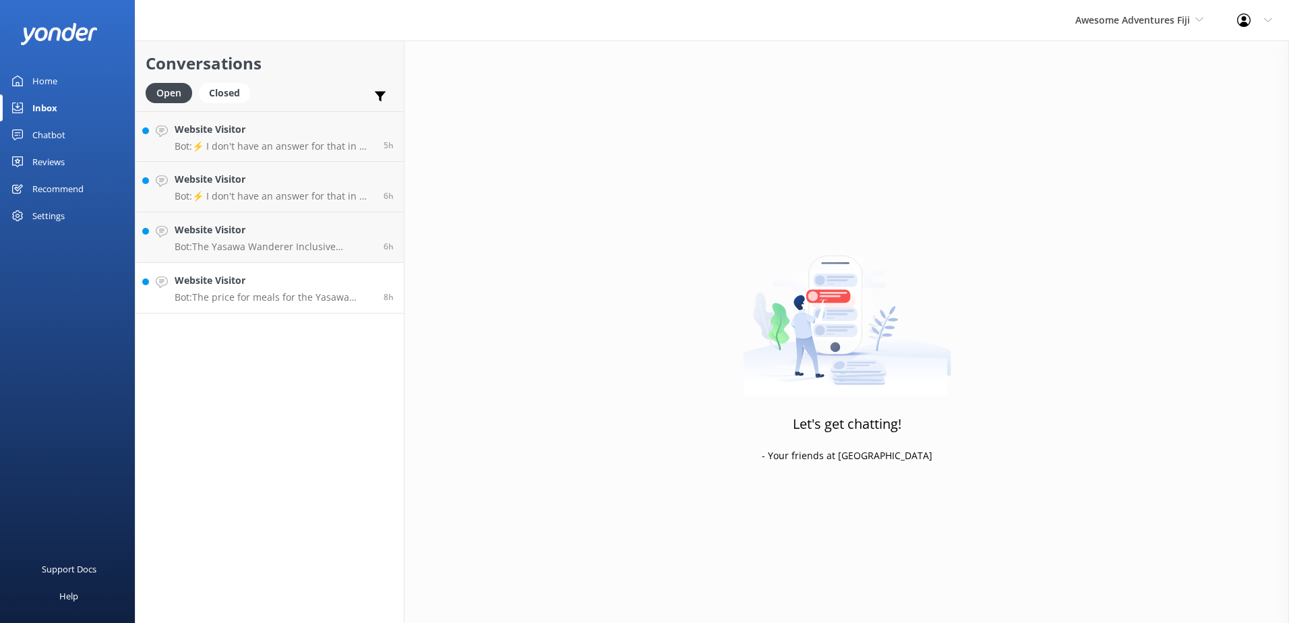
click at [259, 291] on p "Bot: The price for meals for the Yasawa Wanderer Package is $1046 per person in…" at bounding box center [274, 297] width 199 height 12
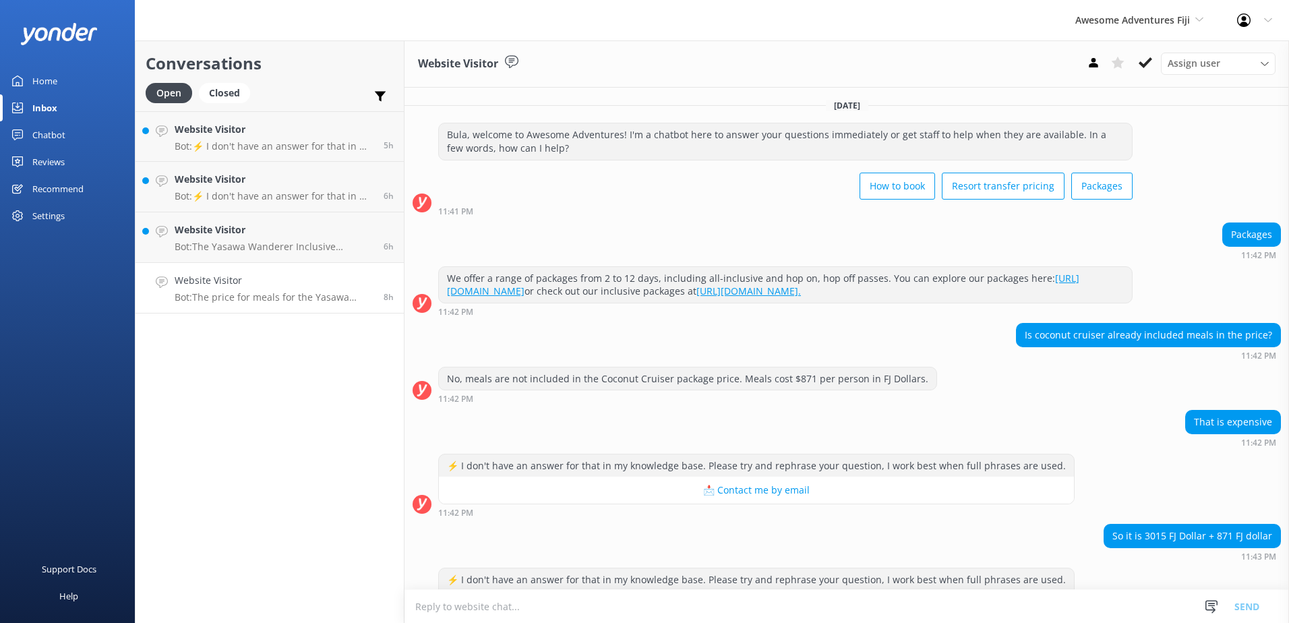
click at [53, 137] on div "Chatbot" at bounding box center [48, 134] width 33 height 27
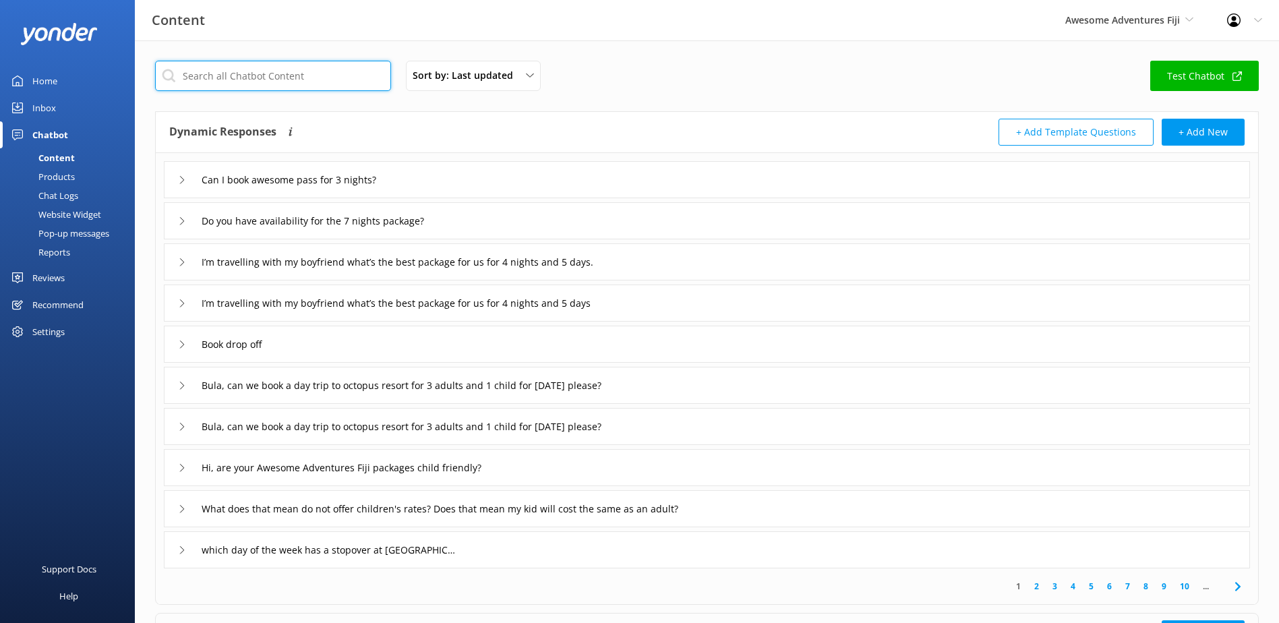
click at [278, 78] on input "text" at bounding box center [273, 76] width 236 height 30
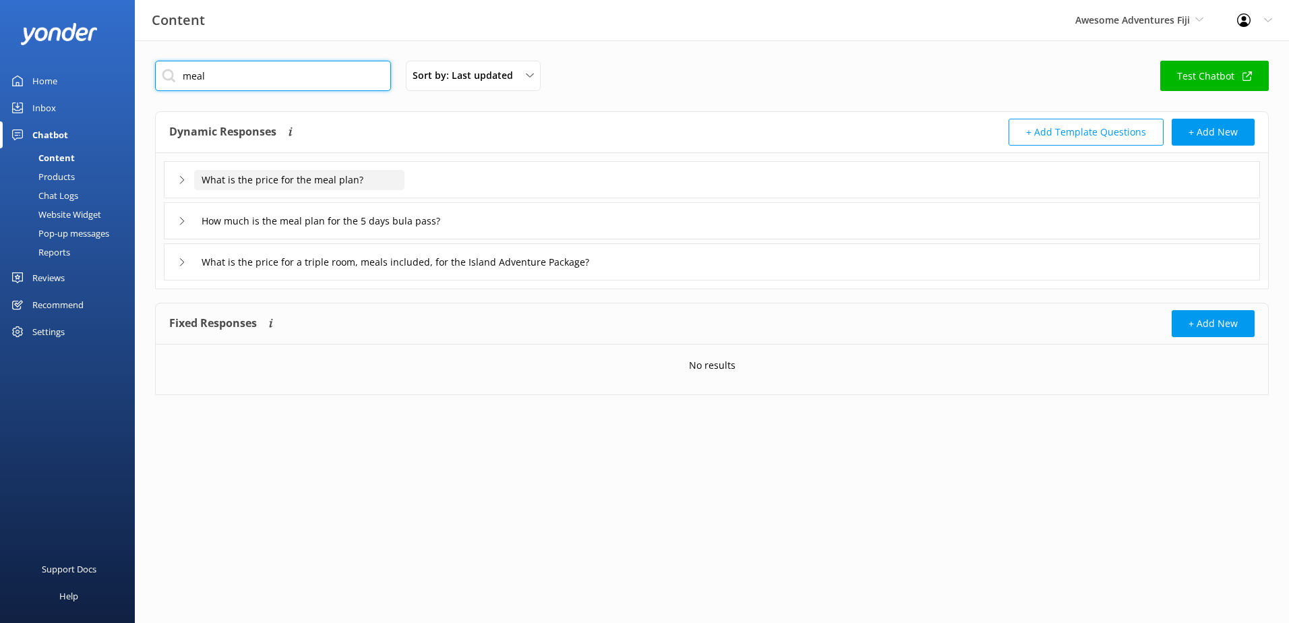
type input "meal"
click at [285, 170] on input "What is the price for the meal plan?" at bounding box center [299, 180] width 210 height 20
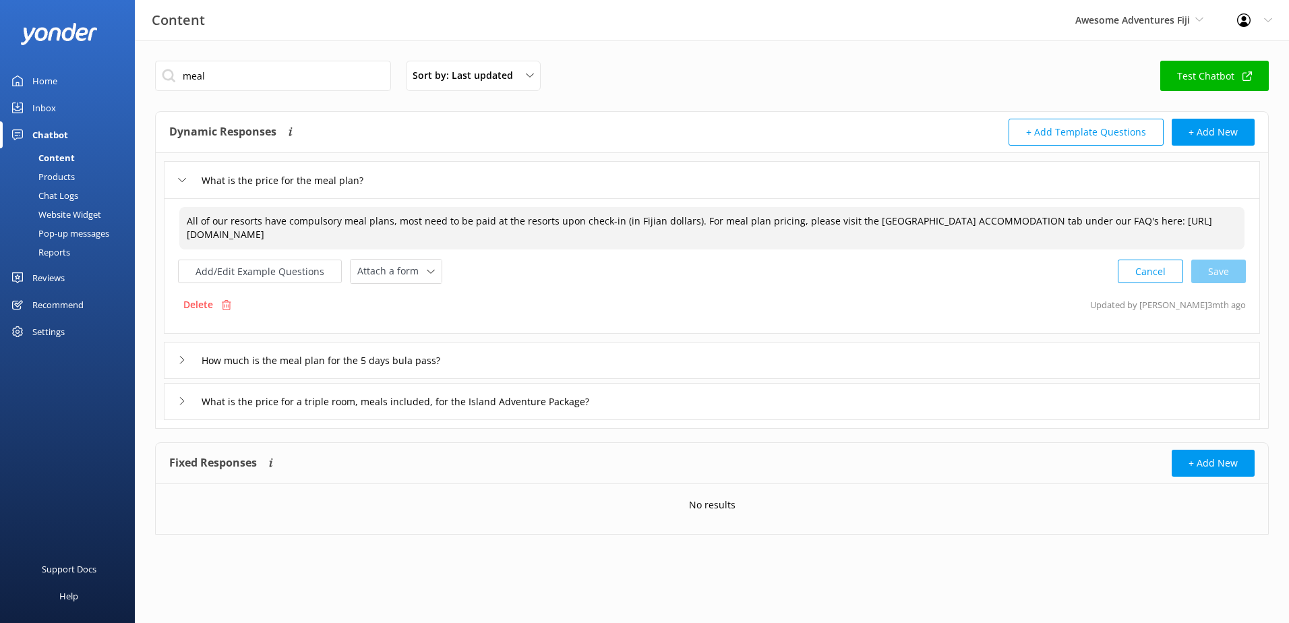
drag, startPoint x: 379, startPoint y: 242, endPoint x: 142, endPoint y: 216, distance: 238.6
click at [142, 216] on div "meal Sort by: Last updated Title Last updated Test Chatbot Dynamic Responses Dy…" at bounding box center [712, 307] width 1154 height 534
click at [51, 108] on div "Inbox" at bounding box center [44, 107] width 24 height 27
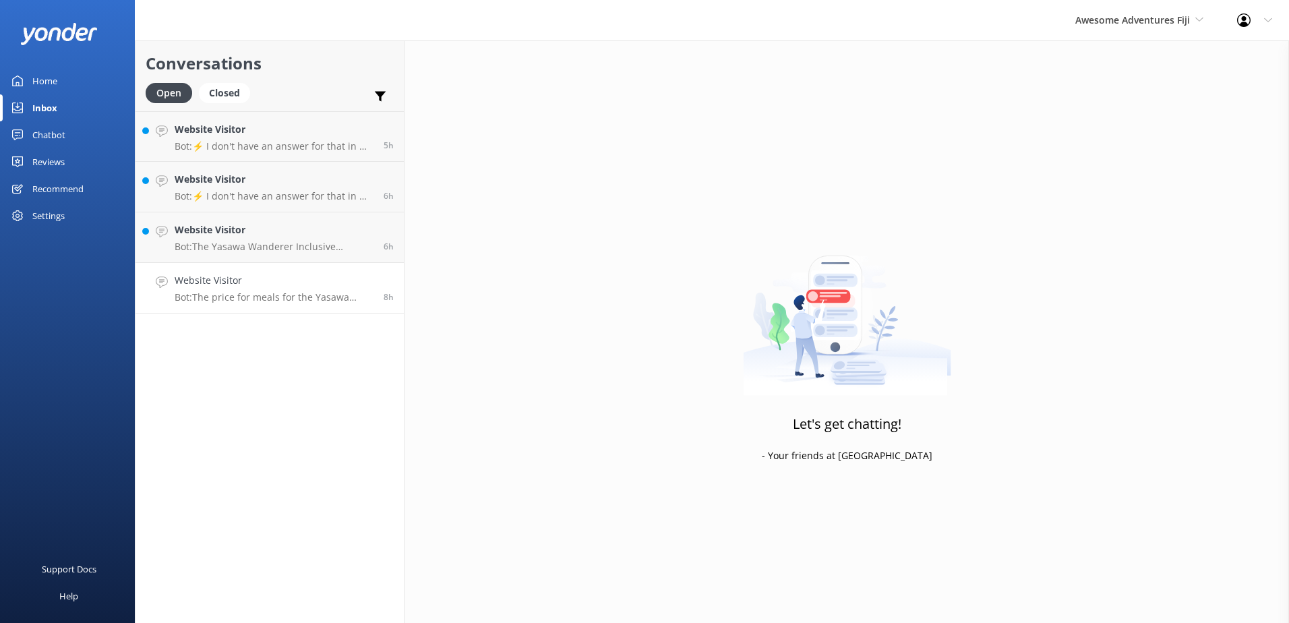
drag, startPoint x: 262, startPoint y: 284, endPoint x: 279, endPoint y: 292, distance: 18.4
click at [262, 284] on h4 "Website Visitor" at bounding box center [274, 280] width 199 height 15
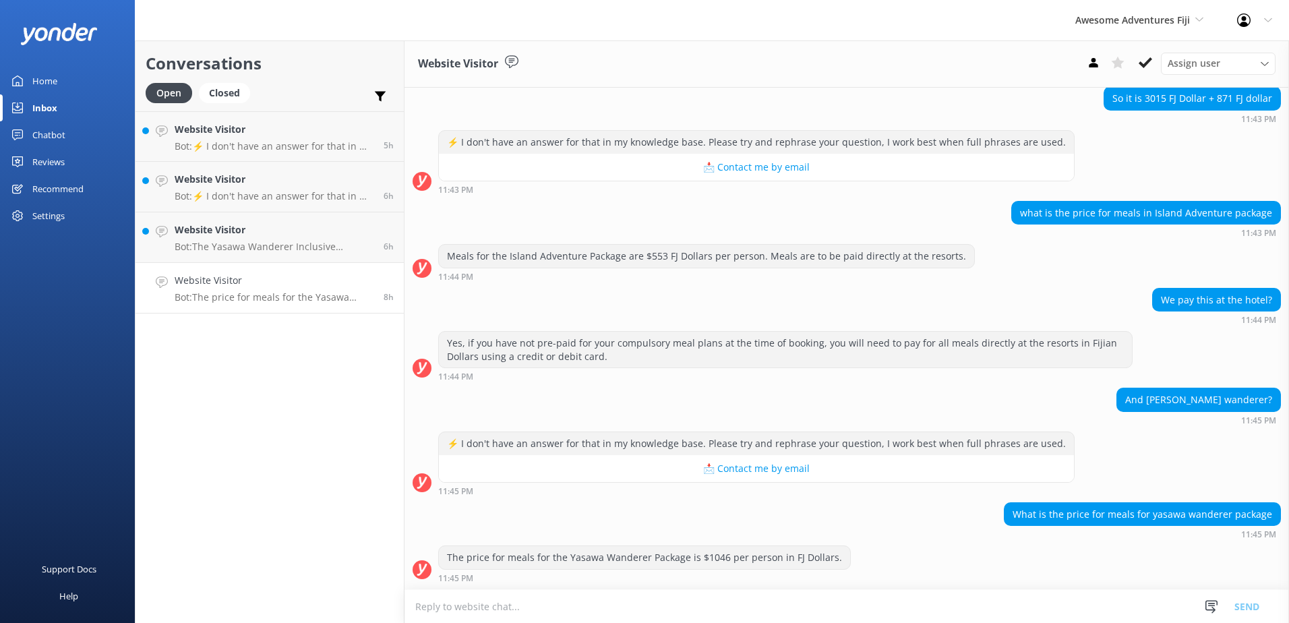
click at [679, 610] on textarea at bounding box center [846, 606] width 884 height 33
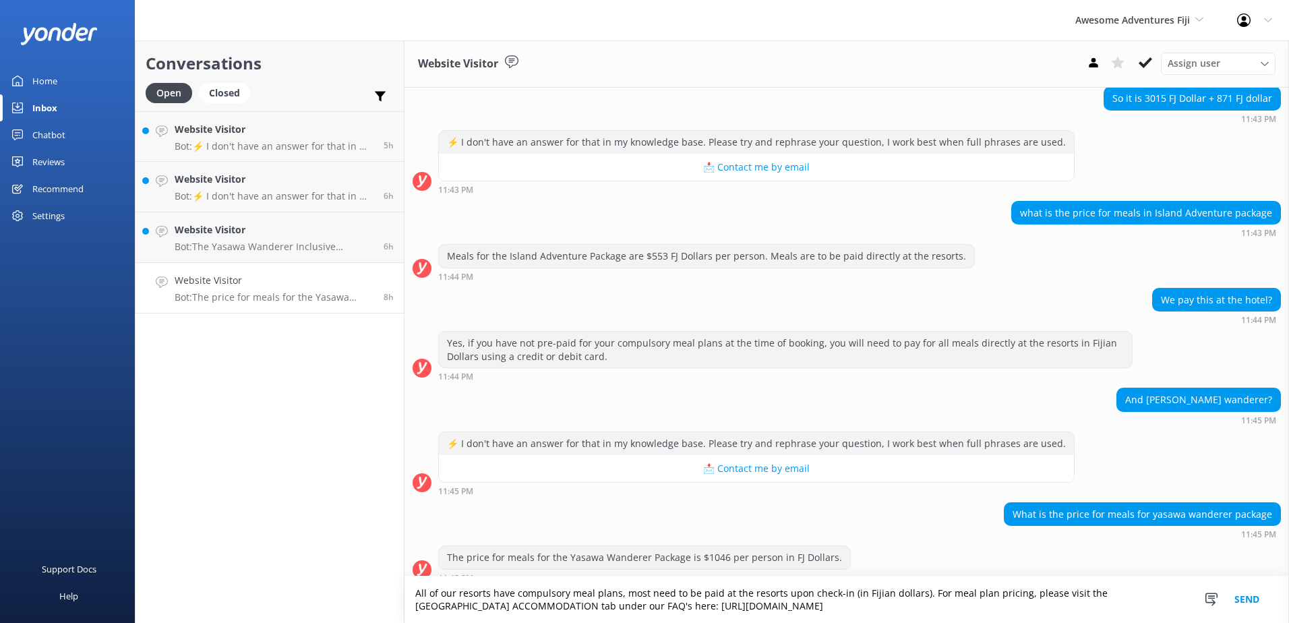
scroll to position [451, 0]
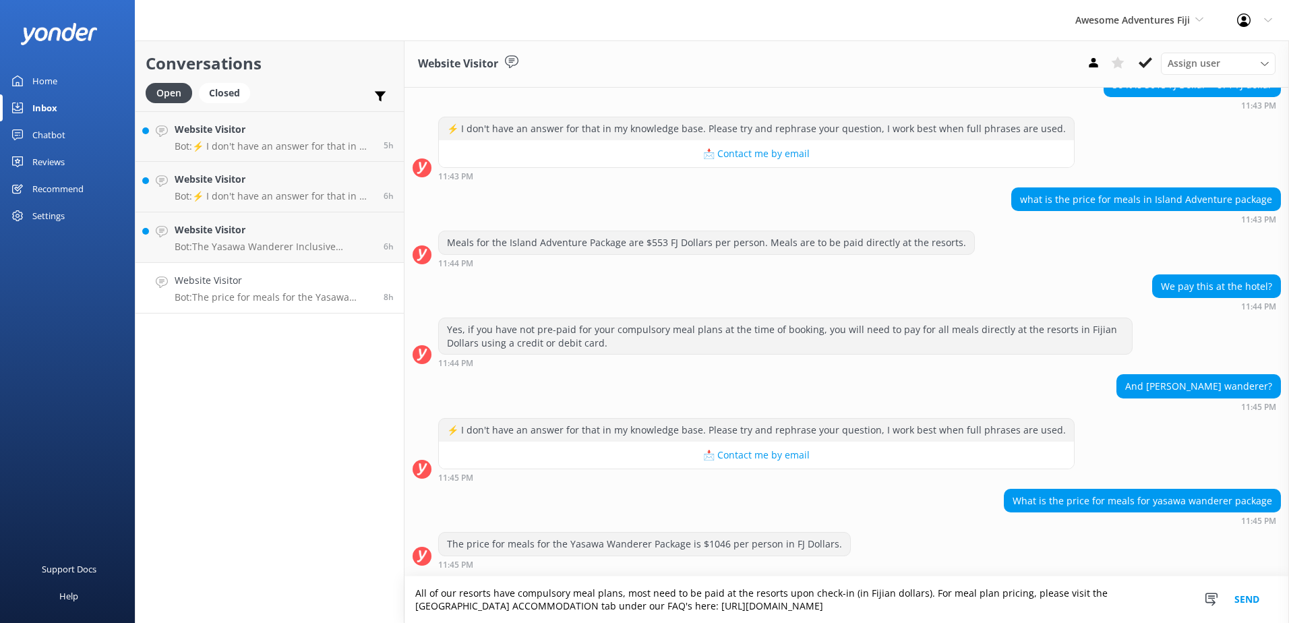
drag, startPoint x: 840, startPoint y: 592, endPoint x: 779, endPoint y: 594, distance: 60.7
click at [779, 594] on textarea "All of our resorts have compulsory meal plans, most need to be paid at the reso…" at bounding box center [846, 599] width 884 height 47
type textarea "All of our resorts have compulsory meal plans, most need to be paid at the reso…"
click at [1250, 598] on button "Send" at bounding box center [1246, 599] width 51 height 47
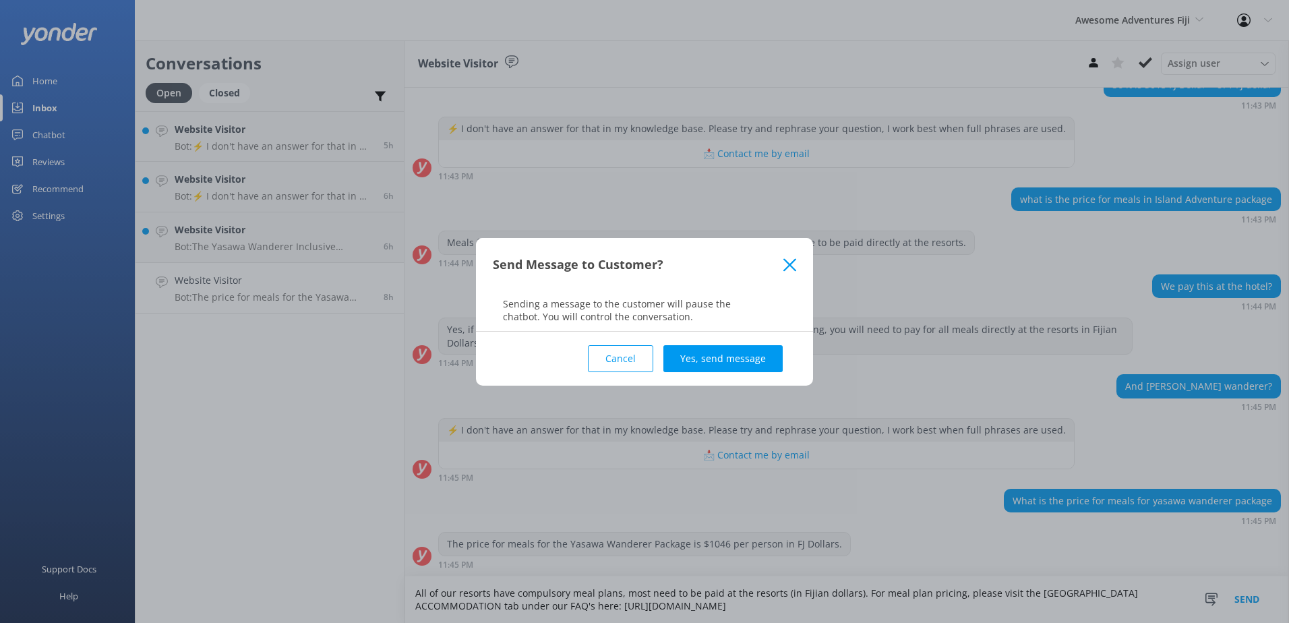
click at [776, 364] on button "Yes, send message" at bounding box center [722, 358] width 119 height 27
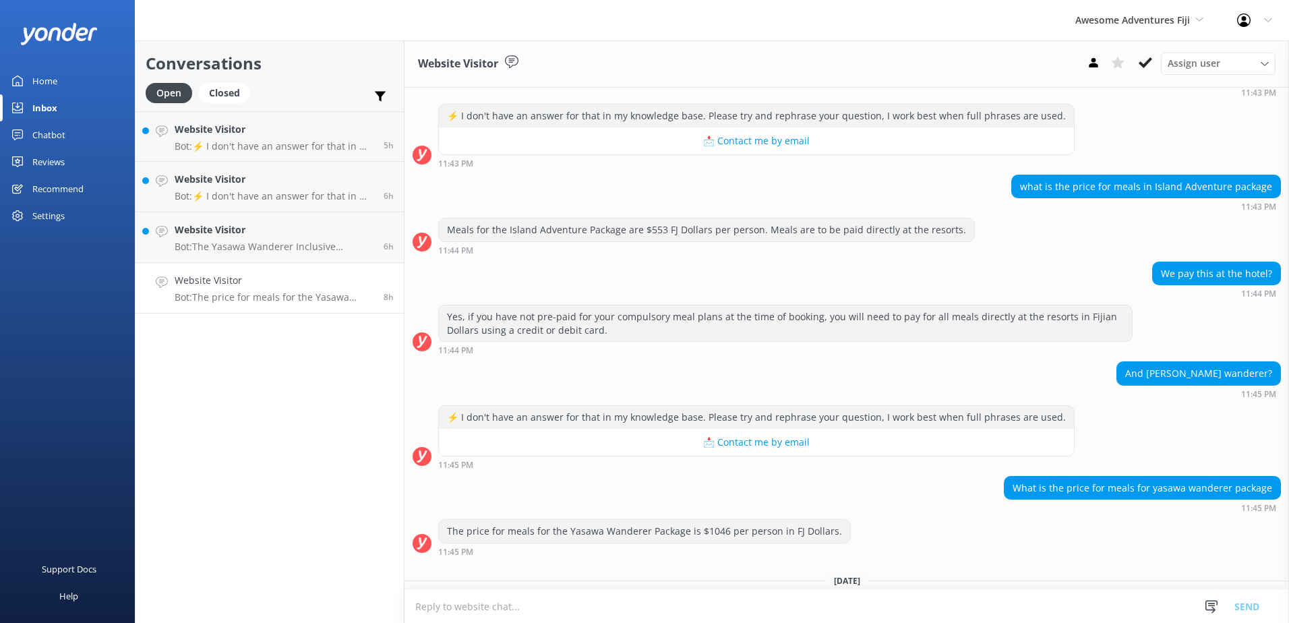
scroll to position [563, 0]
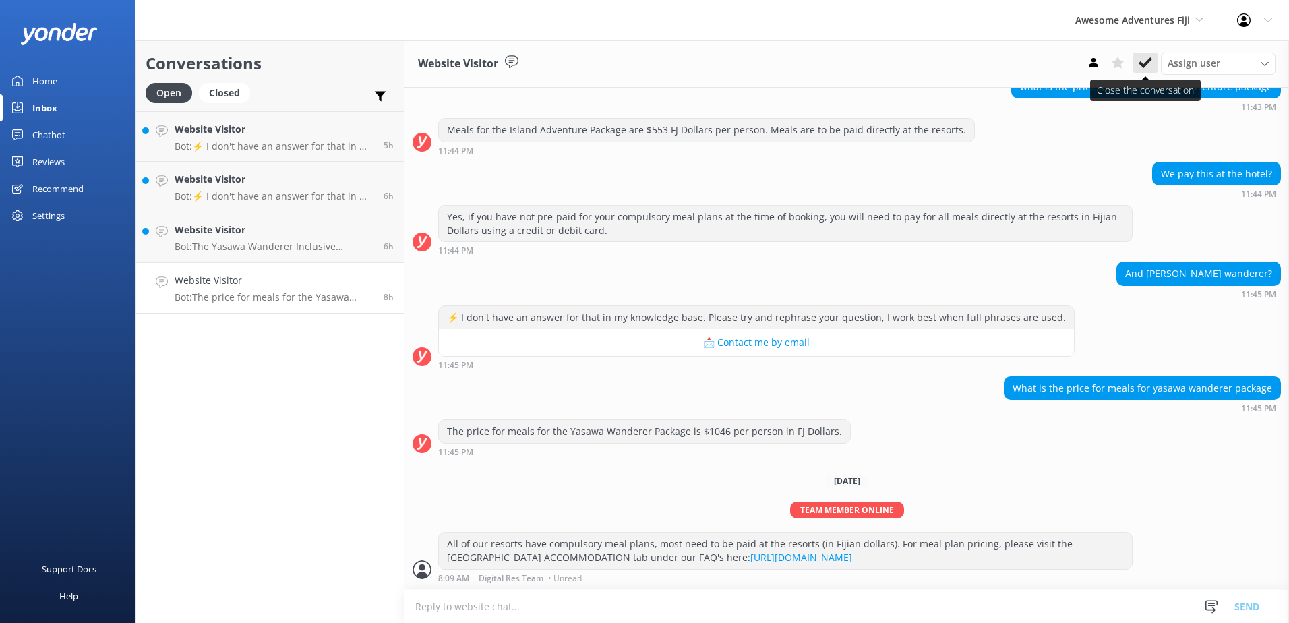
click at [1142, 57] on icon at bounding box center [1144, 62] width 13 height 13
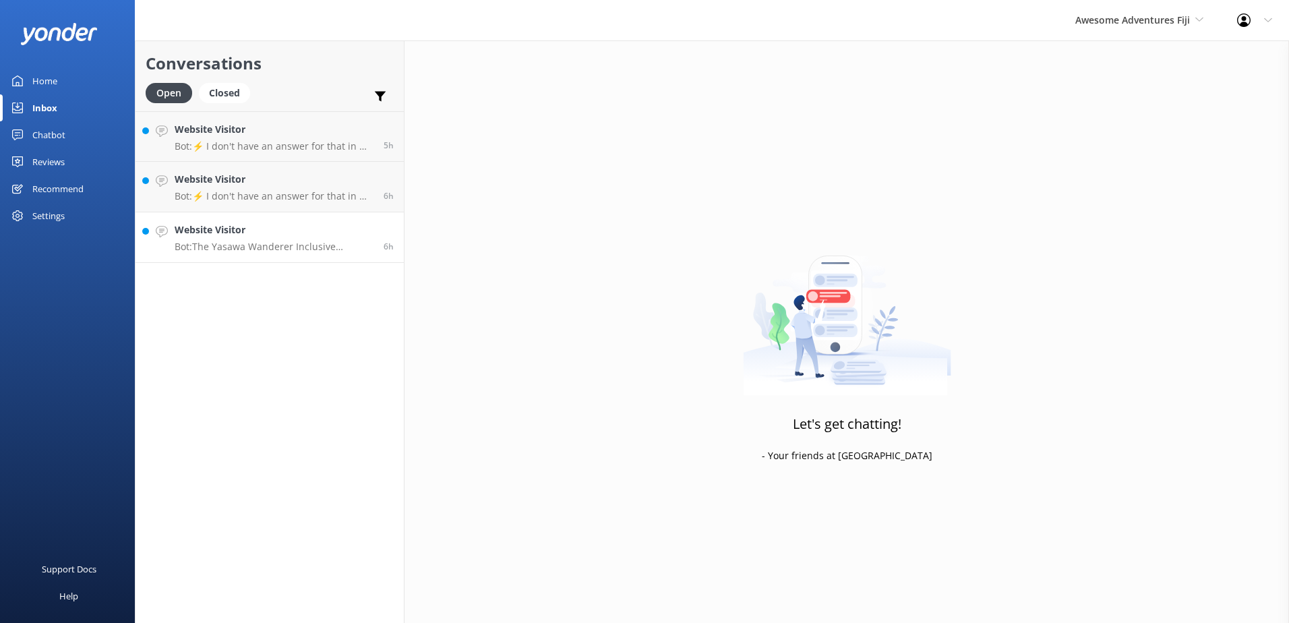
click at [273, 248] on p "Bot: The Yasawa Wanderer Inclusive Package includes accommodation, coach/vessel…" at bounding box center [274, 247] width 199 height 12
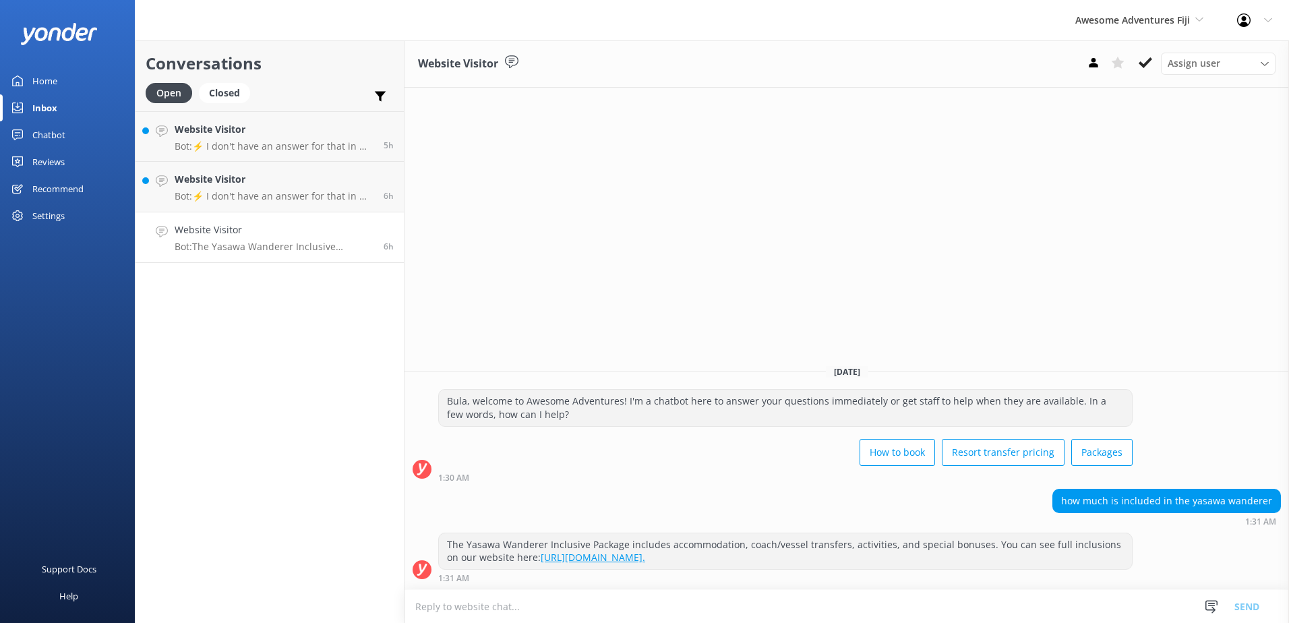
click at [645, 561] on link "https://www.awesomefiji.com/inclusive-packages/yasawa-wanderer/." at bounding box center [593, 557] width 104 height 13
click at [1149, 63] on icon at bounding box center [1144, 62] width 13 height 13
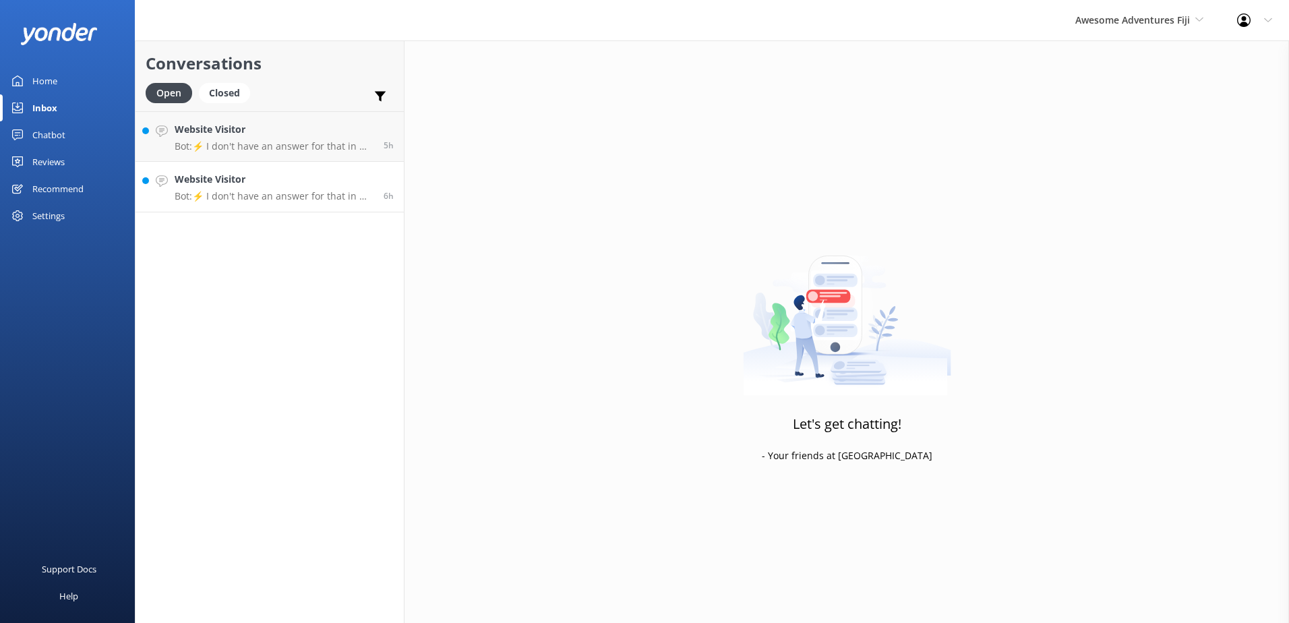
click at [296, 192] on p "Bot: ⚡ I don't have an answer for that in my knowledge base. Please try and rep…" at bounding box center [274, 196] width 199 height 12
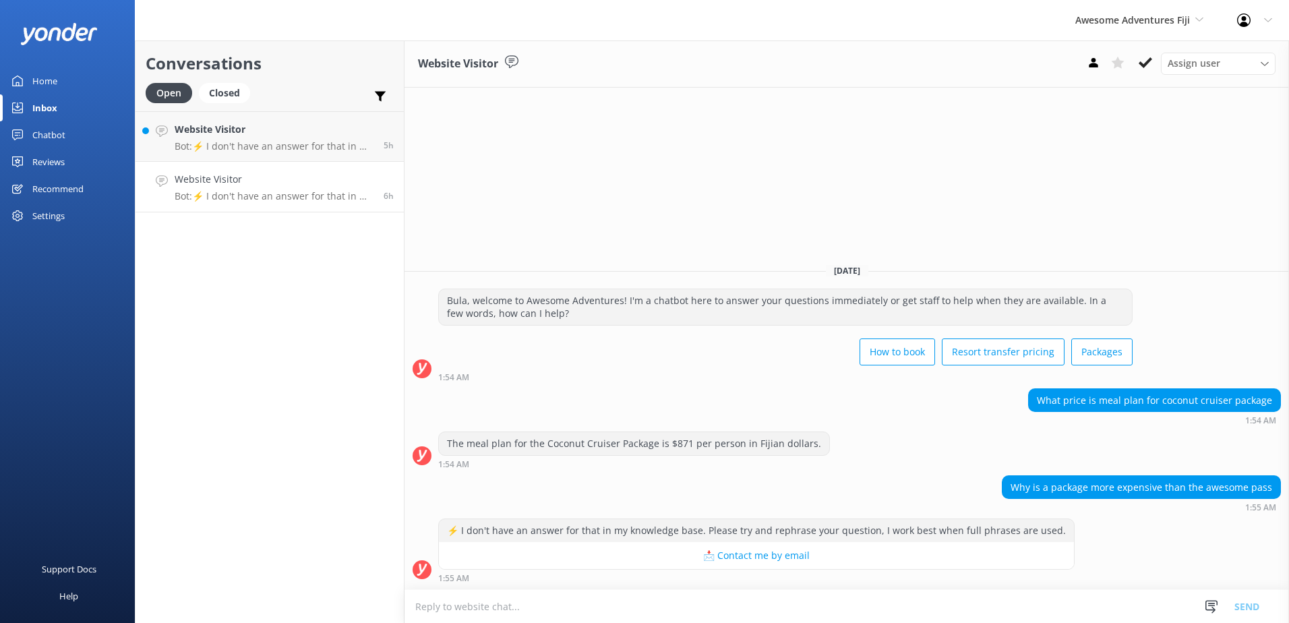
click at [721, 615] on textarea at bounding box center [846, 606] width 884 height 33
click at [721, 616] on textarea at bounding box center [846, 606] width 884 height 33
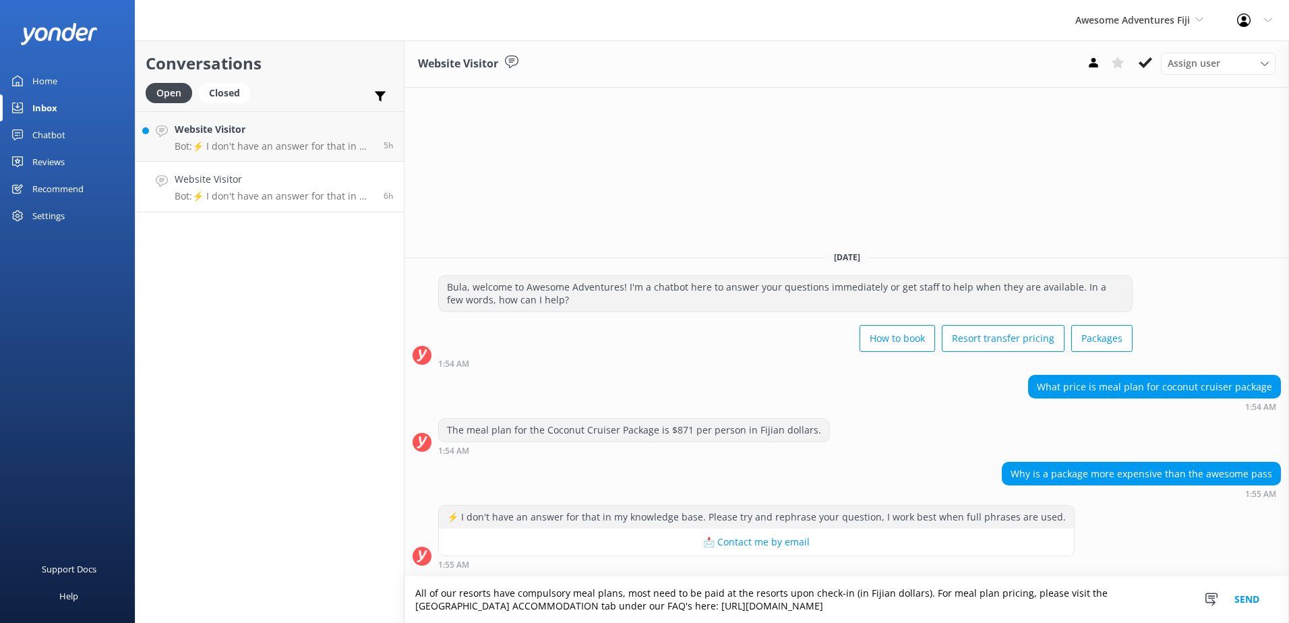
drag, startPoint x: 840, startPoint y: 596, endPoint x: 780, endPoint y: 594, distance: 60.7
click at [780, 594] on textarea "All of our resorts have compulsory meal plans, most need to be paid at the reso…" at bounding box center [846, 599] width 884 height 47
drag, startPoint x: 852, startPoint y: 592, endPoint x: 783, endPoint y: 592, distance: 68.8
click at [783, 592] on textarea "All of our resorts have compulsory meal plans, most need to be paid at the reso…" at bounding box center [846, 599] width 884 height 47
type textarea "All of our resorts have compulsory meal plans, most need to be paid at the reso…"
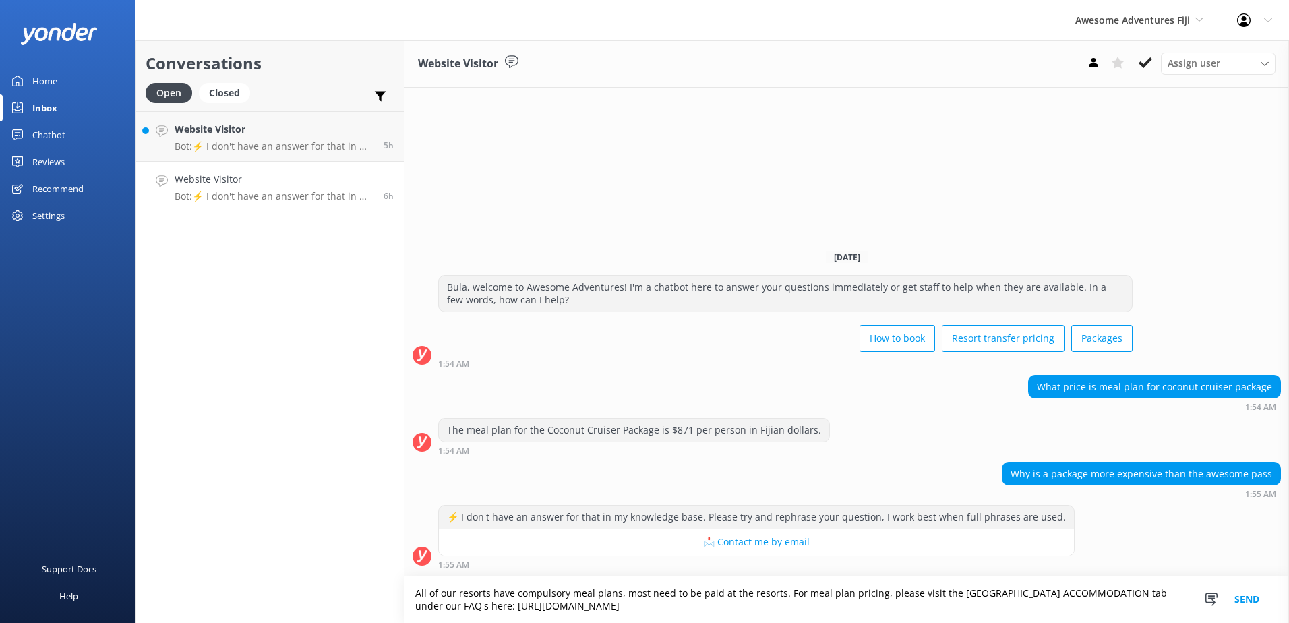
click at [1243, 597] on button "Send" at bounding box center [1246, 599] width 51 height 47
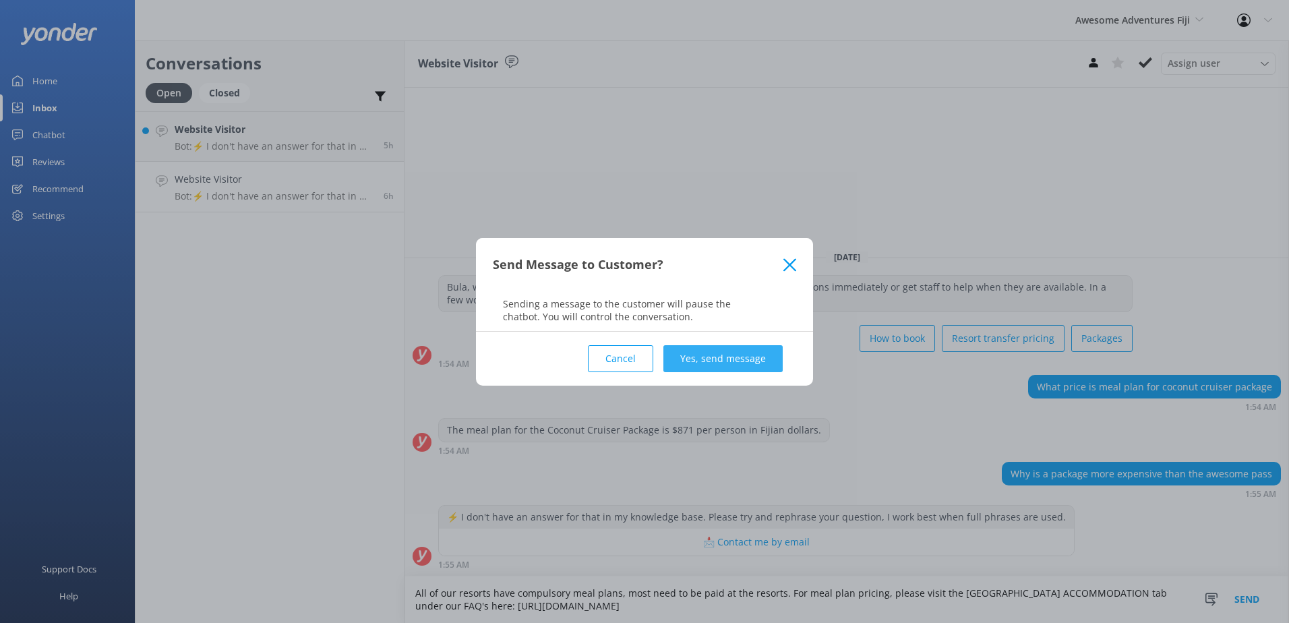
click at [731, 361] on button "Yes, send message" at bounding box center [722, 358] width 119 height 27
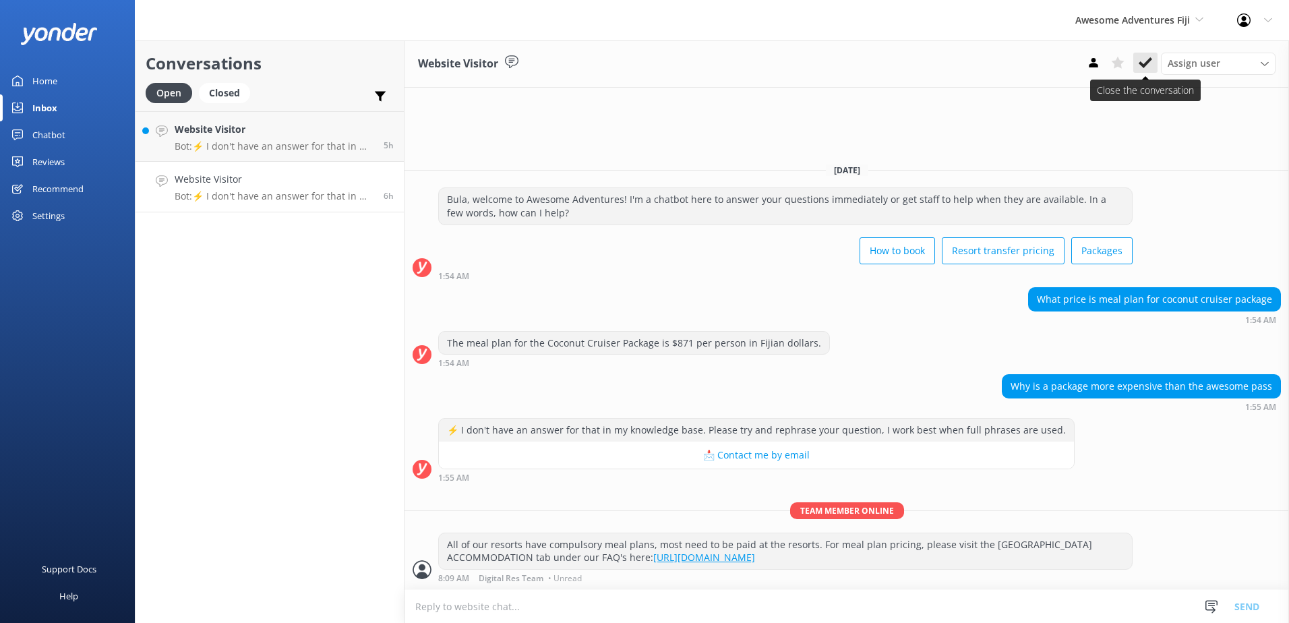
click at [1147, 69] on icon at bounding box center [1144, 62] width 13 height 13
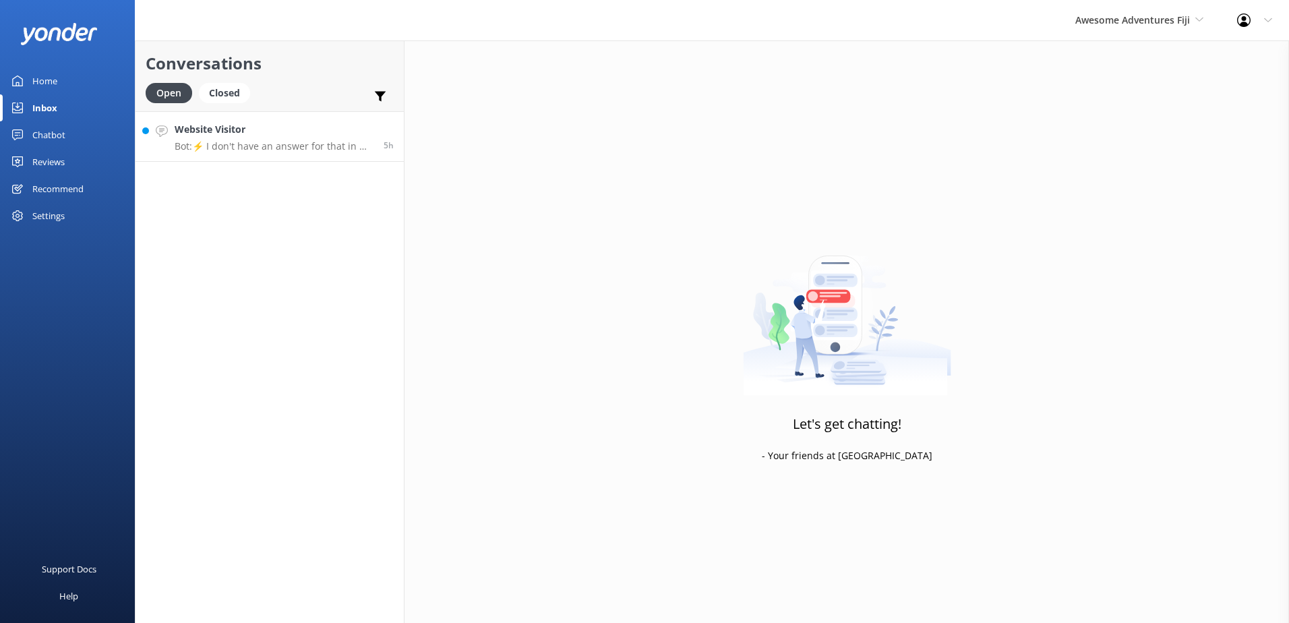
click at [280, 145] on p "Bot: ⚡ I don't have an answer for that in my knowledge base. Please try and rep…" at bounding box center [274, 146] width 199 height 12
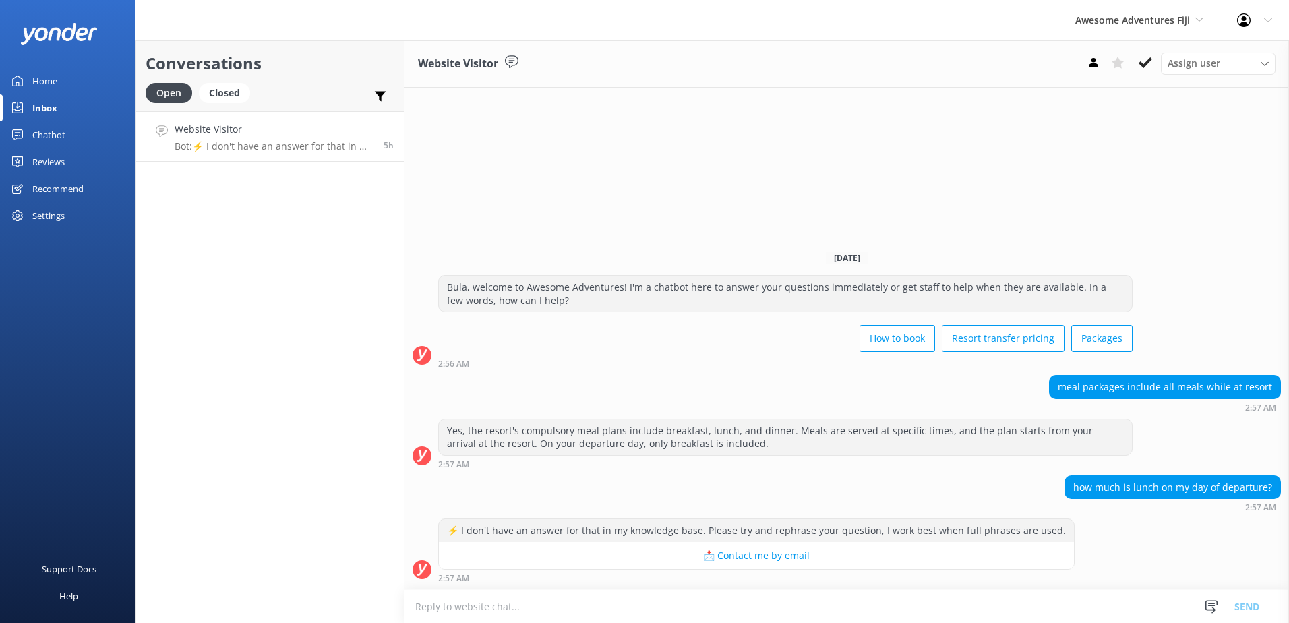
click at [815, 602] on textarea at bounding box center [846, 606] width 884 height 33
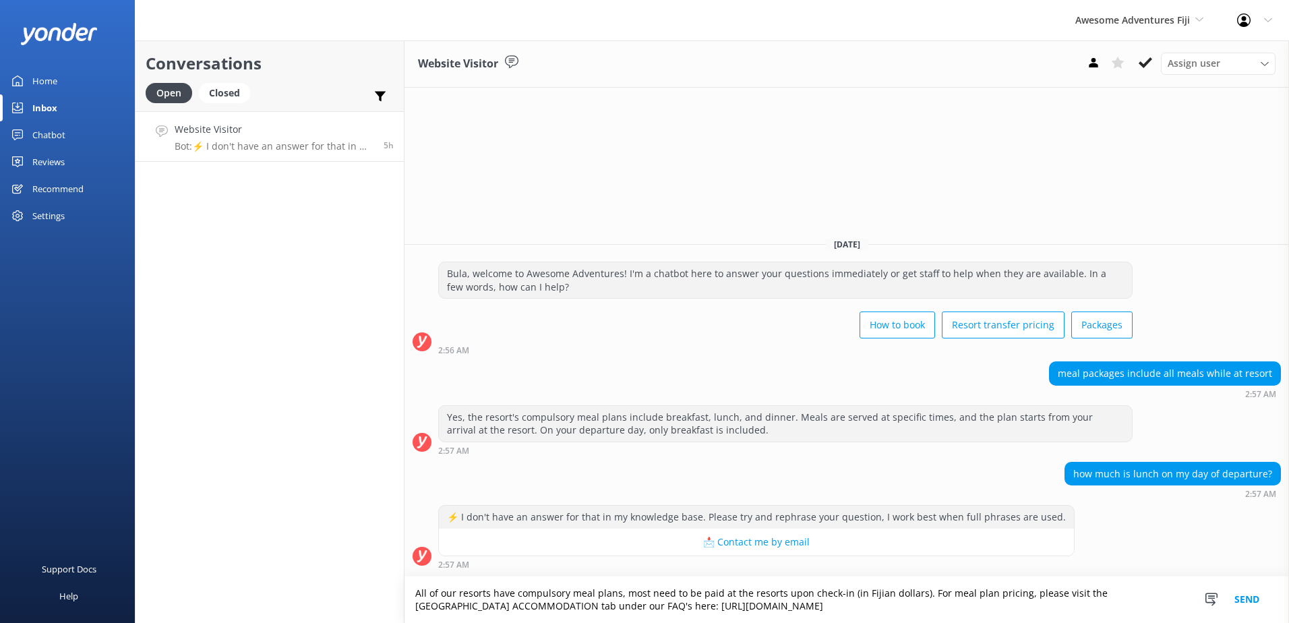
click at [917, 593] on textarea "All of our resorts have compulsory meal plans, most need to be paid at the reso…" at bounding box center [846, 599] width 884 height 47
drag, startPoint x: 915, startPoint y: 593, endPoint x: 779, endPoint y: 593, distance: 135.5
click at [779, 593] on textarea "All of our resorts have compulsory meal plans, most need to be paid at the reso…" at bounding box center [846, 599] width 884 height 47
type textarea "All of our resorts have compulsory meal plans, most need to be paid at the reso…"
click at [1238, 597] on button "Send" at bounding box center [1246, 599] width 51 height 47
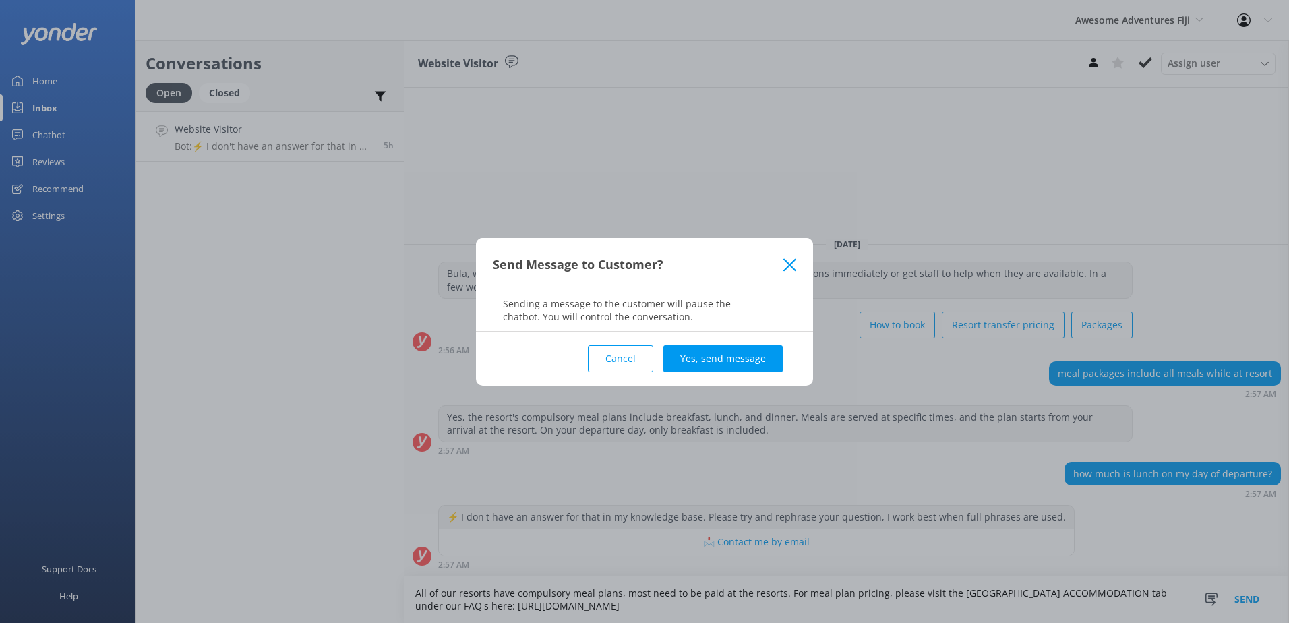
click at [723, 341] on div "Cancel Yes, send message" at bounding box center [644, 359] width 303 height 54
click at [735, 349] on button "Yes, send message" at bounding box center [722, 358] width 119 height 27
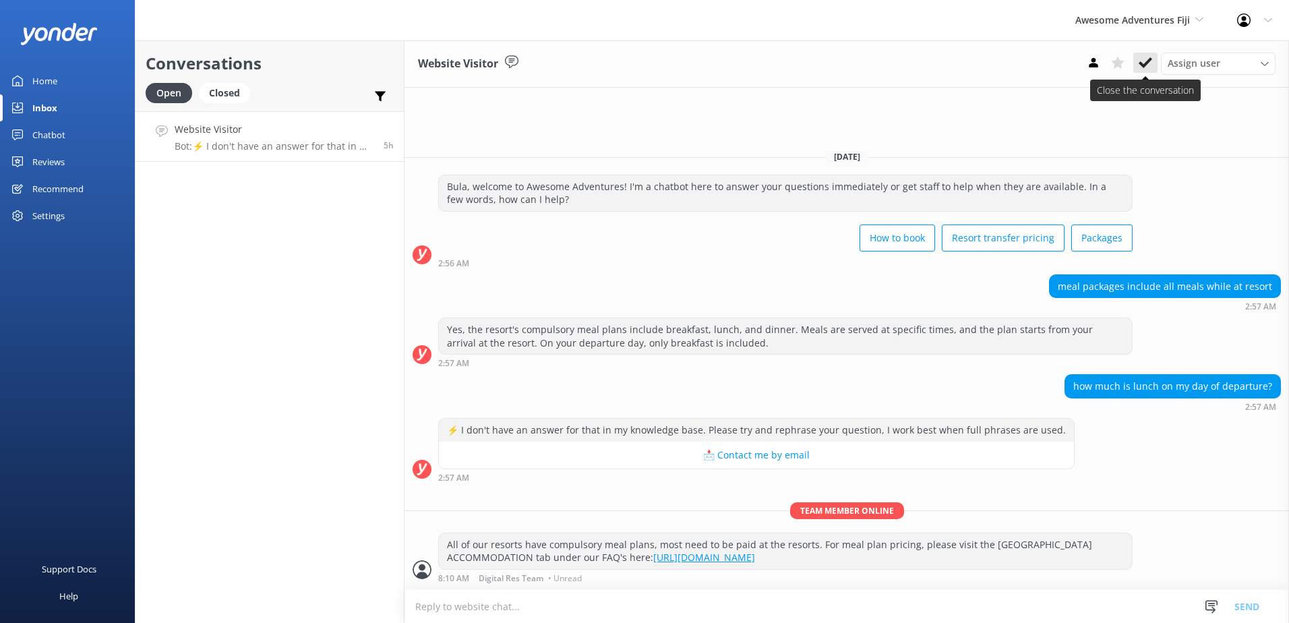
click at [1146, 65] on use at bounding box center [1144, 62] width 13 height 11
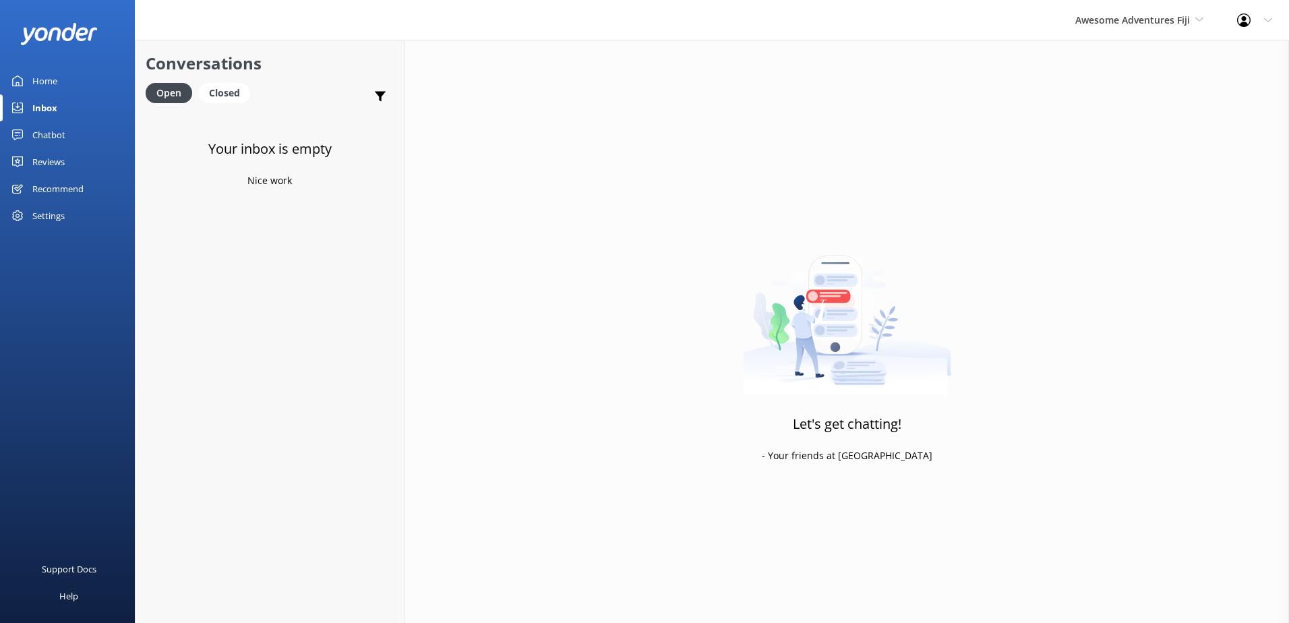
click at [1159, 30] on div "Awesome Adventures Fiji South Sea Sailing South Sea Cruises Malamala Beach Club…" at bounding box center [1139, 20] width 162 height 40
click at [1099, 175] on link "Blue Lagoon Cruises" at bounding box center [1125, 186] width 135 height 32
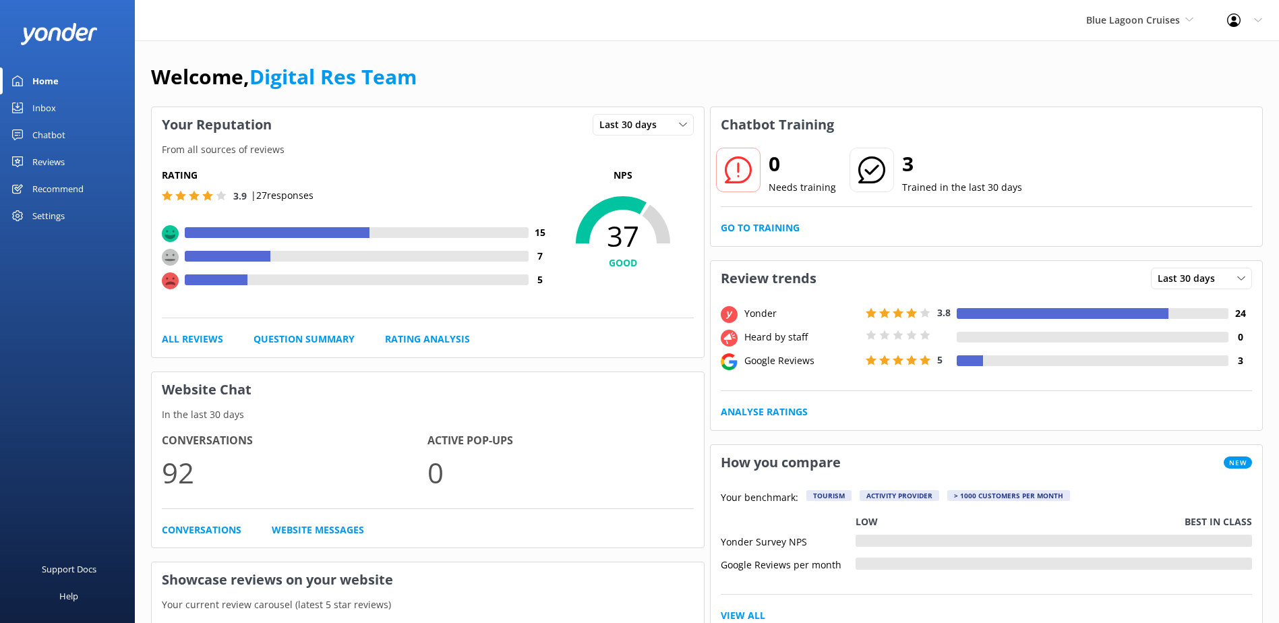
click at [44, 101] on div "Inbox" at bounding box center [44, 107] width 24 height 27
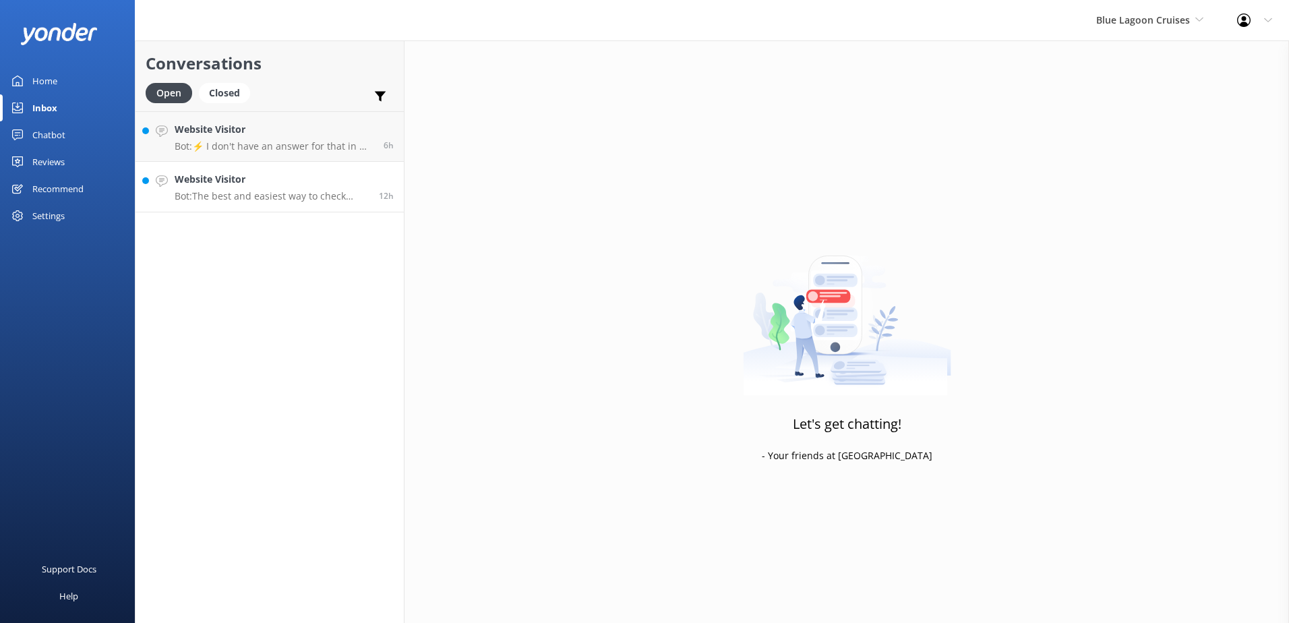
click at [243, 171] on link "Website Visitor Bot: The best and easiest way to check availability and book a …" at bounding box center [269, 187] width 268 height 51
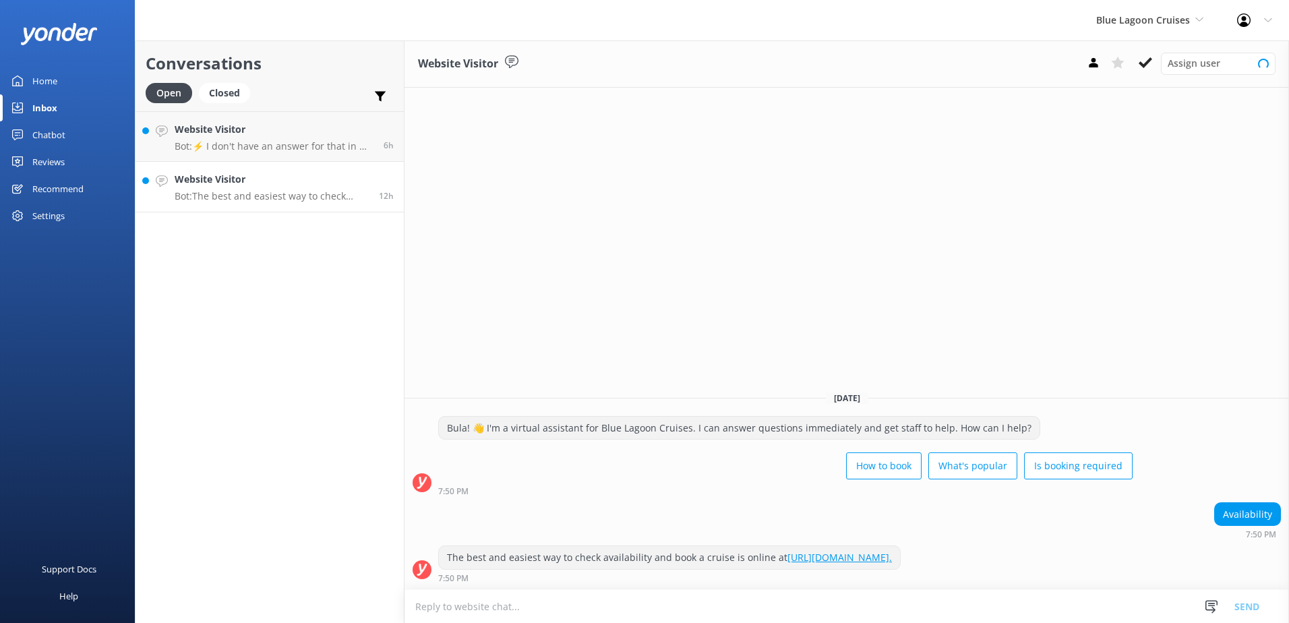
click at [263, 187] on div "Website Visitor Bot: The best and easiest way to check availability and book a …" at bounding box center [272, 187] width 194 height 30
click at [1151, 59] on icon at bounding box center [1144, 62] width 13 height 13
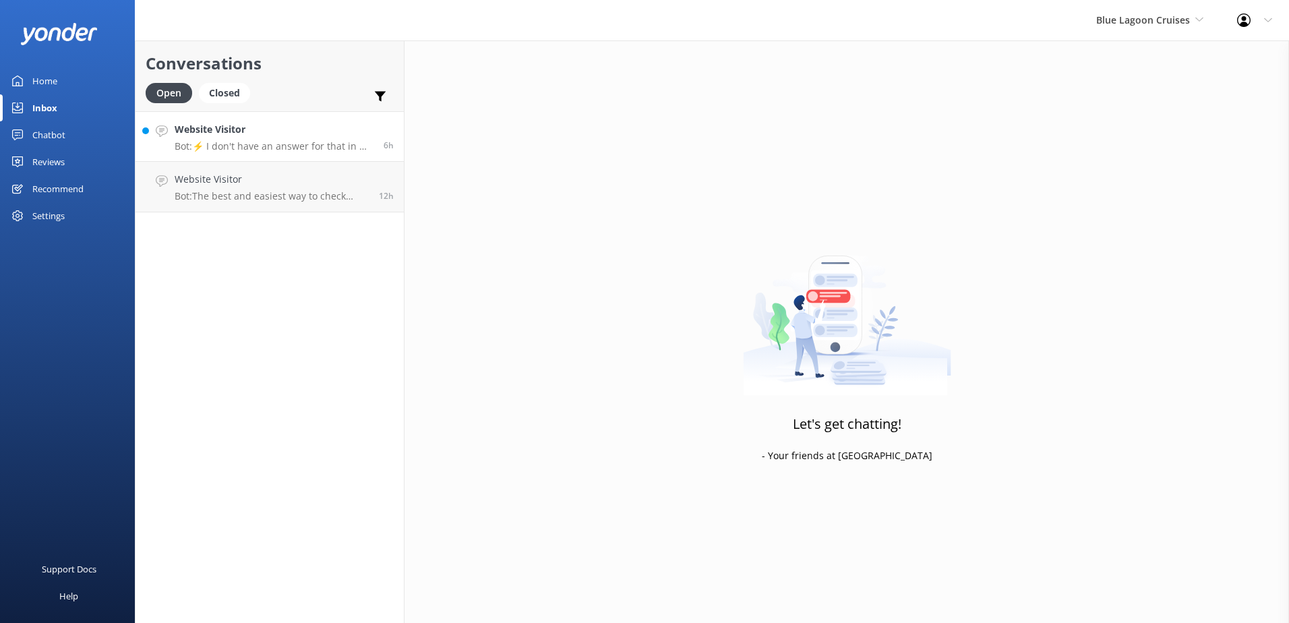
click at [271, 142] on p "Bot: ⚡ I don't have an answer for that in my knowledge base. Please try and rep…" at bounding box center [274, 146] width 199 height 12
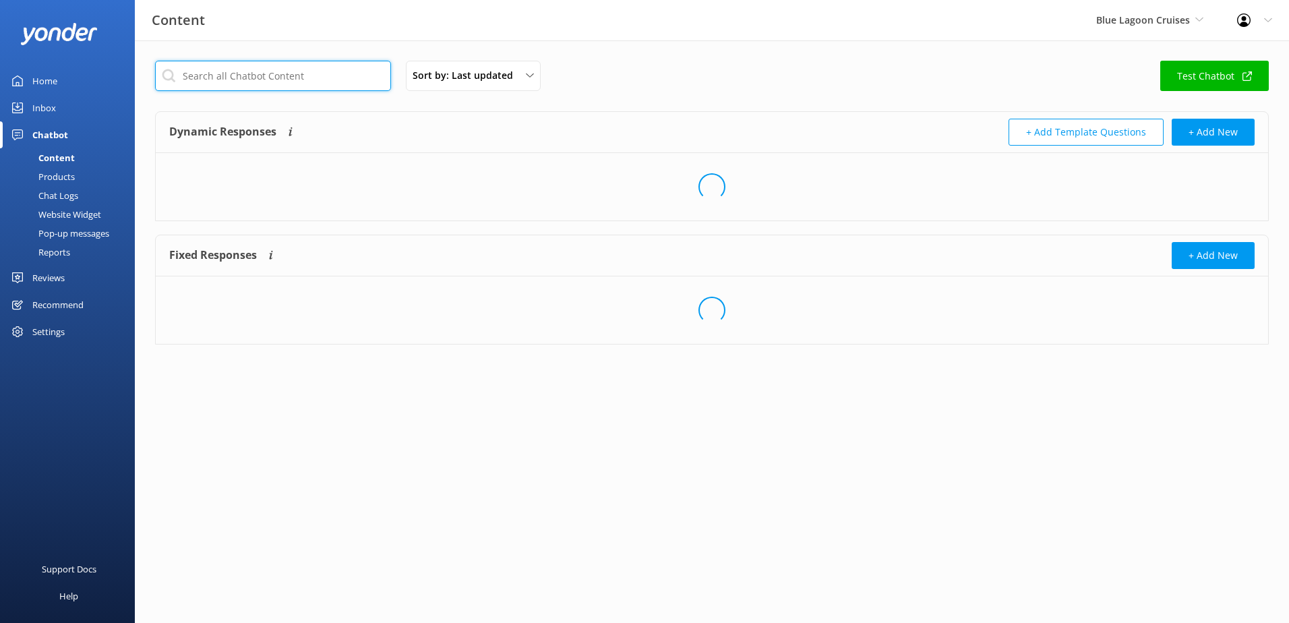
click at [239, 81] on input "text" at bounding box center [273, 76] width 236 height 30
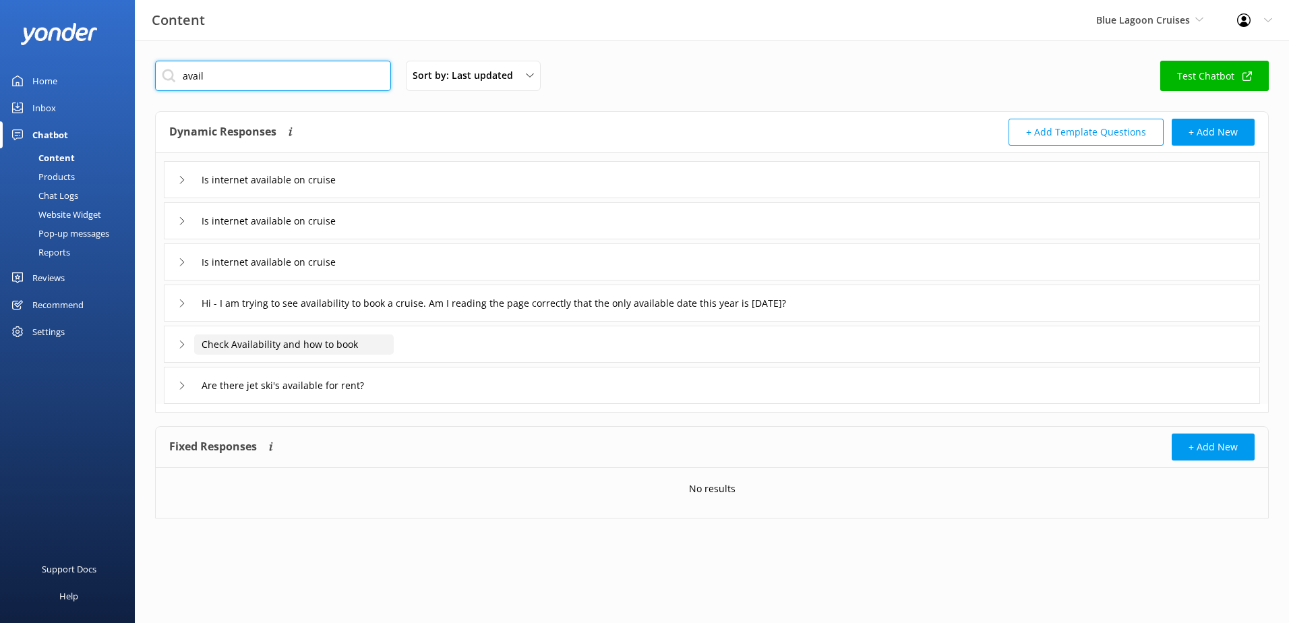
type input "avail"
click at [284, 190] on input "Check Availability and how to book" at bounding box center [285, 180] width 183 height 20
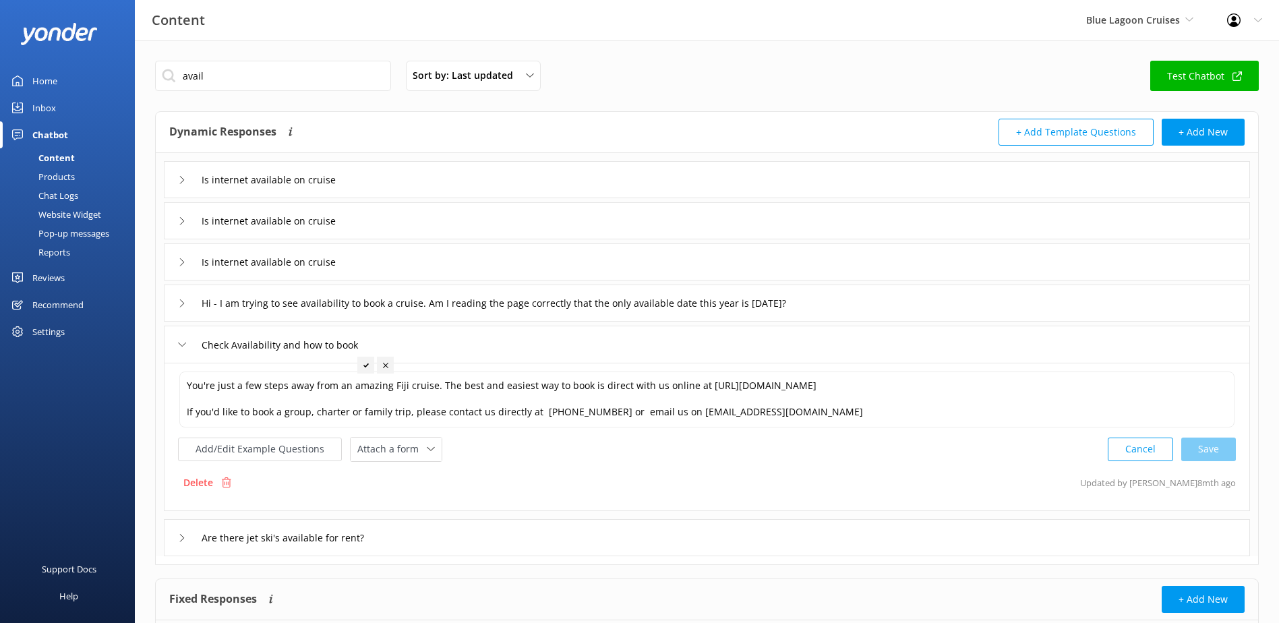
click at [60, 200] on div "Chat Logs" at bounding box center [43, 195] width 70 height 19
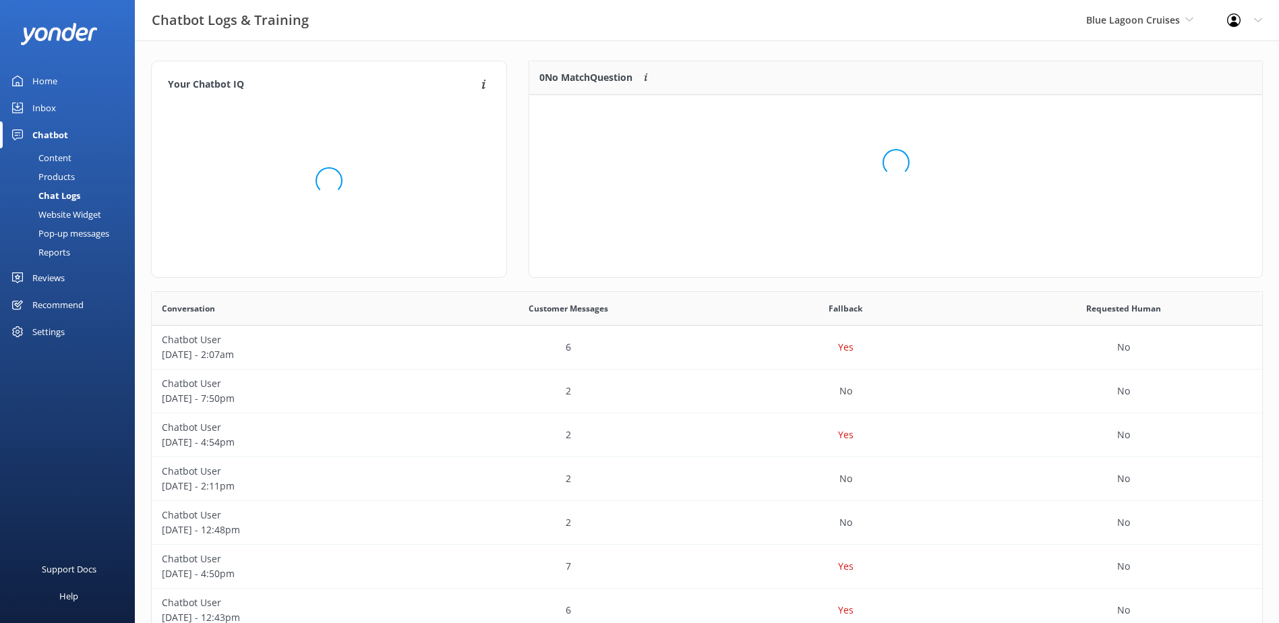
scroll to position [58, 722]
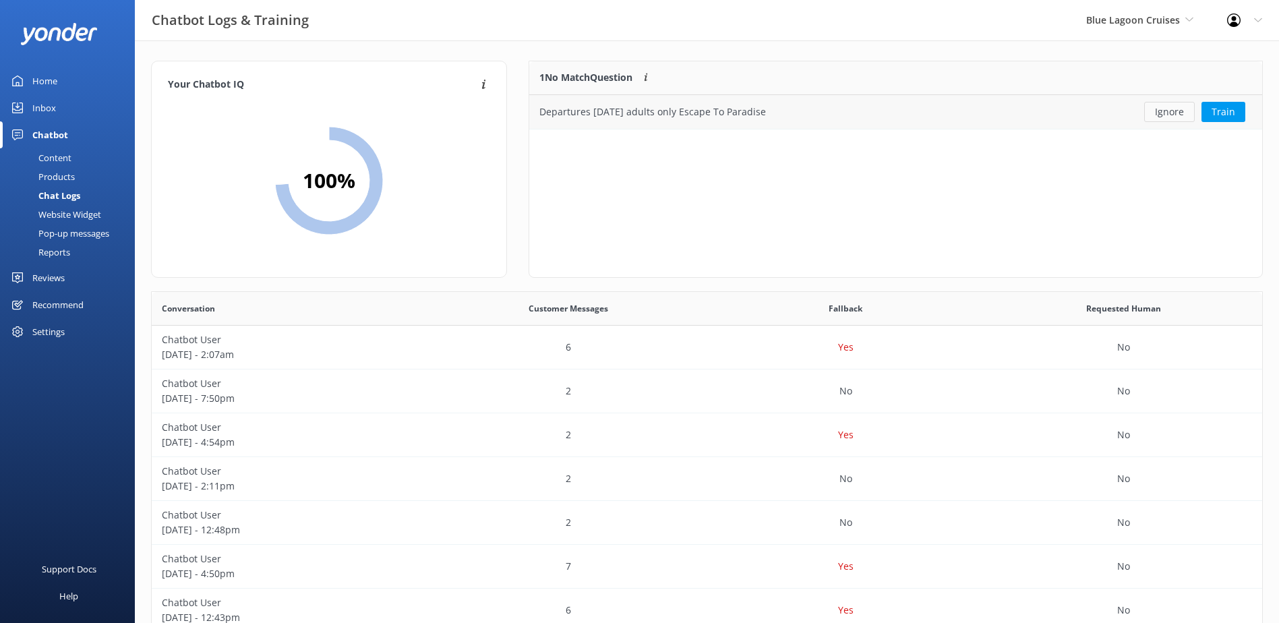
click at [1165, 121] on button "Ignore" at bounding box center [1169, 112] width 51 height 20
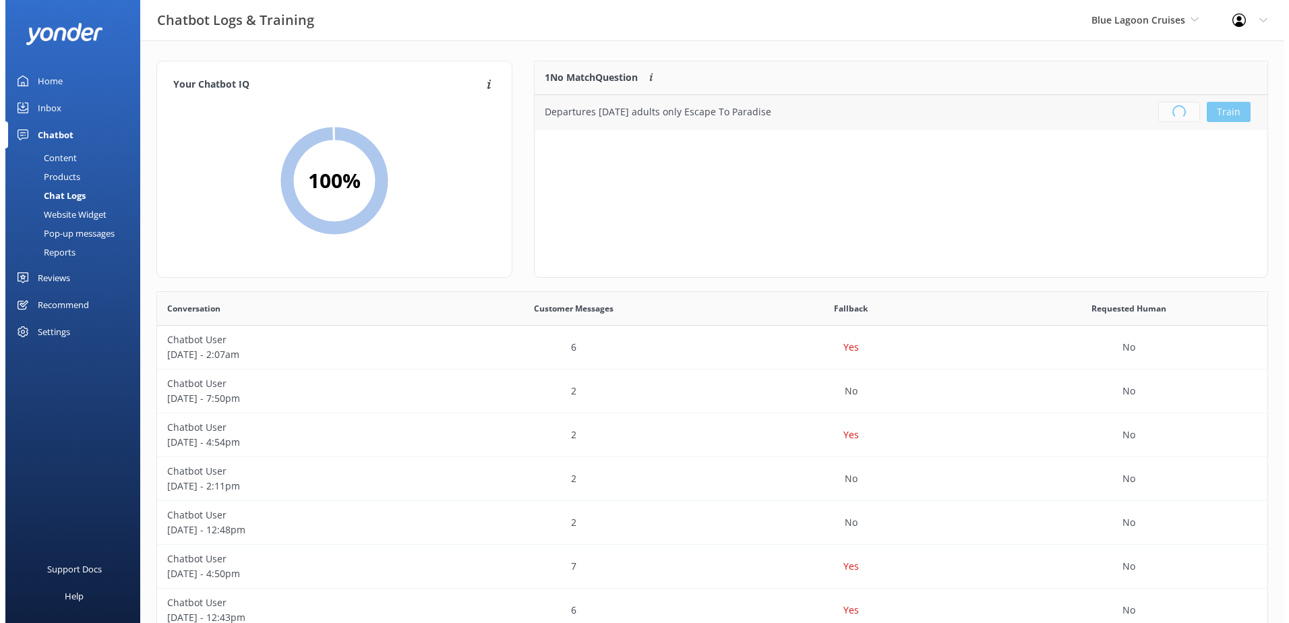
scroll to position [158, 722]
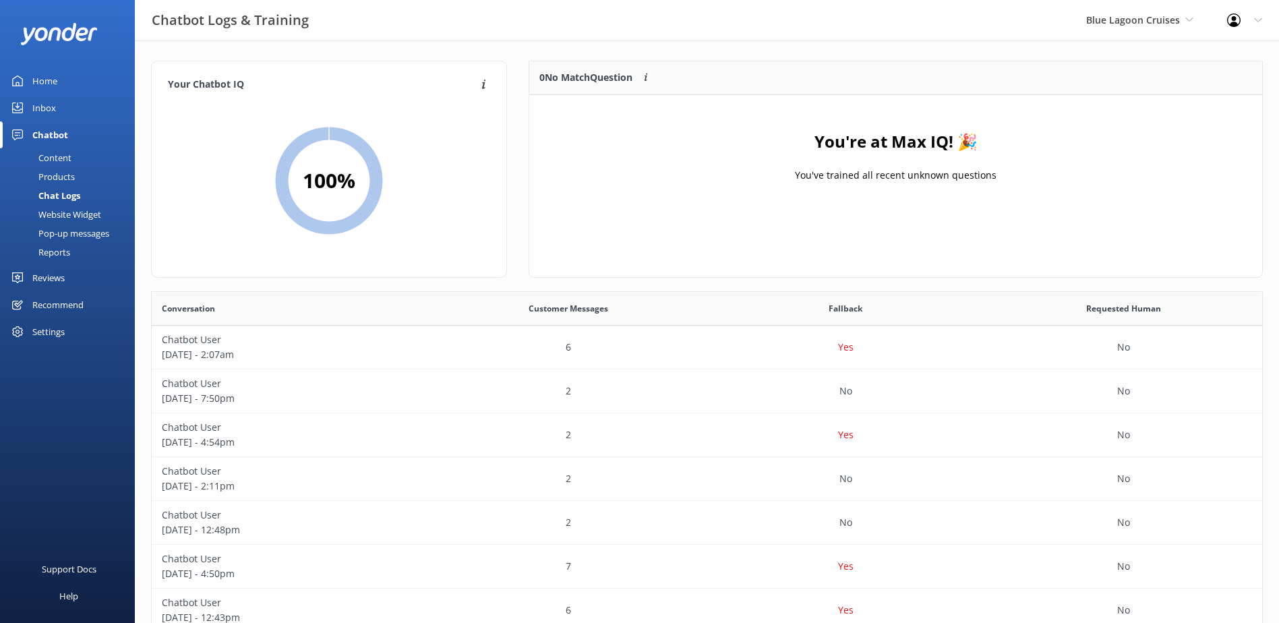
click at [57, 161] on div "Content" at bounding box center [39, 157] width 63 height 19
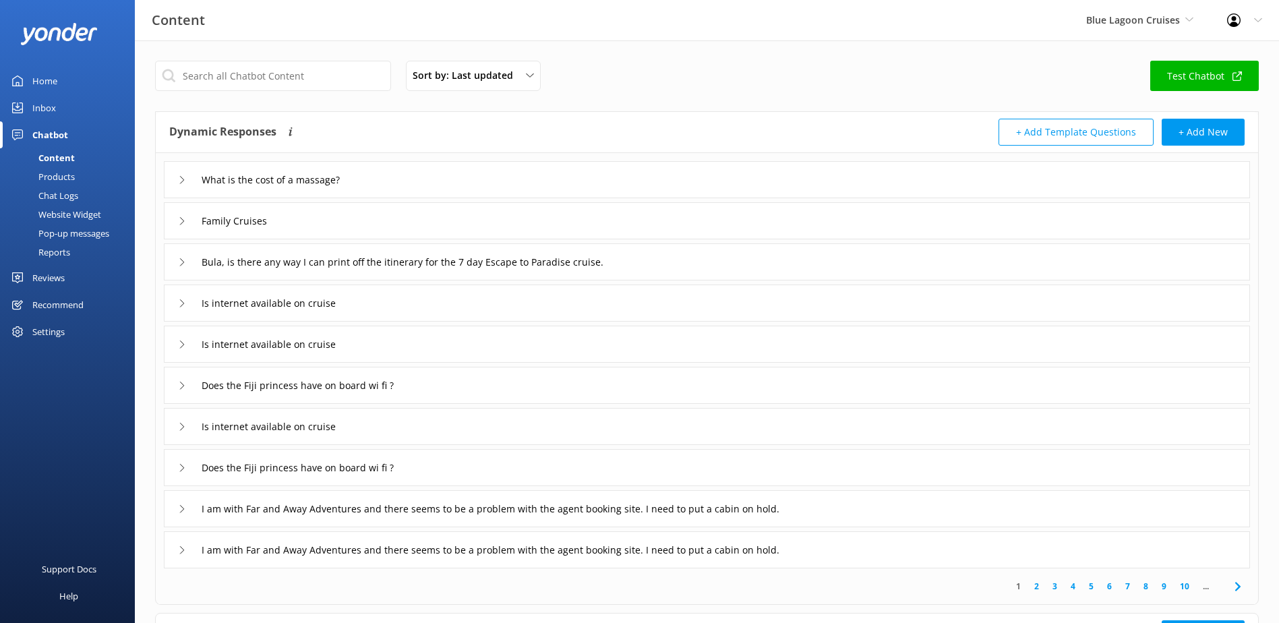
click at [41, 100] on div "Inbox" at bounding box center [44, 107] width 24 height 27
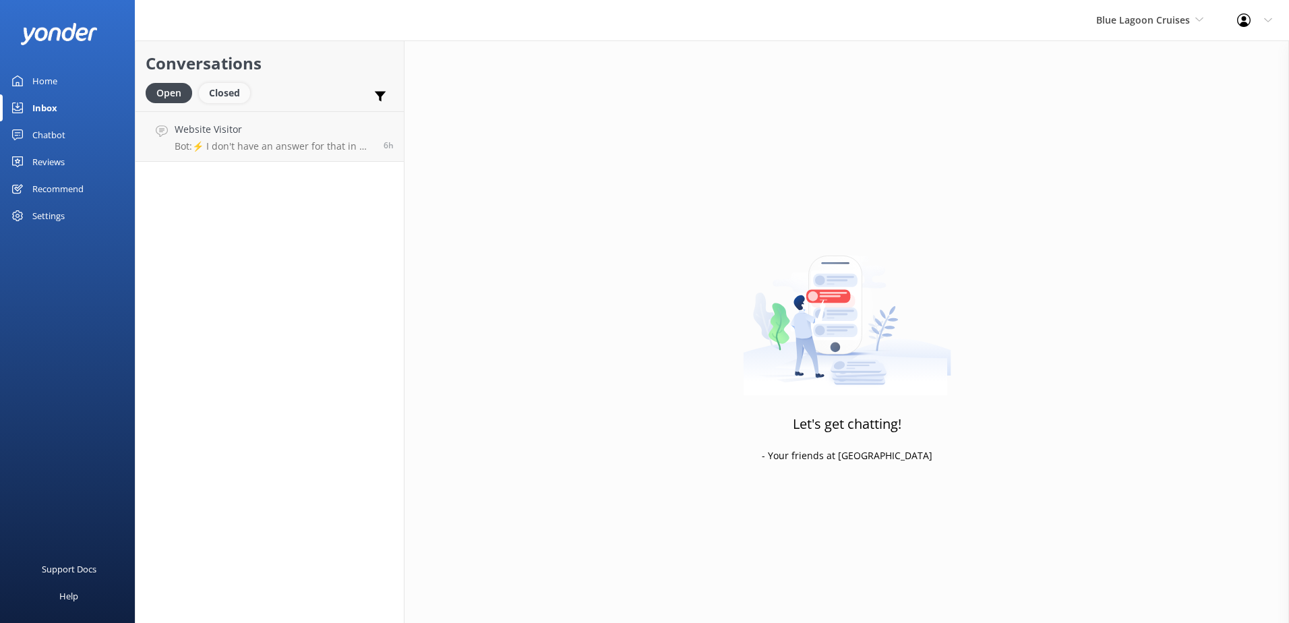
click at [239, 94] on div "Closed" at bounding box center [224, 93] width 51 height 20
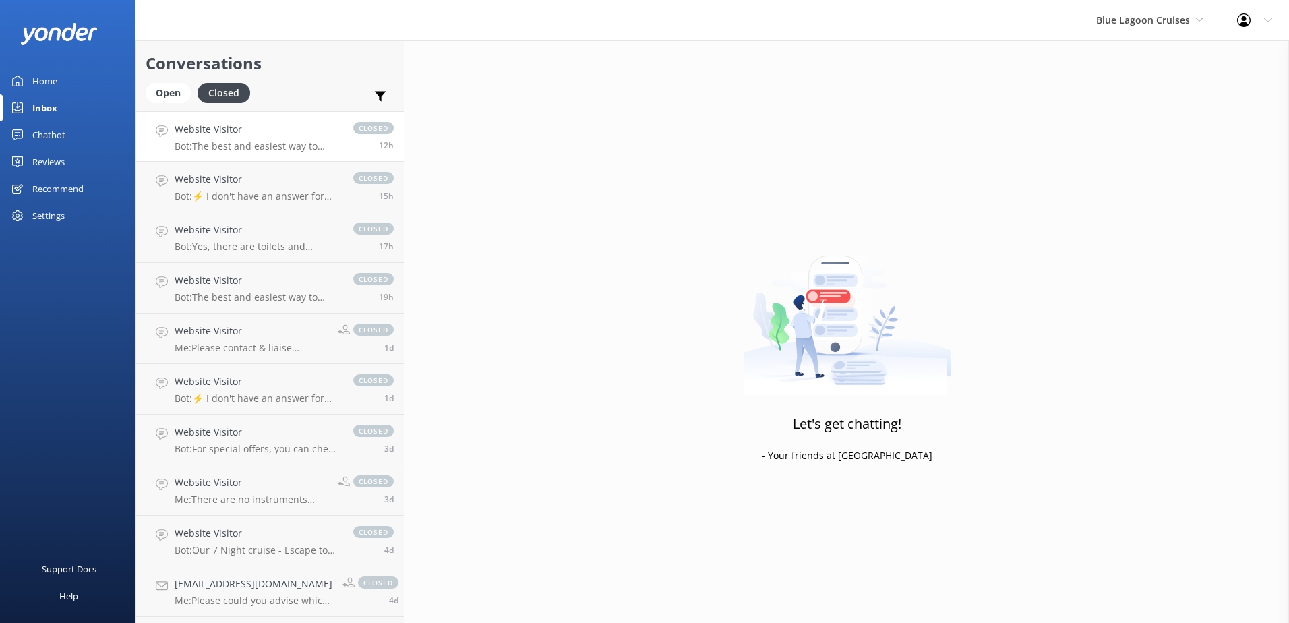
click at [220, 133] on h4 "Website Visitor" at bounding box center [257, 129] width 165 height 15
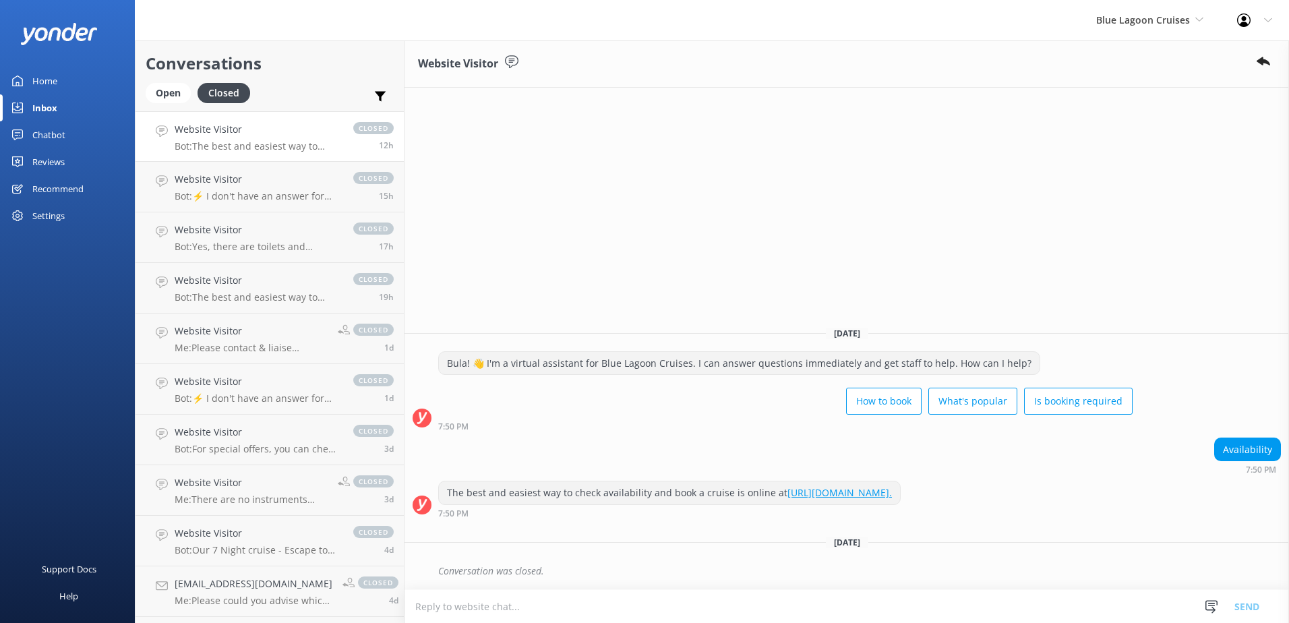
drag, startPoint x: 617, startPoint y: 497, endPoint x: 425, endPoint y: 460, distance: 195.0
click at [425, 460] on div "[DATE] Bula! 👋 I'm a virtual assistant for Blue Lagoon Cruises. I can answer qu…" at bounding box center [846, 452] width 884 height 274
copy div "7:50 PM The best and easiest way to check availability and book a cruise is onl…"
click at [53, 80] on div "Home" at bounding box center [44, 80] width 25 height 27
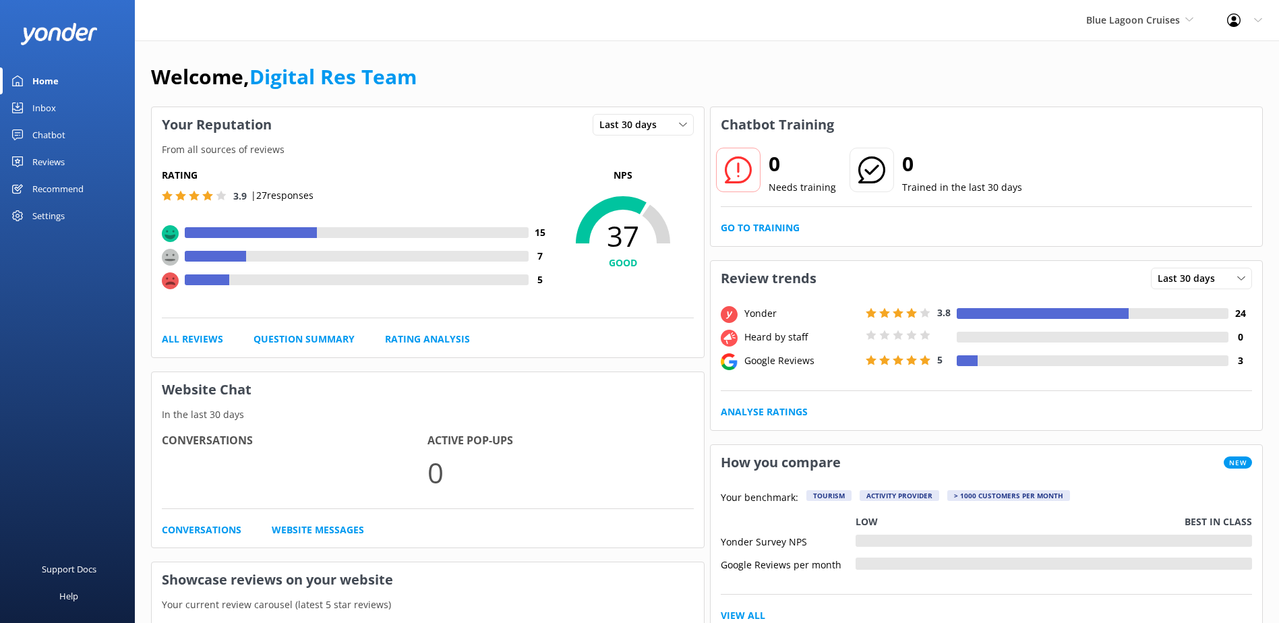
click at [40, 113] on div "Inbox" at bounding box center [44, 107] width 24 height 27
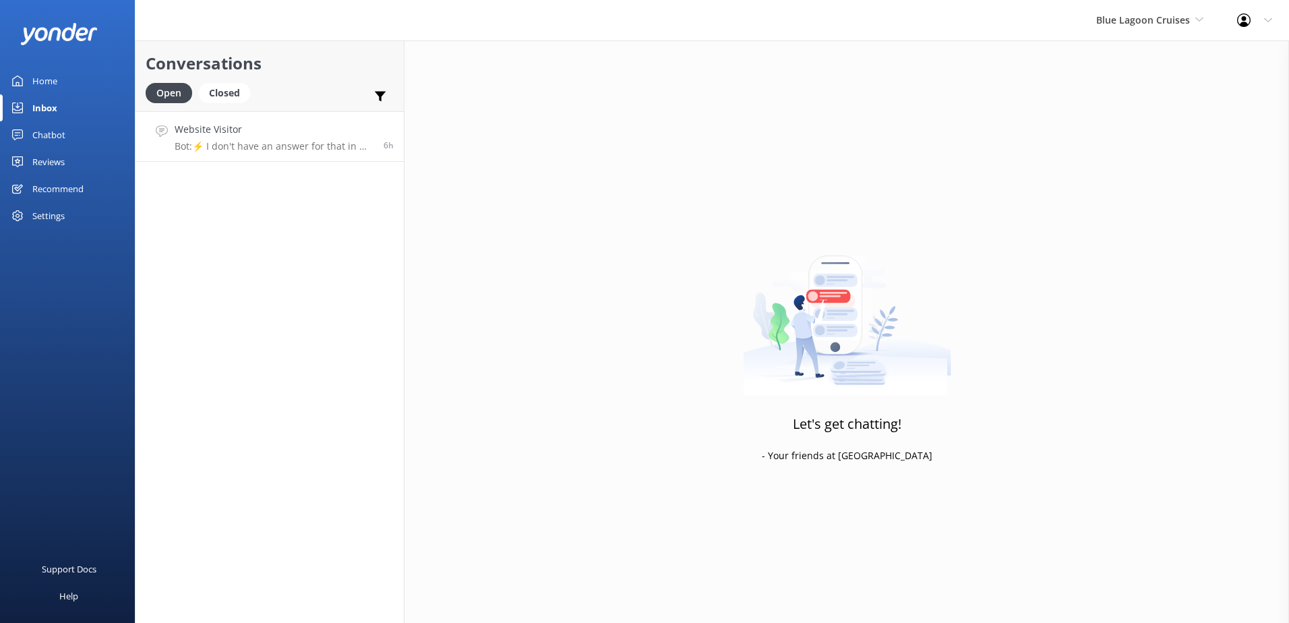
click at [260, 121] on link "Website Visitor Bot: ⚡ I don't have an answer for that in my knowledge base. Pl…" at bounding box center [269, 136] width 268 height 51
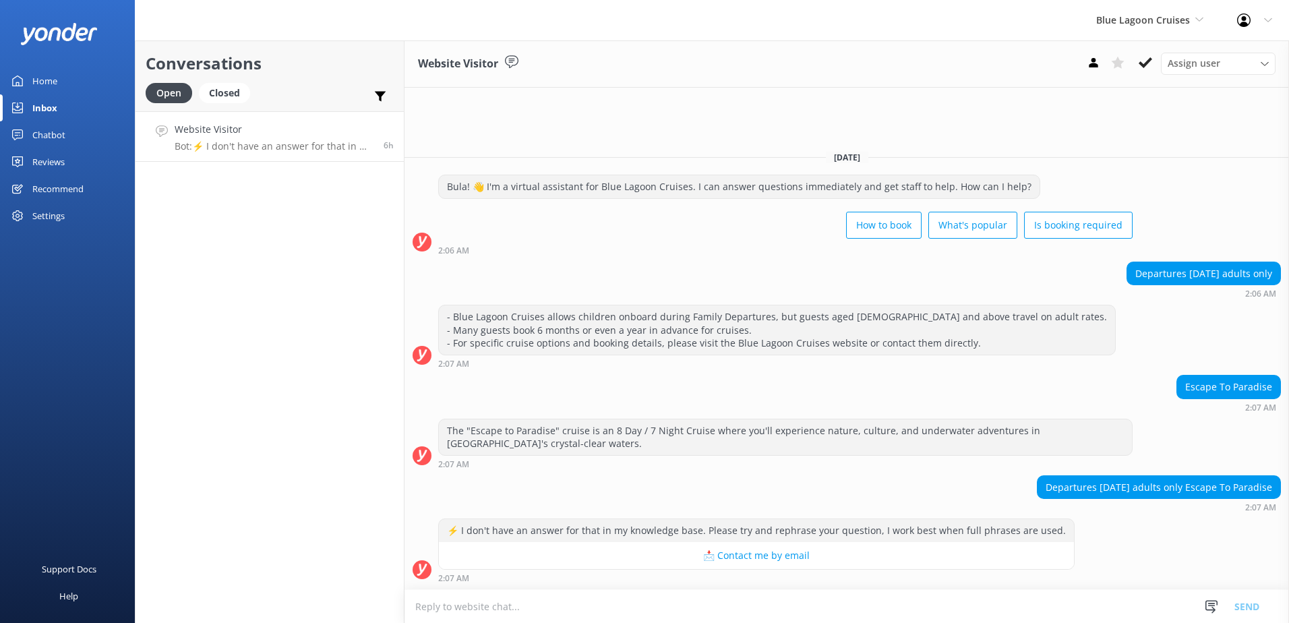
drag, startPoint x: 725, startPoint y: 585, endPoint x: 727, endPoint y: 613, distance: 28.3
click at [725, 586] on div "⚡ I don't have an answer for that in my knowledge base. Please try and rephrase…" at bounding box center [846, 553] width 884 height 71
click at [727, 613] on textarea at bounding box center [846, 606] width 884 height 33
paste textarea "7:50 PM The best and easiest way to check availability and book a cruise is onl…"
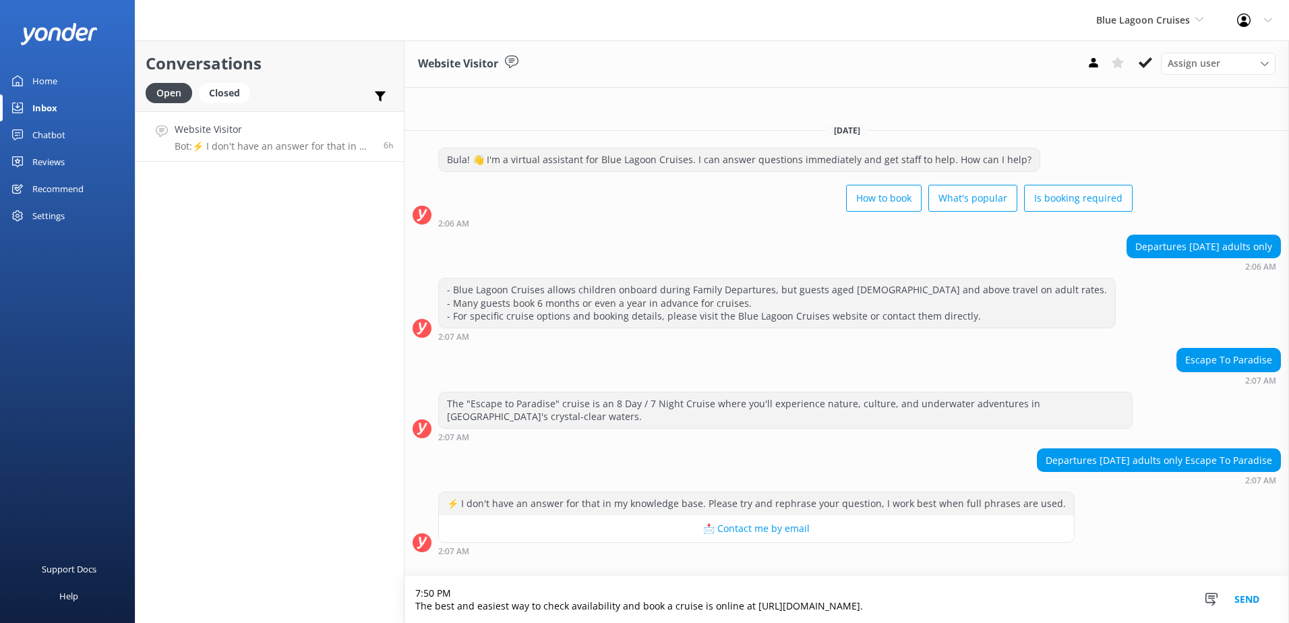
drag, startPoint x: 514, startPoint y: 583, endPoint x: 378, endPoint y: 572, distance: 136.6
click at [378, 572] on div "Conversations Open Closed Important Assigned to me Unassigned Website Visitor B…" at bounding box center [712, 331] width 1154 height 582
click at [413, 595] on textarea "The best and easiest way to check availability and book a cruise is online at […" at bounding box center [846, 606] width 884 height 34
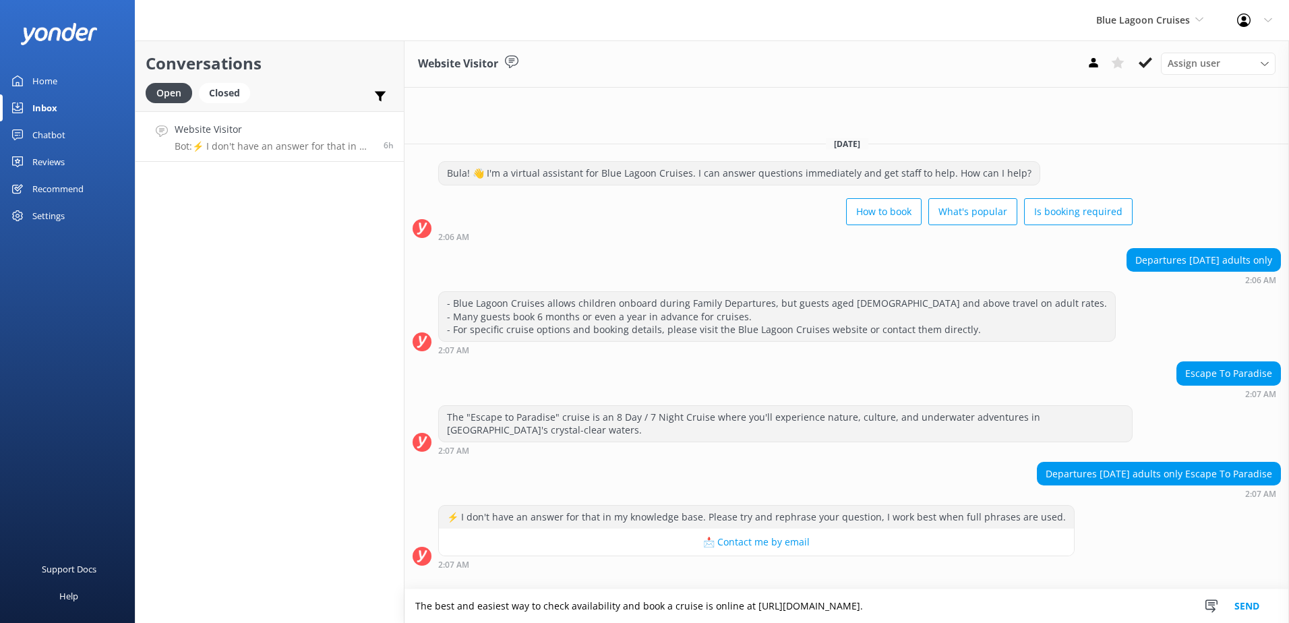
click at [609, 612] on textarea "The best and easiest way to check availability and book a cruise is online at […" at bounding box center [846, 606] width 884 height 34
drag, startPoint x: 575, startPoint y: 609, endPoint x: 745, endPoint y: 583, distance: 171.8
click at [745, 589] on textarea "The best and easiest way to check availability and book a cruise is online at […" at bounding box center [846, 606] width 884 height 34
type textarea "The best and easiest way to check availability and book a cruise is online at […"
click at [1139, 63] on icon at bounding box center [1144, 62] width 13 height 13
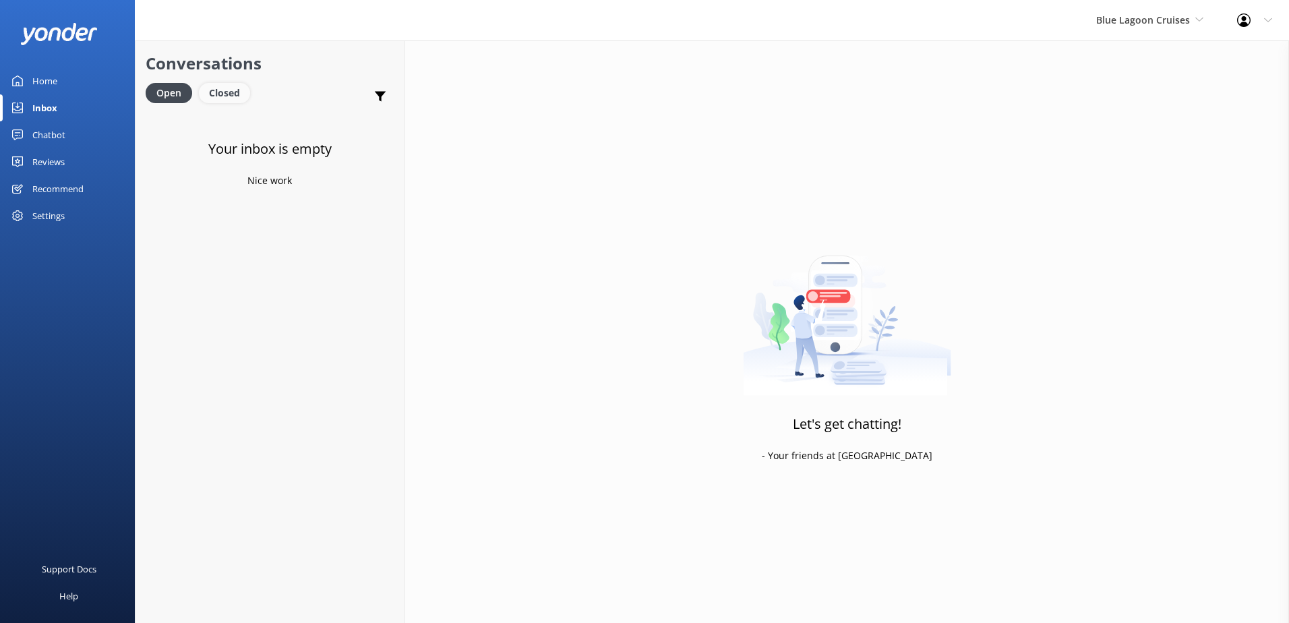
click at [219, 88] on div "Closed" at bounding box center [224, 93] width 51 height 20
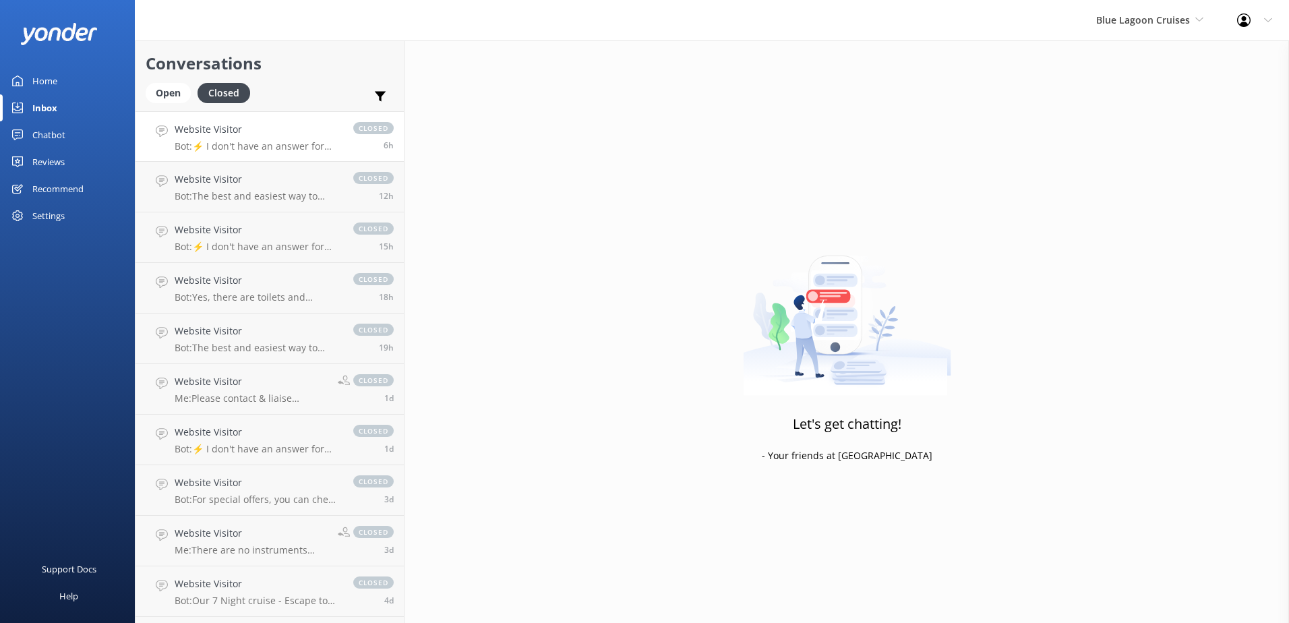
click at [269, 151] on p "Bot: ⚡ I don't have an answer for that in my knowledge base. Please try and rep…" at bounding box center [257, 146] width 165 height 12
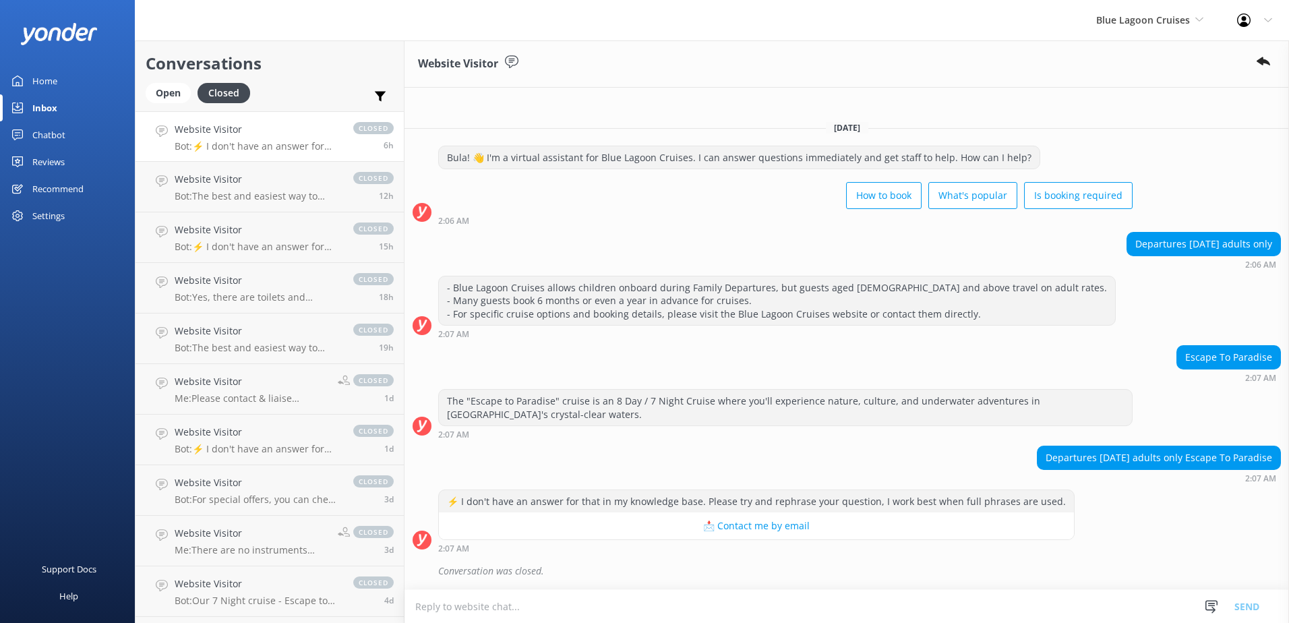
click at [669, 613] on textarea at bounding box center [846, 606] width 884 height 33
type textarea "[URL][DOMAIN_NAME]."
click at [236, 176] on h4 "Website Visitor" at bounding box center [257, 179] width 165 height 15
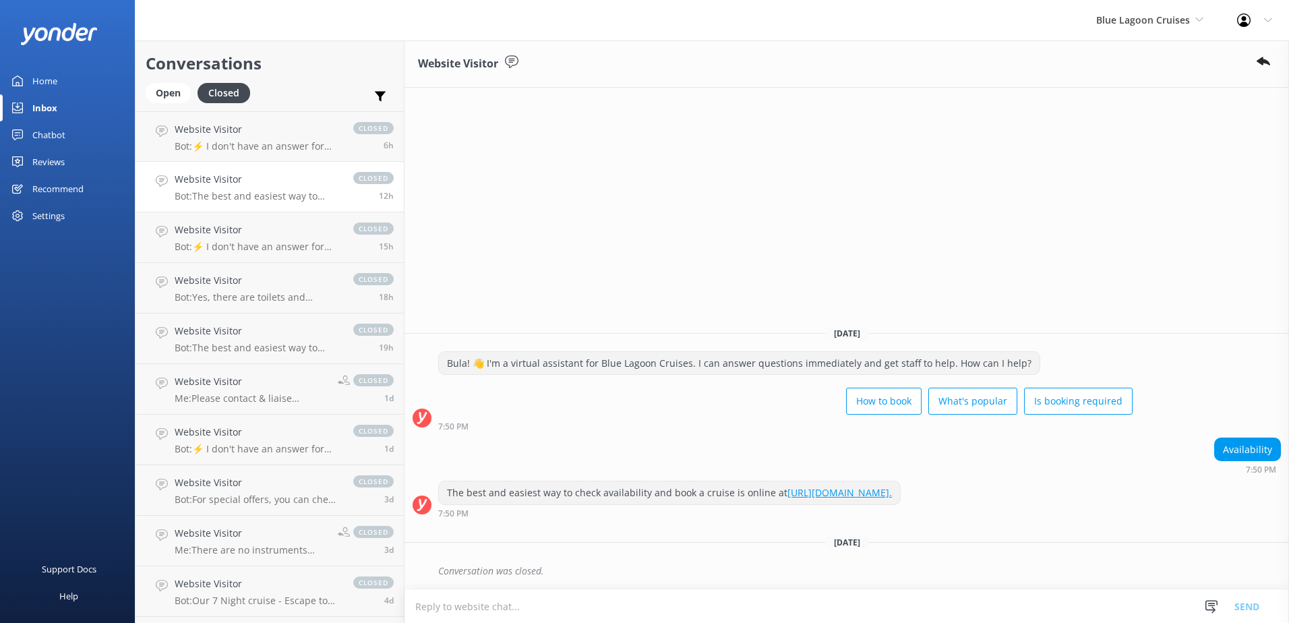
drag, startPoint x: 601, startPoint y: 493, endPoint x: 427, endPoint y: 470, distance: 175.3
click at [427, 481] on div "The best and easiest way to check availability and book a cruise is online at […" at bounding box center [846, 499] width 884 height 37
copy div "The best and easiest way to check availability and book a cruise is online at […"
click at [270, 141] on p "Bot: ⚡ I don't have an answer for that in my knowledge base. Please try and rep…" at bounding box center [257, 146] width 165 height 12
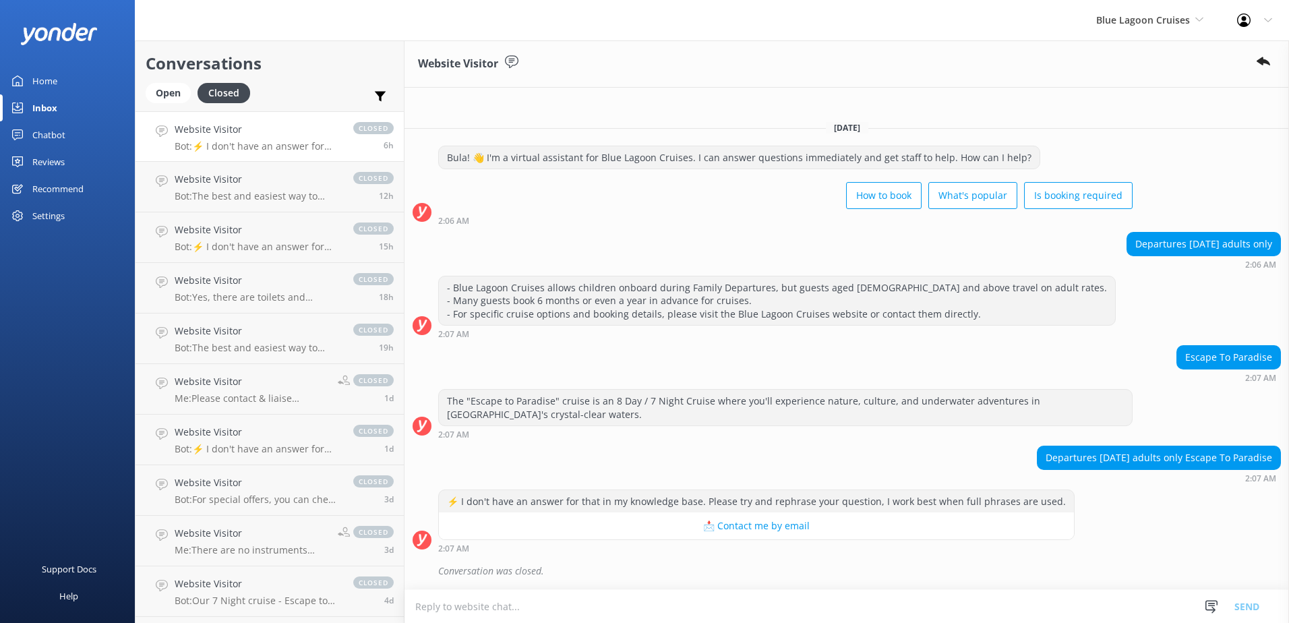
click at [849, 607] on textarea at bounding box center [846, 606] width 884 height 33
paste textarea "The best and easiest way to check availability and book a cruise is online at […"
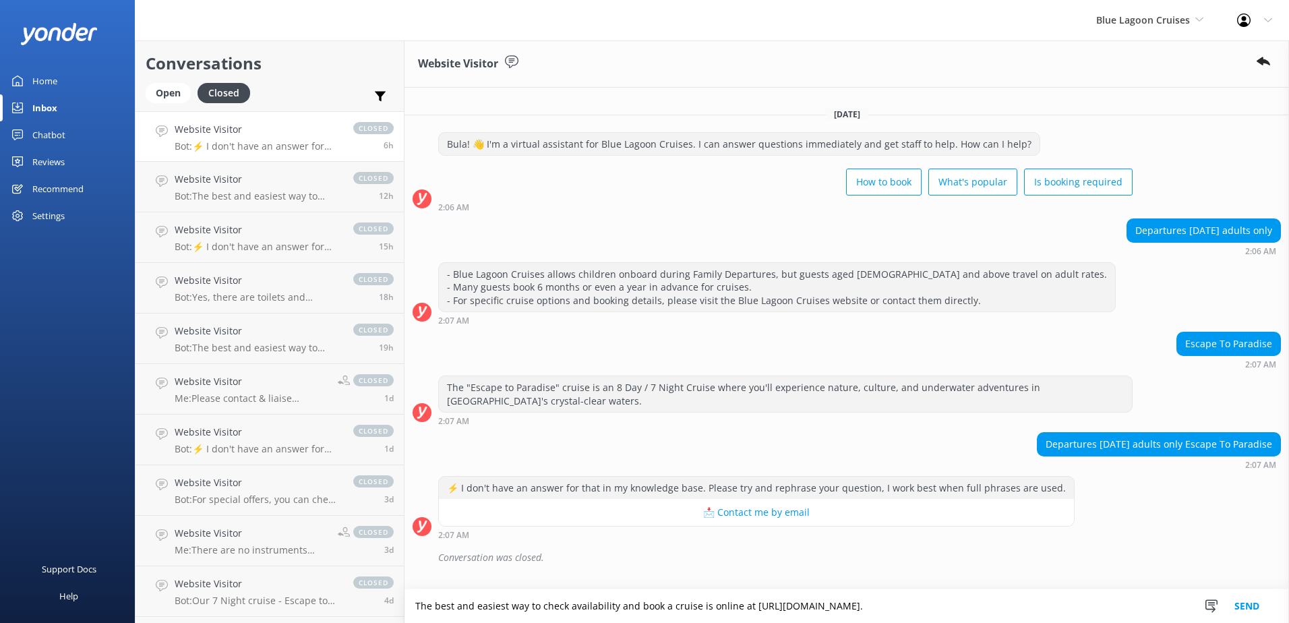
type textarea "The best and easiest way to check availability and book a cruise is online at […"
click at [1237, 605] on button "Send" at bounding box center [1246, 606] width 51 height 34
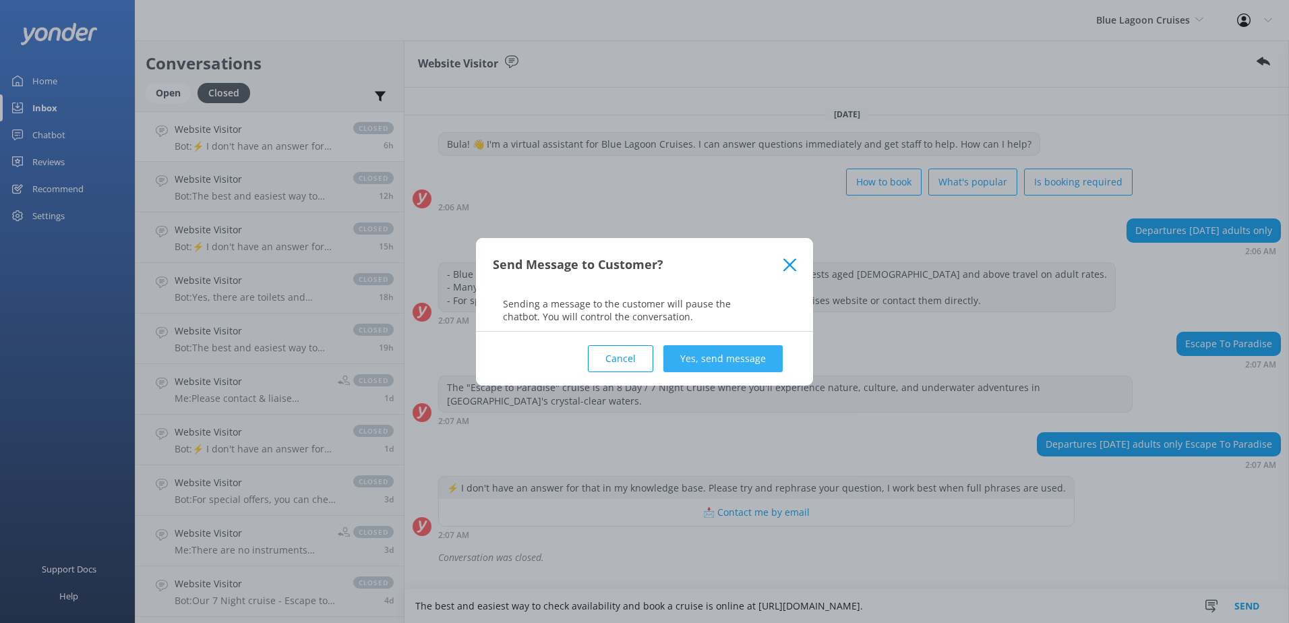
click at [730, 355] on button "Yes, send message" at bounding box center [722, 358] width 119 height 27
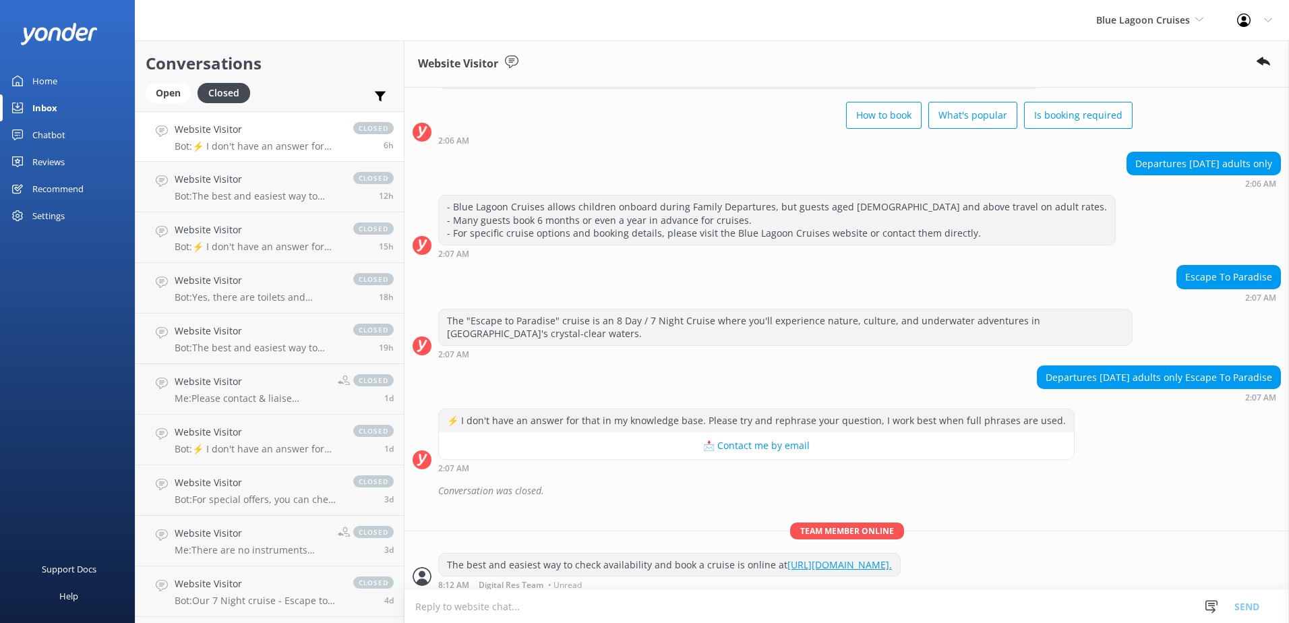
scroll to position [78, 0]
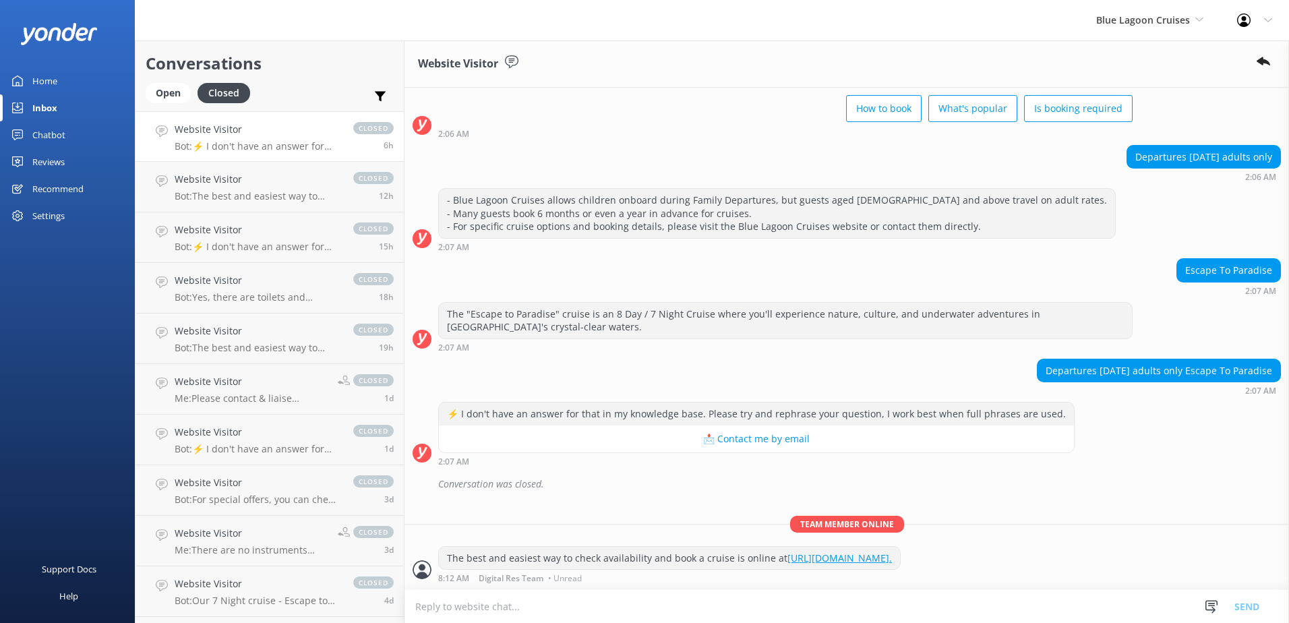
click at [57, 101] on div "Inbox" at bounding box center [44, 107] width 25 height 27
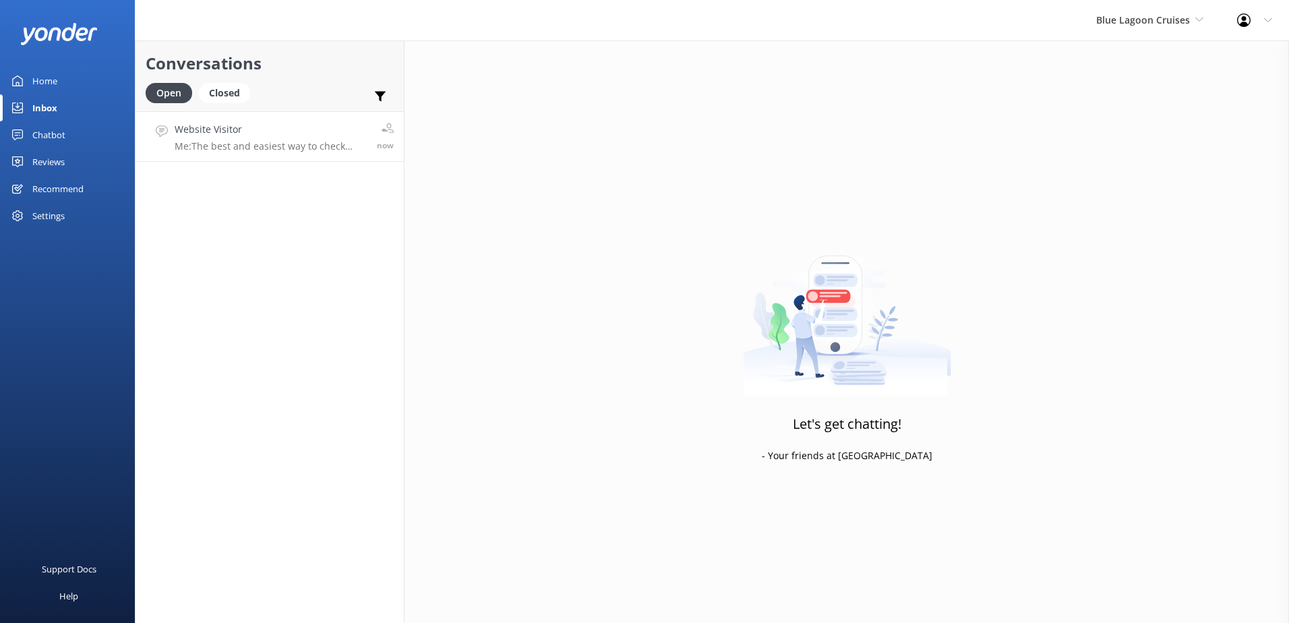
click at [285, 142] on p "Me: The best and easiest way to check availability and book a cruise is online …" at bounding box center [271, 146] width 192 height 12
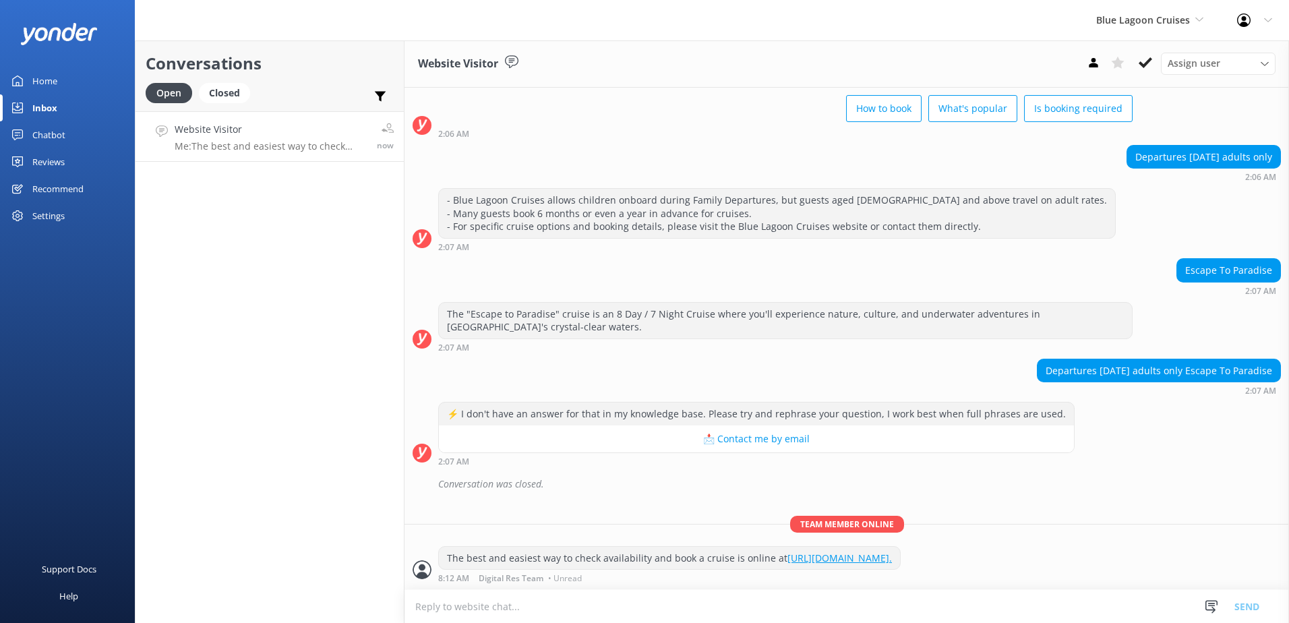
scroll to position [78, 0]
click at [1153, 63] on button at bounding box center [1145, 63] width 24 height 20
